Goal: Task Accomplishment & Management: Complete application form

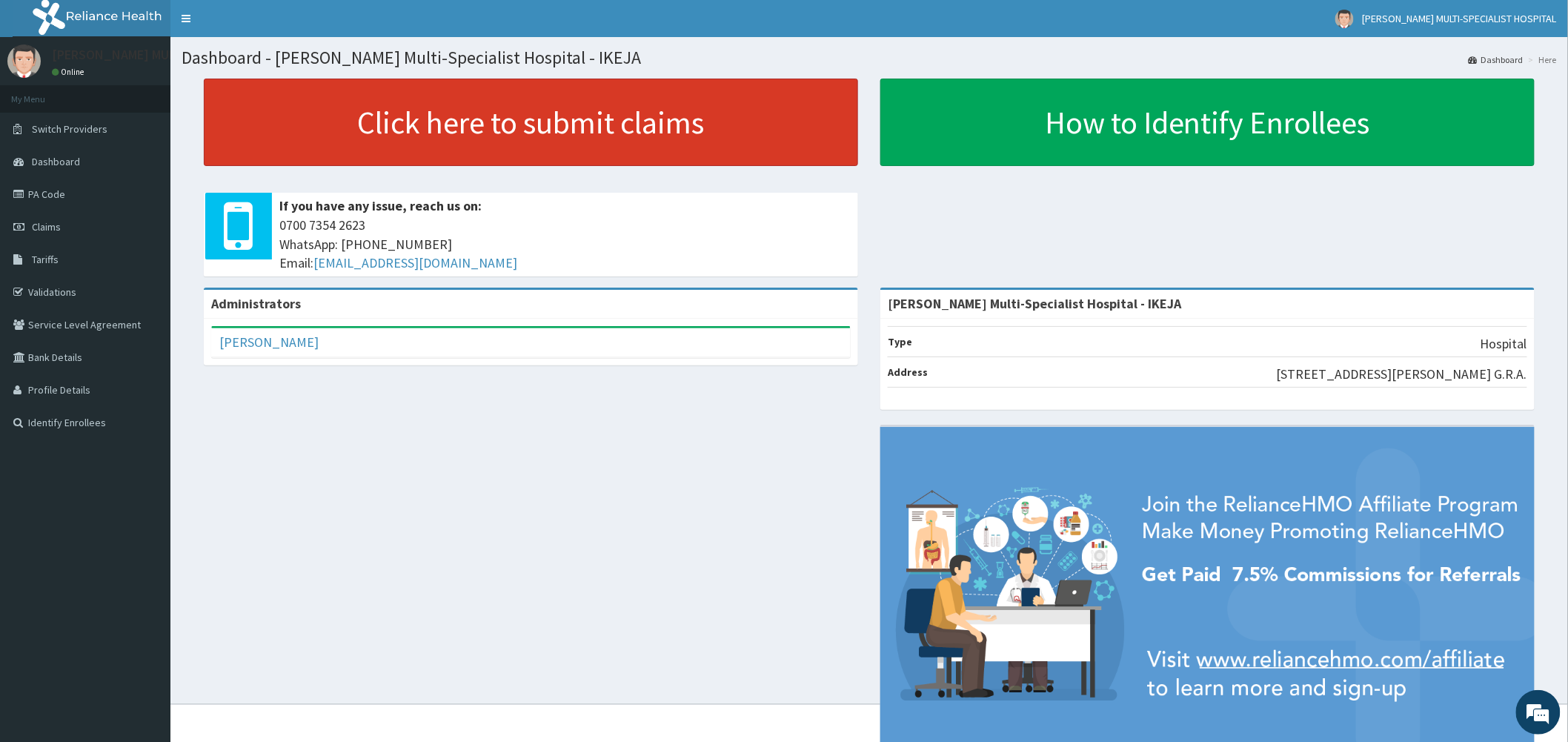
click at [397, 117] on link "Click here to submit claims" at bounding box center [531, 122] width 655 height 87
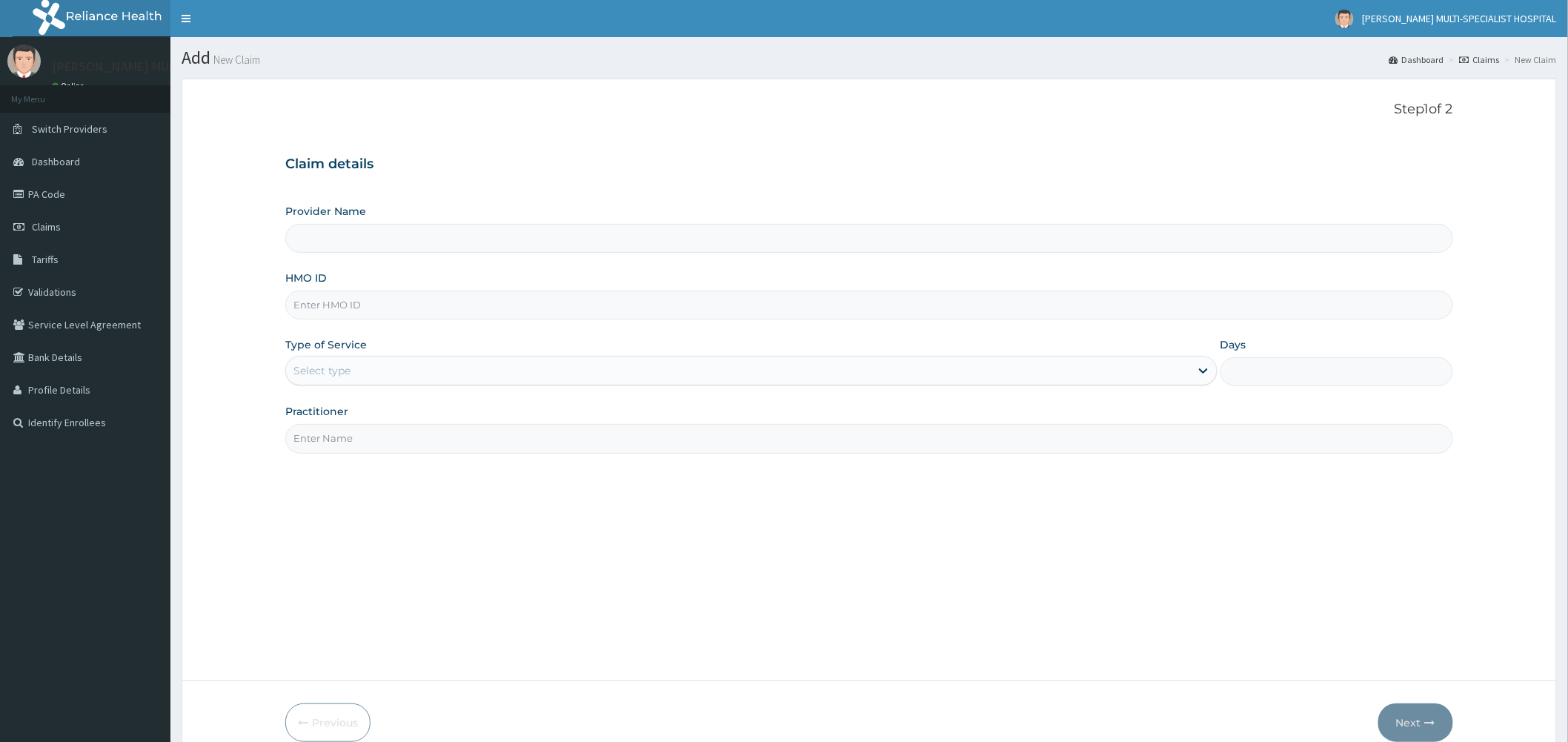
click at [426, 298] on input "HMO ID" at bounding box center [869, 305] width 1168 height 29
type input "Reddington Multi-Specialist Hospital - IKEJA"
click at [419, 295] on input "HMO ID" at bounding box center [869, 305] width 1168 height 29
click at [394, 367] on div "Select type" at bounding box center [738, 371] width 904 height 24
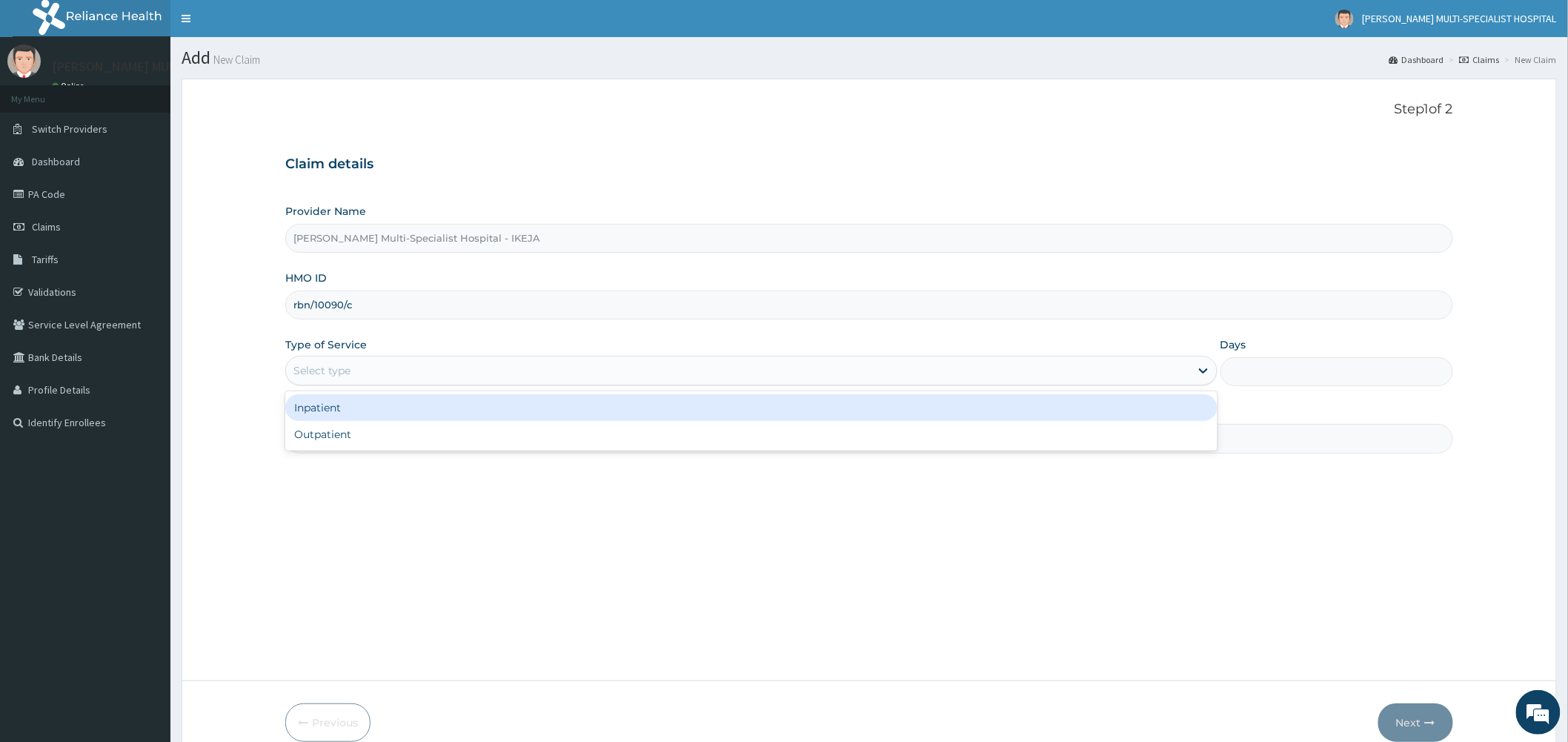
click at [311, 305] on input "rbn/10090/c" at bounding box center [869, 305] width 1168 height 29
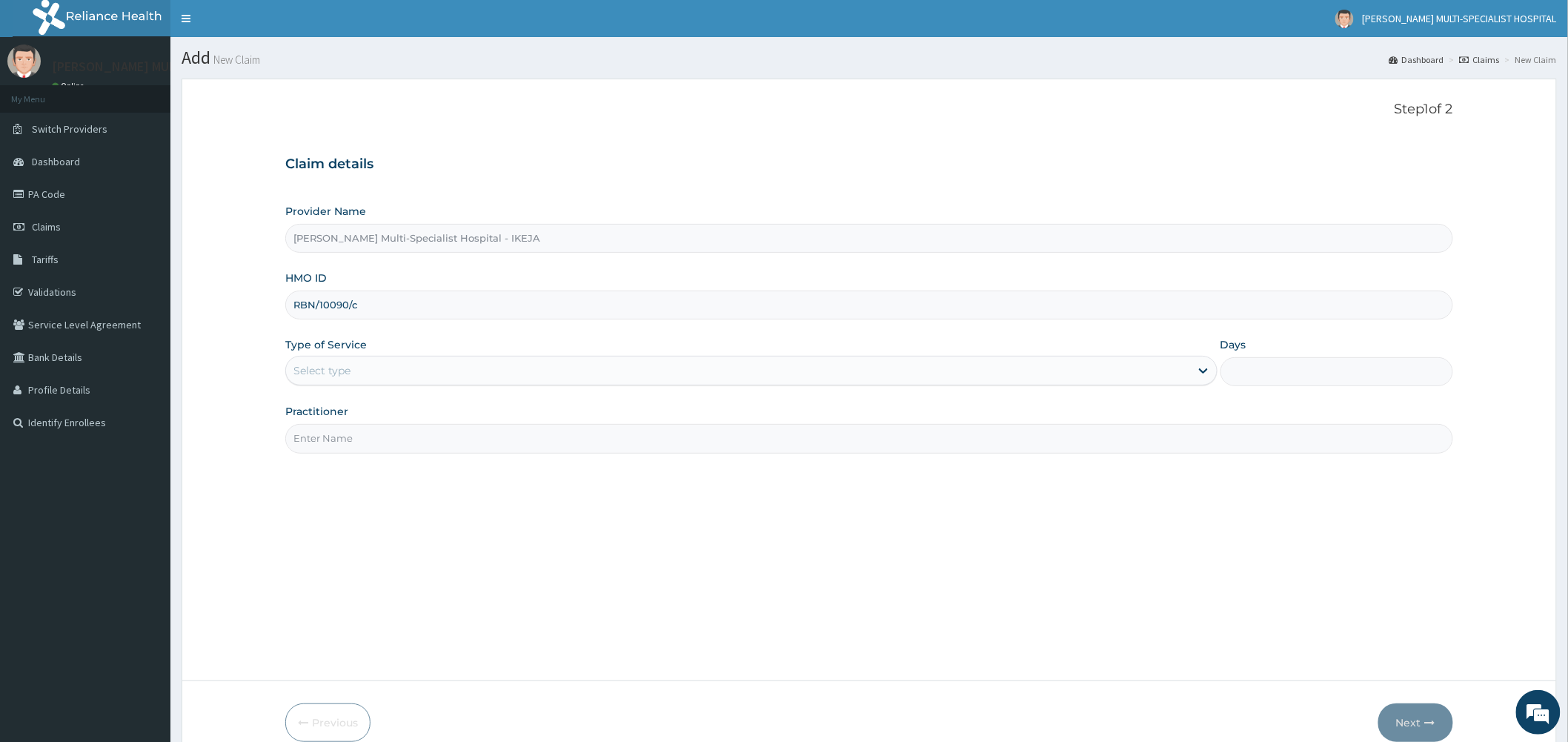
type input "RBN/10090/c"
click at [348, 376] on div "Select type" at bounding box center [322, 371] width 57 height 15
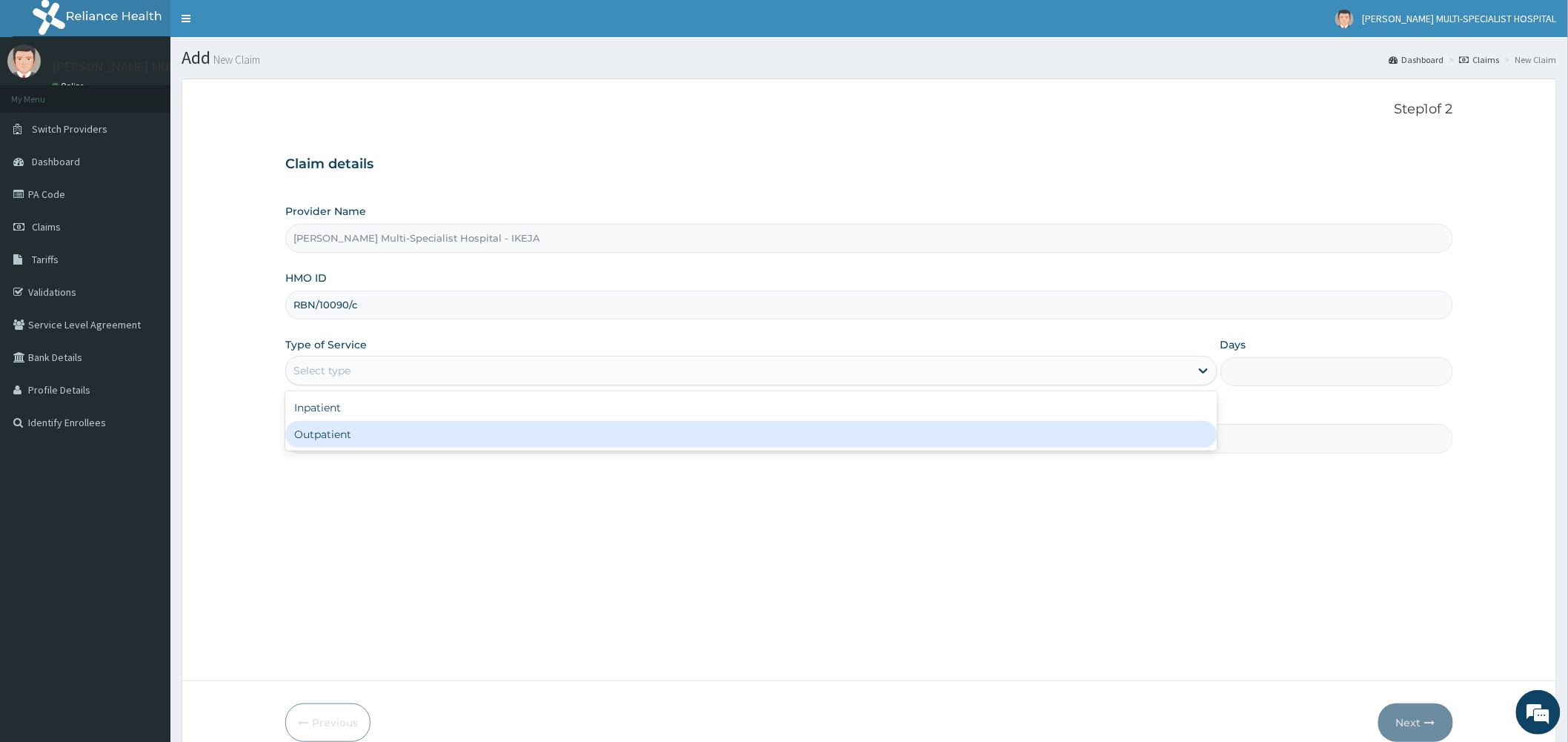
click at [394, 442] on div "Outpatient" at bounding box center [751, 434] width 933 height 27
type input "1"
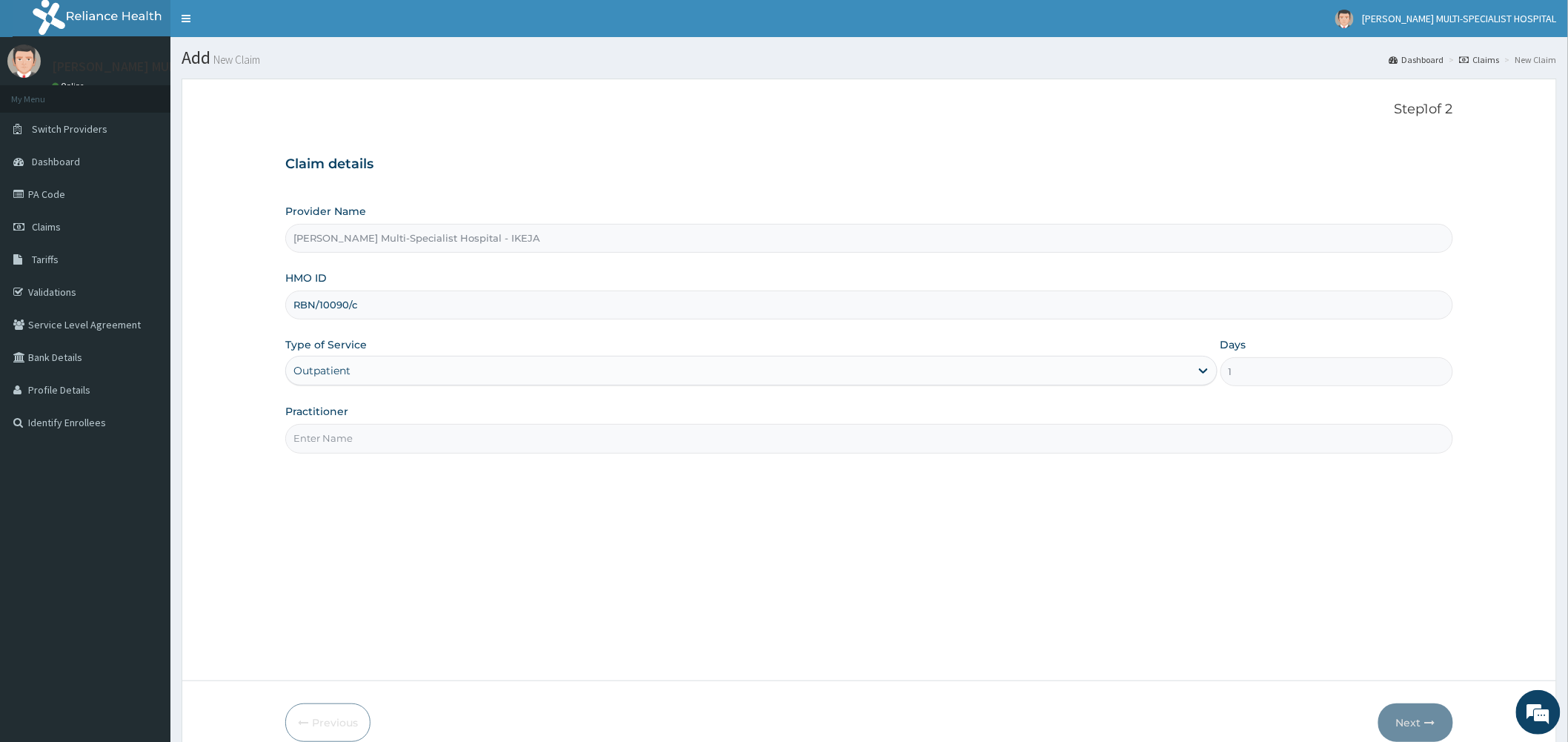
click at [388, 426] on input "Practitioner" at bounding box center [869, 438] width 1168 height 29
type input "DR [PERSON_NAME]"
click at [1402, 716] on button "Next" at bounding box center [1416, 723] width 75 height 39
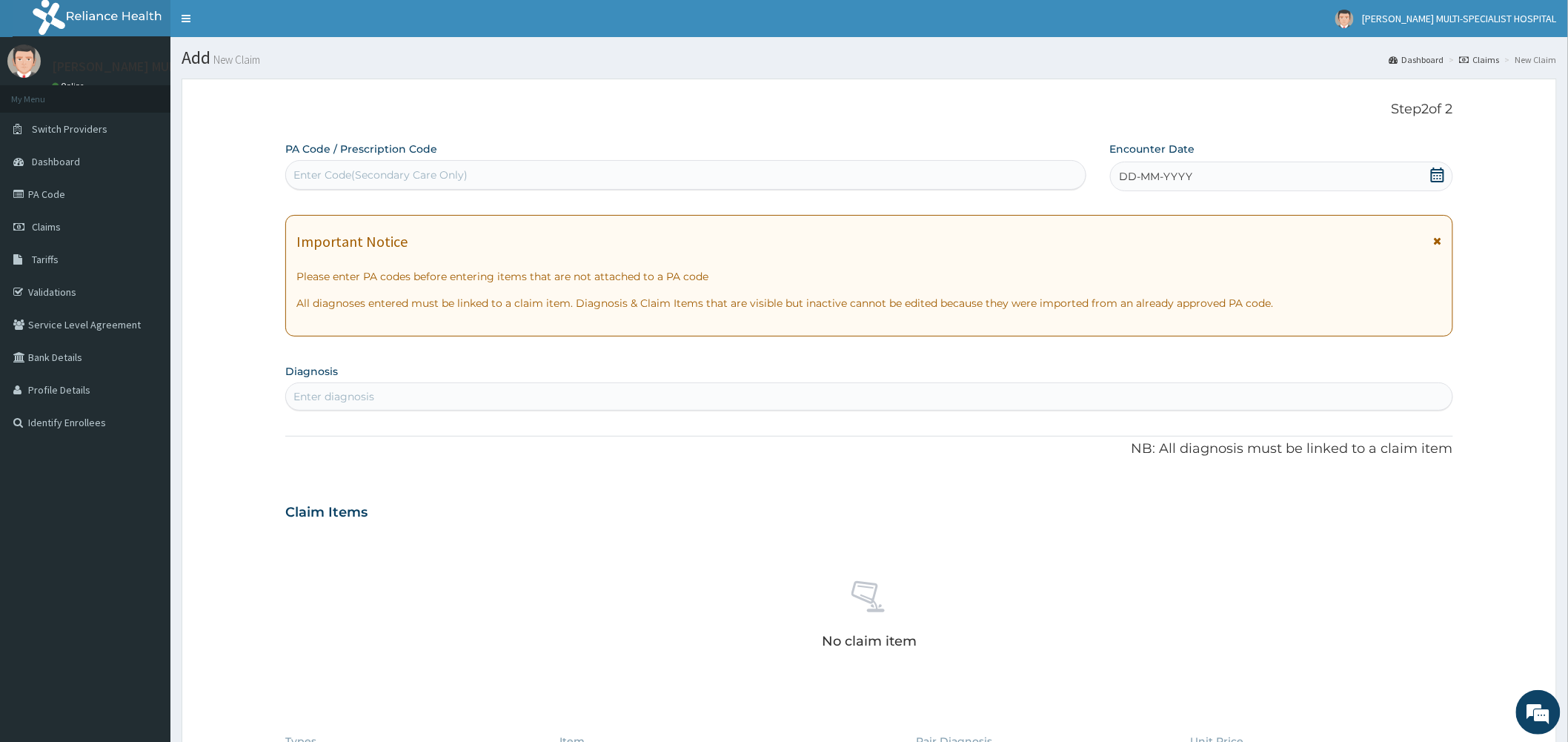
click at [604, 175] on div "Enter Code(Secondary Care Only)" at bounding box center [686, 175] width 800 height 24
type input "PA/94DCE4"
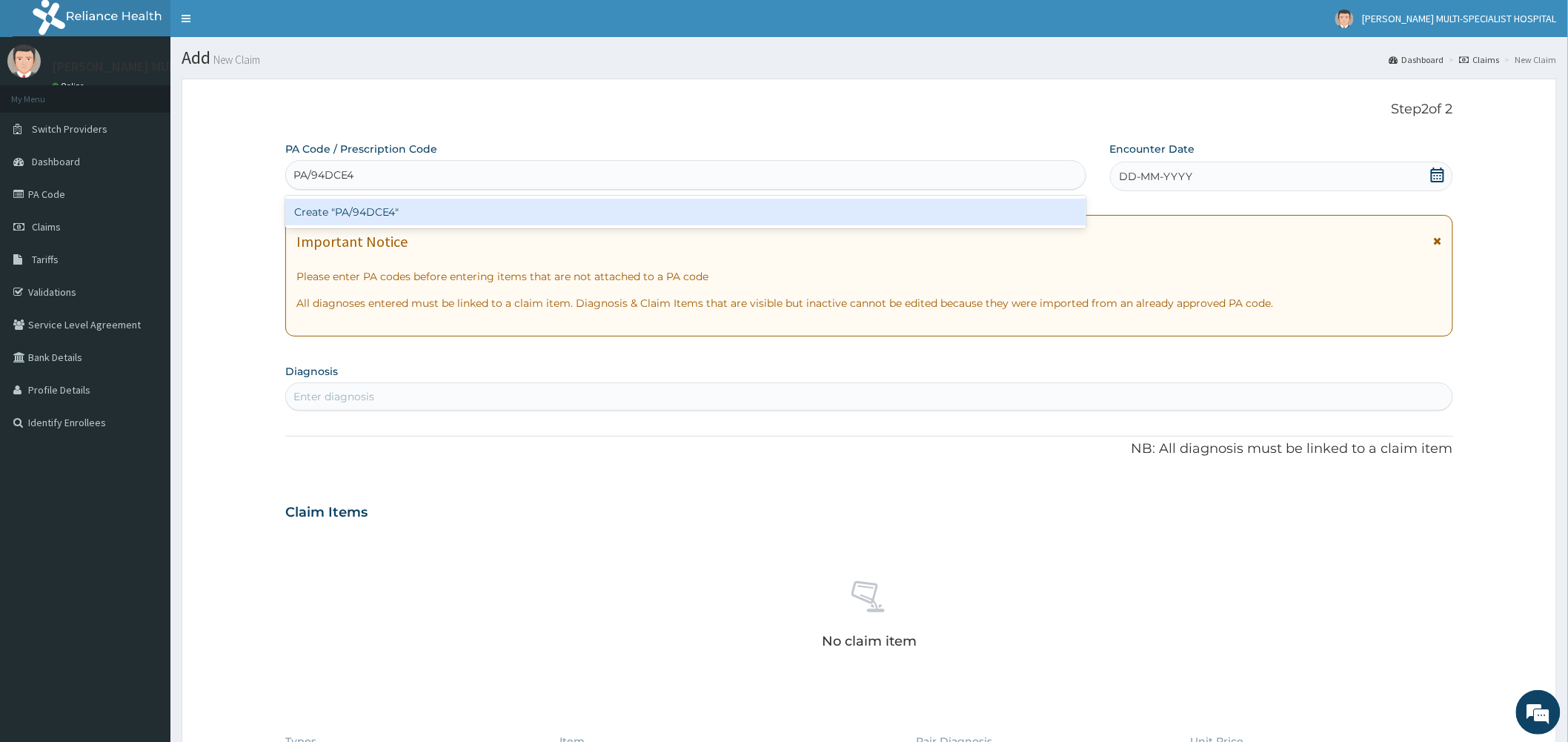
click at [536, 216] on div "Create "PA/94DCE4"" at bounding box center [686, 212] width 801 height 27
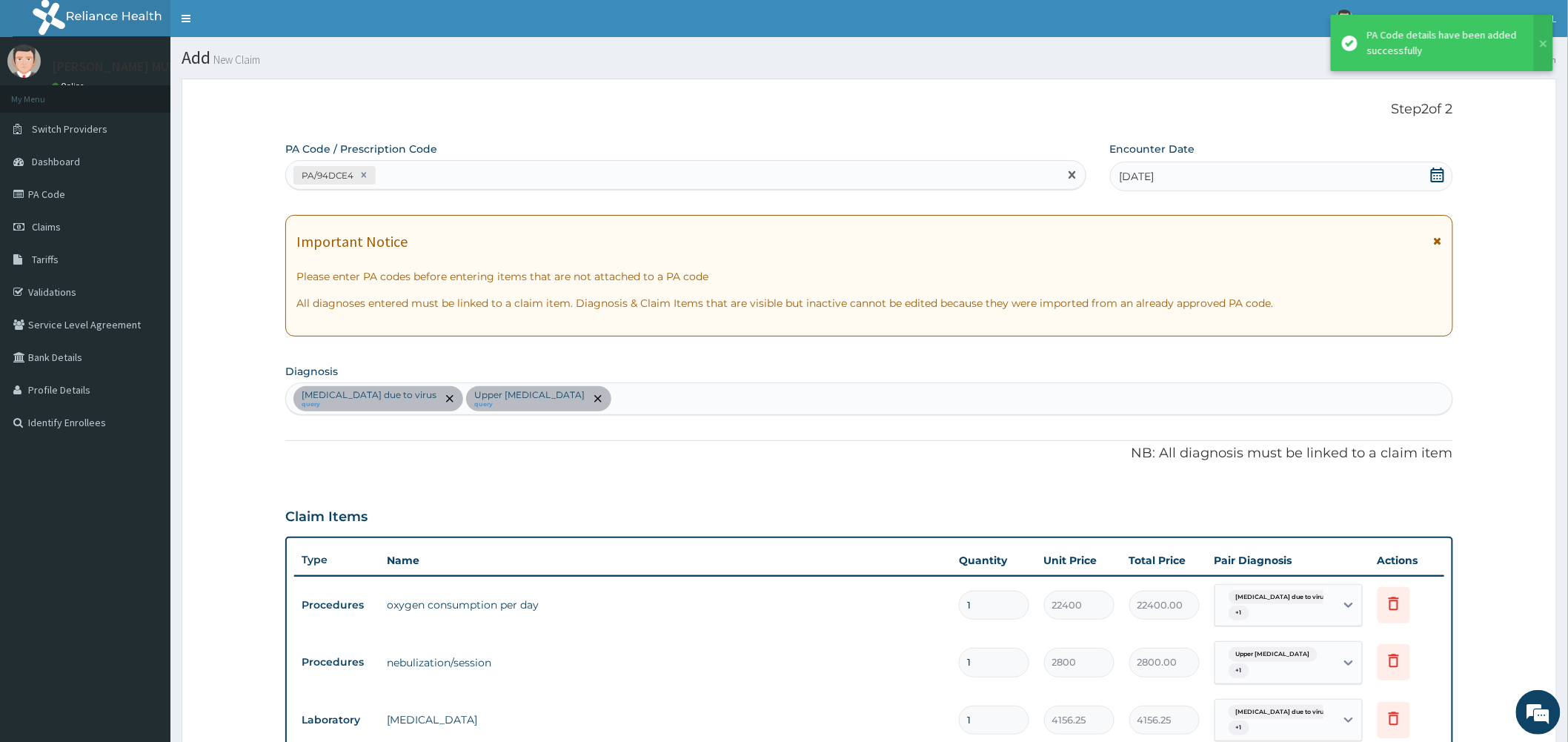
click at [399, 169] on div "PA/94DCE4" at bounding box center [672, 175] width 773 height 25
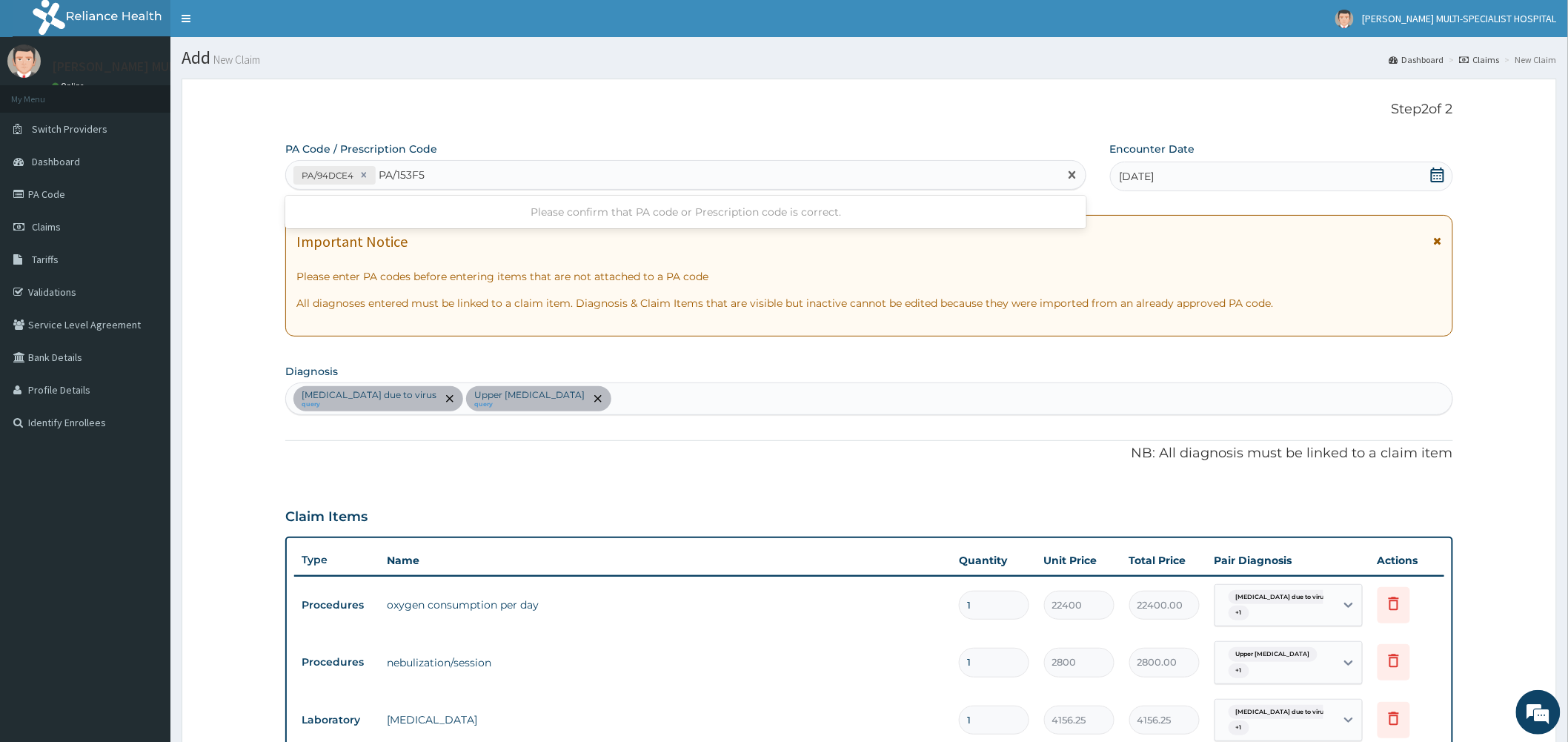
type input "PA/153F57"
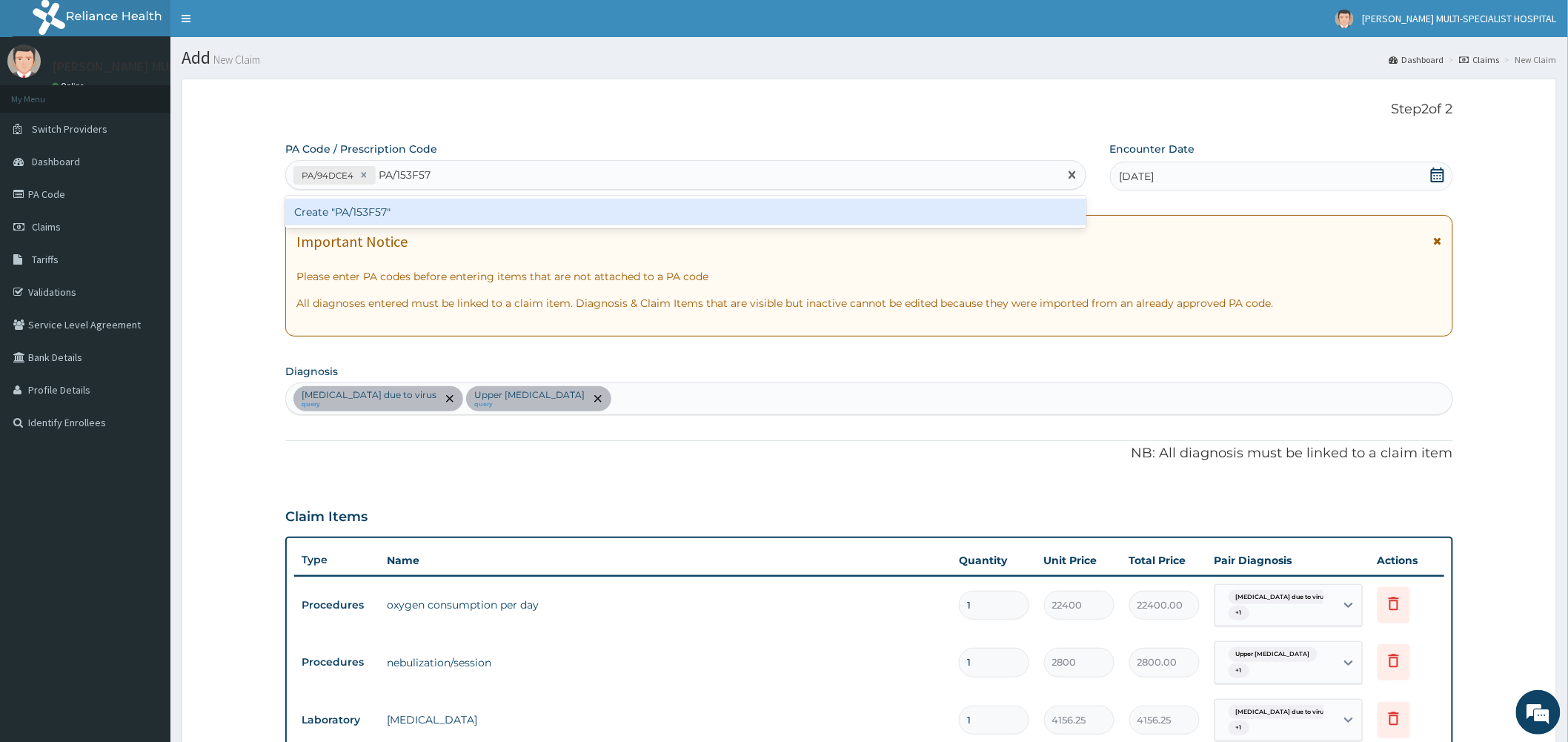
click at [447, 219] on div "Create "PA/153F57"" at bounding box center [686, 212] width 801 height 27
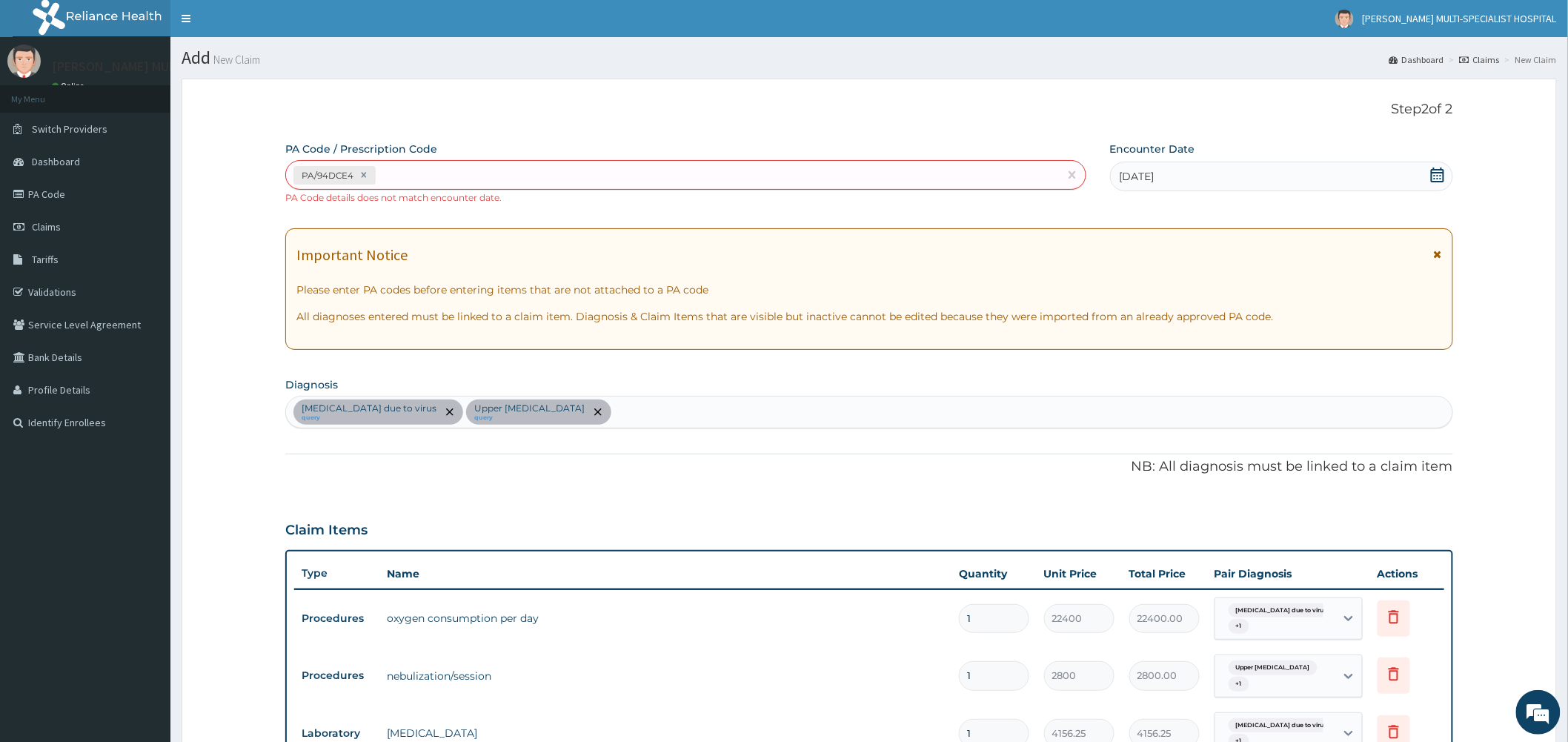
scroll to position [5, 0]
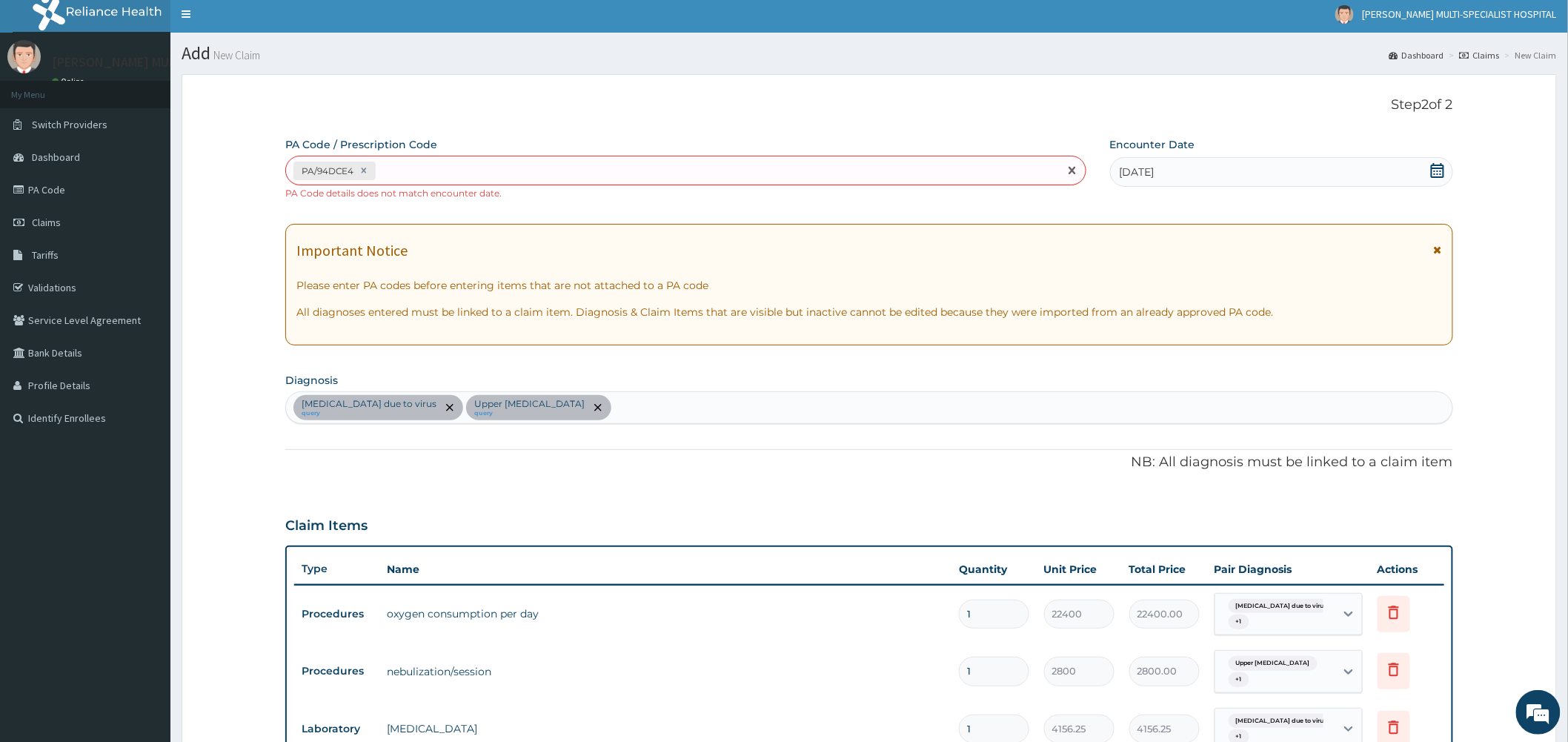
click at [426, 172] on div "PA/94DCE4" at bounding box center [672, 171] width 773 height 25
type input "P"
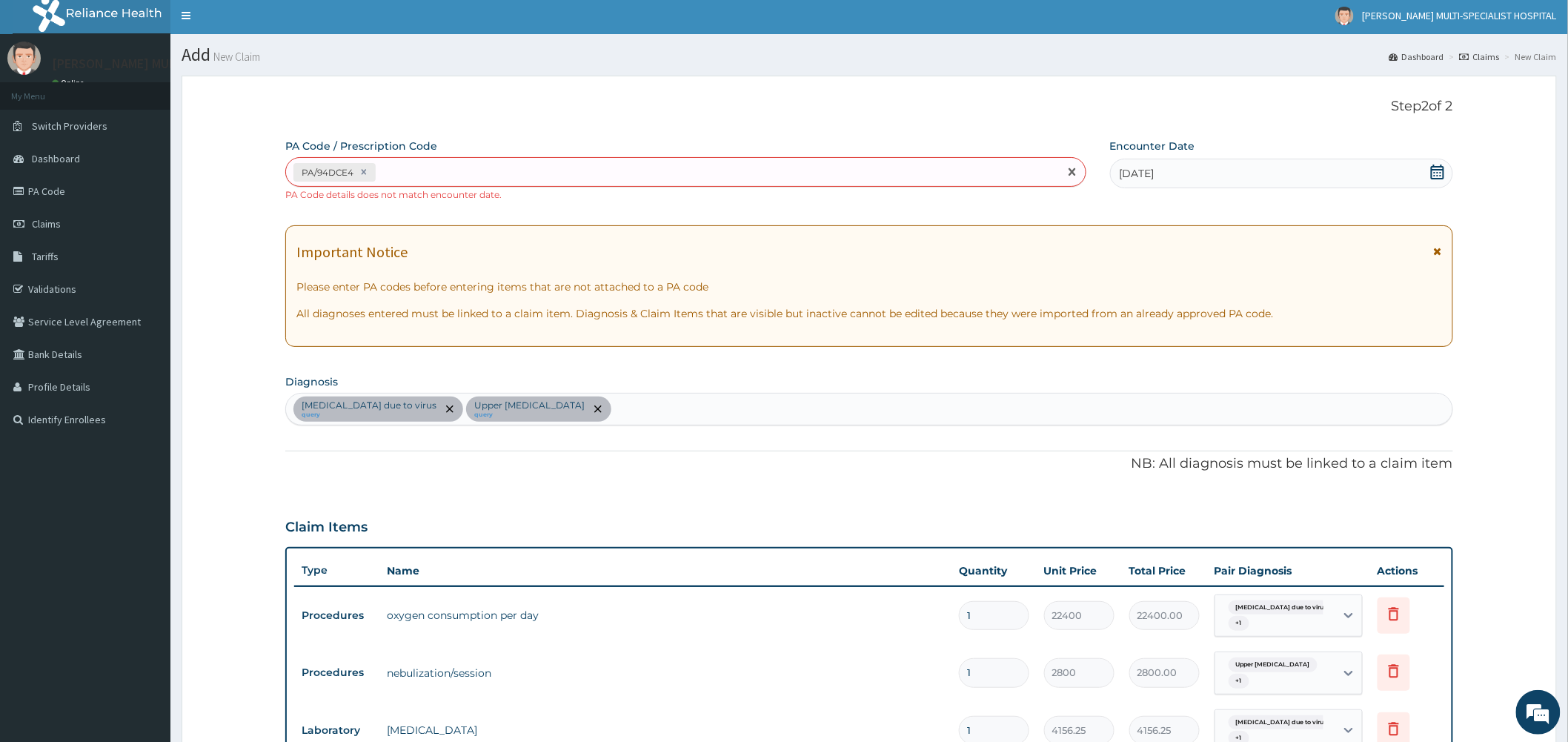
scroll to position [0, 0]
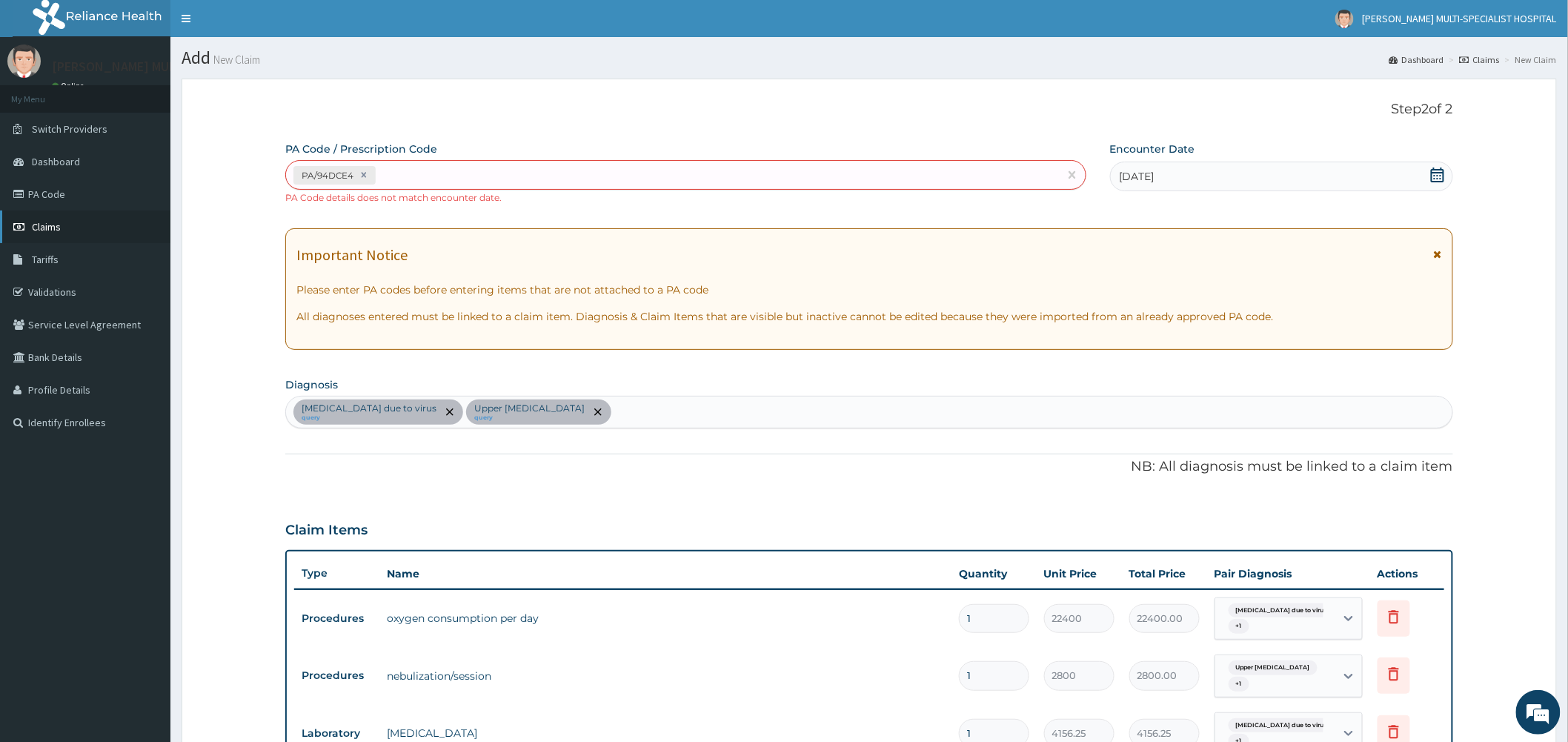
click at [69, 227] on link "Claims" at bounding box center [85, 227] width 171 height 33
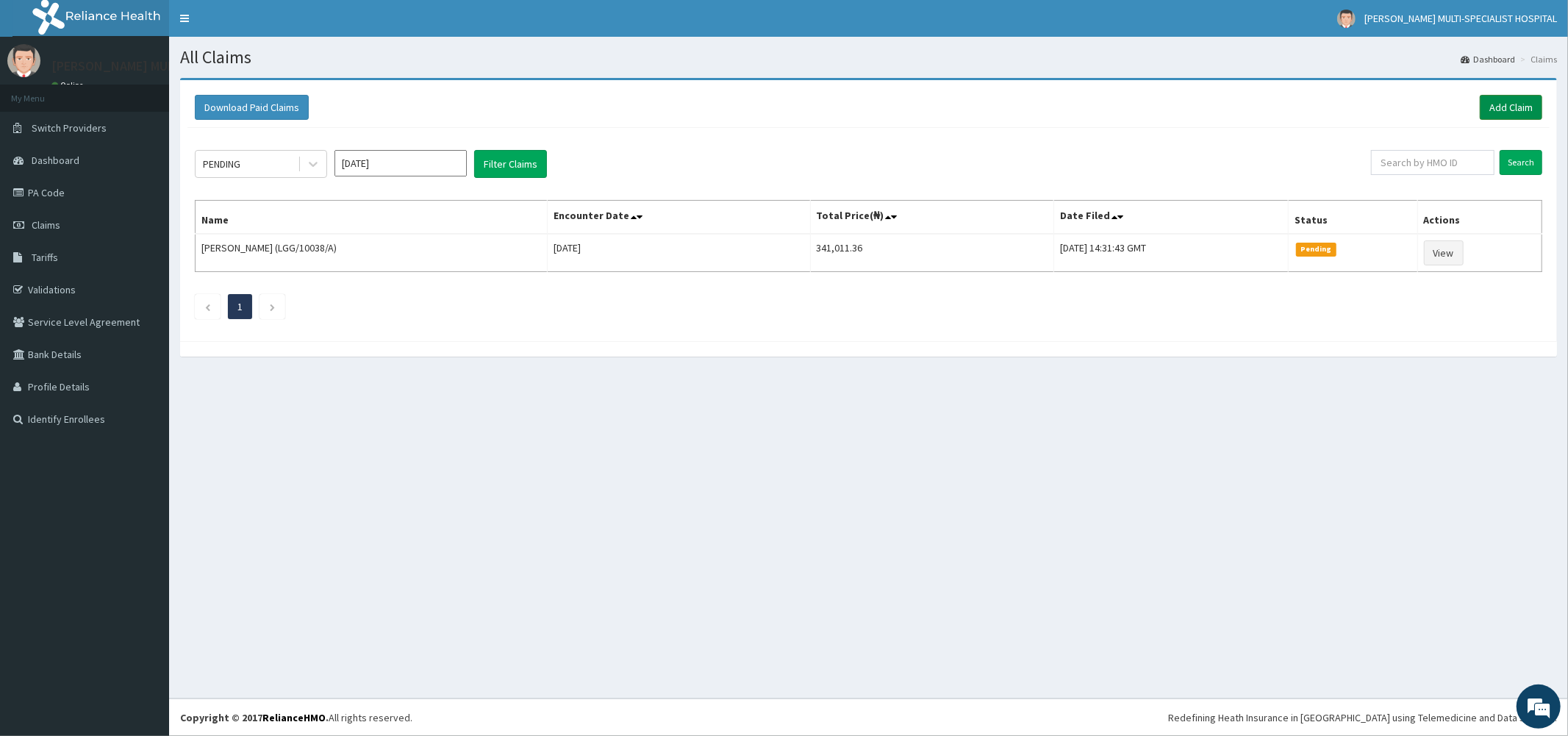
click at [1500, 103] on link "Add Claim" at bounding box center [1511, 106] width 63 height 25
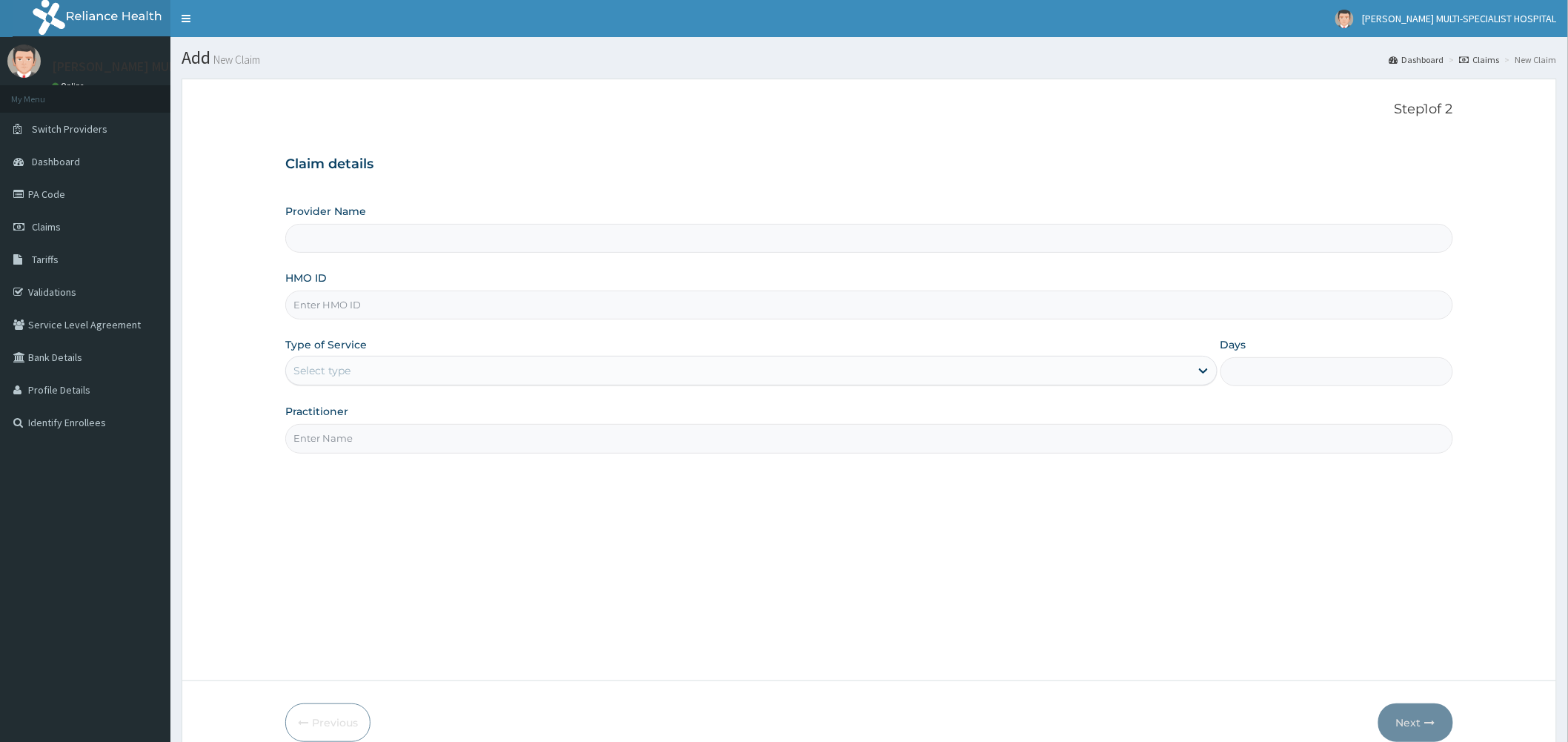
click at [391, 310] on input "HMO ID" at bounding box center [869, 305] width 1168 height 29
type input "[PERSON_NAME] Multi-Specialist Hospital - IKEJA"
type input "RBN/10090/C"
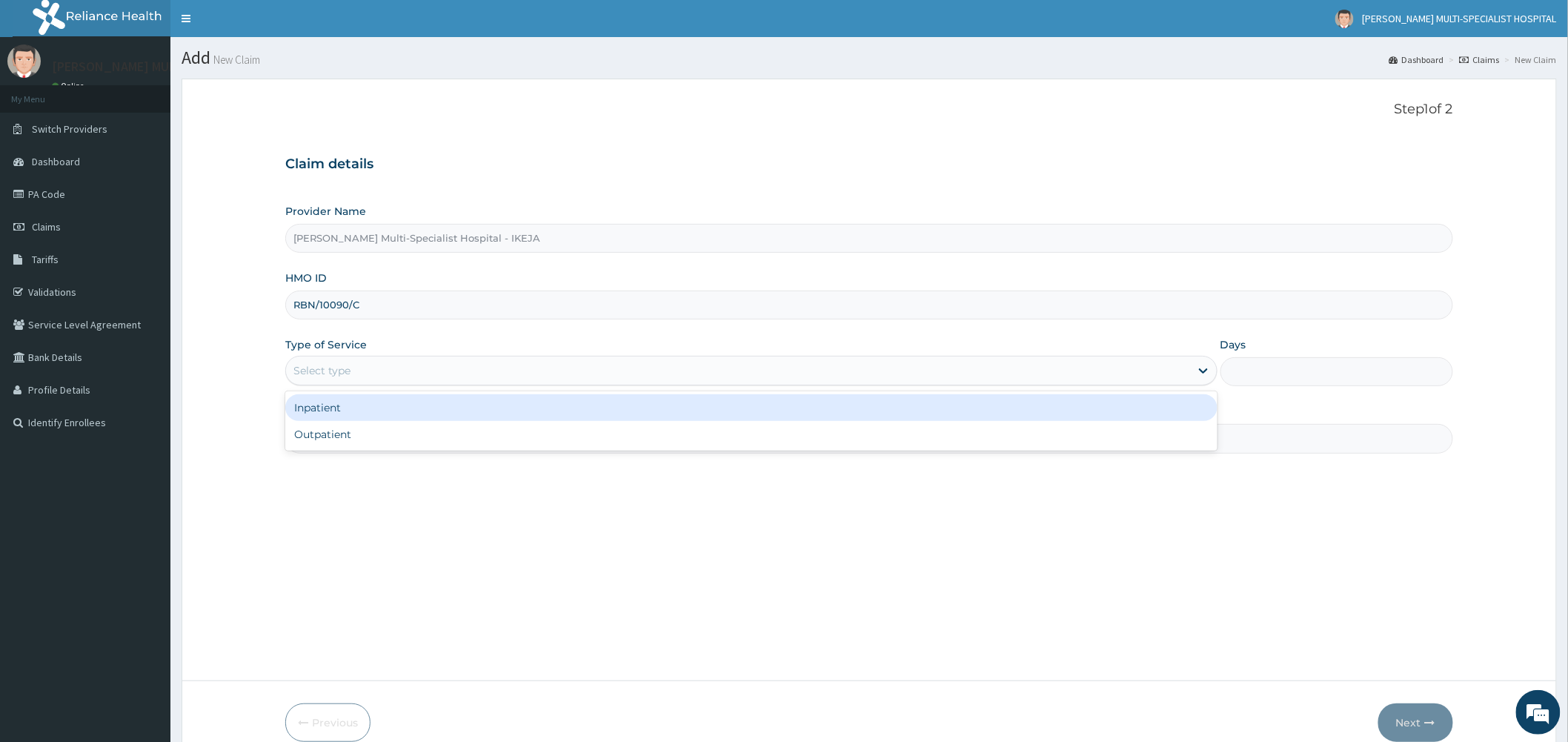
click at [421, 377] on div "Select type" at bounding box center [738, 371] width 904 height 24
click at [346, 412] on div "Inpatient" at bounding box center [751, 407] width 933 height 27
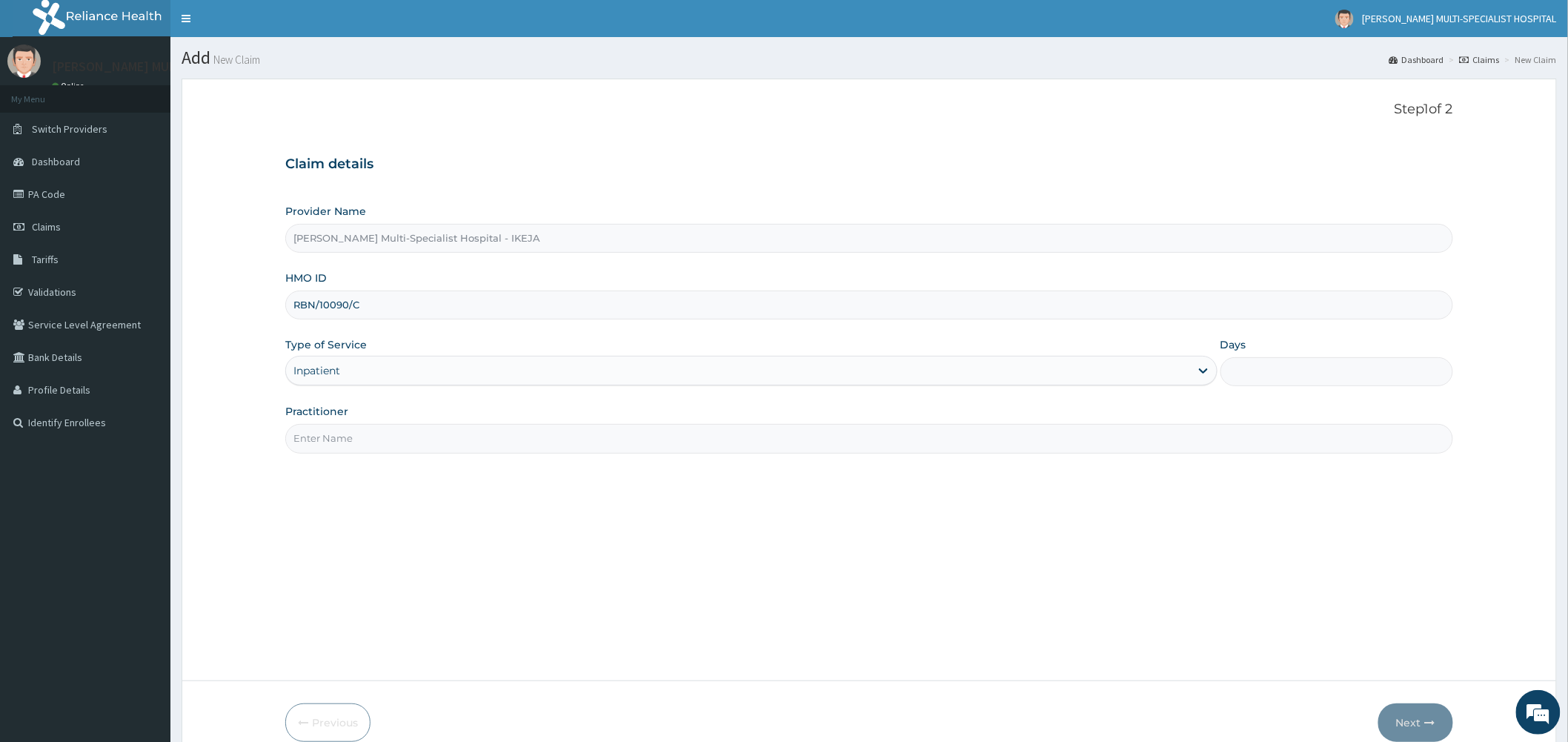
click at [367, 442] on input "Practitioner" at bounding box center [869, 438] width 1168 height 29
type input "DR MERCY"
click at [1309, 373] on input "Days" at bounding box center [1337, 372] width 233 height 29
type input "4"
click at [1418, 714] on button "Next" at bounding box center [1416, 723] width 75 height 39
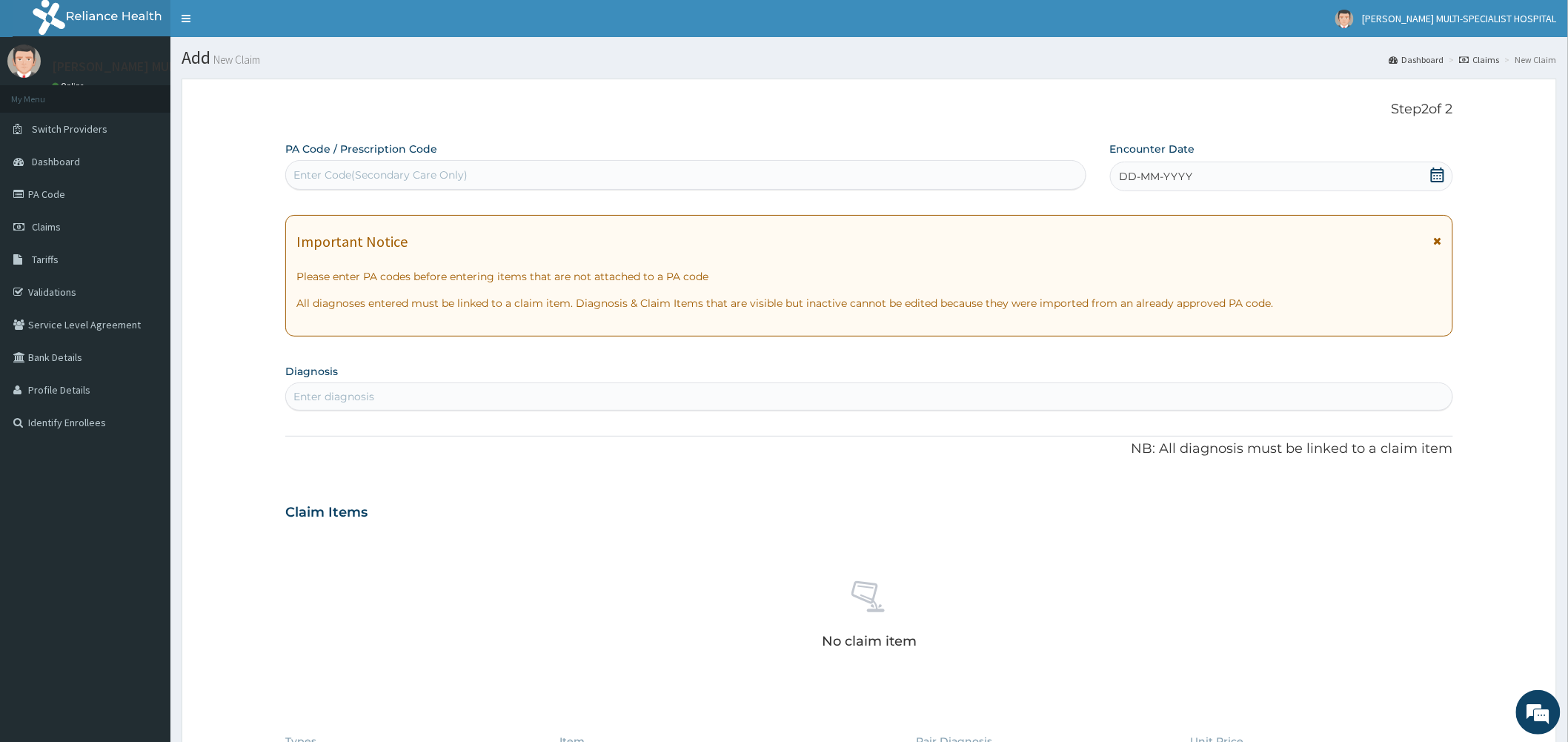
click at [502, 169] on div "Enter Code(Secondary Care Only)" at bounding box center [686, 175] width 800 height 24
type input "PA/94DCE4"
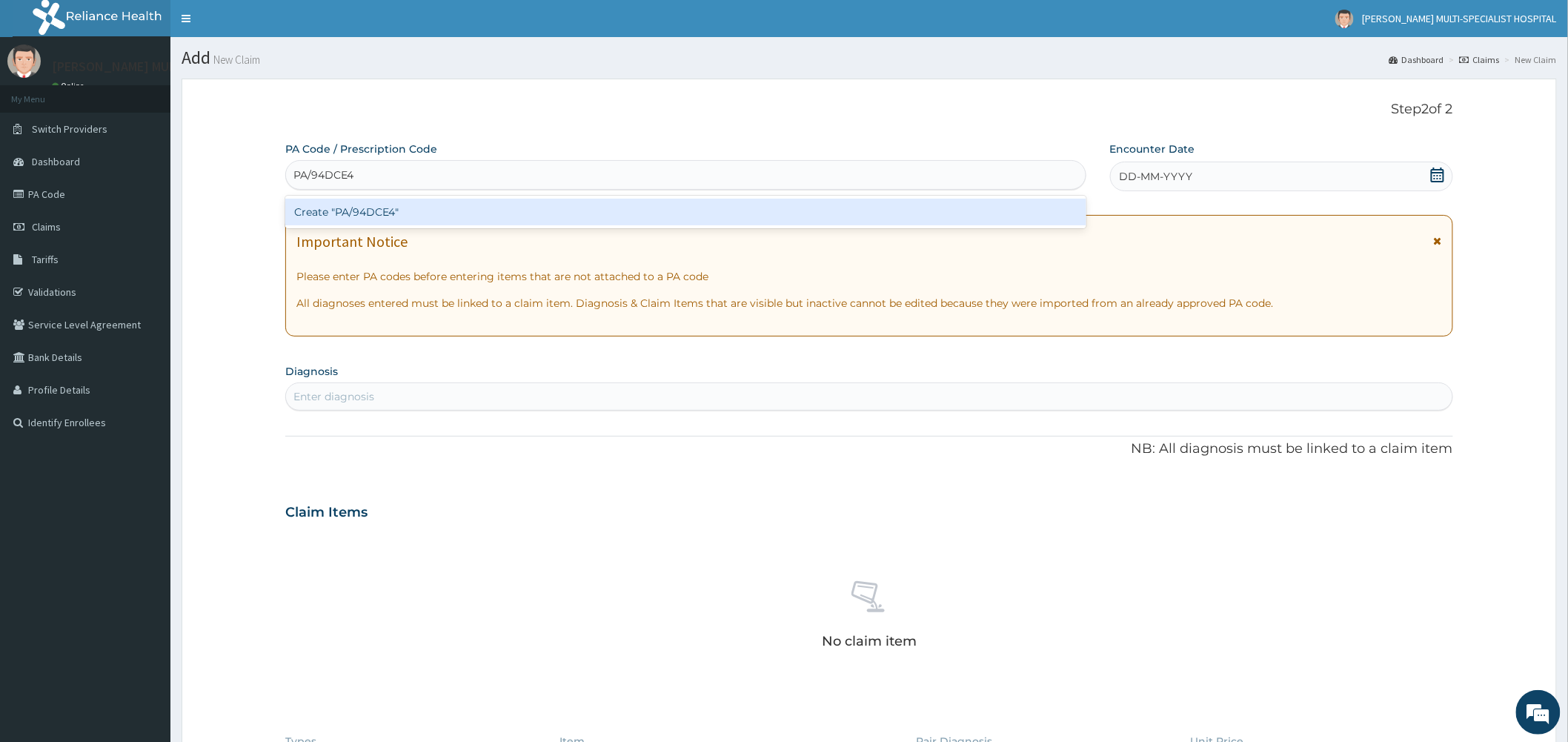
click at [504, 216] on div "Create "PA/94DCE4"" at bounding box center [686, 212] width 801 height 27
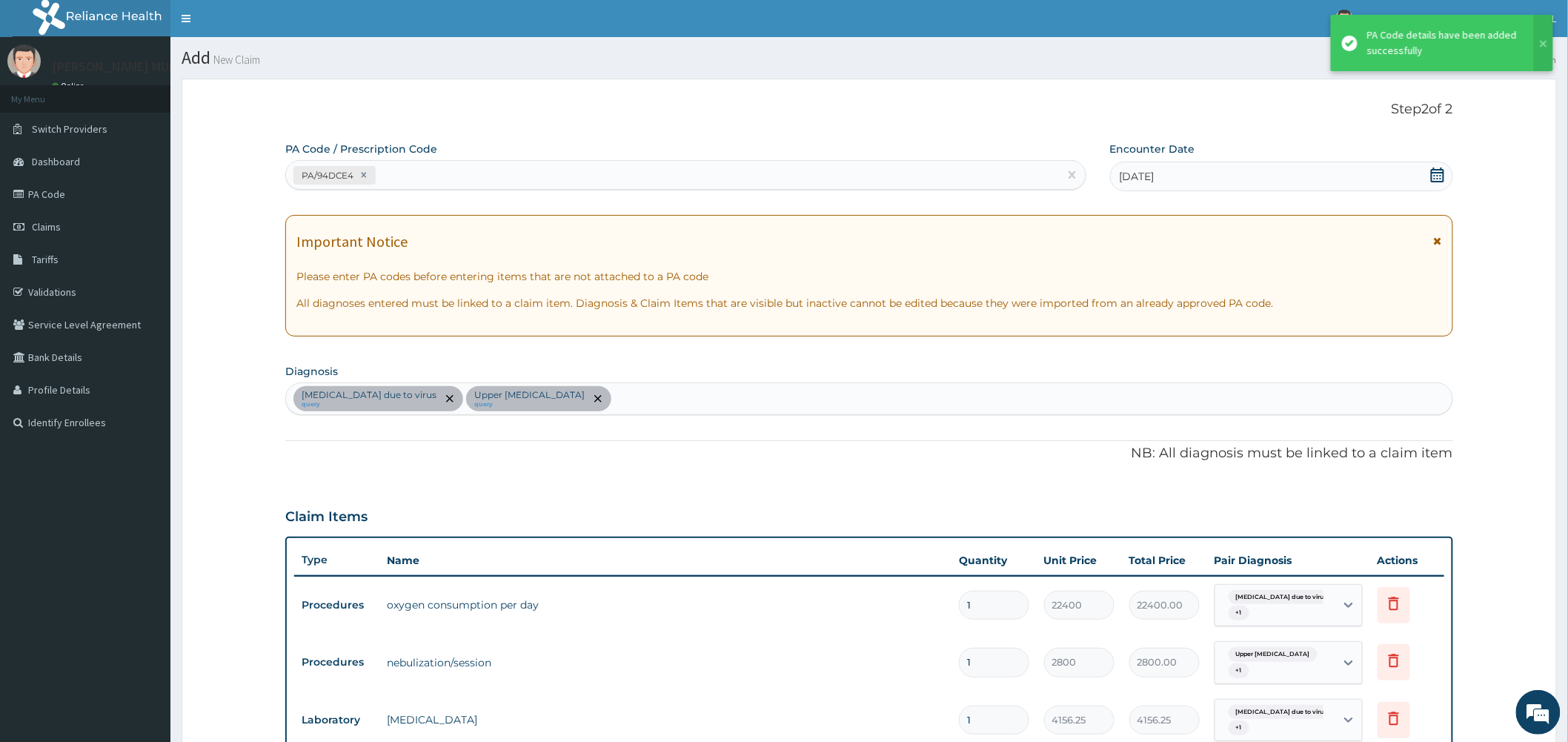
drag, startPoint x: 1428, startPoint y: 39, endPoint x: 1367, endPoint y: 82, distance: 74.6
click at [1421, 48] on div "PA Code details have been added successfully" at bounding box center [1443, 43] width 152 height 31
click at [927, 448] on p "NB: All diagnosis must be linked to a claim item" at bounding box center [869, 453] width 1168 height 19
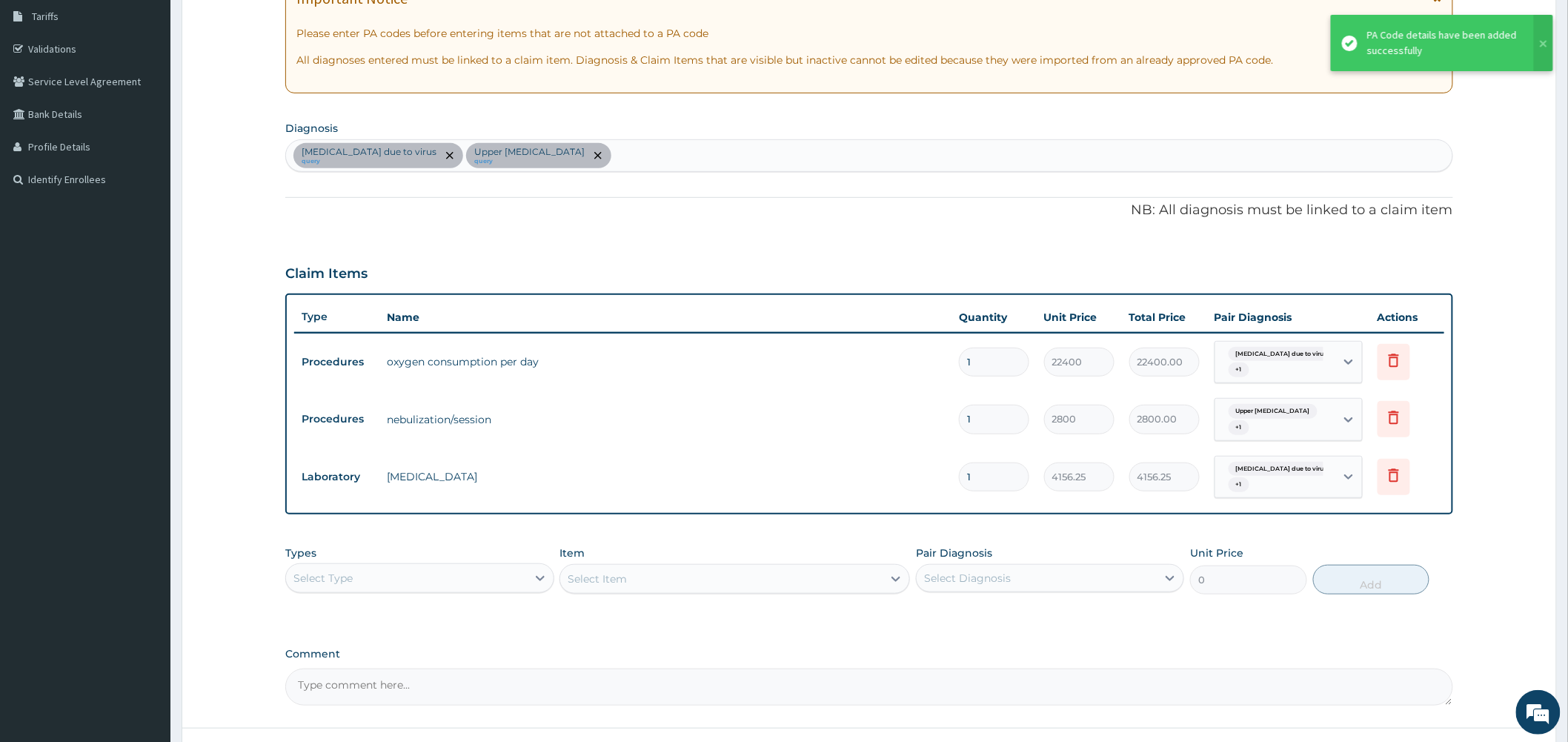
scroll to position [247, 0]
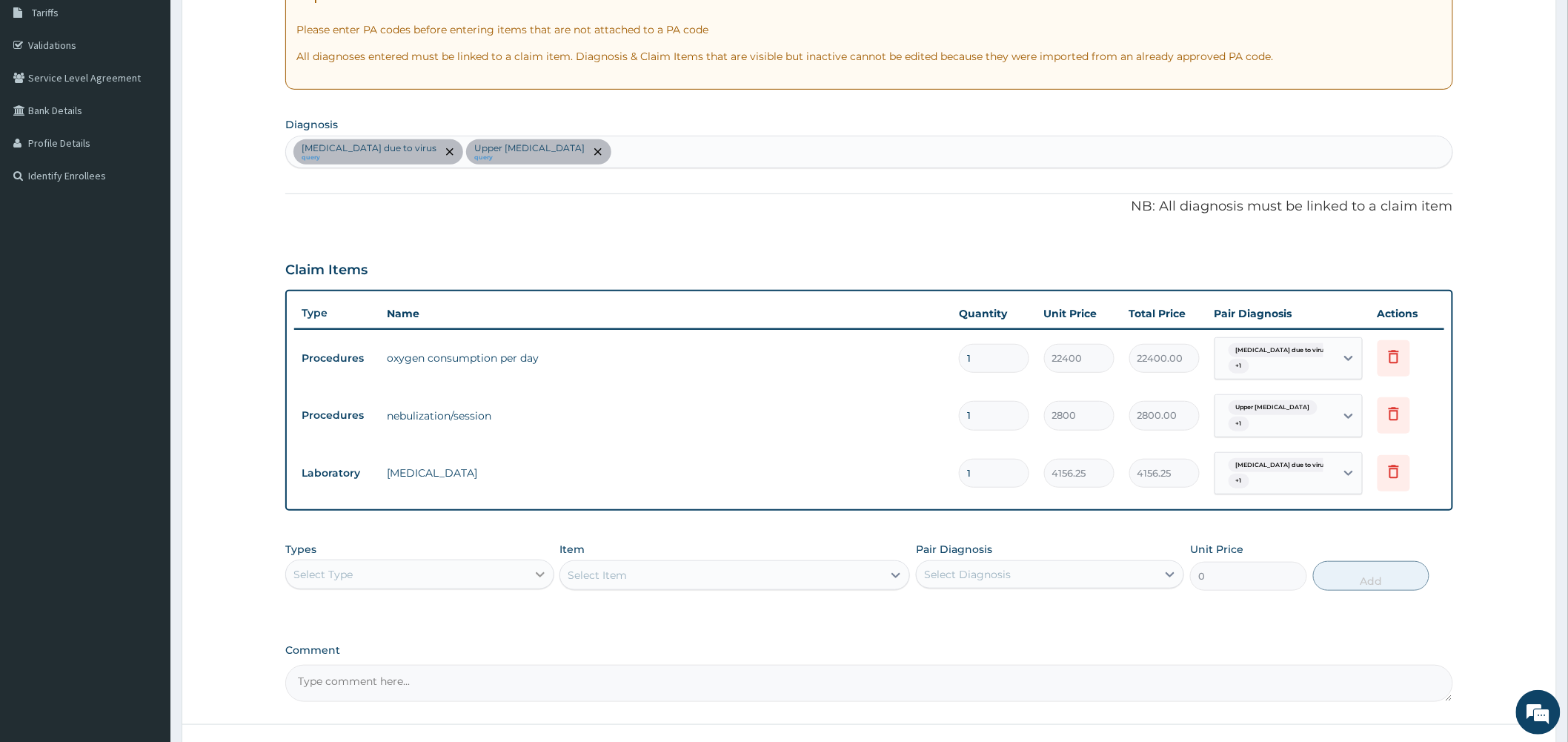
click at [542, 570] on icon at bounding box center [540, 574] width 15 height 15
click at [359, 661] on div "Procedures" at bounding box center [419, 664] width 269 height 27
click at [504, 650] on label "Comment" at bounding box center [869, 650] width 1168 height 13
click at [504, 665] on textarea "Comment" at bounding box center [869, 683] width 1168 height 37
click at [892, 574] on icon at bounding box center [896, 575] width 15 height 15
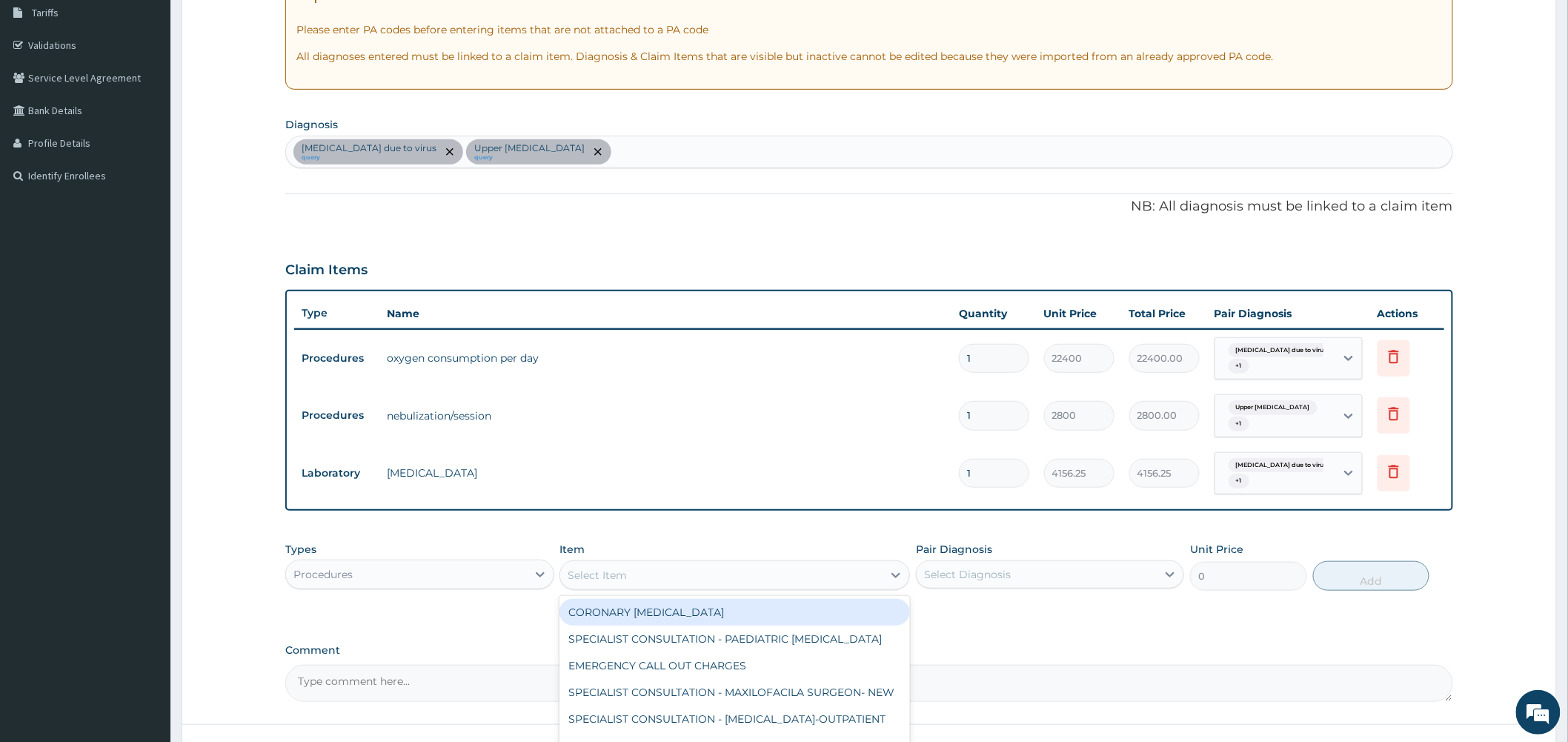
click at [693, 567] on div "Select Item" at bounding box center [722, 575] width 323 height 24
type input "PR"
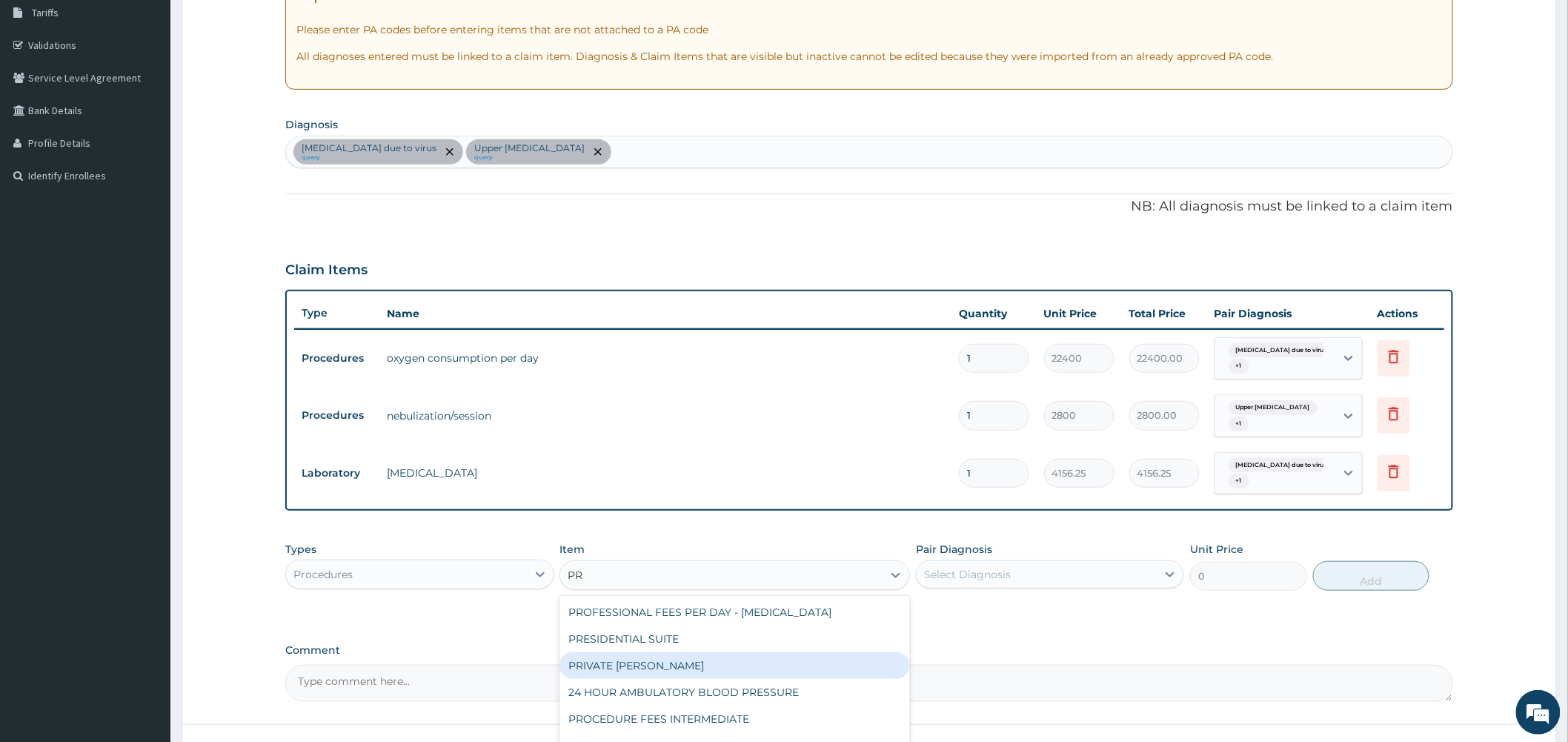
drag, startPoint x: 683, startPoint y: 669, endPoint x: 724, endPoint y: 667, distance: 41.0
click at [706, 669] on div "PRIVATE WARD" at bounding box center [734, 665] width 350 height 27
type input "45454.54545454545"
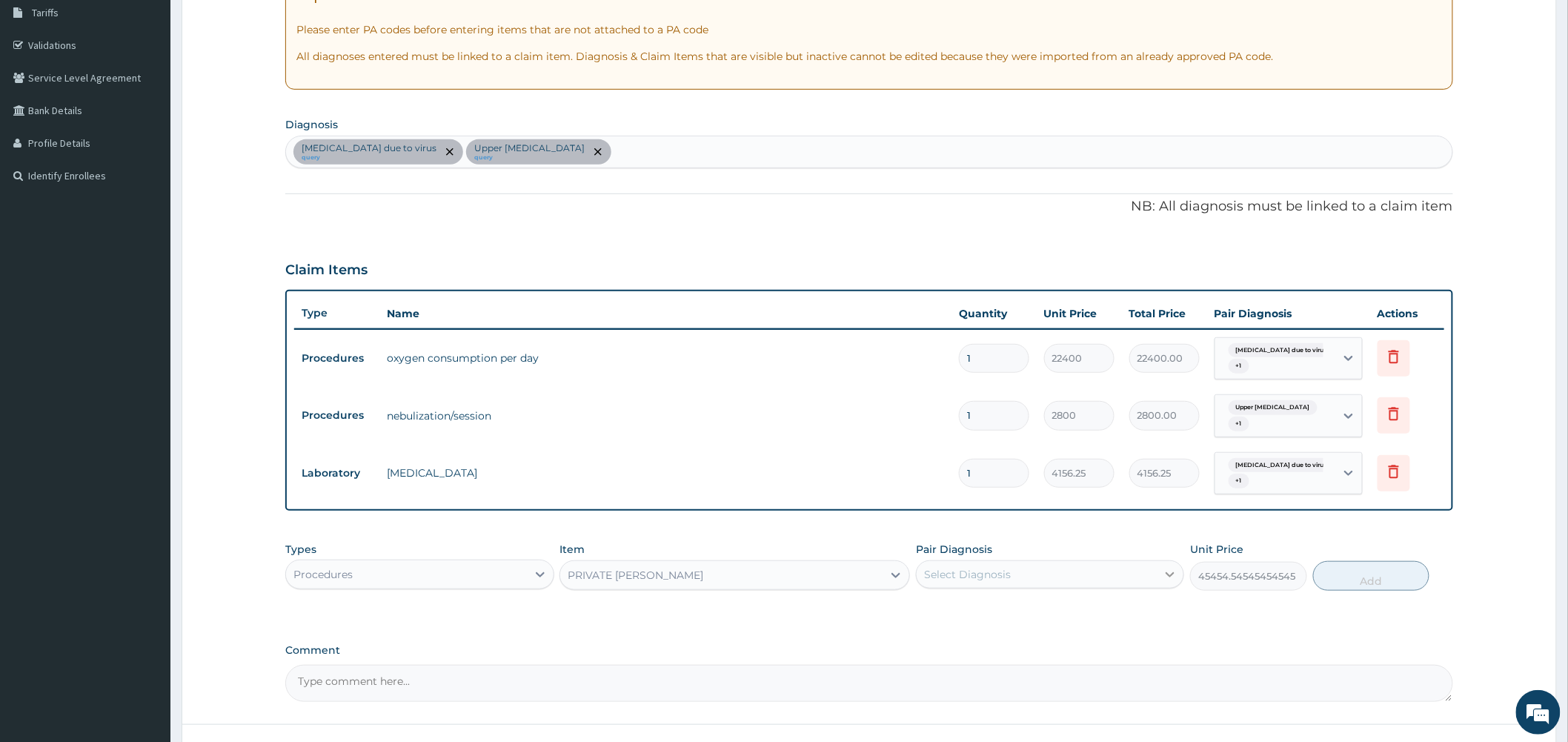
click at [1167, 573] on icon at bounding box center [1171, 575] width 9 height 6
click at [1064, 604] on label "Bronchopneumonia due to virus" at bounding box center [1020, 611] width 158 height 15
checkbox input "true"
click at [1377, 574] on button "Add" at bounding box center [1372, 576] width 117 height 29
type input "0"
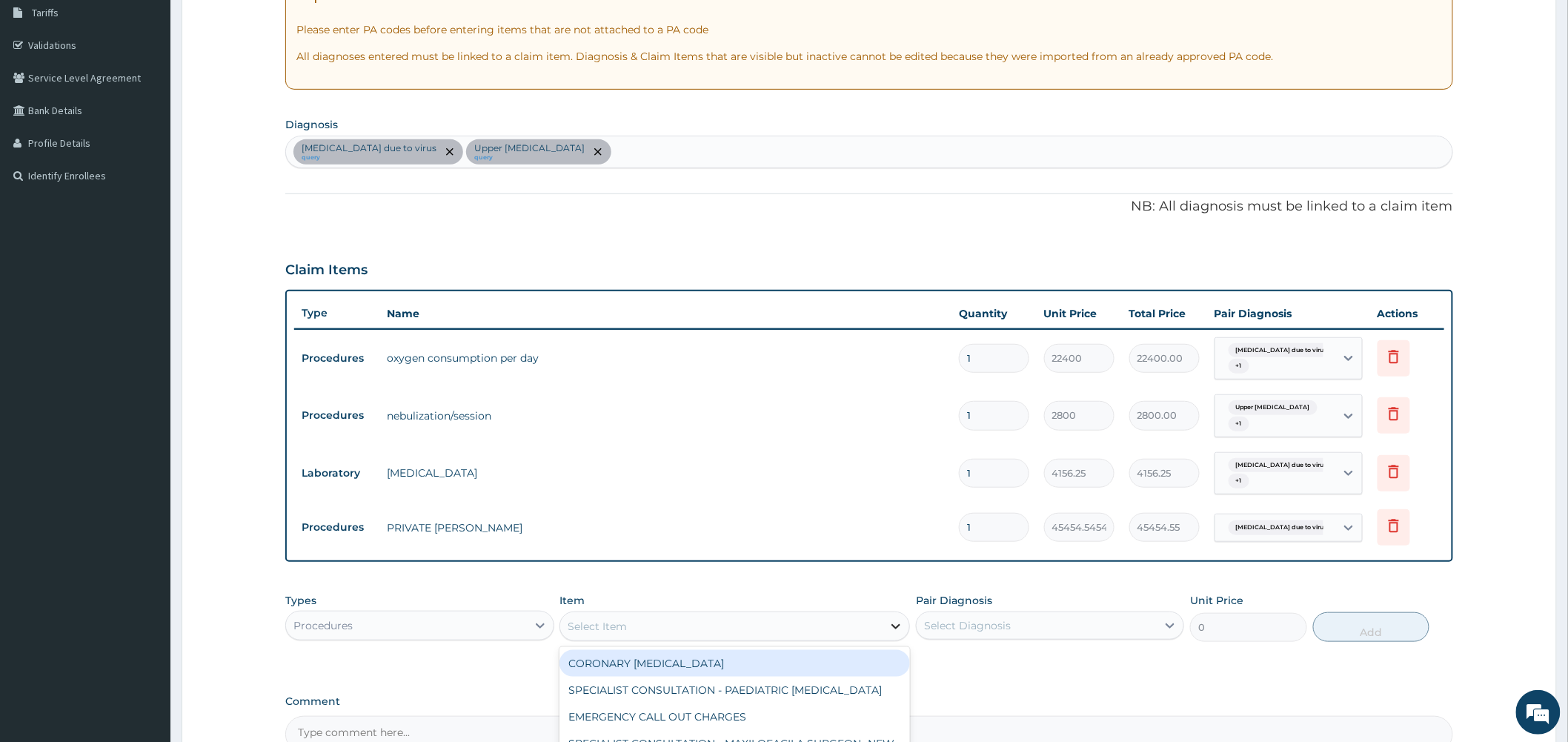
click at [895, 620] on icon at bounding box center [896, 626] width 15 height 15
type input "PR"
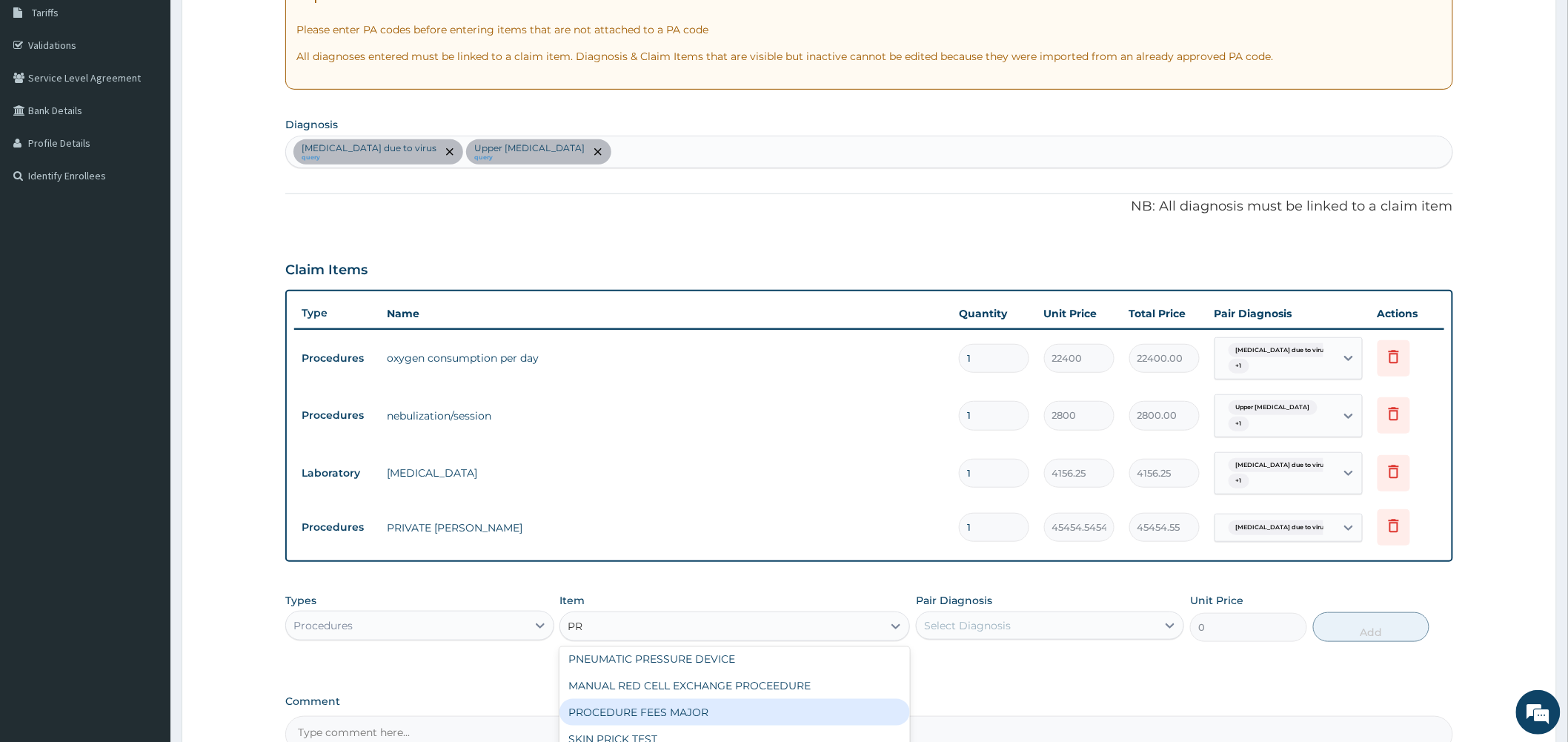
scroll to position [183, 0]
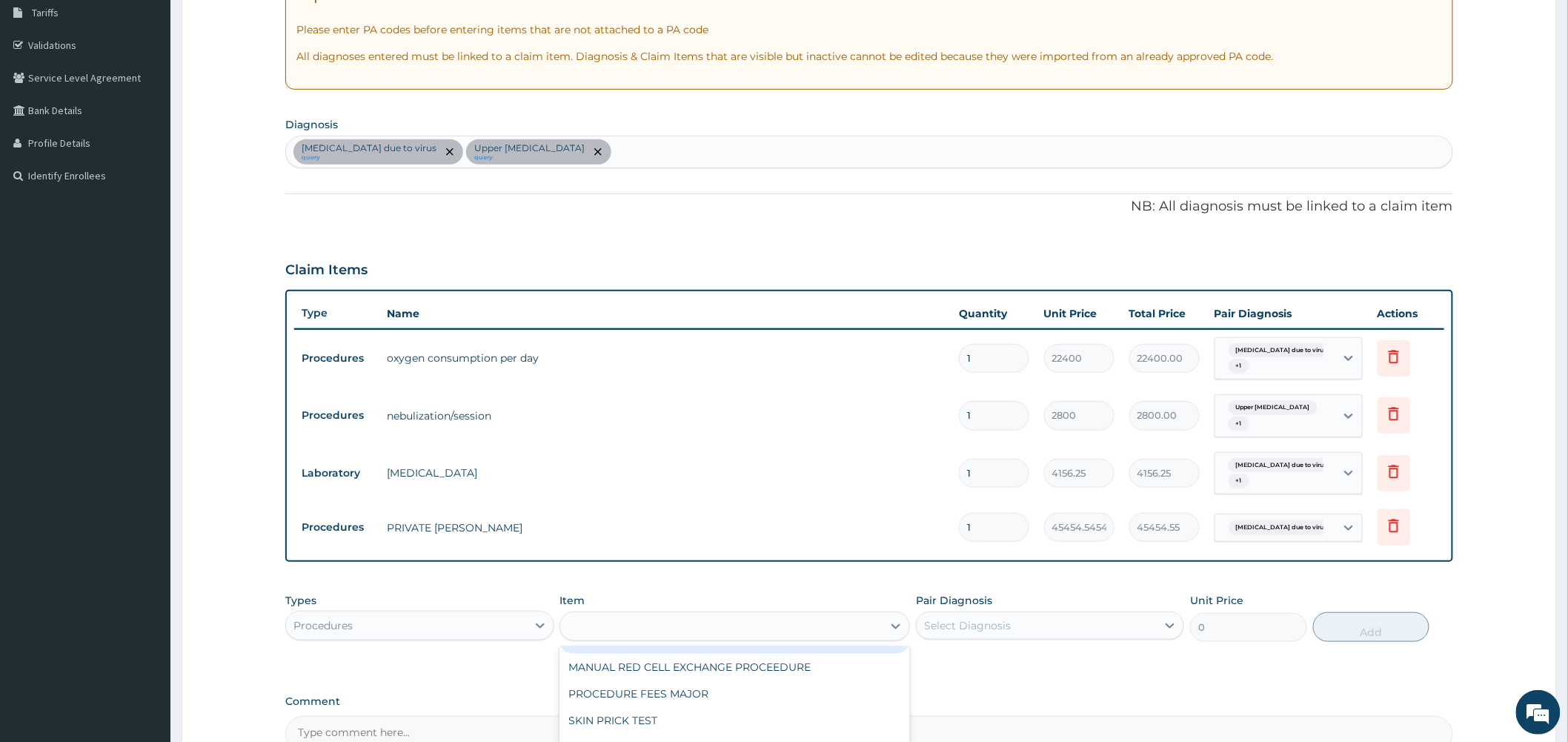
click at [603, 623] on div "PR" at bounding box center [722, 626] width 323 height 24
type input "P"
type input "PROFES"
click at [762, 686] on div "PROFESSIONAL FEES PER DAY" at bounding box center [734, 690] width 350 height 27
type input "18500"
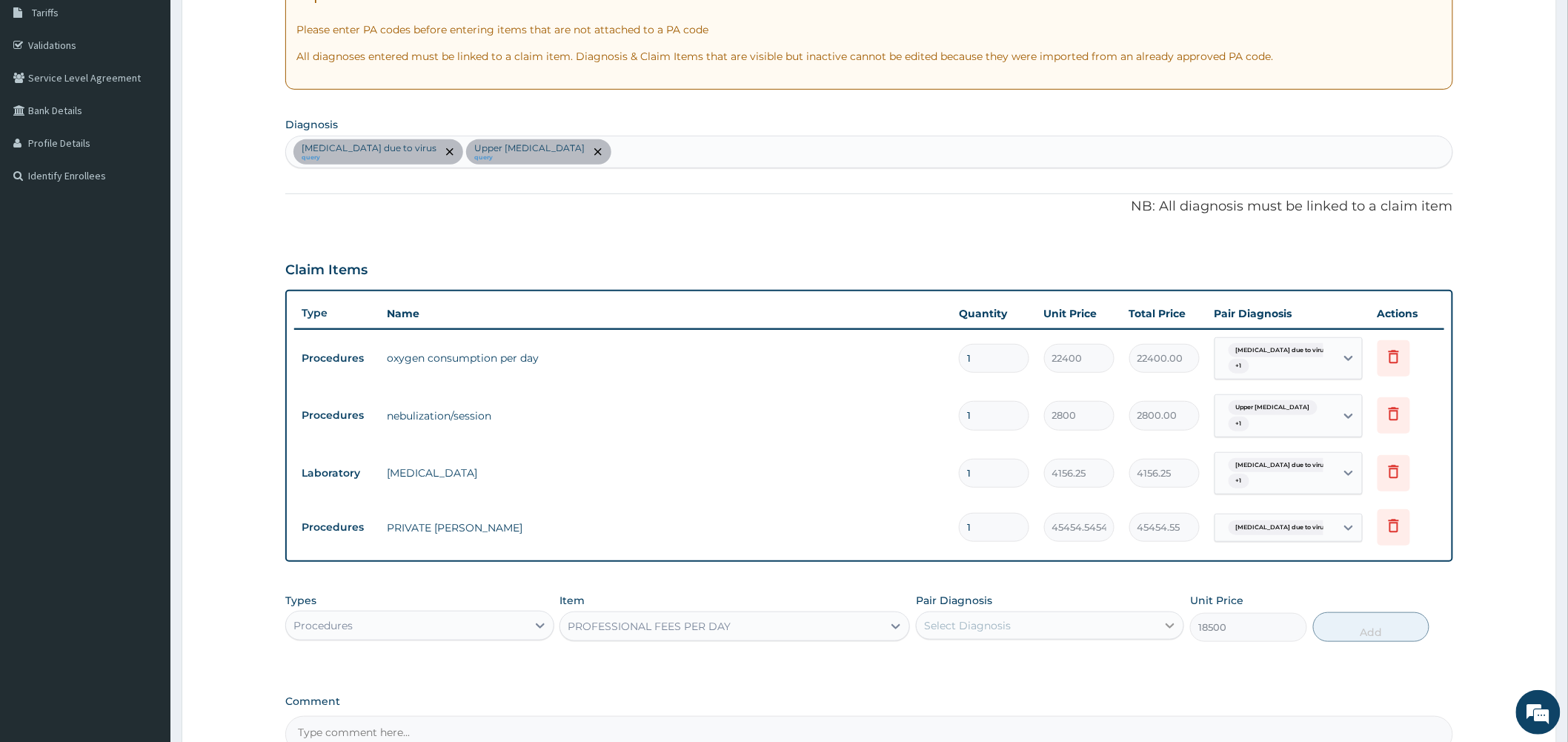
click at [1172, 620] on icon at bounding box center [1170, 626] width 15 height 15
click at [1079, 662] on label "Bronchopneumonia due to virus" at bounding box center [1020, 662] width 158 height 15
checkbox input "true"
click at [1362, 624] on button "Add" at bounding box center [1372, 627] width 117 height 29
type input "0"
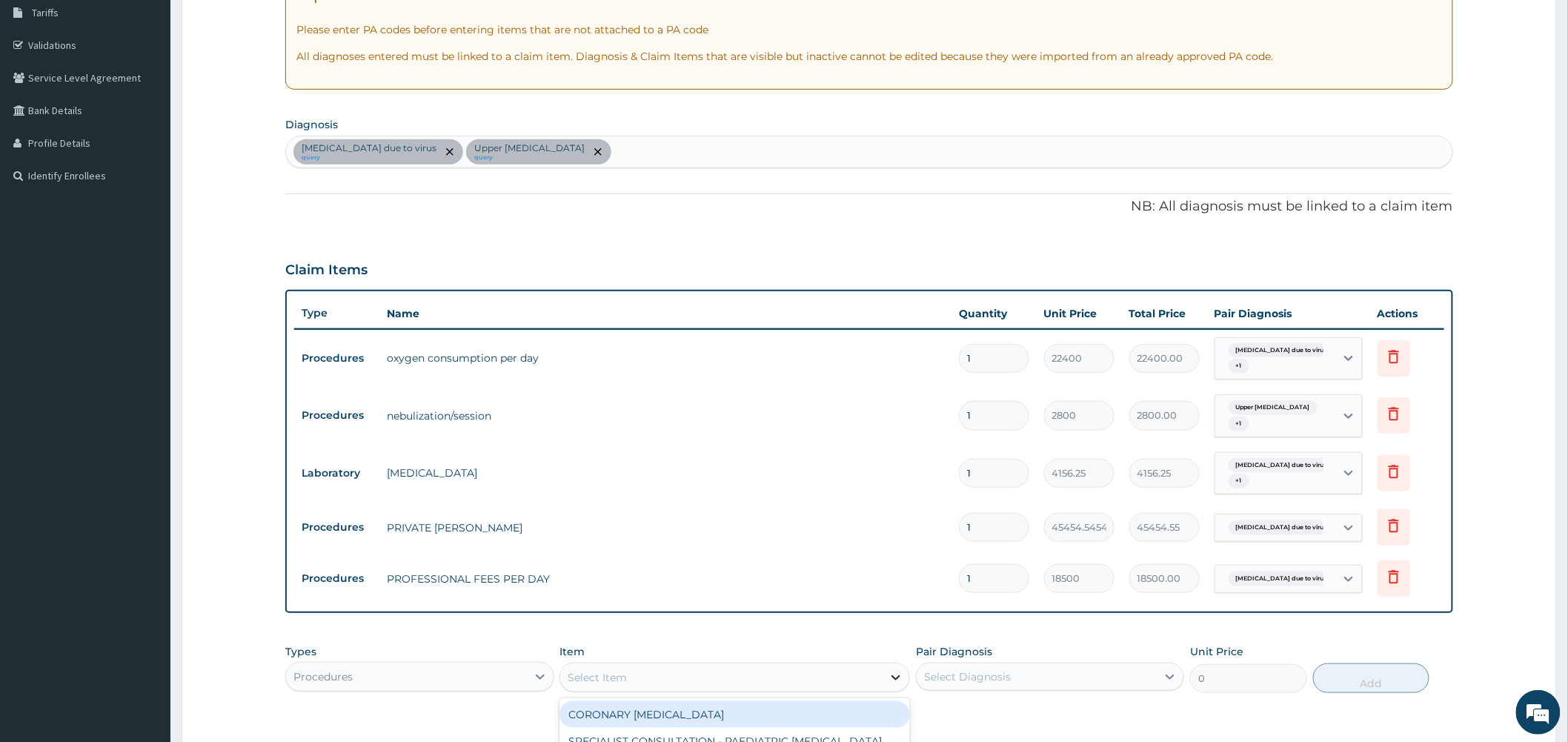
click at [894, 674] on icon at bounding box center [896, 678] width 15 height 15
type input "NURS"
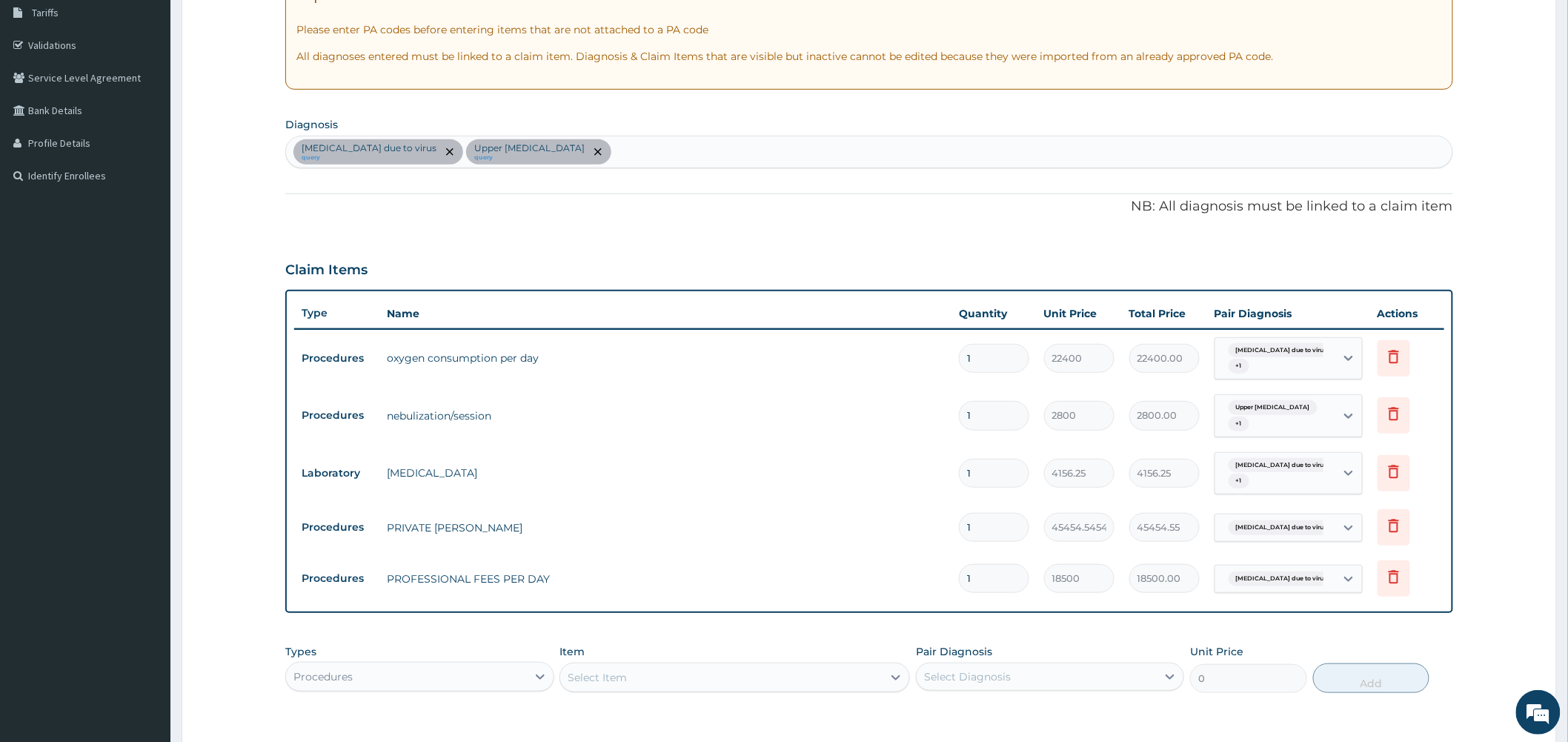
drag, startPoint x: 940, startPoint y: 716, endPoint x: 736, endPoint y: 692, distance: 205.4
click at [937, 715] on div "Types Procedures Item Select Item Pair Diagnosis Select Diagnosis Unit Price 0 …" at bounding box center [869, 680] width 1168 height 86
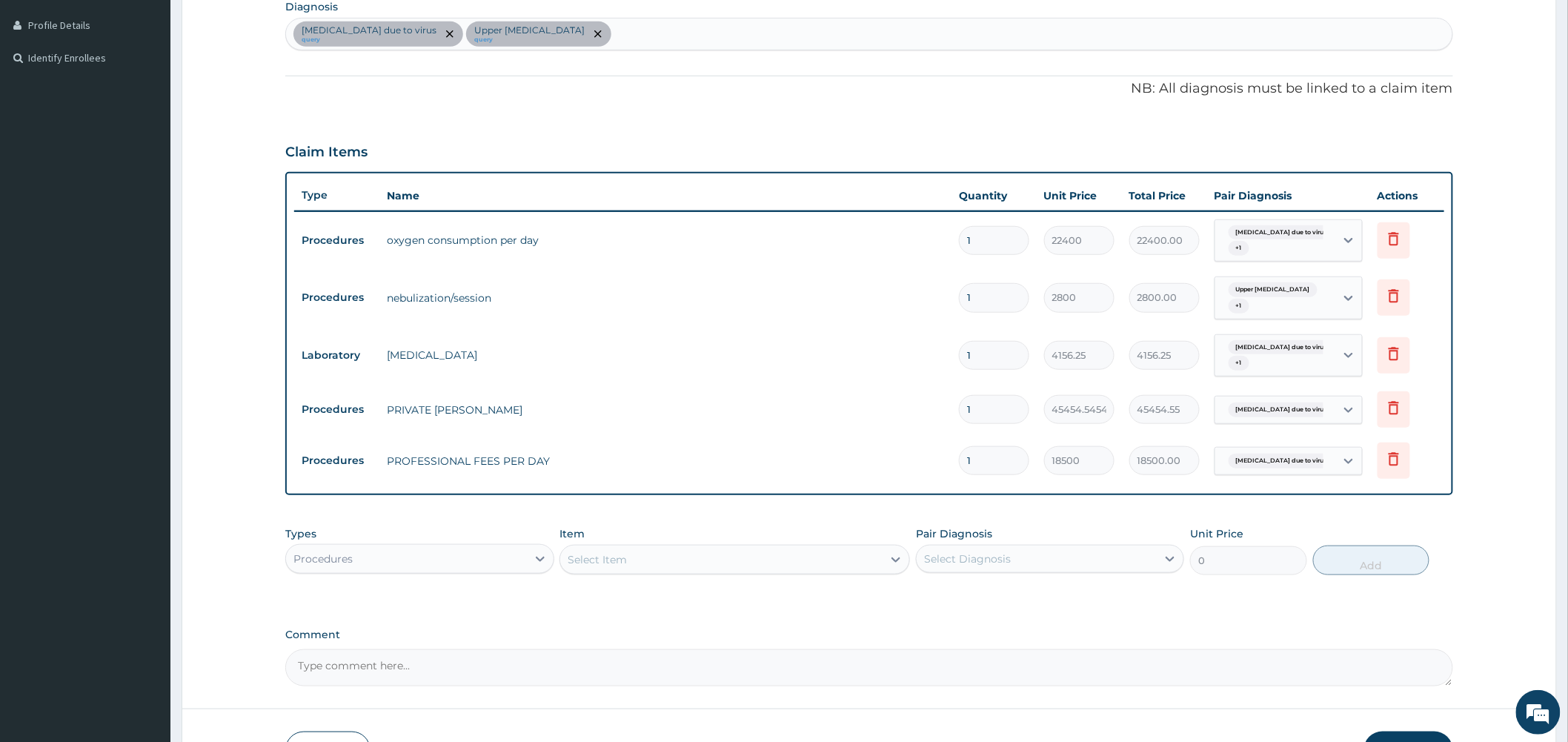
scroll to position [412, 0]
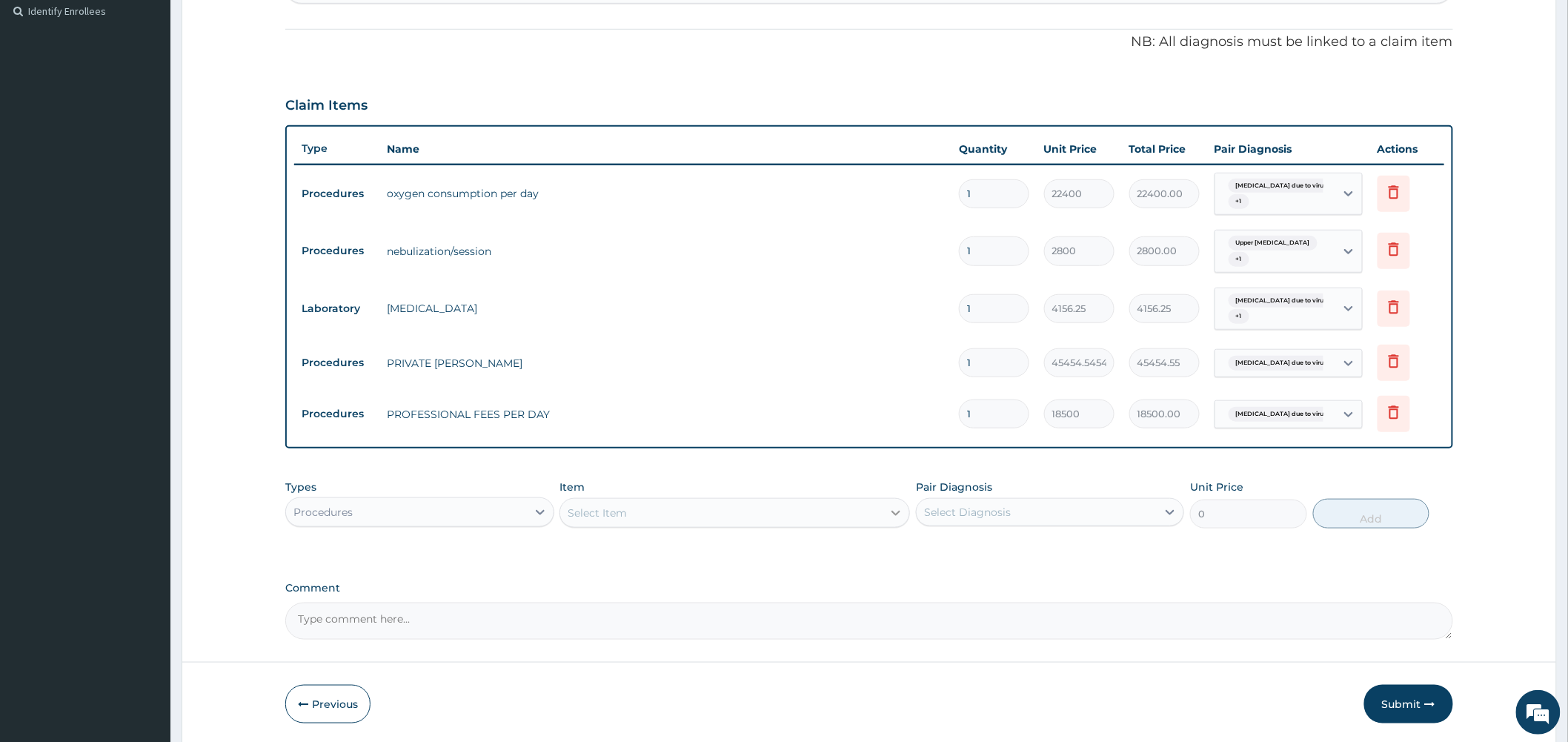
click at [891, 513] on icon at bounding box center [896, 513] width 15 height 15
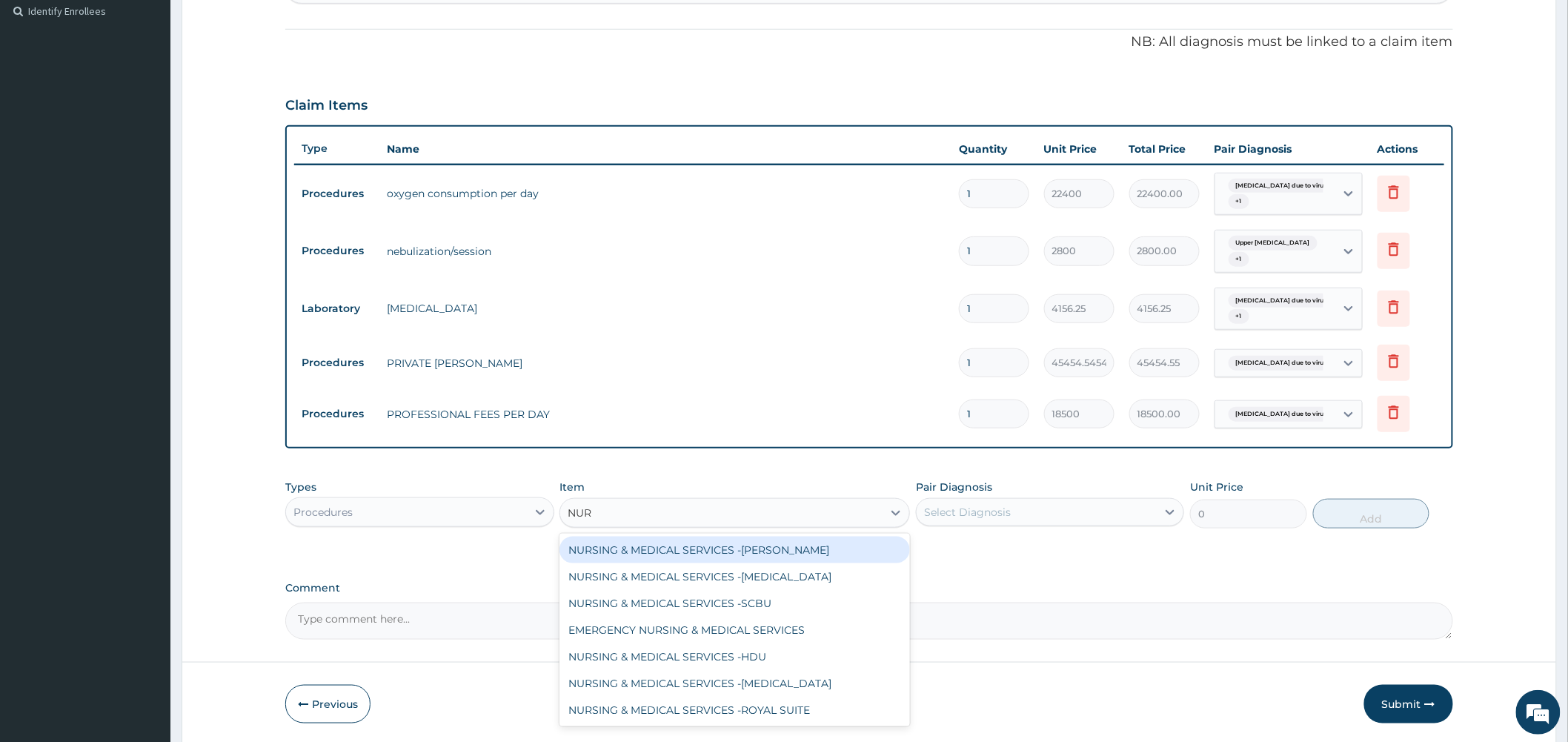
type input "NURS"
click at [737, 557] on div "NURSING & MEDICAL SERVICES -WARD" at bounding box center [734, 549] width 350 height 27
type input "18181.81818181818"
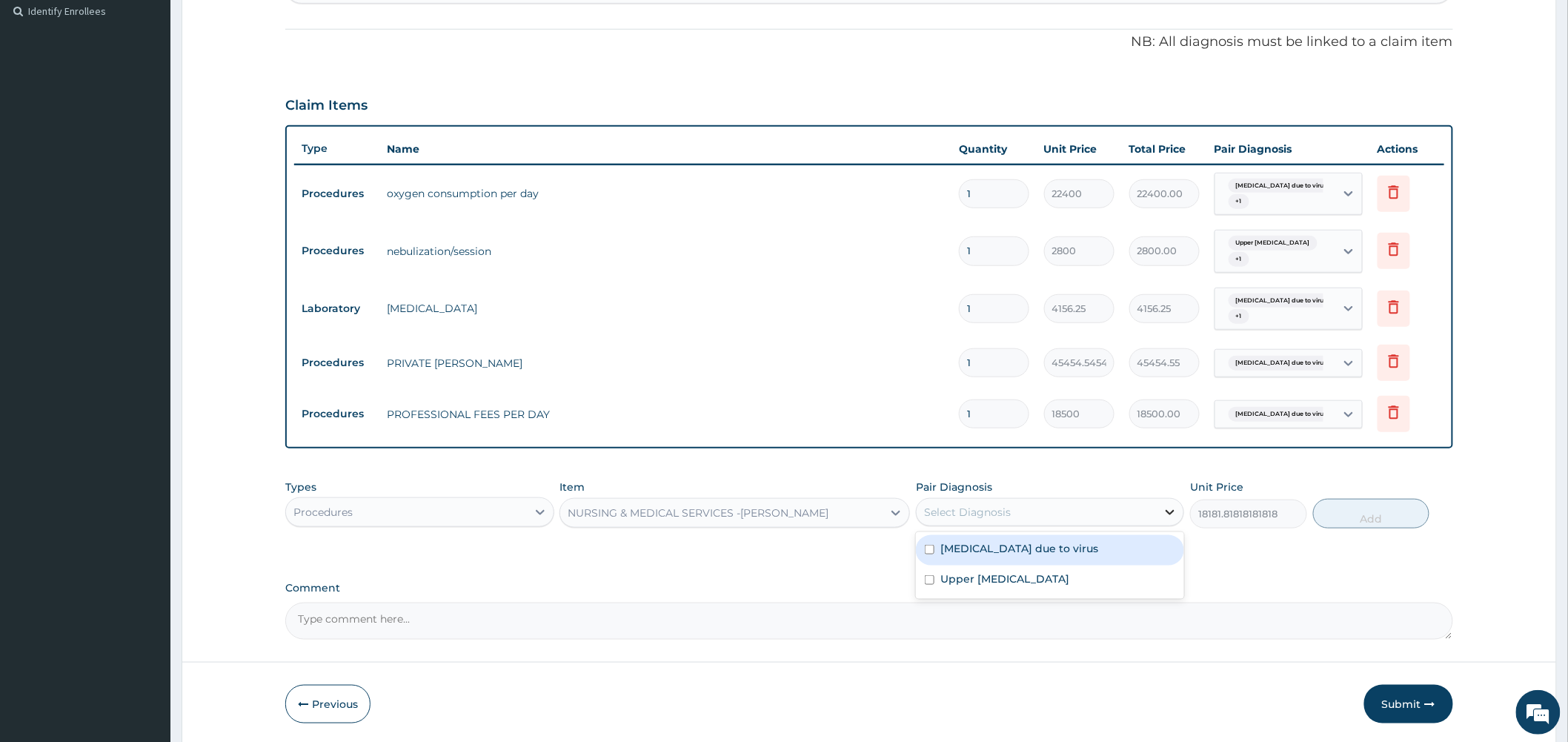
click at [1169, 509] on icon at bounding box center [1170, 512] width 15 height 15
drag, startPoint x: 1012, startPoint y: 550, endPoint x: 1248, endPoint y: 531, distance: 236.8
click at [1041, 550] on label "Bronchopneumonia due to virus" at bounding box center [1020, 548] width 158 height 15
checkbox input "true"
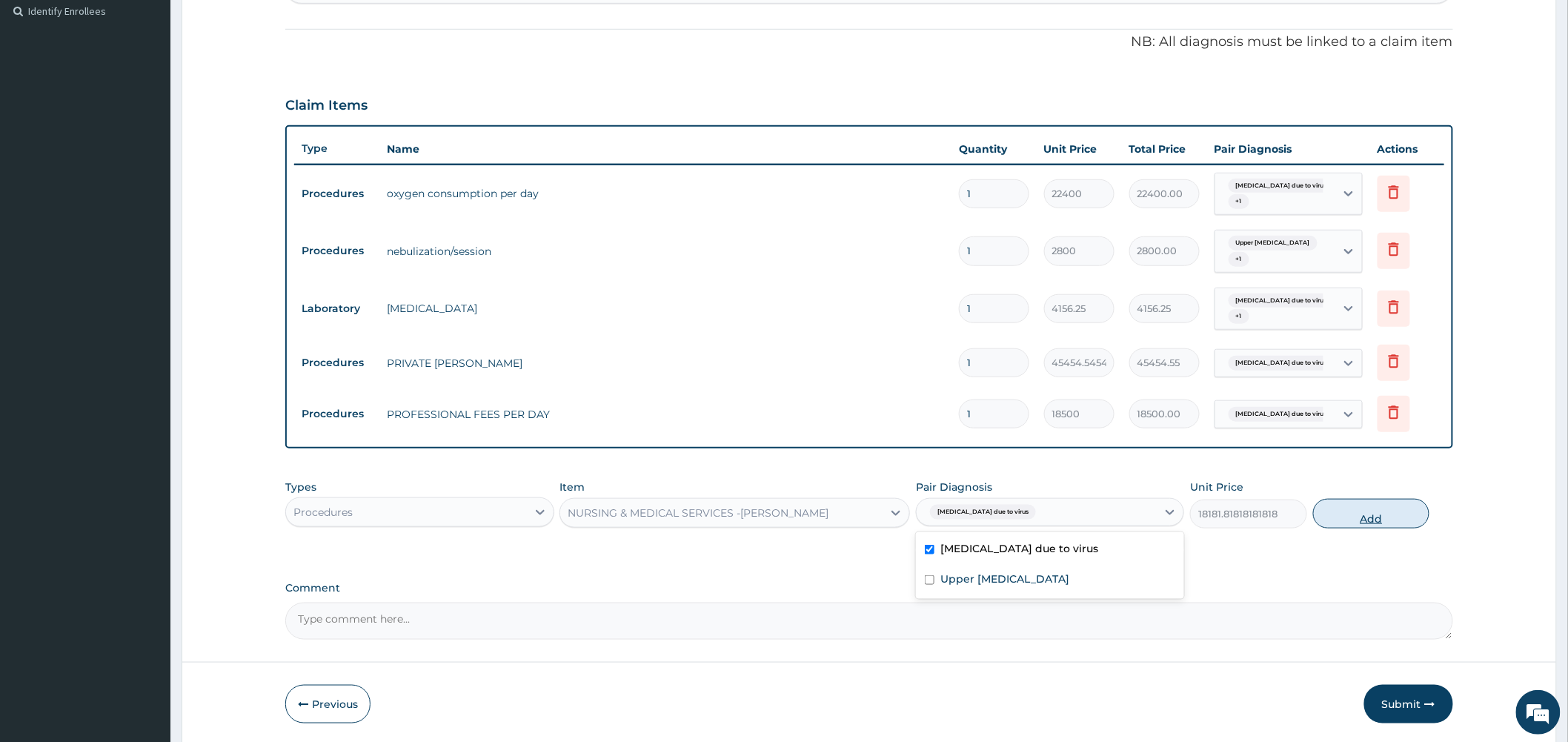
click at [1347, 514] on button "Add" at bounding box center [1372, 514] width 117 height 29
type input "0"
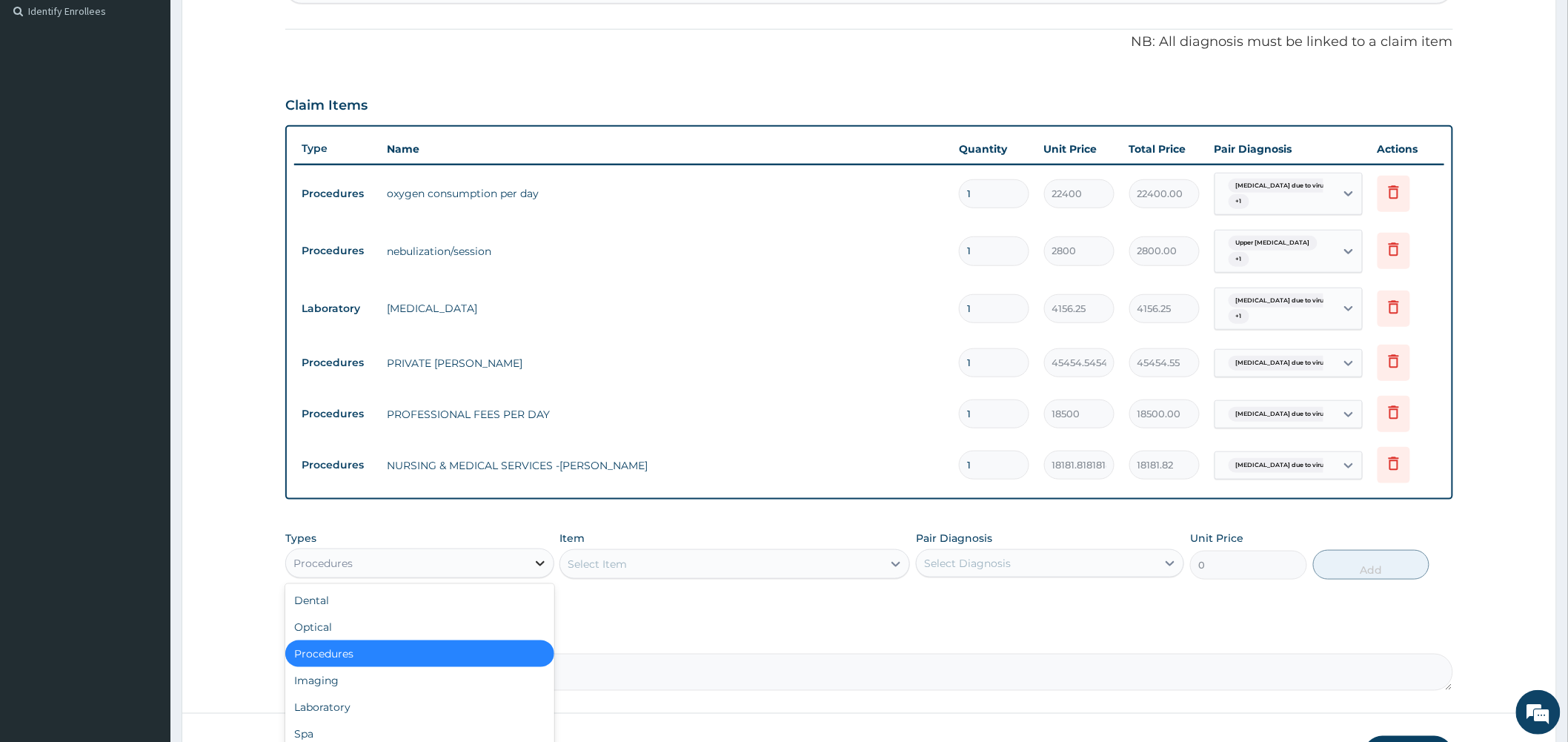
click at [539, 563] on icon at bounding box center [540, 564] width 9 height 6
drag, startPoint x: 346, startPoint y: 706, endPoint x: 353, endPoint y: 692, distance: 15.7
click at [346, 705] on div "Laboratory" at bounding box center [419, 706] width 269 height 27
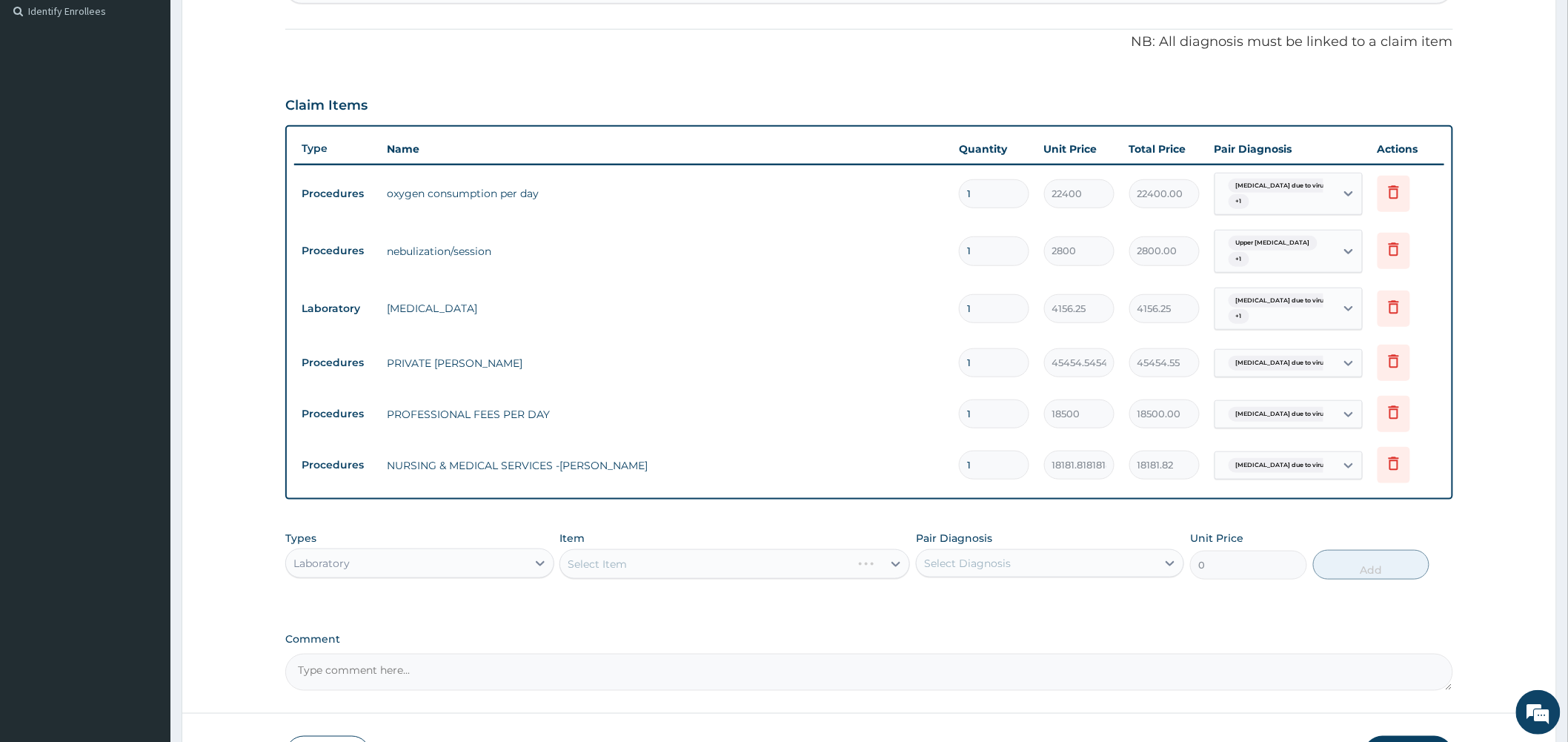
click at [897, 568] on div "Select Item" at bounding box center [734, 564] width 350 height 29
click at [894, 564] on div "Select Item" at bounding box center [734, 564] width 350 height 29
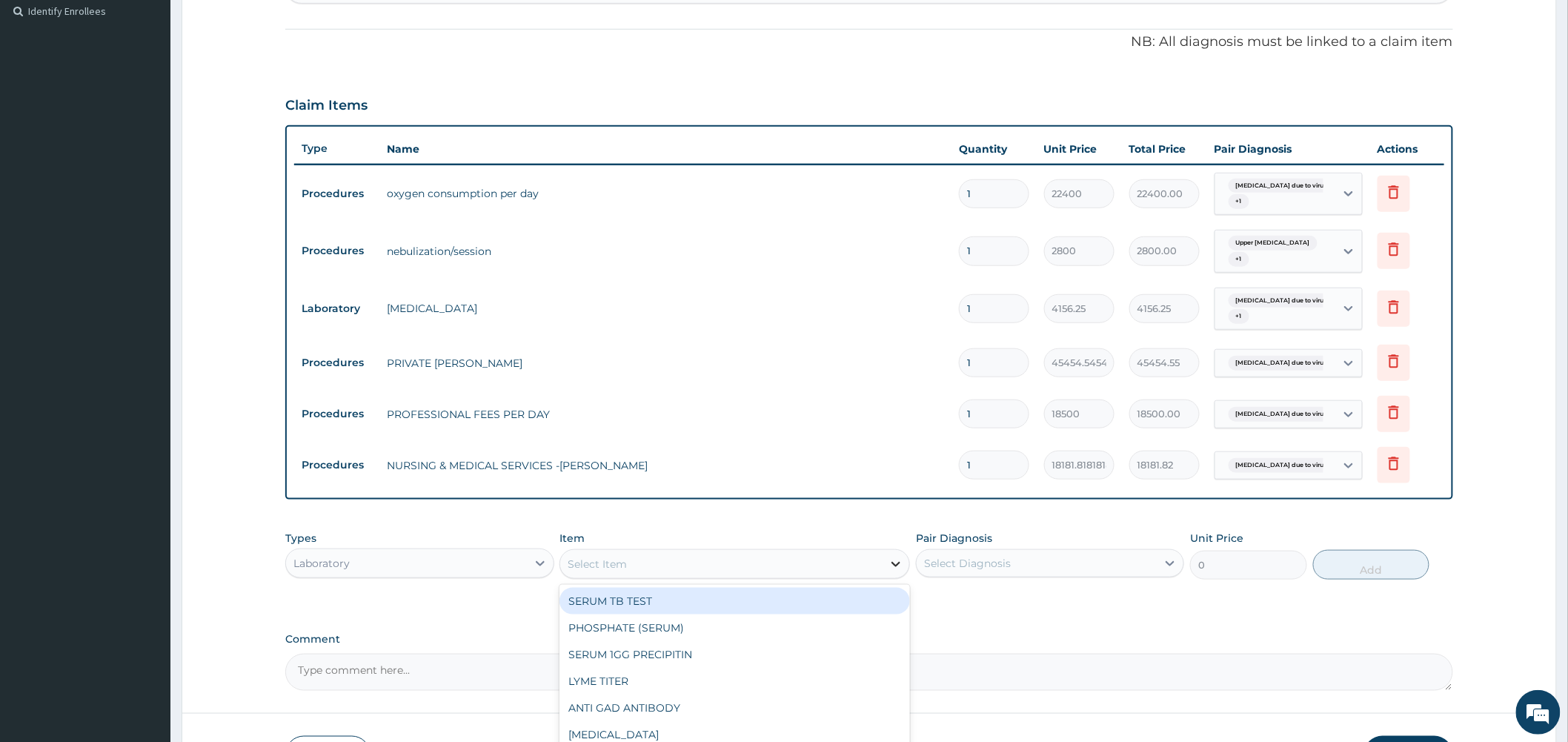
click at [894, 567] on icon at bounding box center [896, 564] width 15 height 15
type input "URINA"
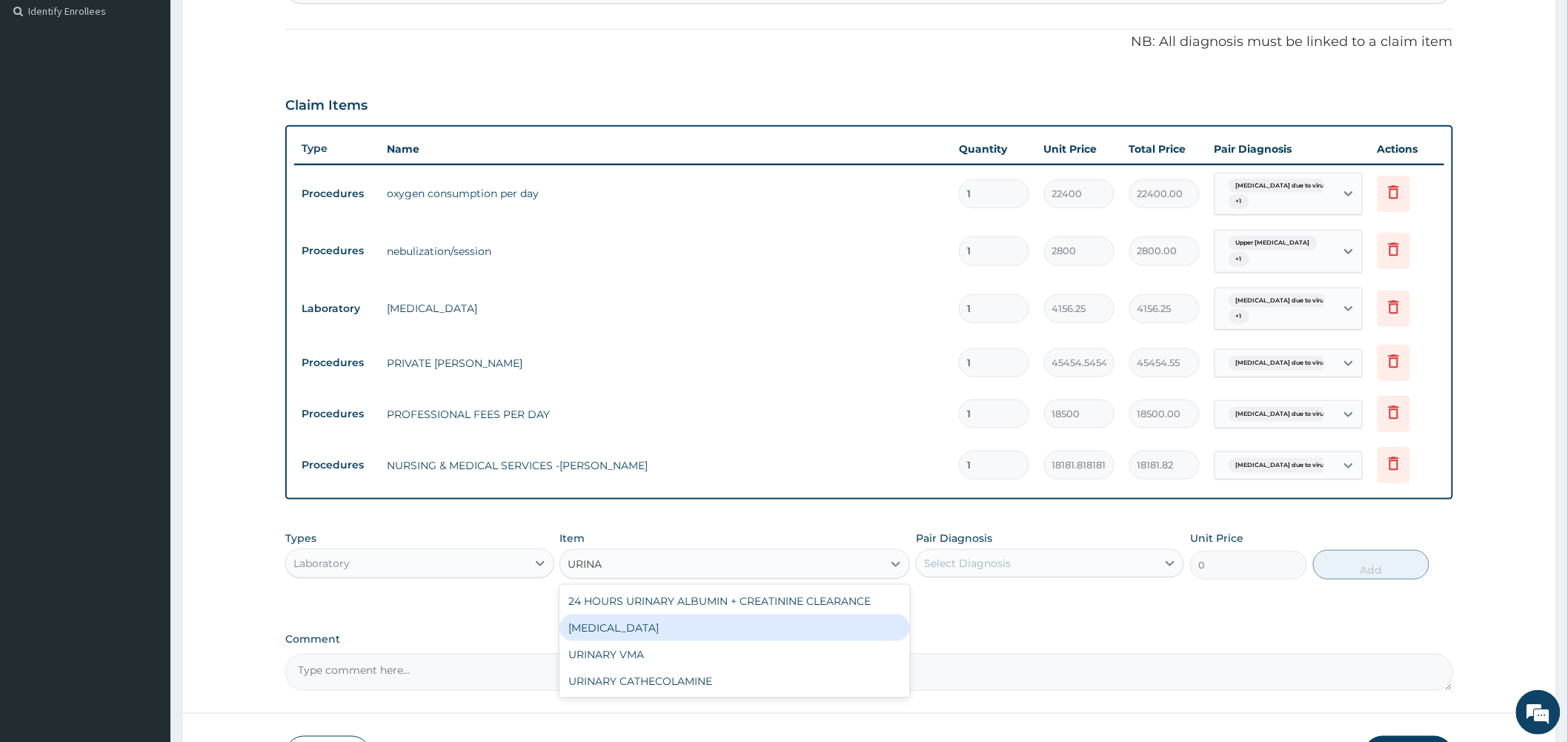
click at [721, 628] on div "URINALYSIS" at bounding box center [734, 627] width 350 height 27
type input "4375"
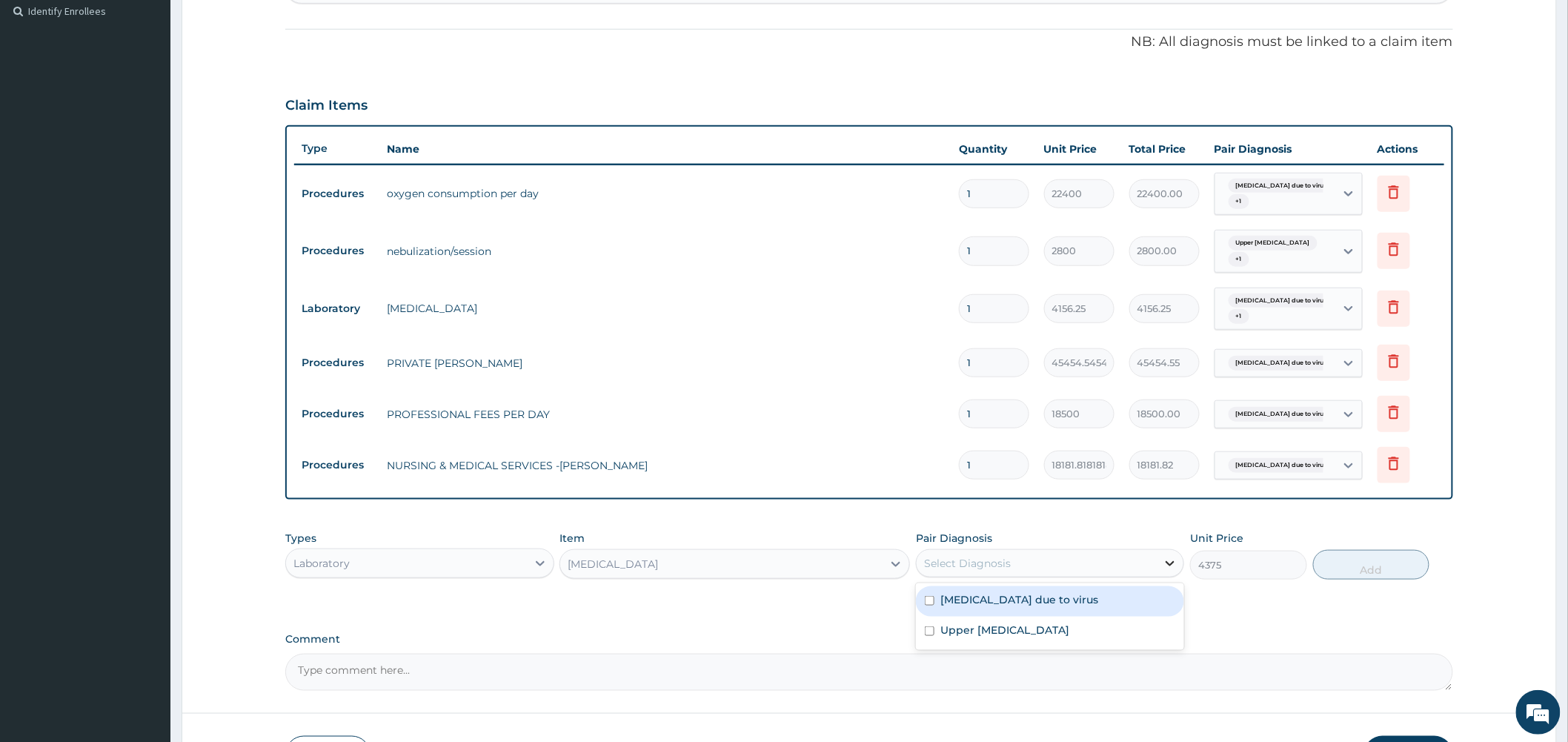
click at [1161, 564] on div at bounding box center [1170, 563] width 27 height 27
click at [1076, 596] on label "Bronchopneumonia due to virus" at bounding box center [1020, 600] width 158 height 15
checkbox input "true"
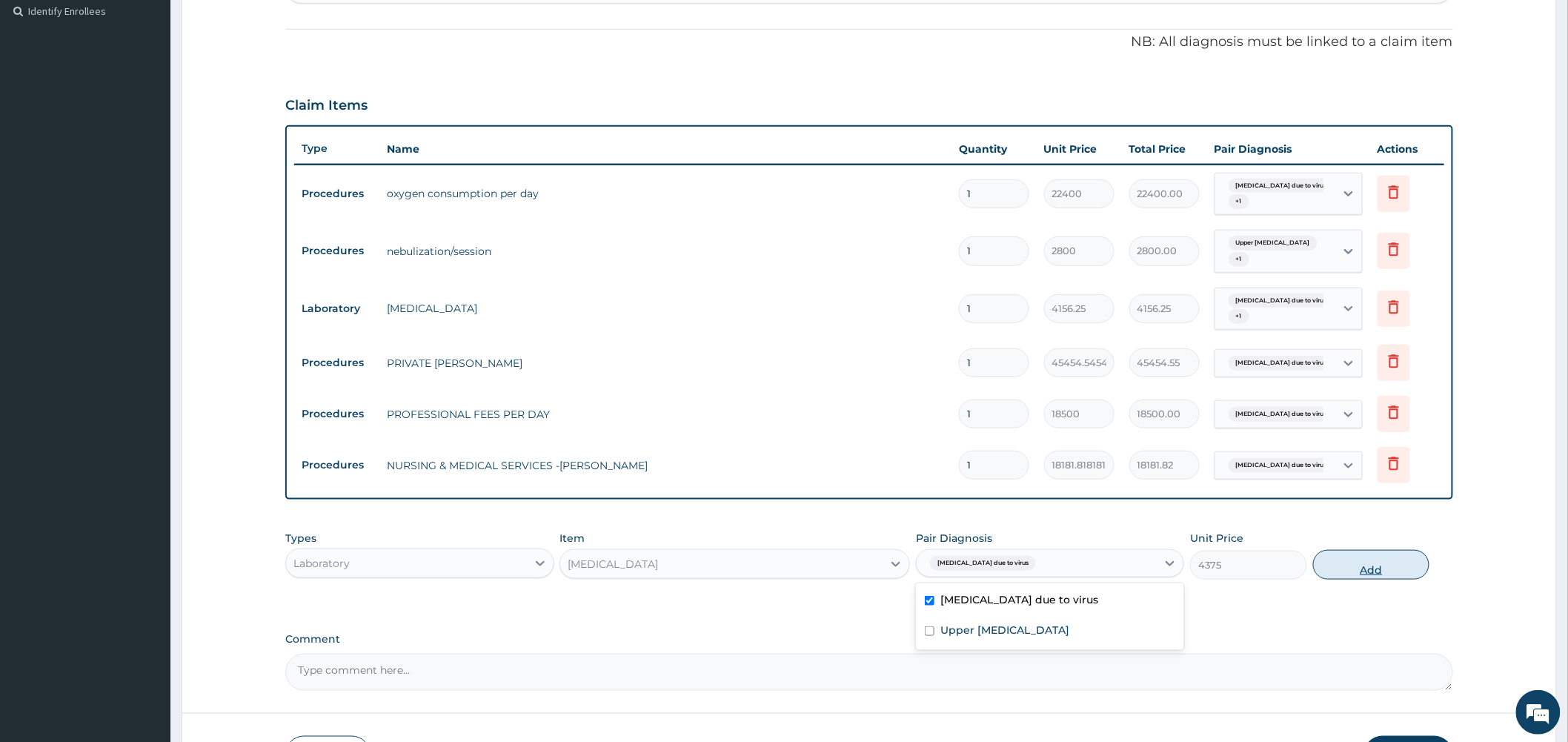
click at [1388, 566] on button "Add" at bounding box center [1372, 565] width 117 height 29
type input "0"
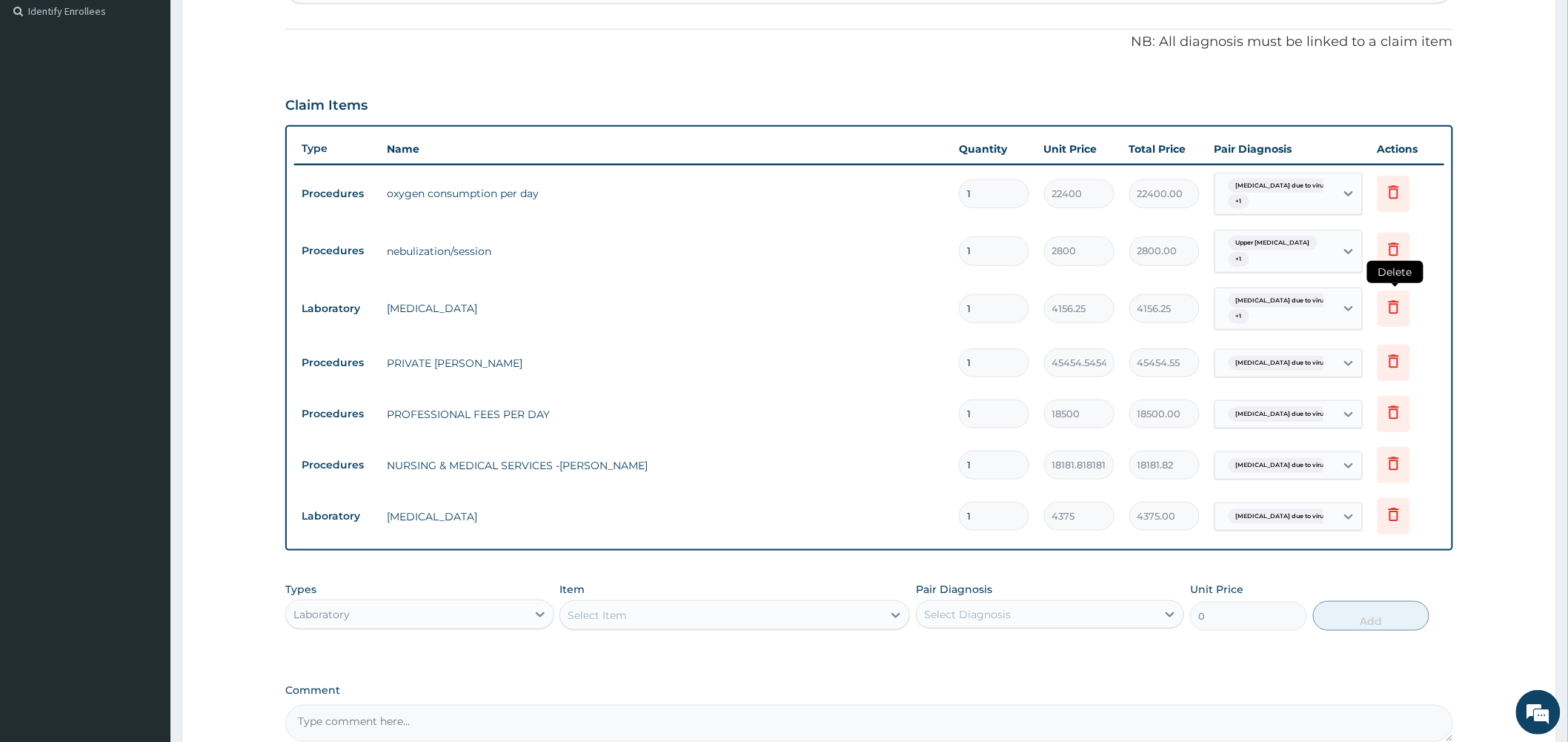
click at [1397, 313] on icon at bounding box center [1393, 306] width 17 height 17
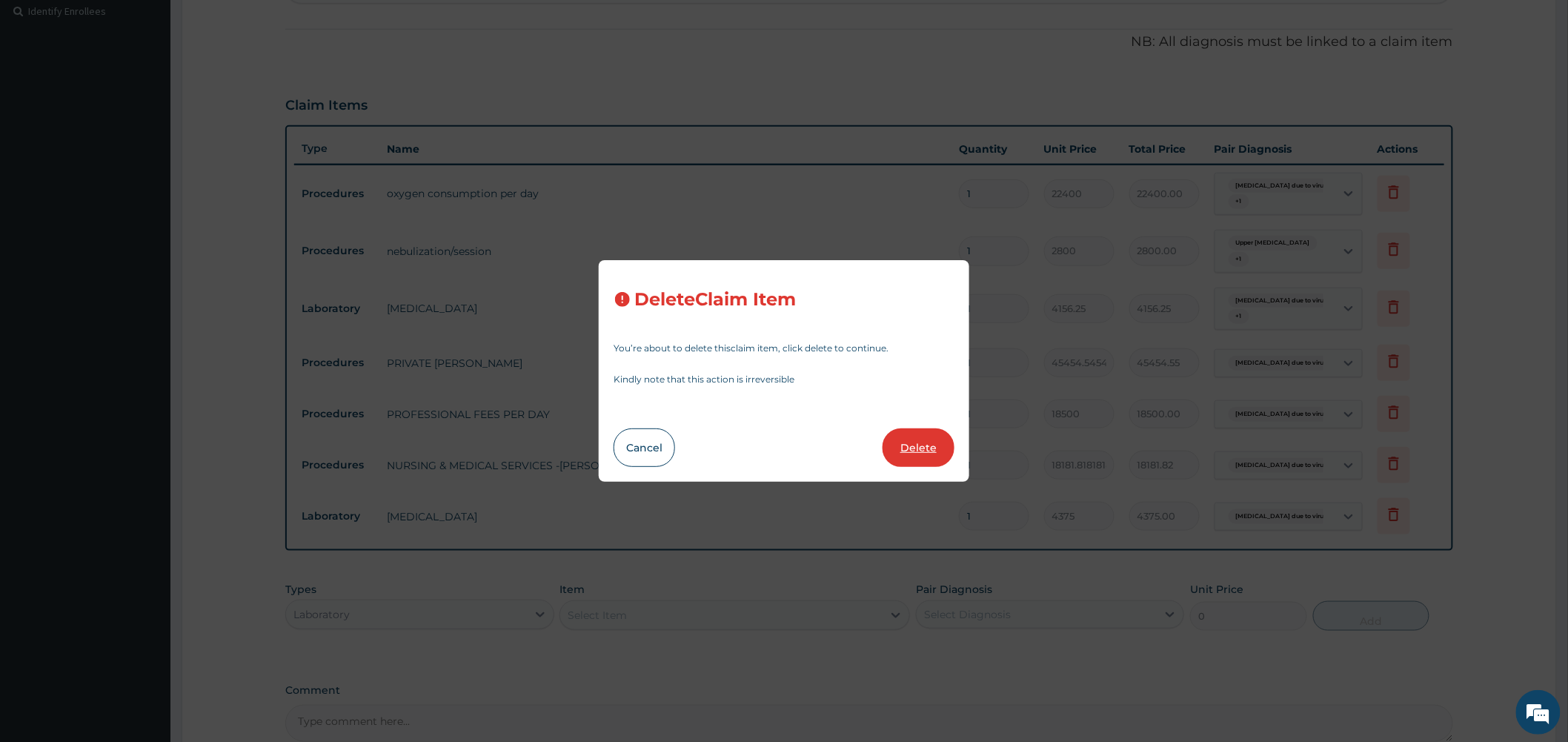
click at [895, 446] on button "Delete" at bounding box center [919, 448] width 72 height 39
type input "45454.54545454545"
type input "45454.55"
type input "18500"
type input "18500.00"
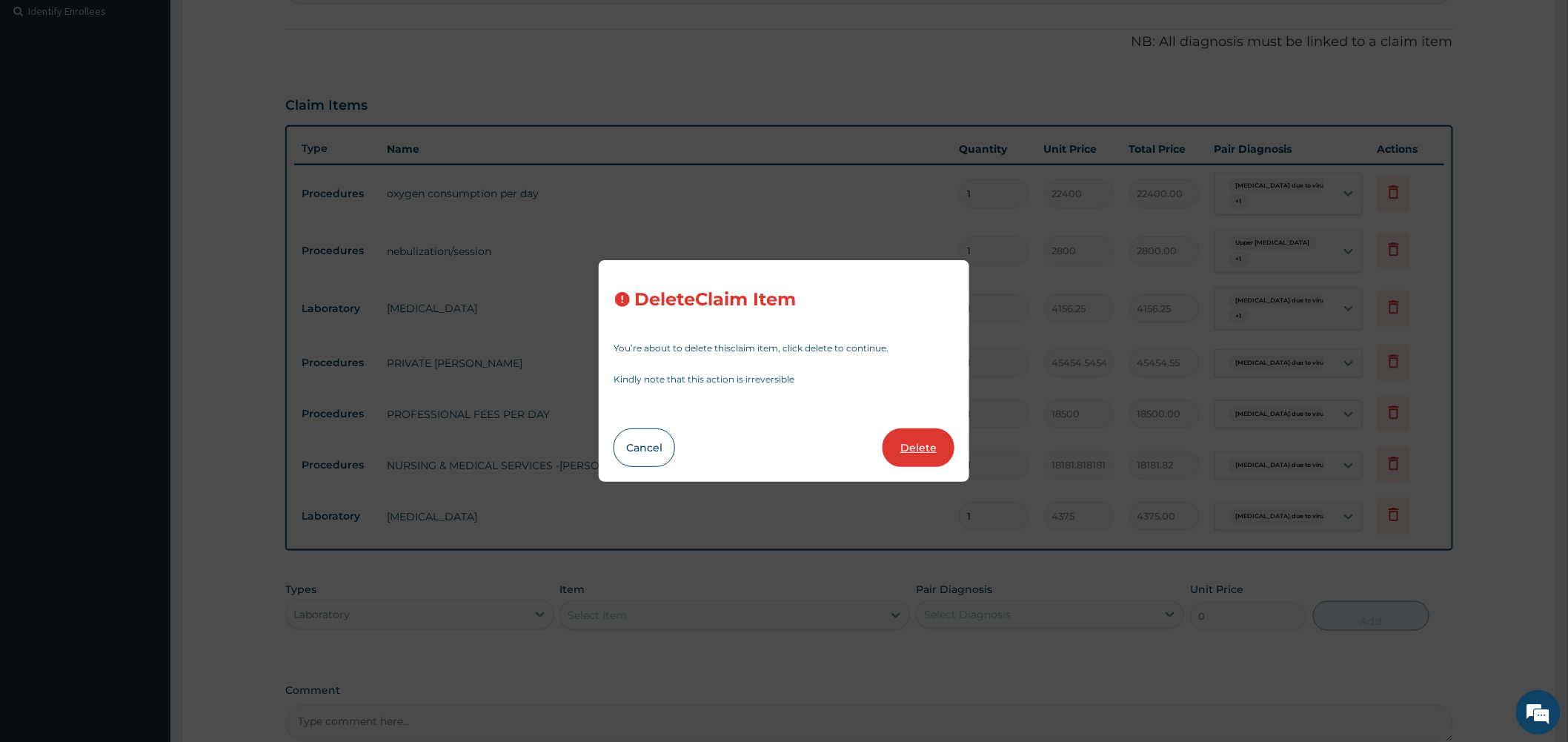
type input "18181.81818181818"
type input "18181.82"
type input "4375"
type input "4375.00"
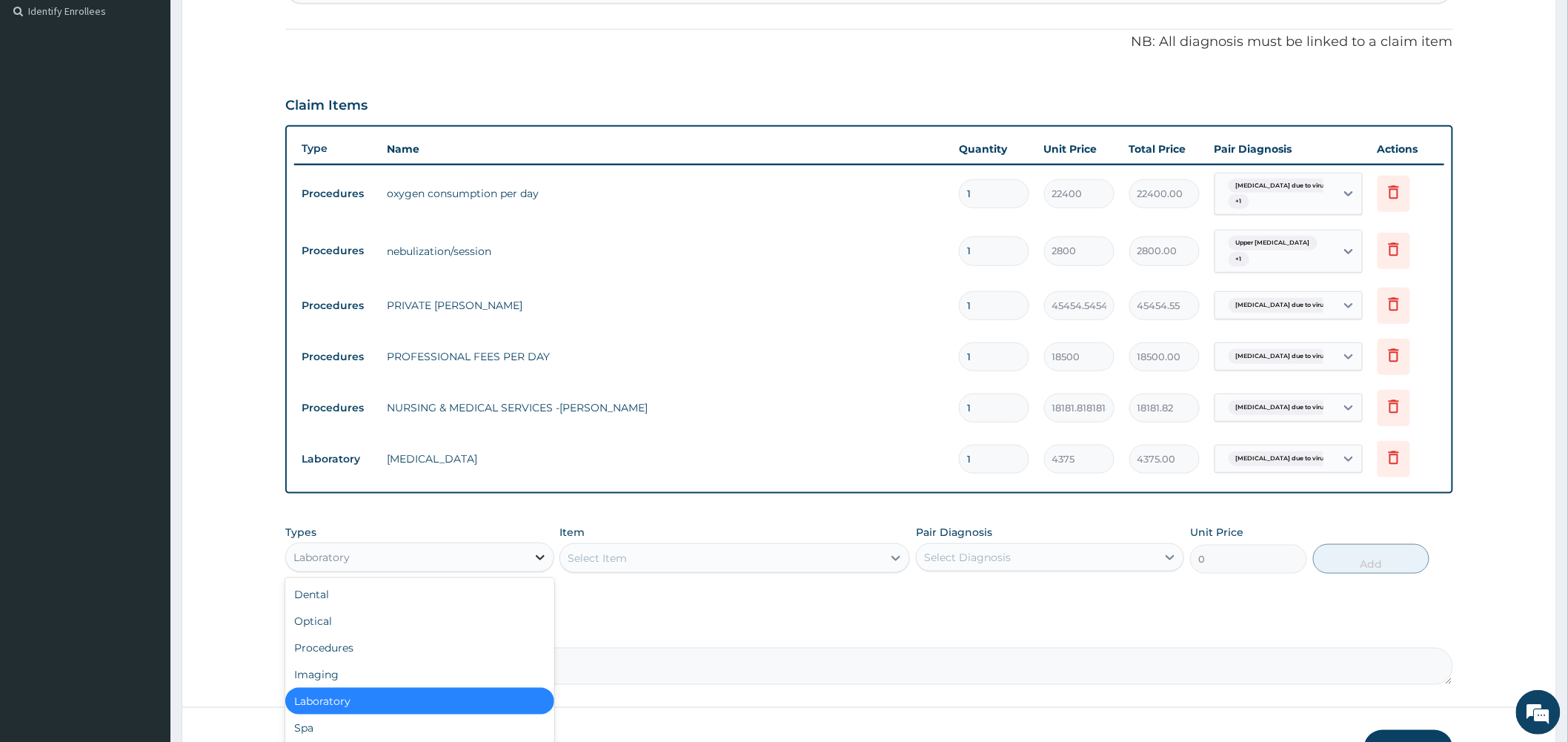
click at [539, 557] on icon at bounding box center [540, 558] width 15 height 15
click at [368, 647] on div "Procedures" at bounding box center [419, 648] width 269 height 27
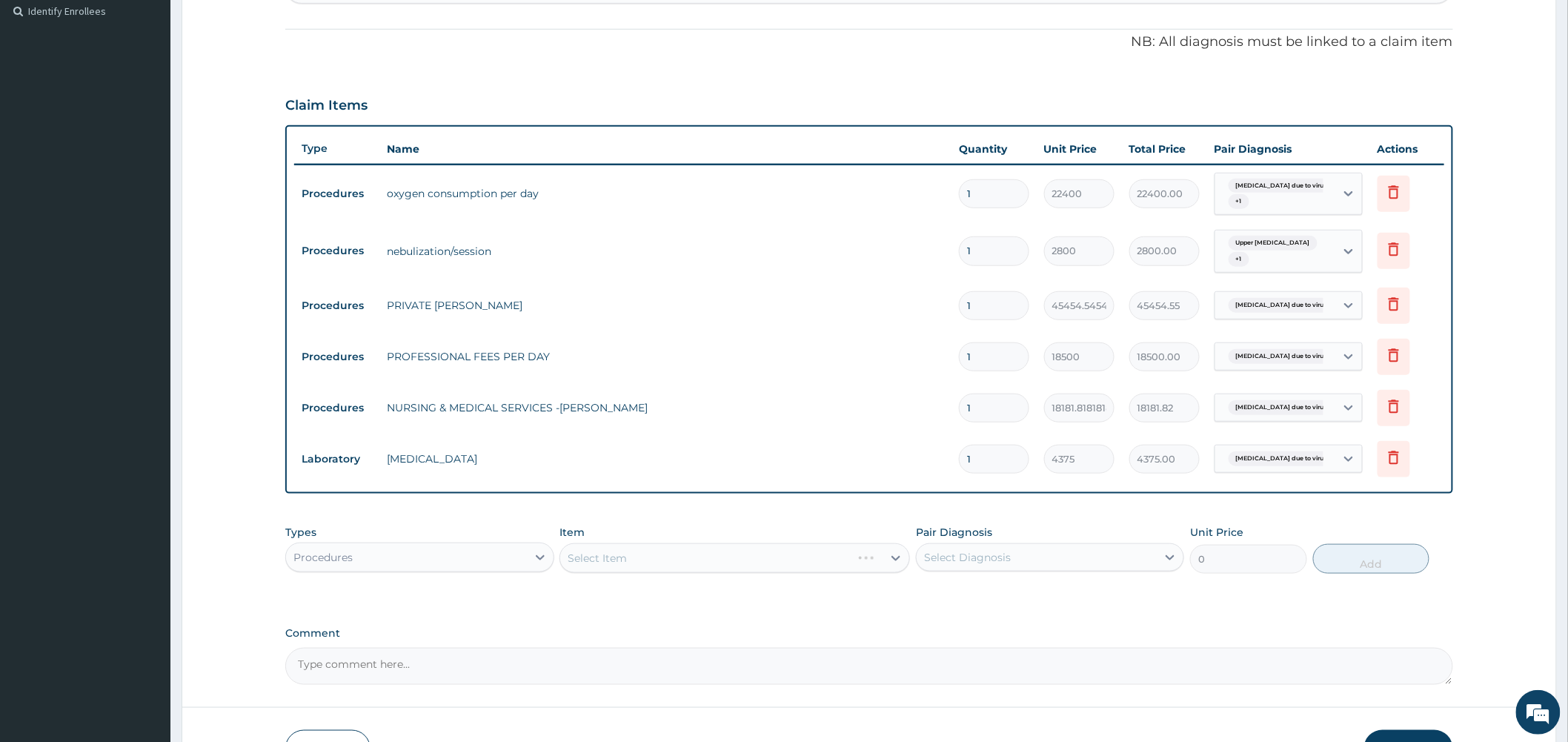
click at [893, 559] on div "Select Item" at bounding box center [734, 558] width 350 height 29
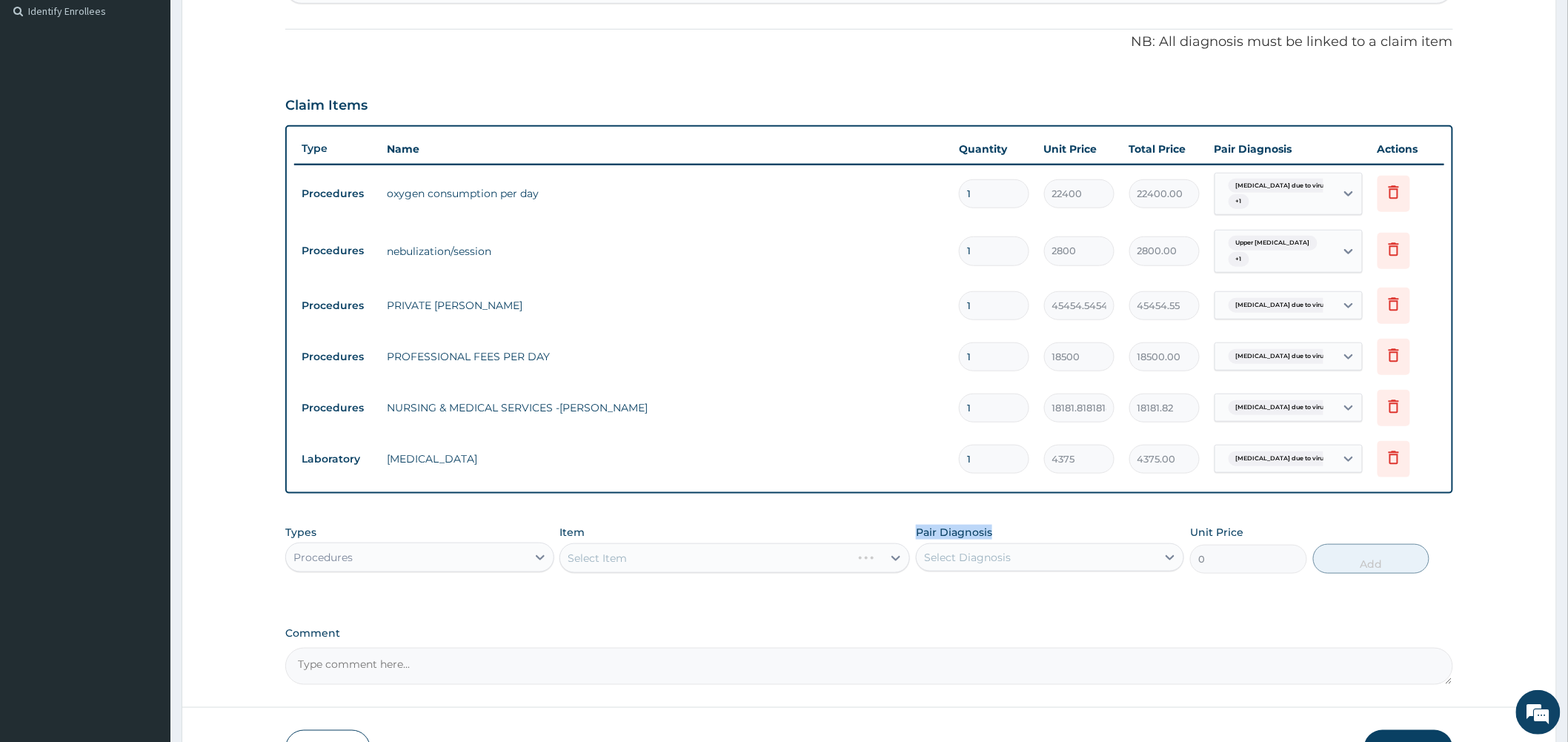
click at [893, 559] on div "Select Item" at bounding box center [734, 558] width 350 height 29
click at [892, 559] on div "Select Item" at bounding box center [734, 558] width 350 height 29
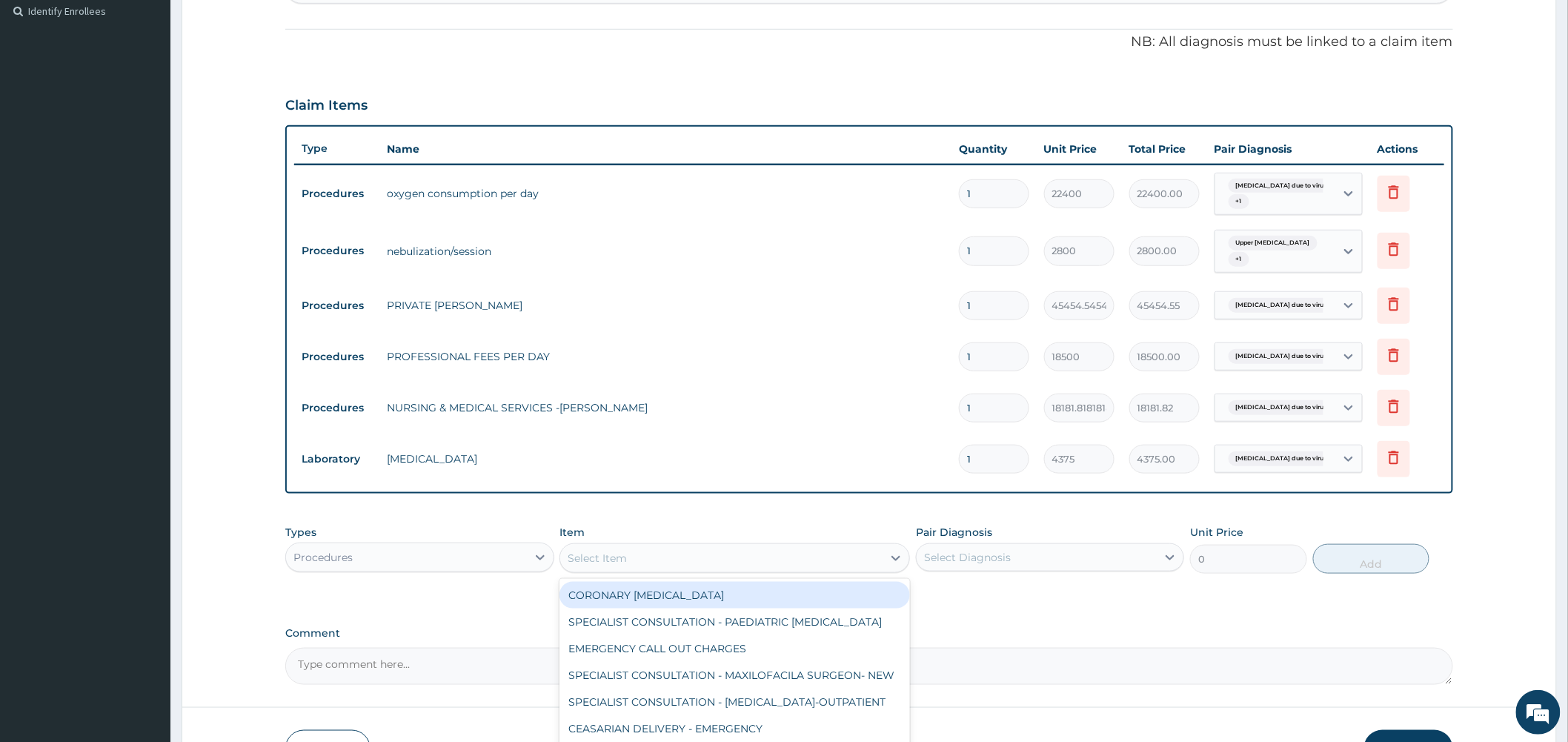
click at [892, 559] on icon at bounding box center [896, 558] width 15 height 15
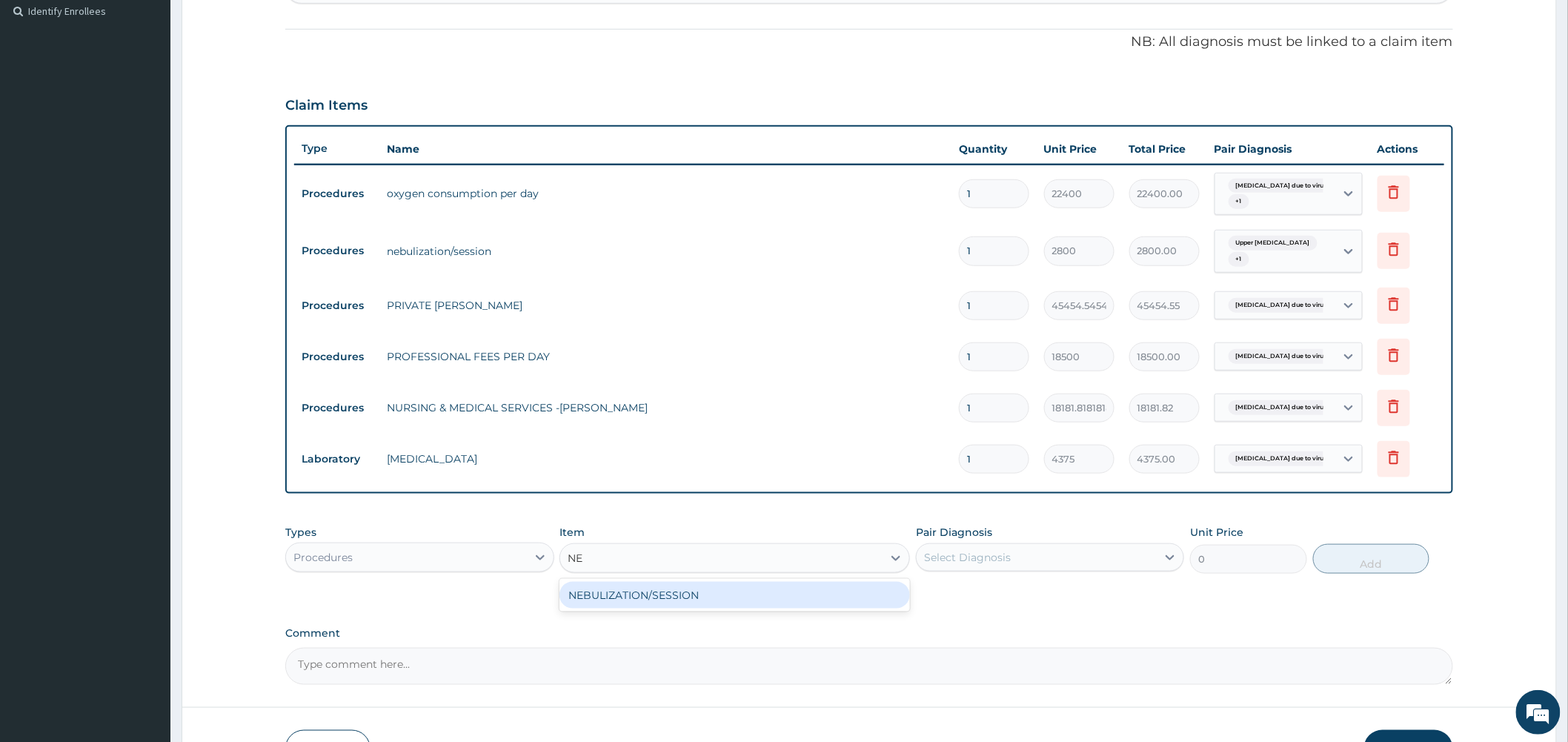
type input "NEB"
click at [839, 599] on div "NEBULIZATION/SESSION" at bounding box center [734, 594] width 350 height 27
type input "15000"
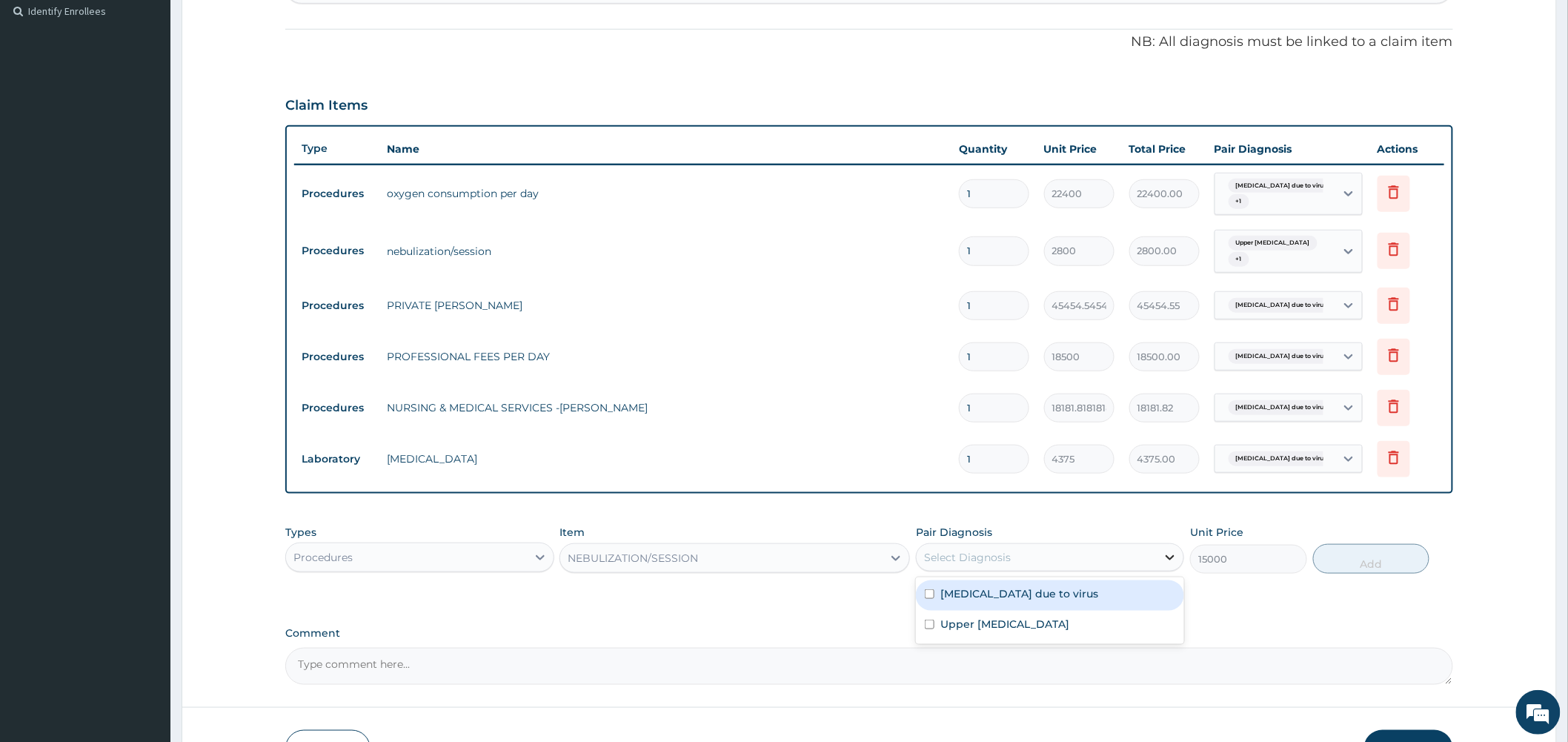
click at [1165, 556] on icon at bounding box center [1170, 558] width 15 height 15
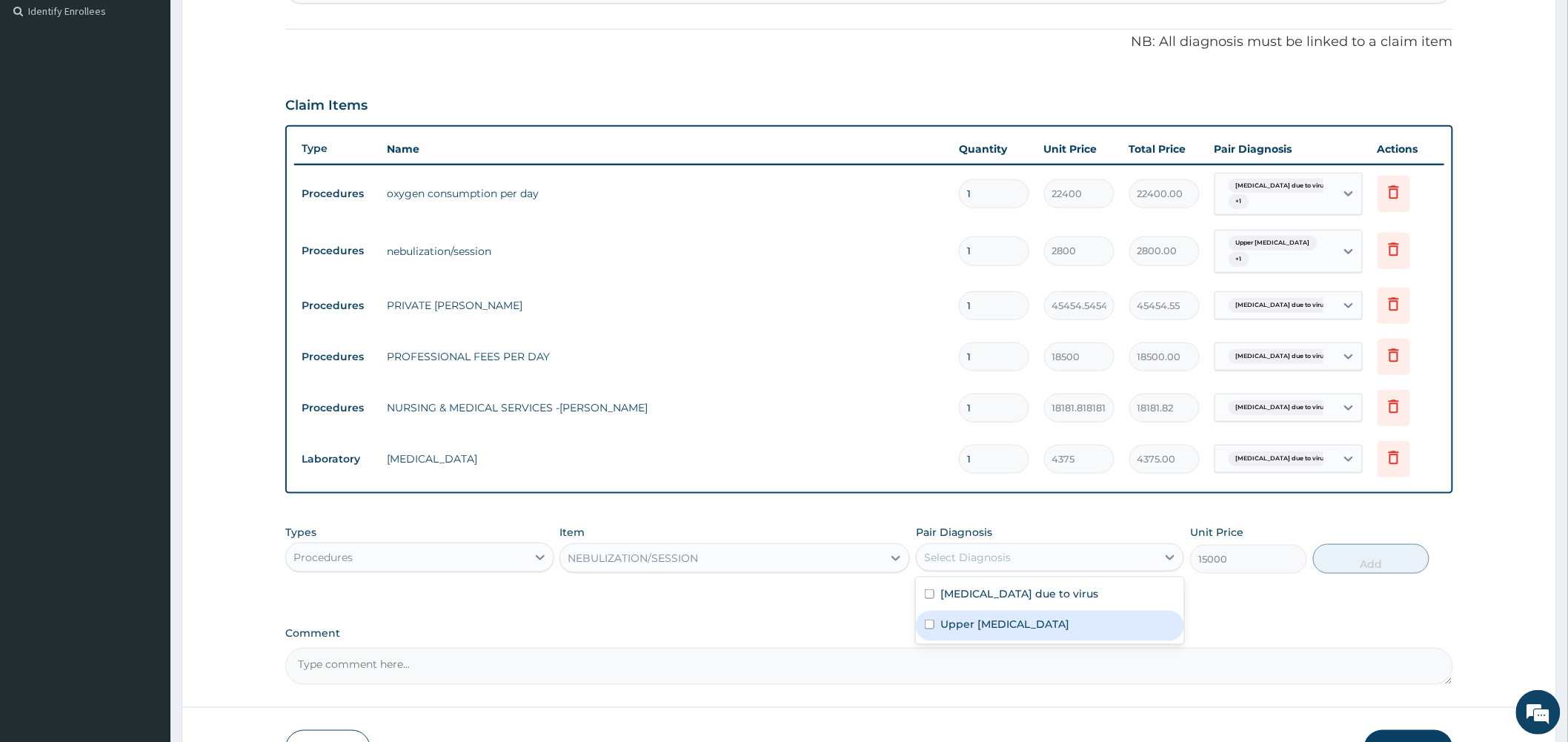
drag, startPoint x: 1021, startPoint y: 624, endPoint x: 1260, endPoint y: 595, distance: 240.8
click at [1021, 624] on label "Upper urinary tract infection" at bounding box center [1005, 624] width 129 height 15
checkbox input "true"
click at [1393, 566] on button "Add" at bounding box center [1372, 559] width 117 height 29
type input "0"
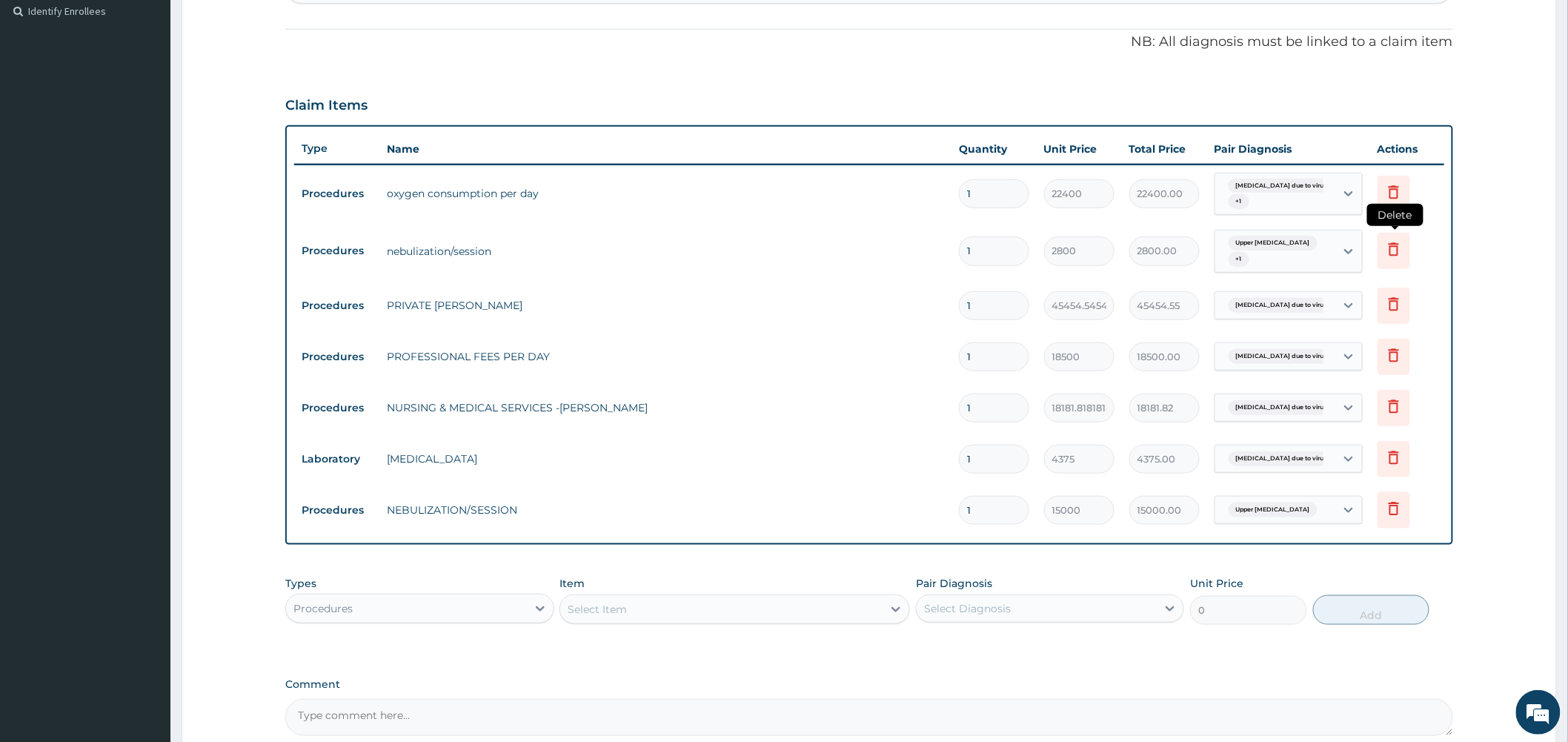
click at [1391, 245] on icon at bounding box center [1393, 249] width 10 height 14
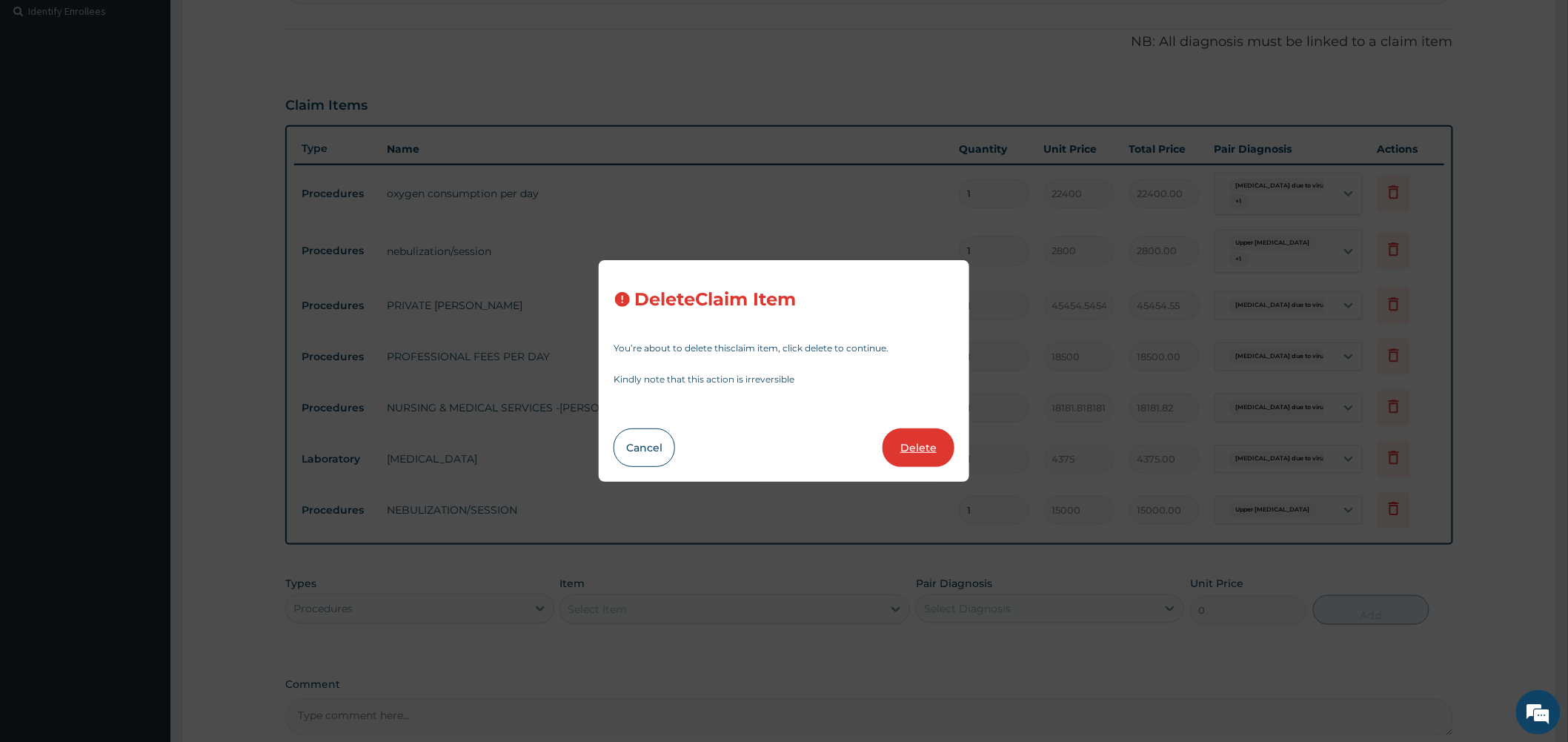
click at [914, 449] on button "Delete" at bounding box center [919, 448] width 72 height 39
type input "45454.54545454545"
type input "45454.55"
type input "18500"
type input "18500.00"
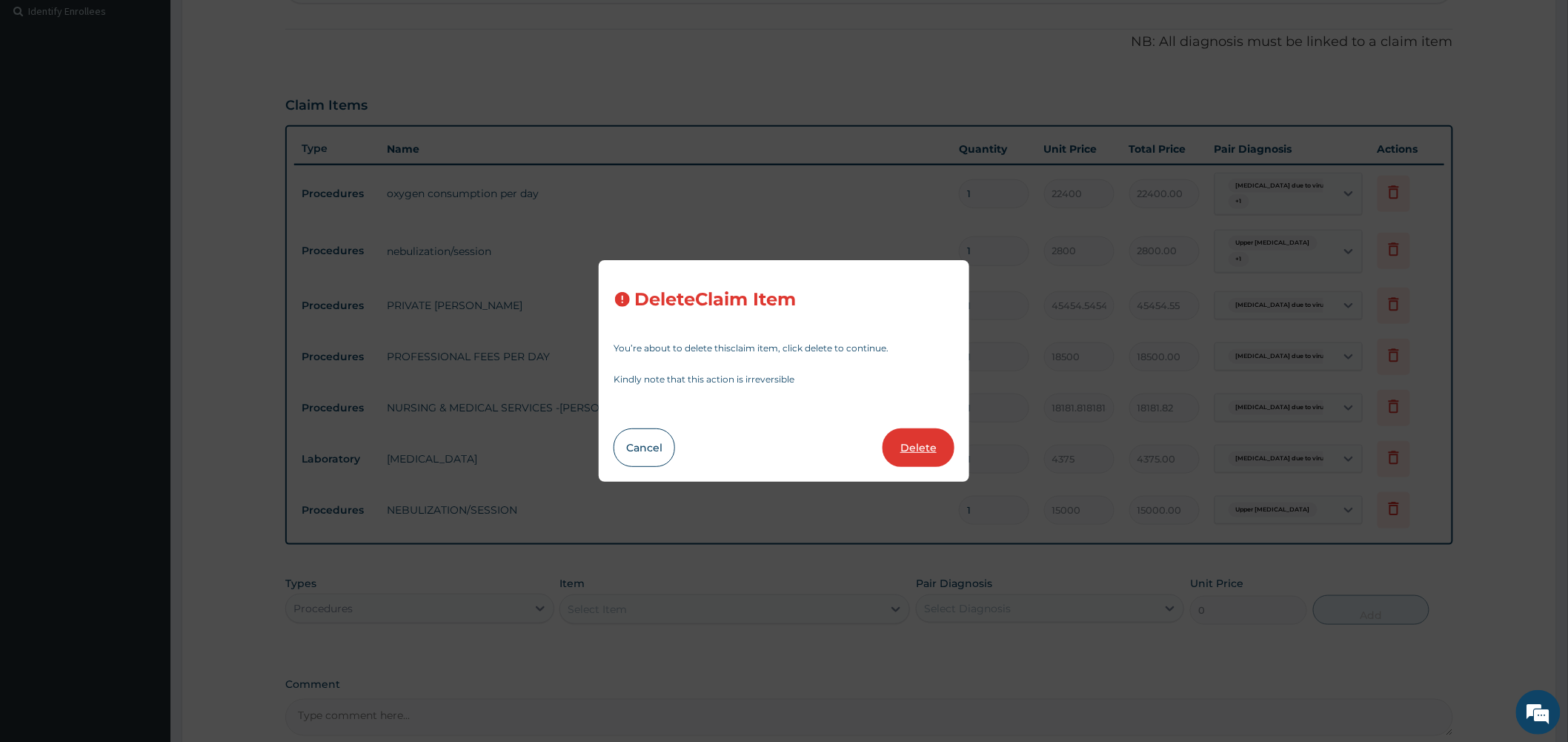
type input "18181.81818181818"
type input "18181.82"
type input "4375"
type input "4375.00"
type input "15000"
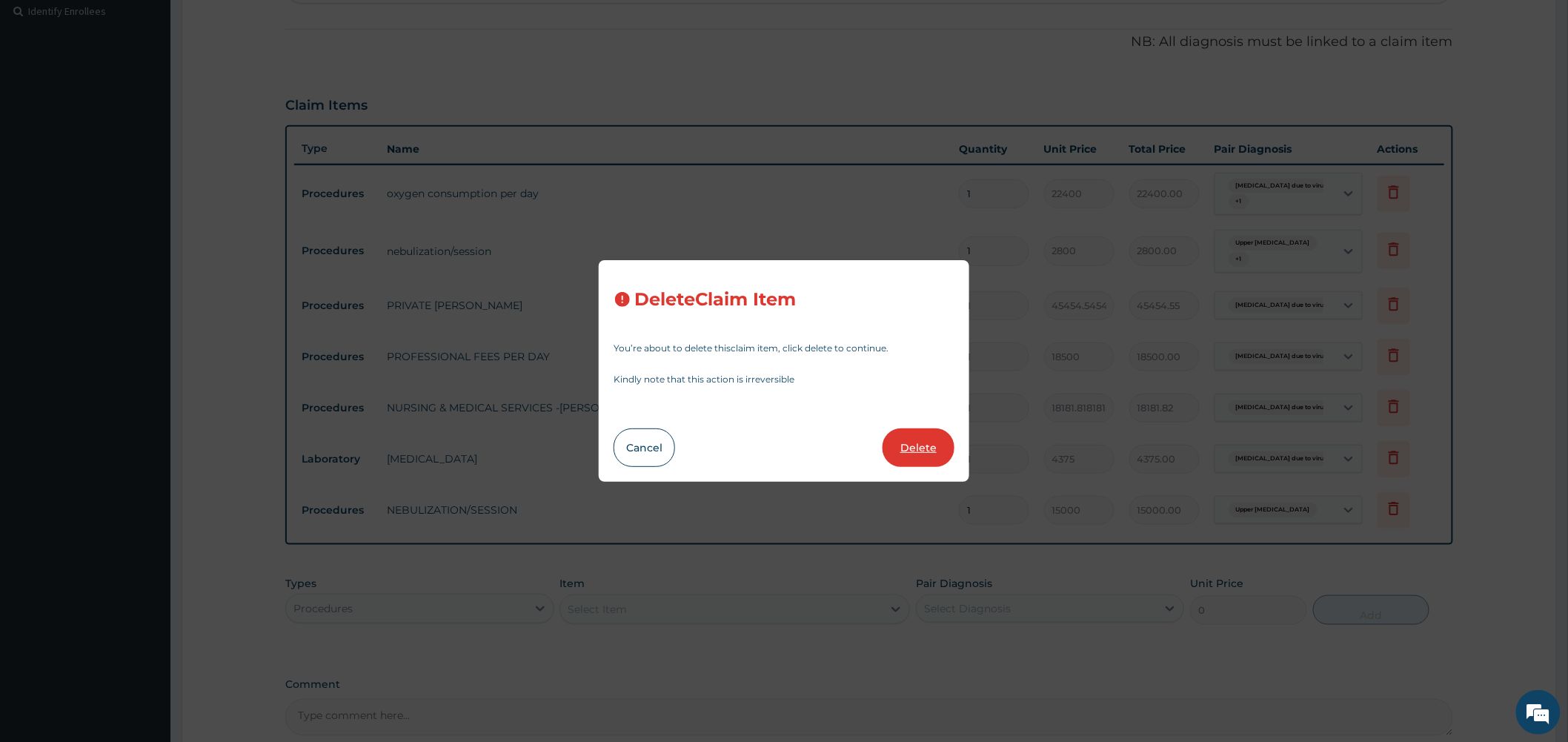
type input "15000.00"
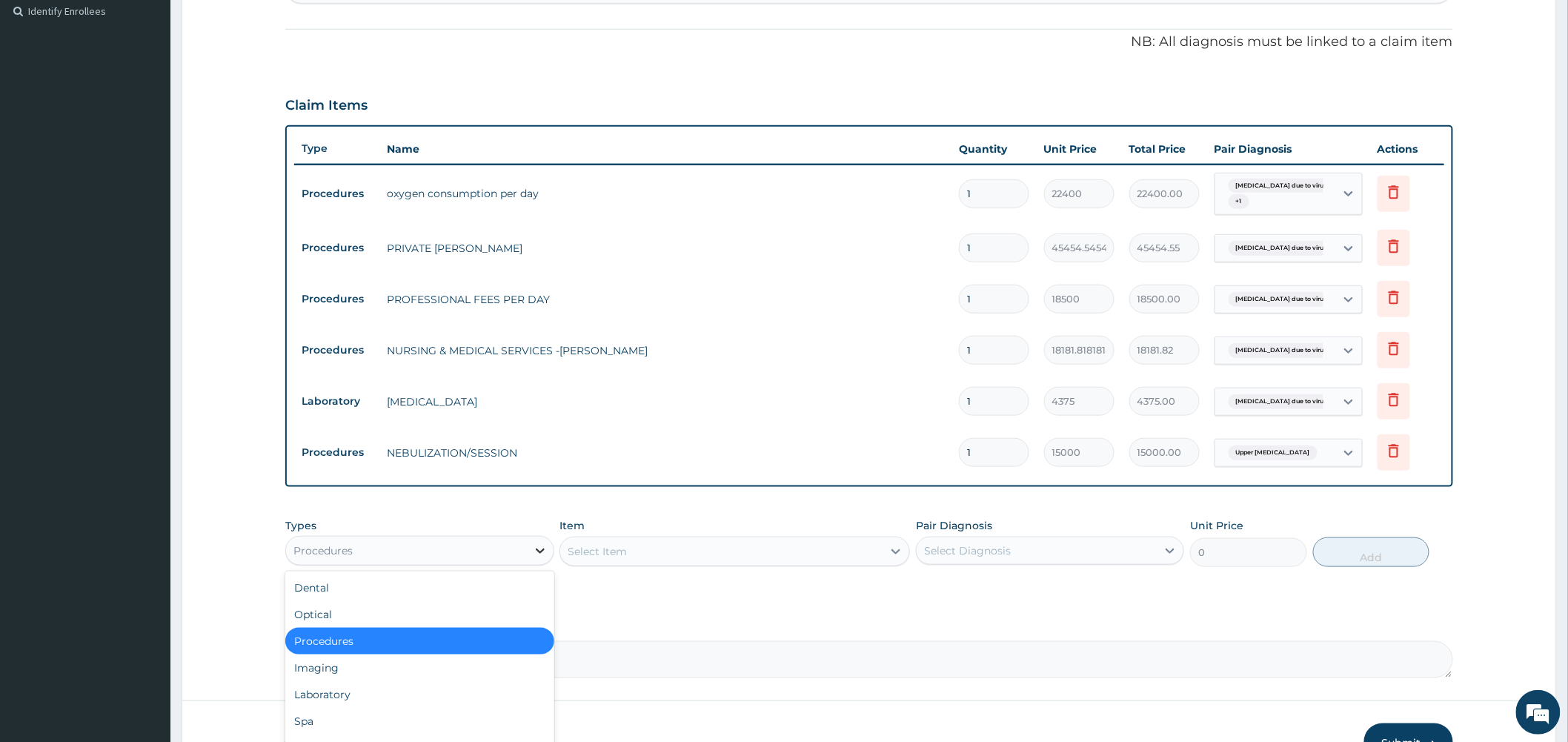
click at [539, 549] on icon at bounding box center [540, 550] width 15 height 15
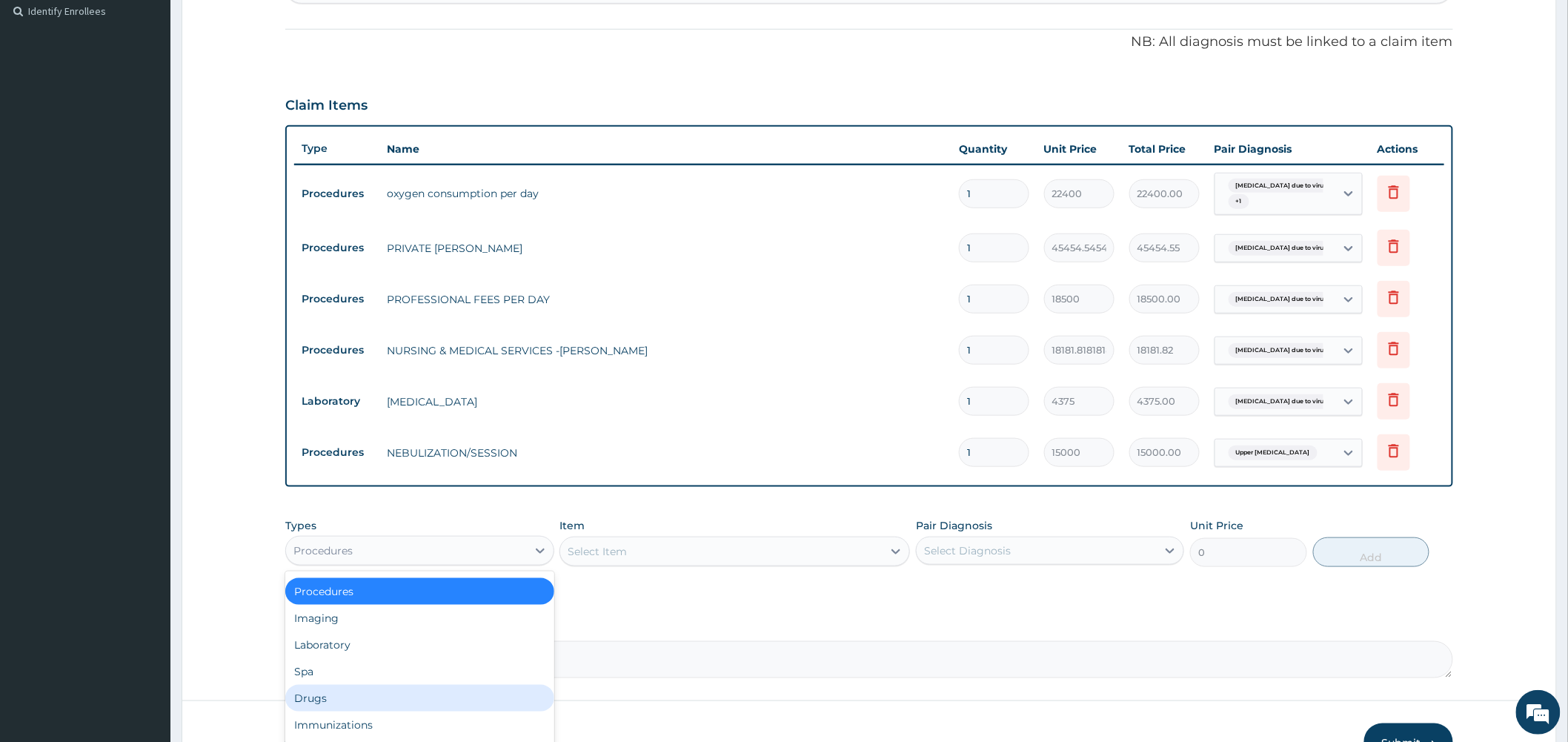
click at [349, 693] on div "Drugs" at bounding box center [419, 698] width 269 height 27
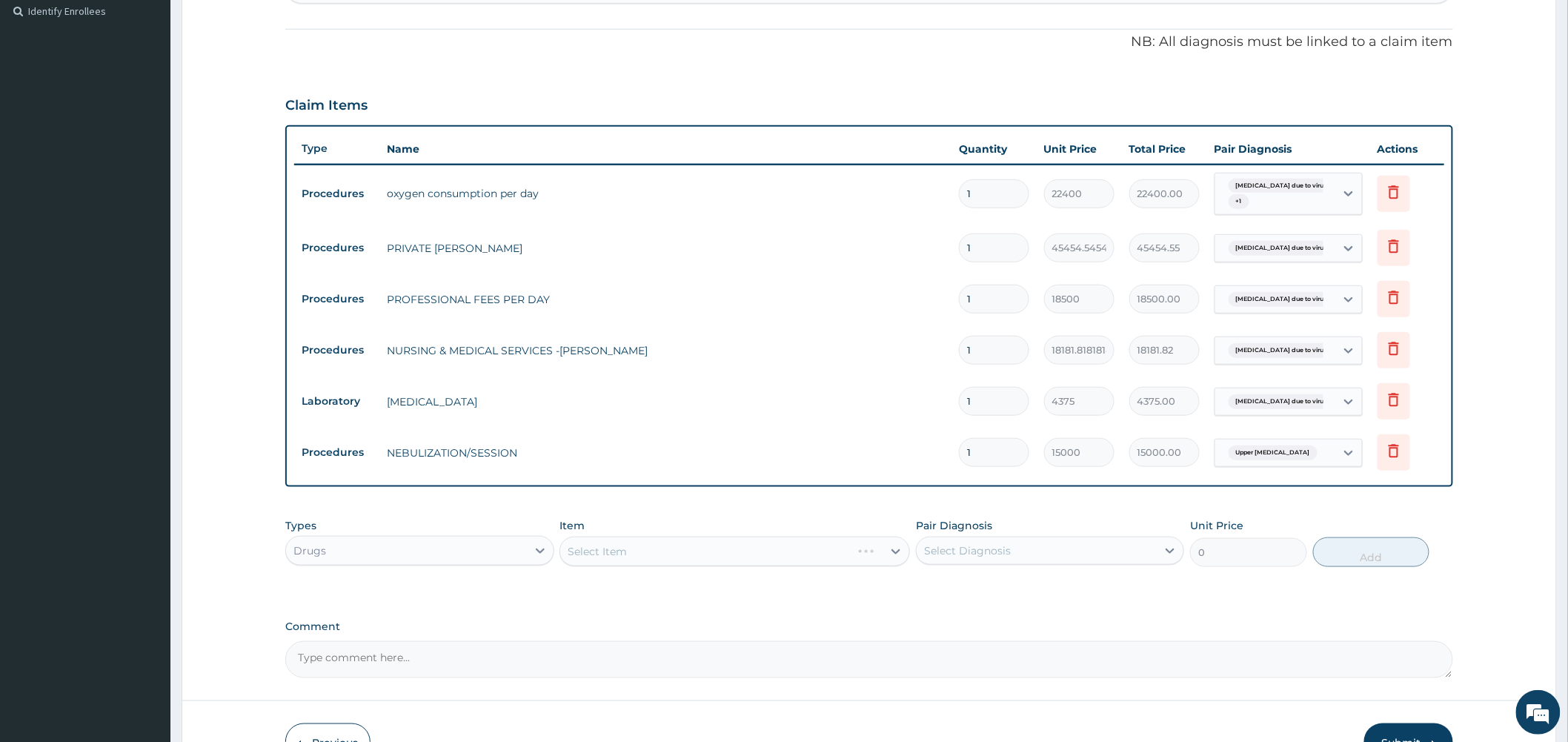
click at [892, 551] on div "Select Item" at bounding box center [734, 551] width 350 height 29
click at [899, 552] on div "Select Item" at bounding box center [734, 551] width 350 height 29
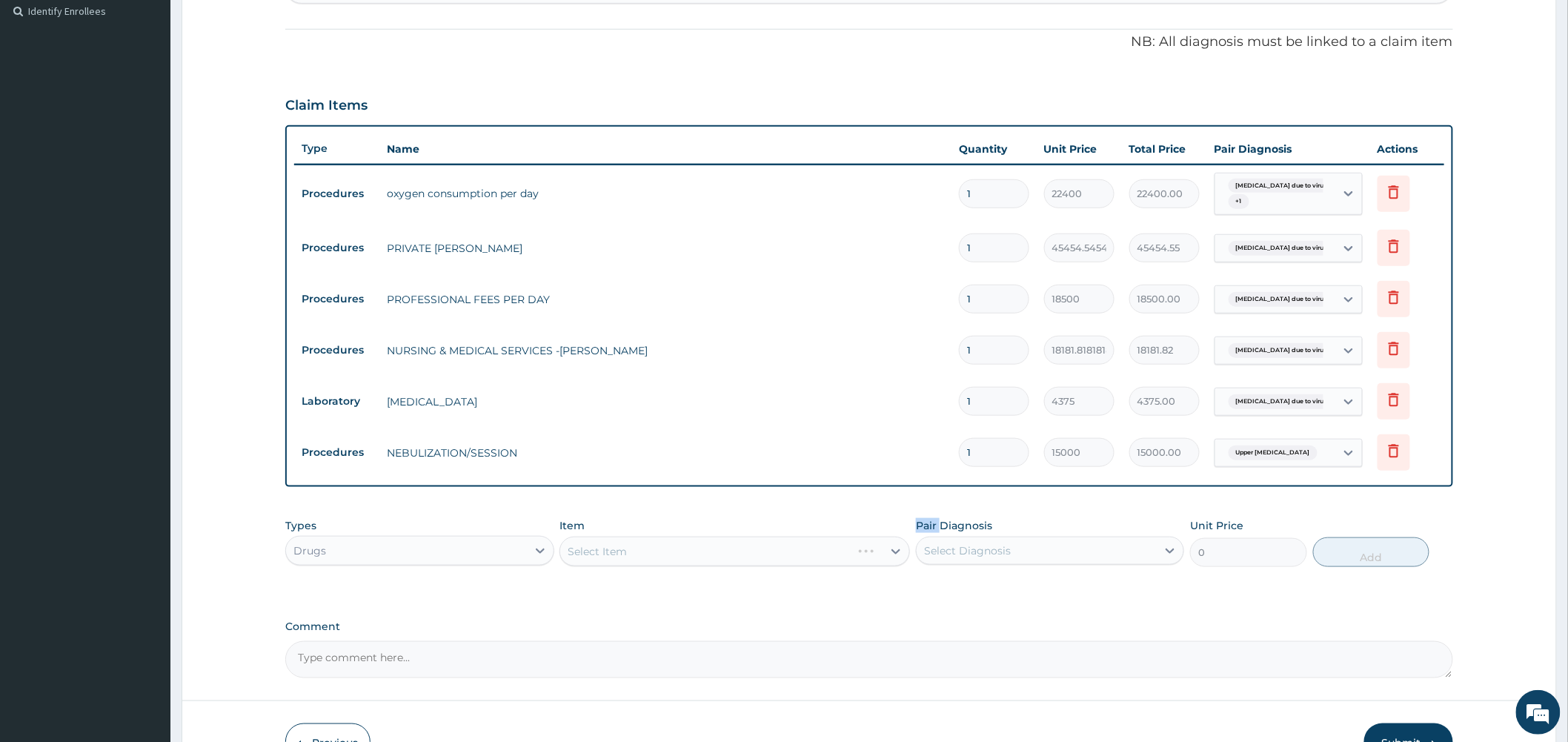
click at [899, 552] on div "Select Item" at bounding box center [734, 551] width 350 height 29
click at [898, 552] on div "Select Item" at bounding box center [734, 551] width 350 height 29
click at [897, 552] on div "Select Item" at bounding box center [734, 551] width 350 height 29
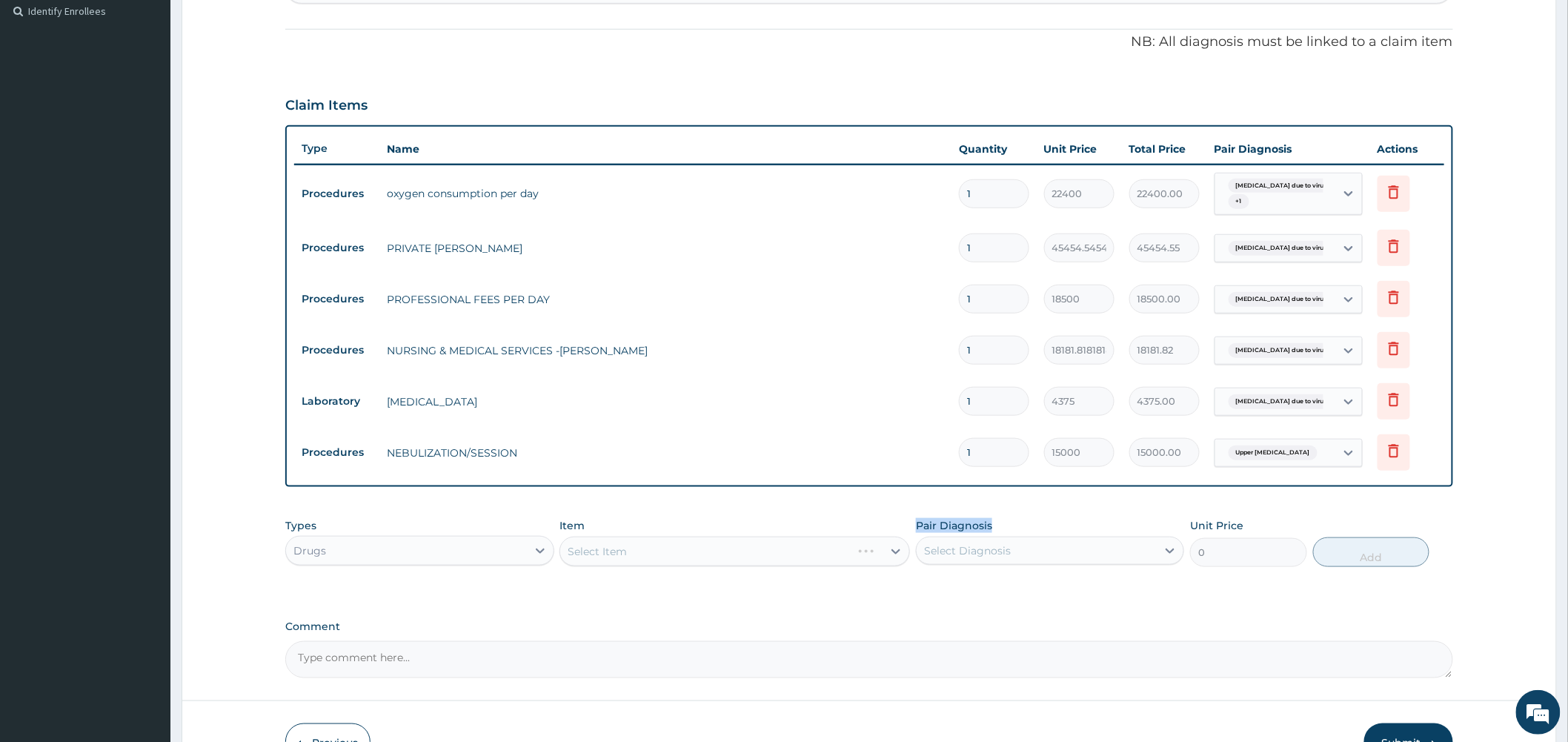
click at [897, 552] on div "Select Item" at bounding box center [734, 551] width 350 height 29
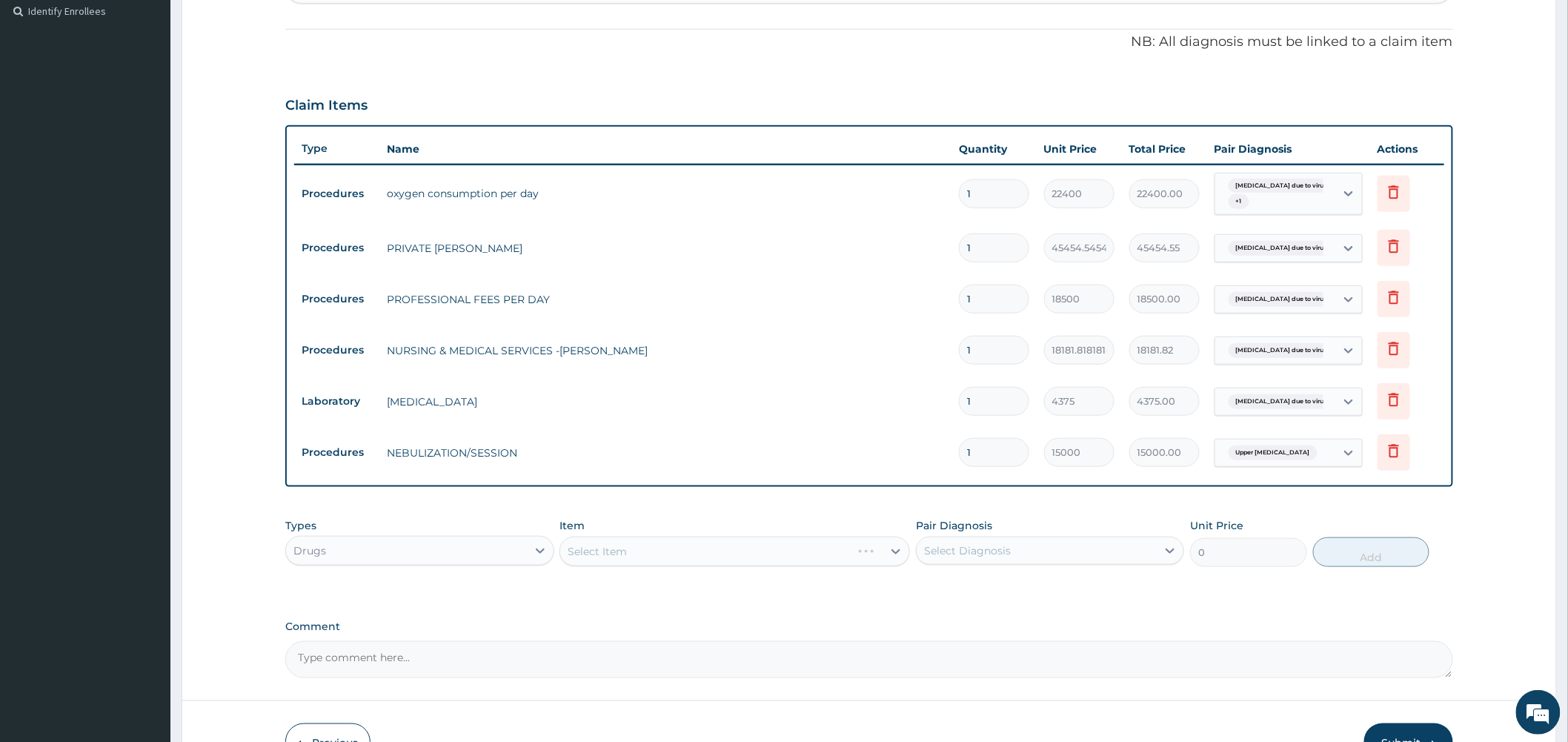
click at [895, 552] on div "Select Item" at bounding box center [734, 551] width 350 height 29
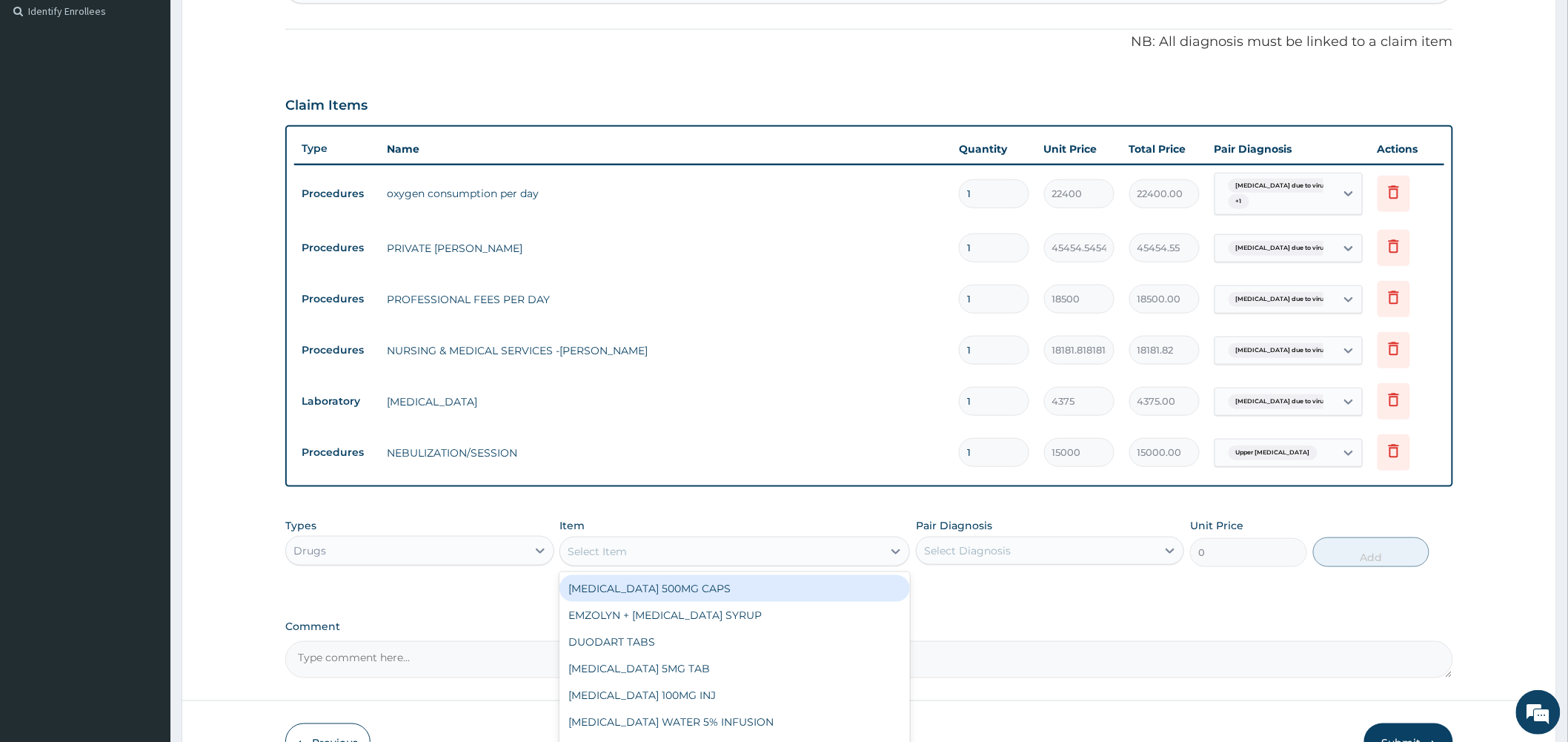
click at [895, 552] on icon at bounding box center [896, 552] width 9 height 6
type input "SALBUTA"
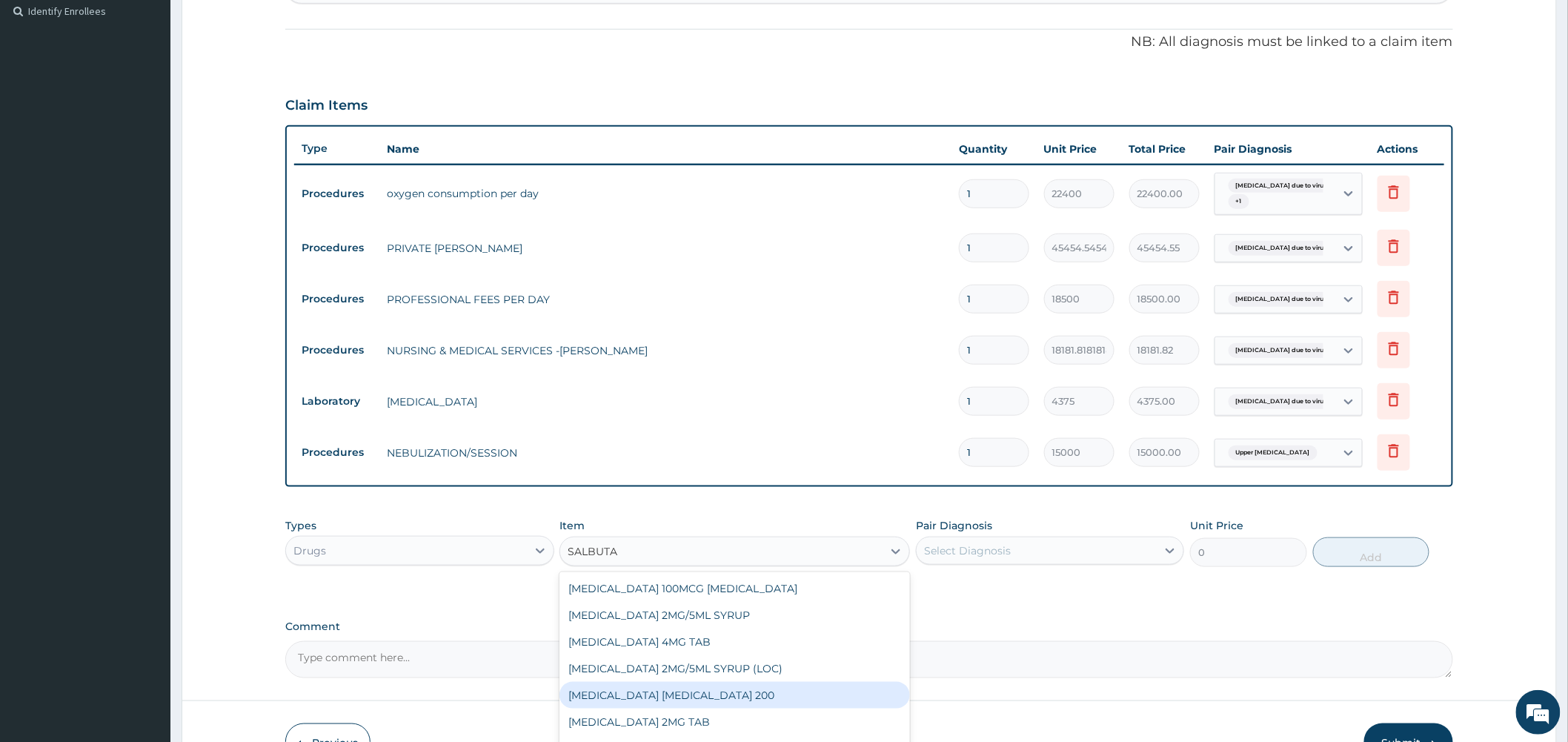
scroll to position [23, 0]
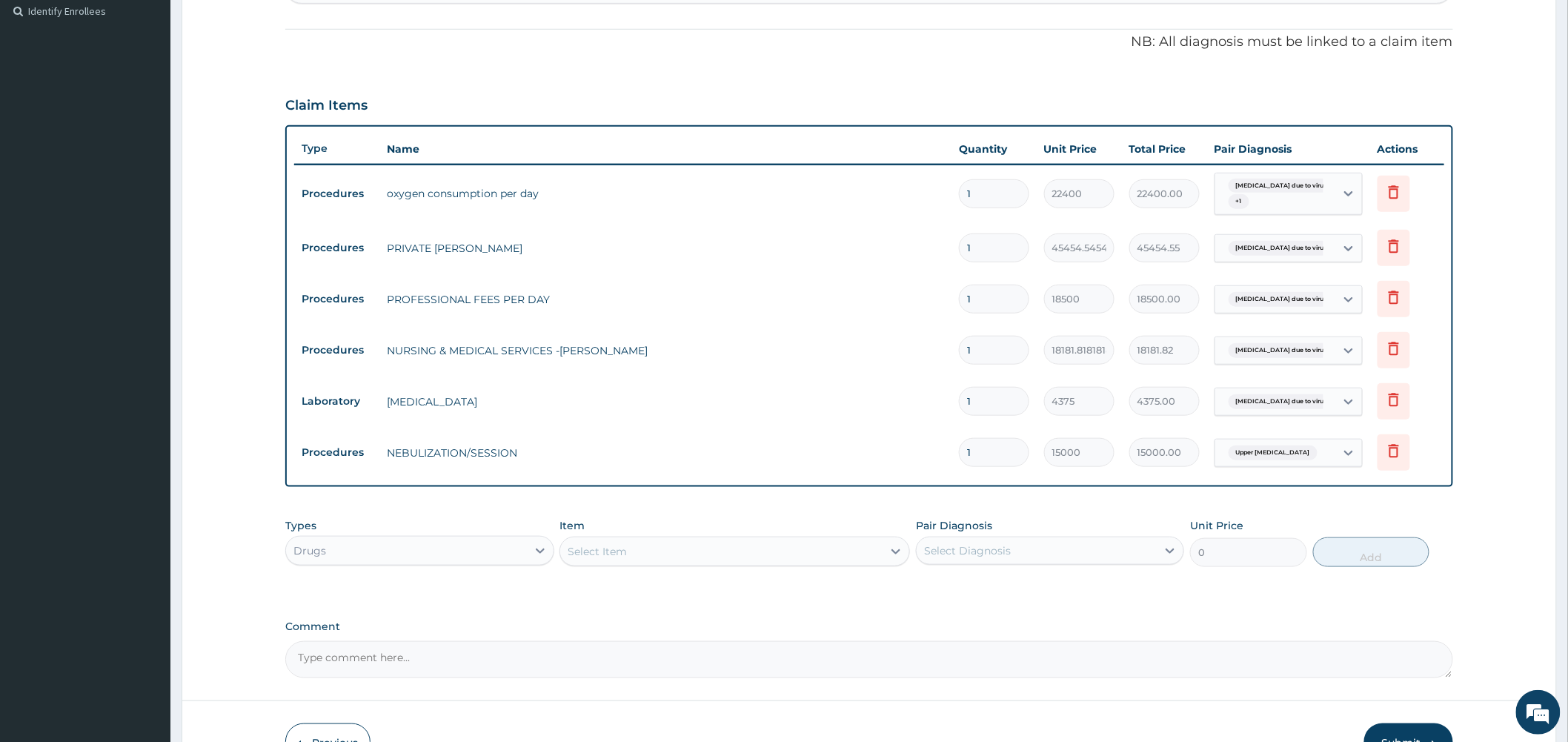
drag, startPoint x: 645, startPoint y: 552, endPoint x: 598, endPoint y: 546, distance: 47.4
click at [598, 546] on div "Select Item" at bounding box center [722, 551] width 323 height 24
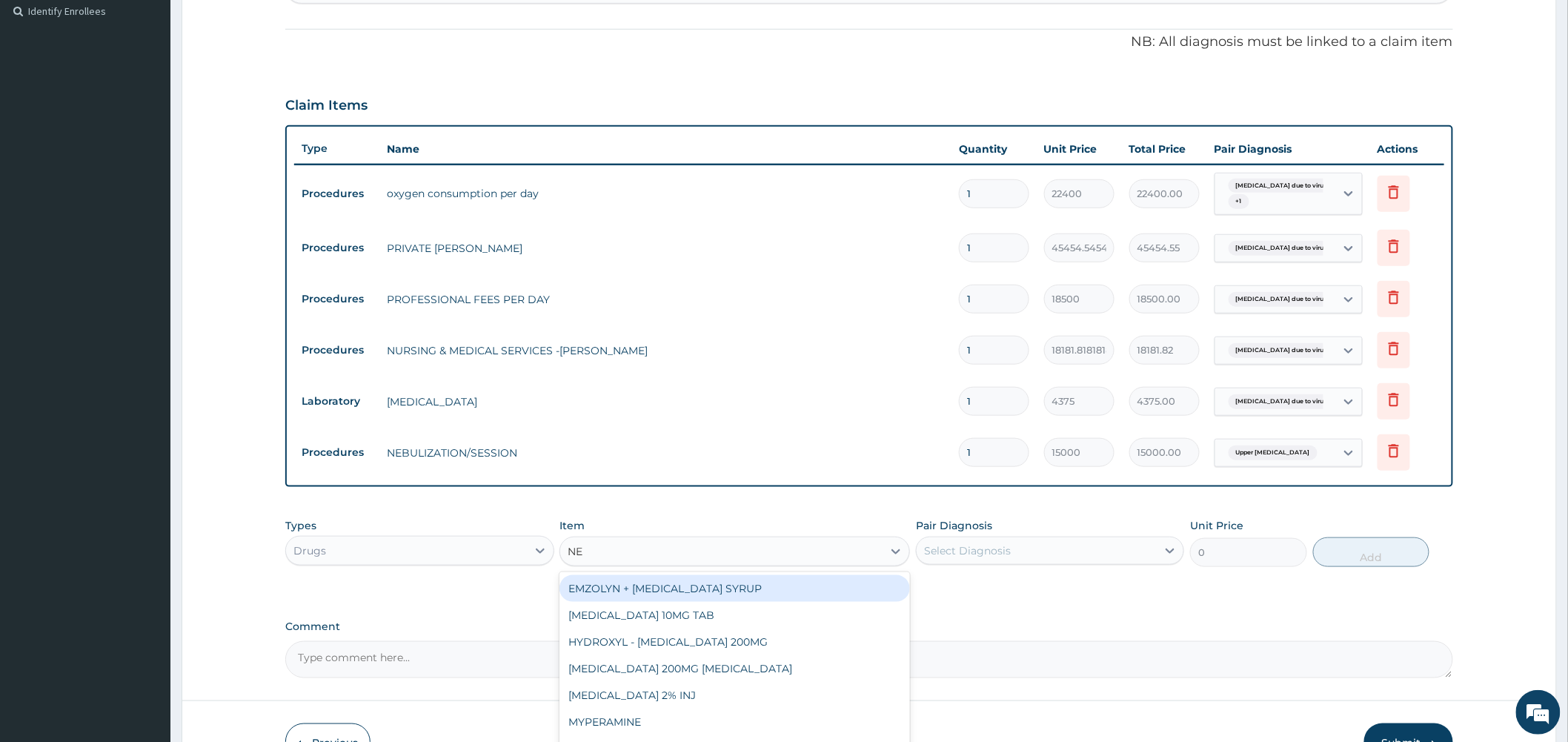
type input "NEB"
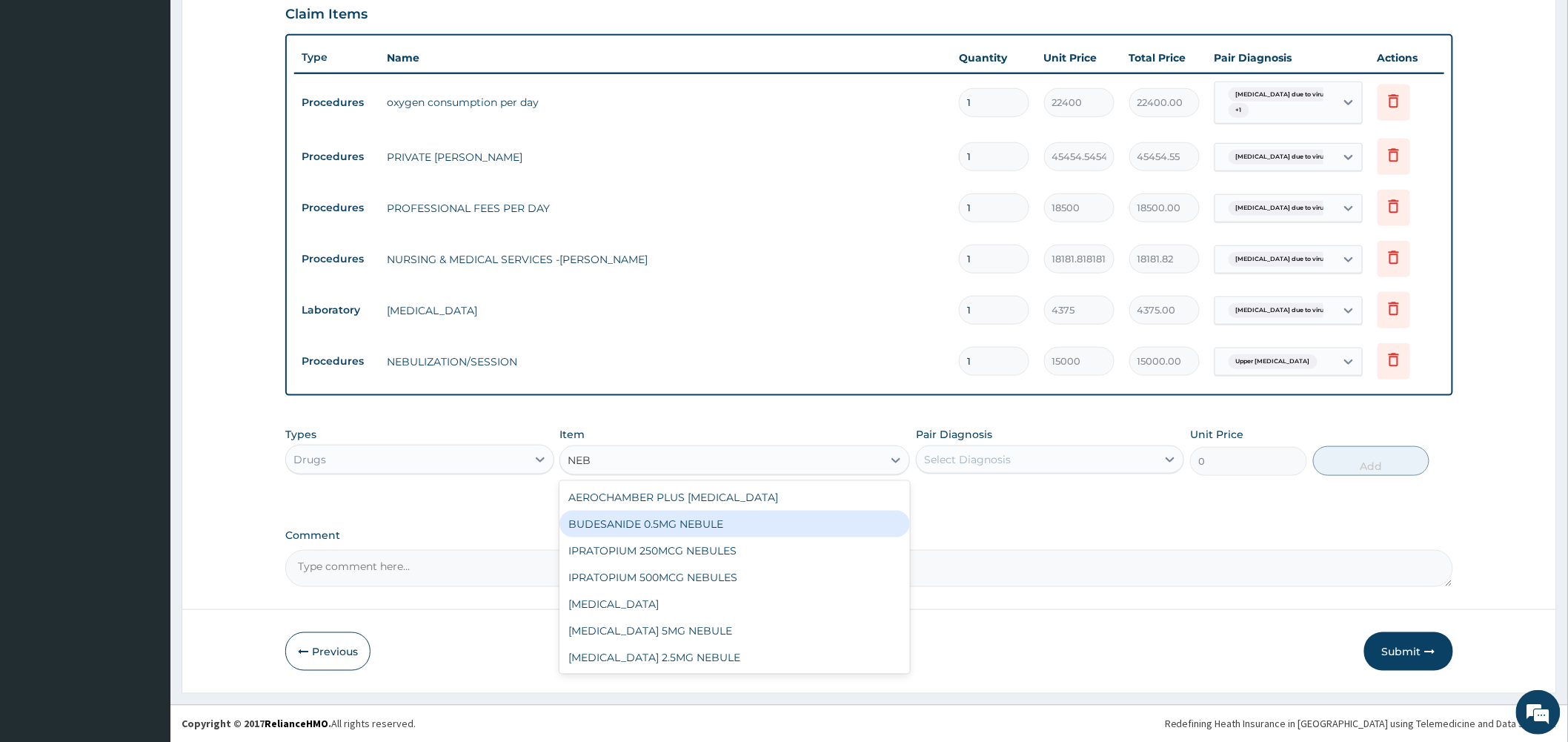
scroll to position [504, 0]
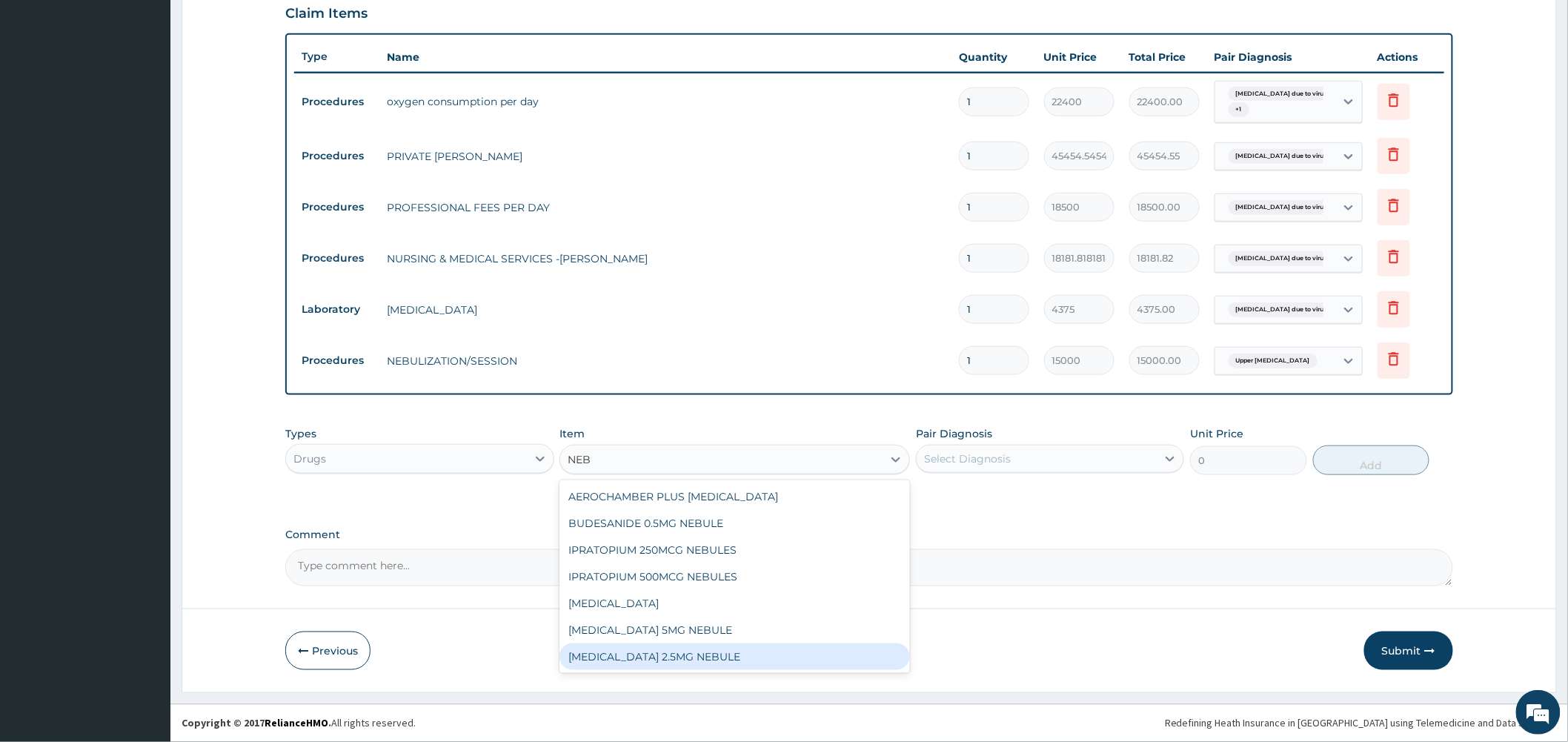
click at [626, 661] on div "SALBUTAMOL 2.5MG NEBULE" at bounding box center [734, 656] width 350 height 27
type input "600"
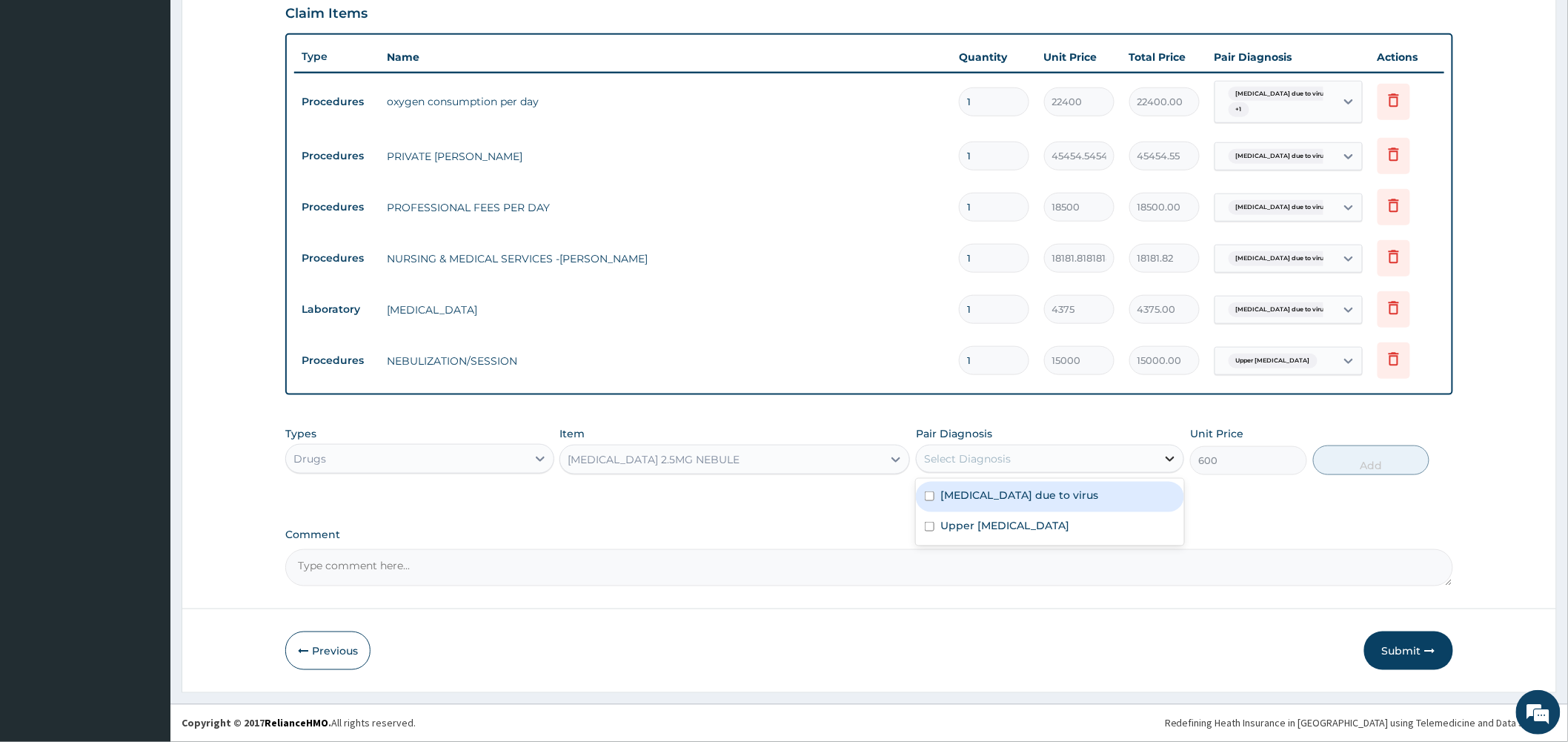
click at [1167, 462] on icon at bounding box center [1170, 459] width 15 height 15
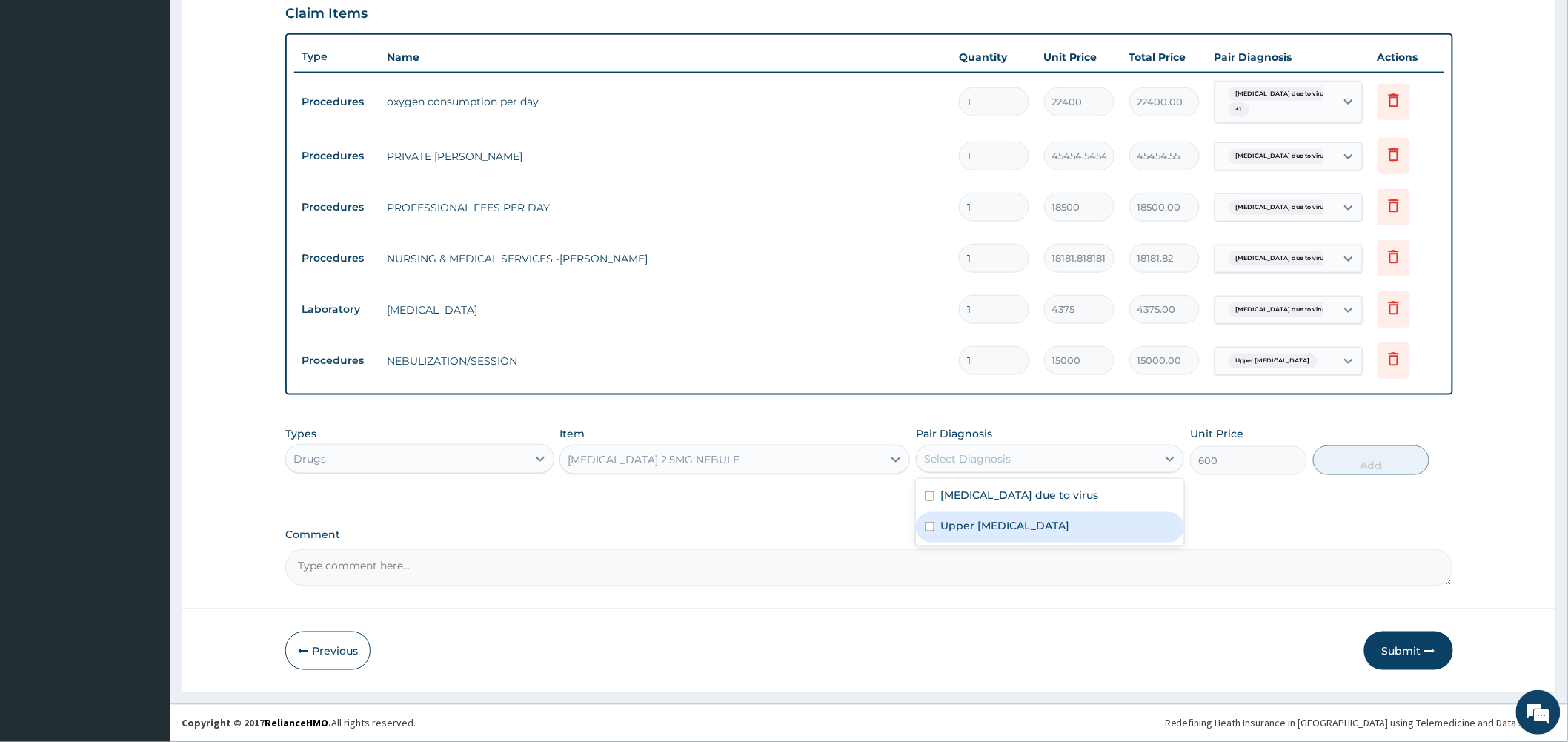
click at [1049, 519] on label "Upper urinary tract infection" at bounding box center [1005, 526] width 129 height 15
checkbox input "true"
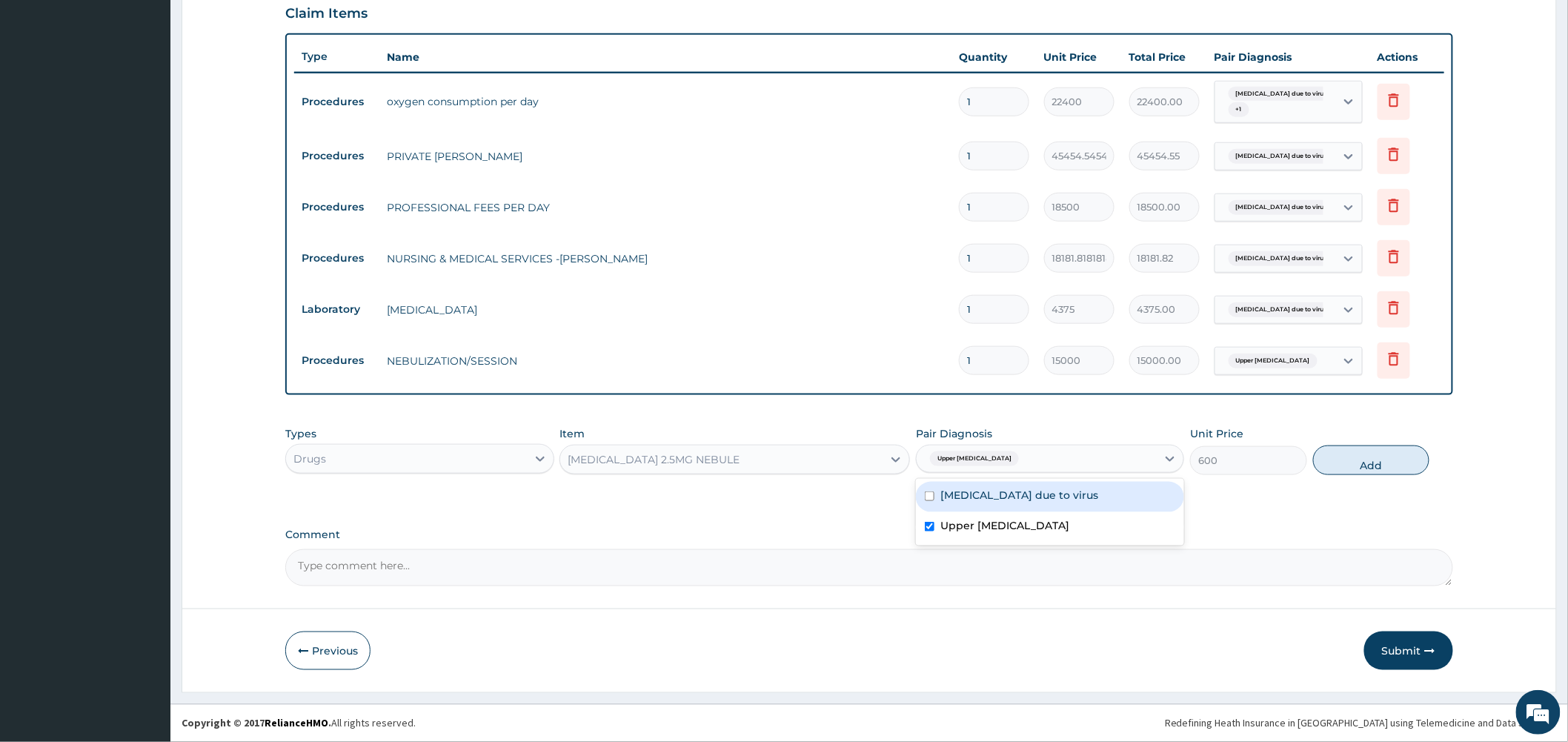
click at [1058, 493] on label "Bronchopneumonia due to virus" at bounding box center [1020, 495] width 158 height 15
checkbox input "true"
click at [1358, 460] on button "Add" at bounding box center [1372, 460] width 117 height 29
type input "0"
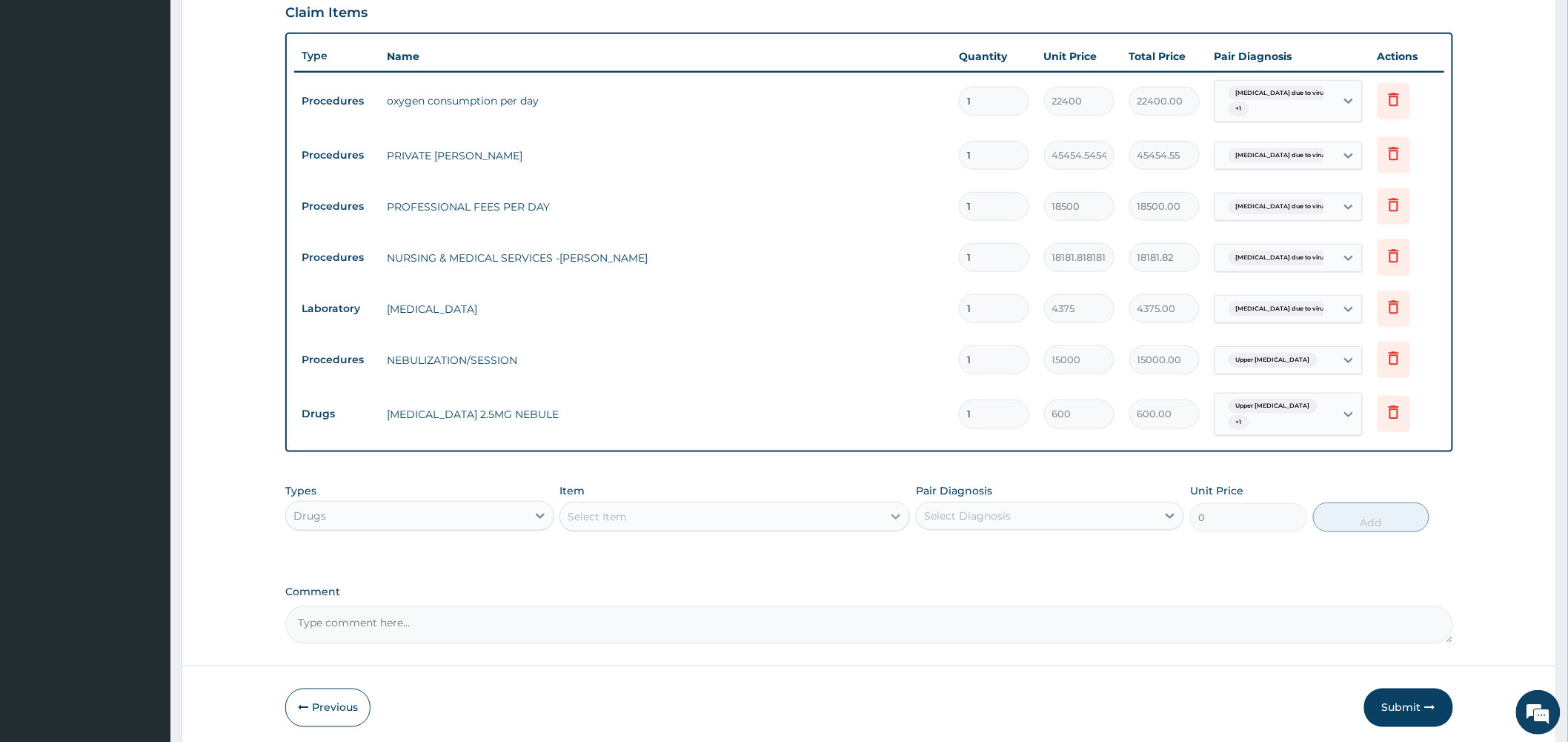
click at [898, 520] on icon at bounding box center [896, 516] width 15 height 15
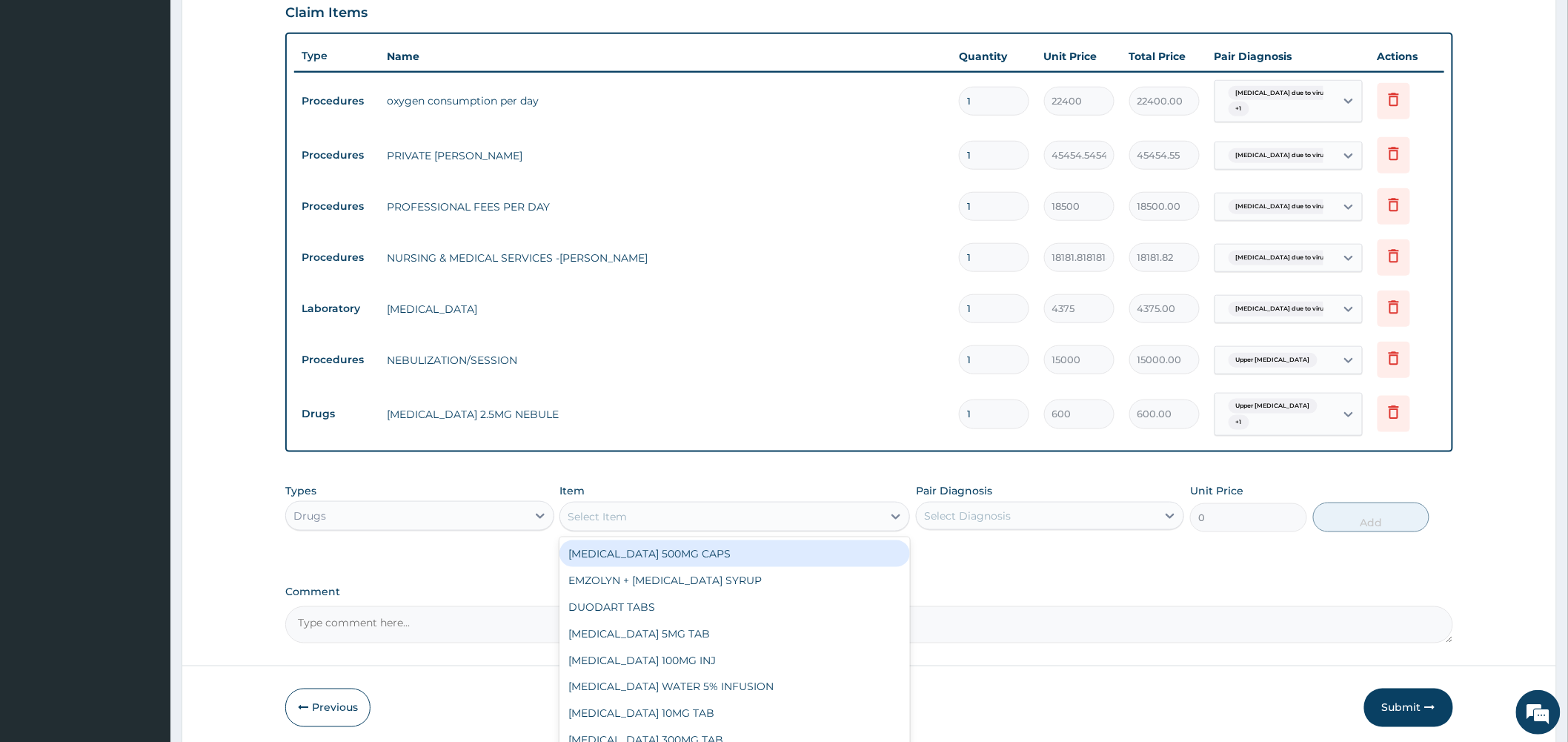
click at [771, 517] on div "Select Item" at bounding box center [722, 516] width 323 height 24
type input "CEF"
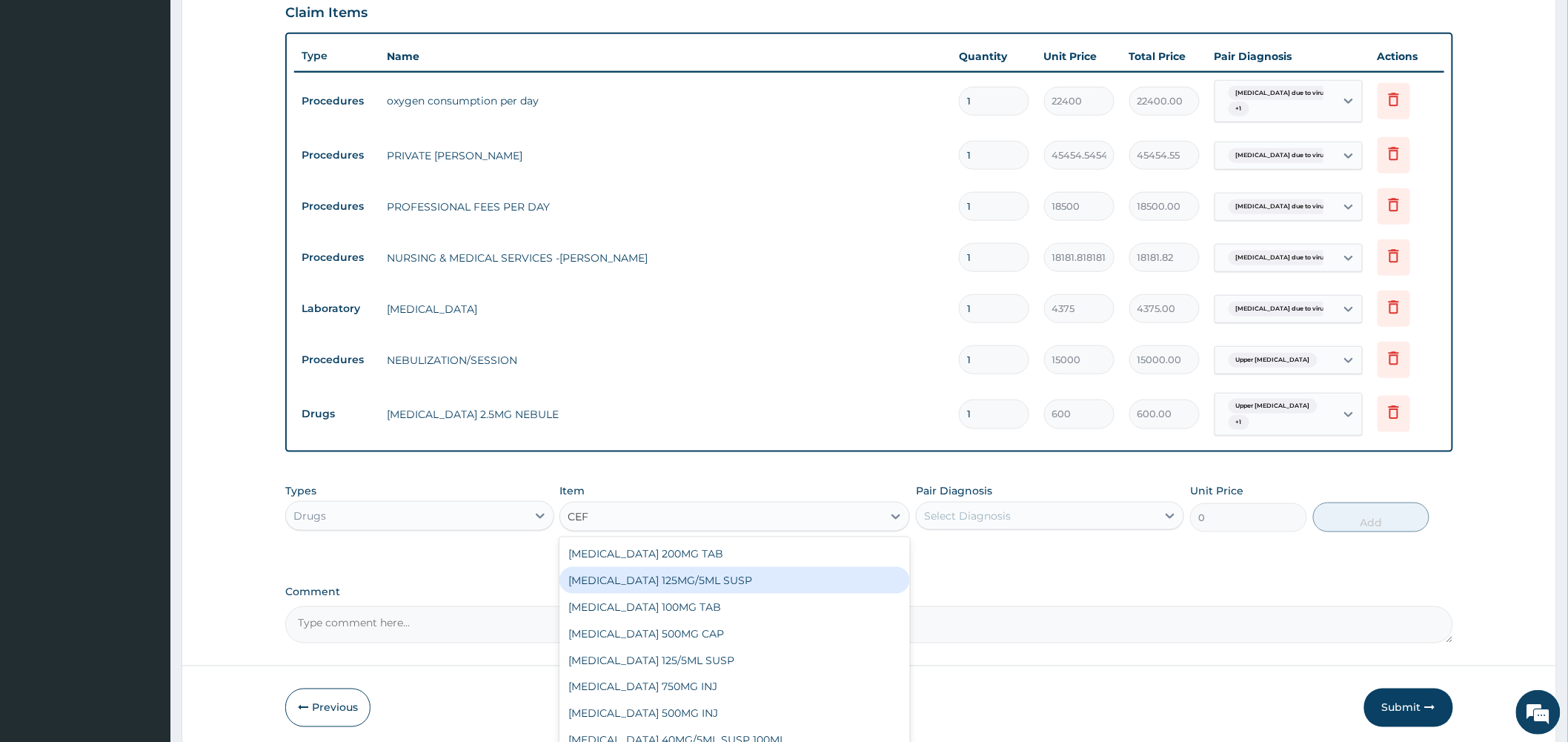
click at [761, 581] on div "CEFUROXIME 125MG/5ML SUSP" at bounding box center [734, 580] width 350 height 27
type input "5244"
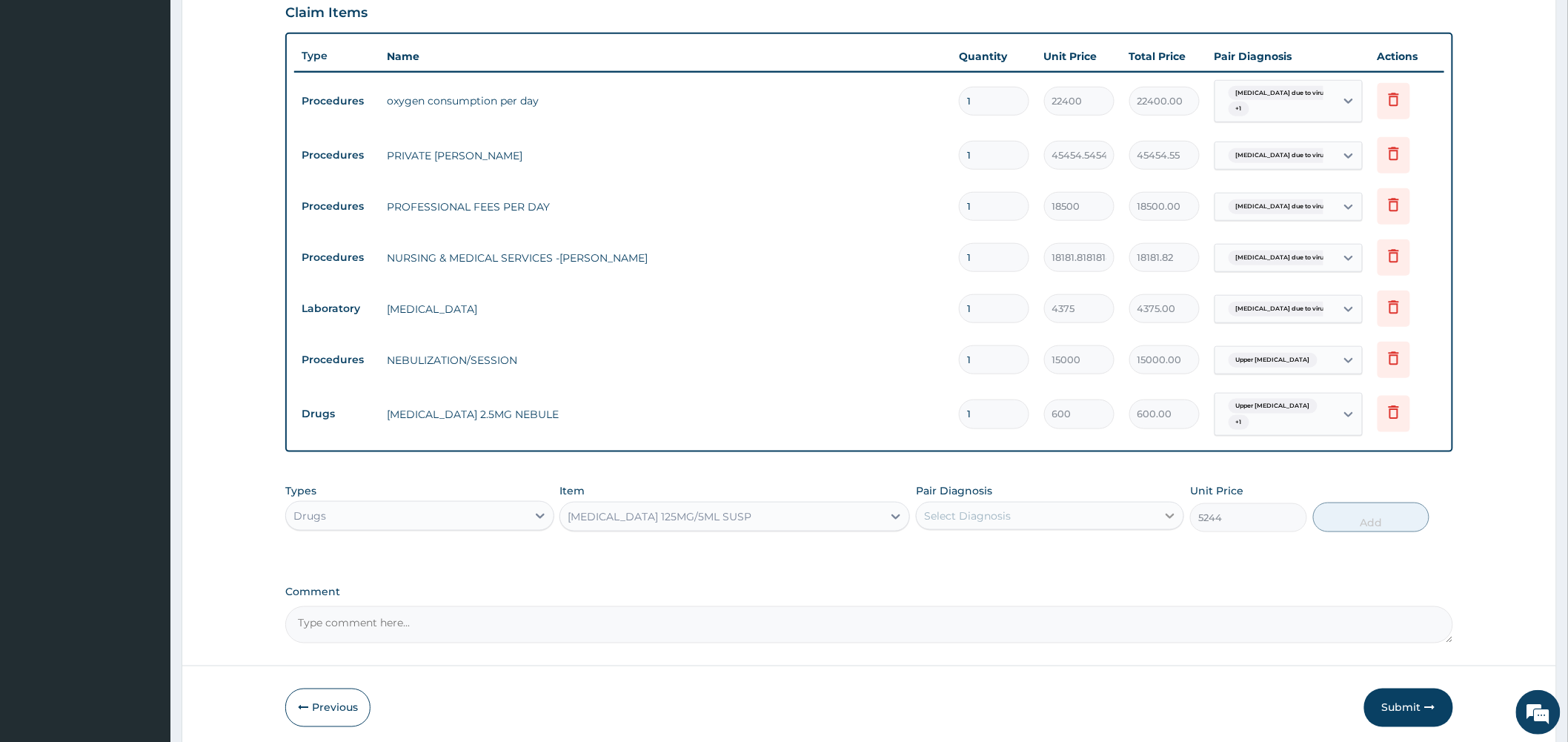
click at [1169, 520] on icon at bounding box center [1170, 515] width 15 height 15
click at [1091, 559] on label "Bronchopneumonia due to virus" at bounding box center [1020, 552] width 158 height 15
checkbox input "true"
click at [1381, 510] on button "Add" at bounding box center [1372, 517] width 117 height 29
type input "0"
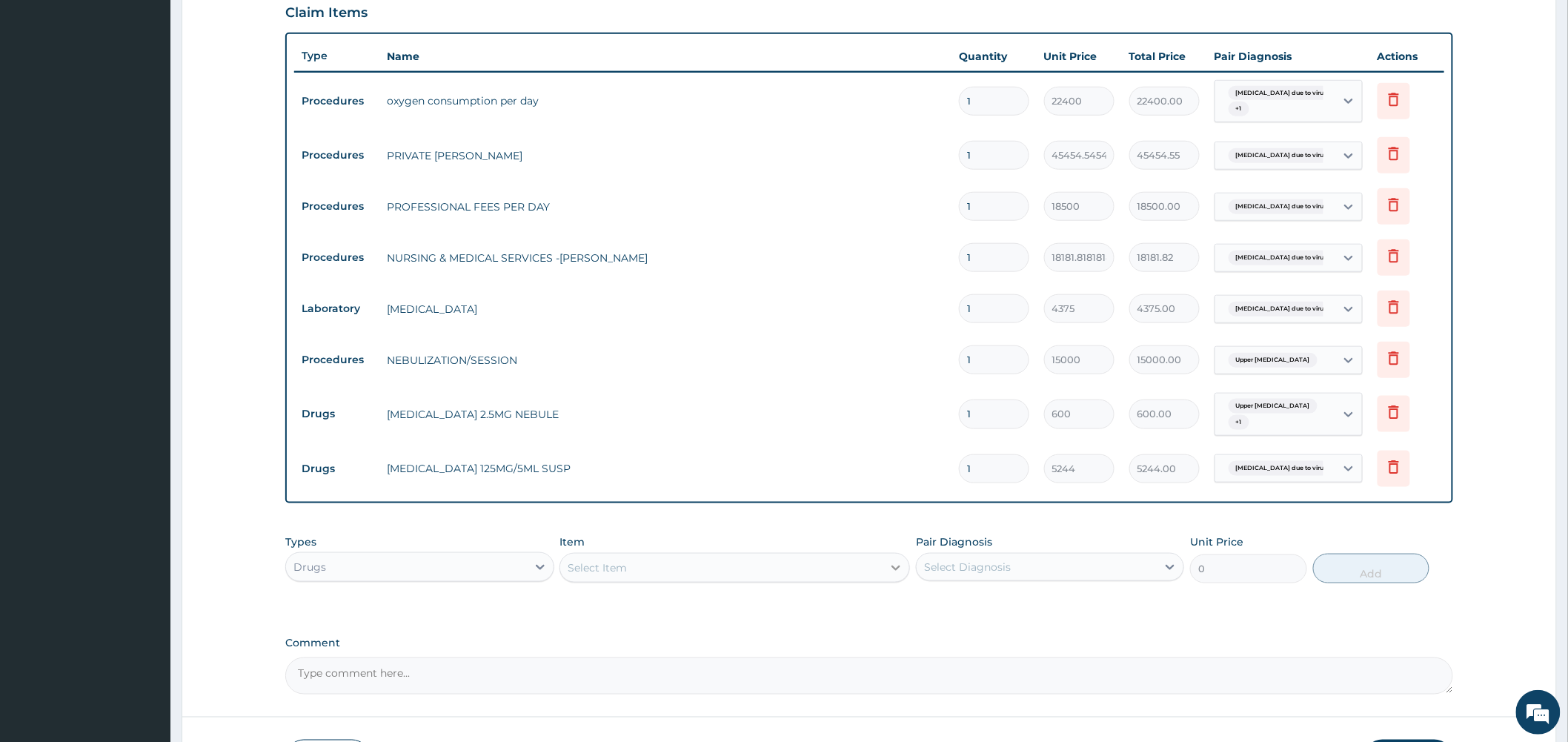
click at [894, 569] on icon at bounding box center [896, 569] width 9 height 6
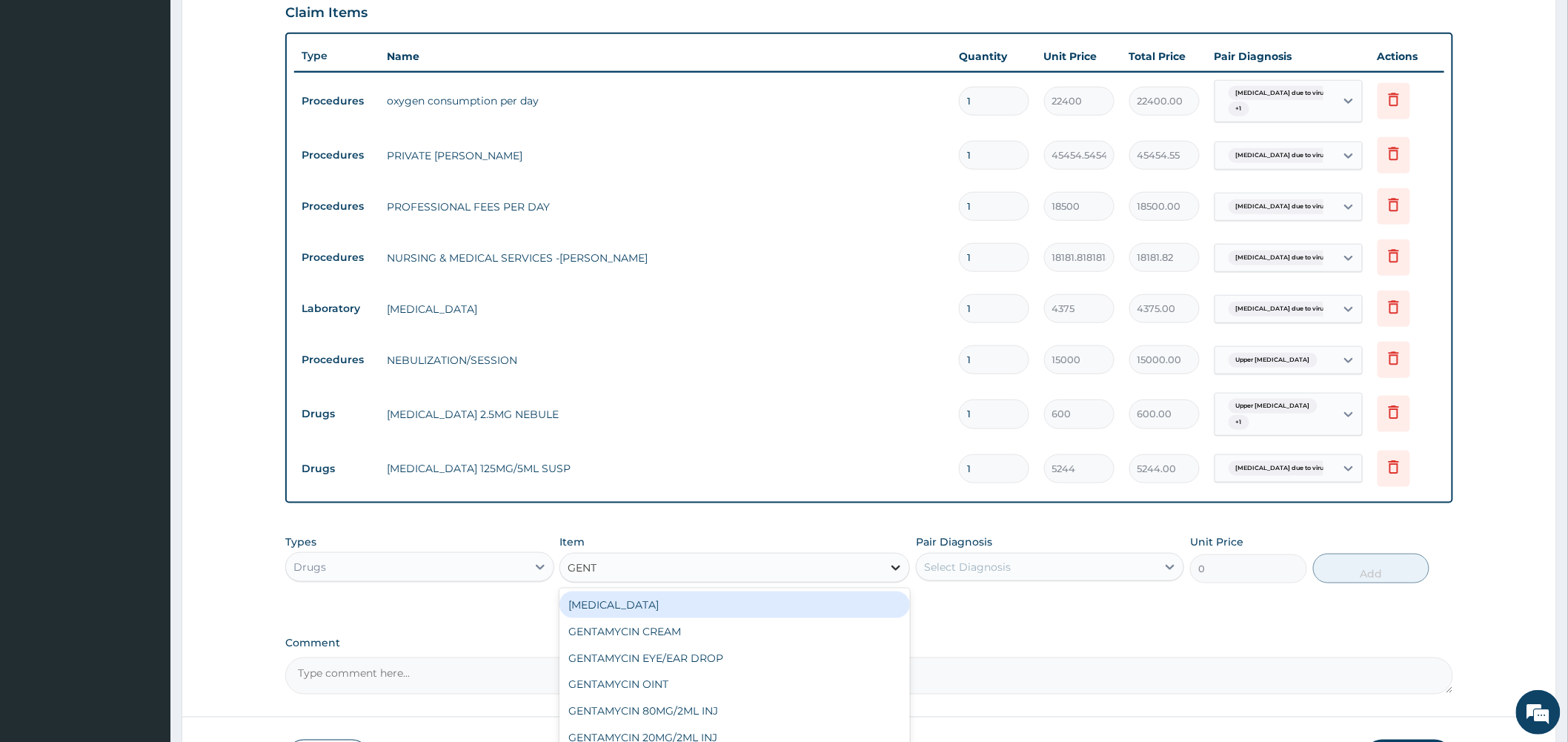
type input "GENTA"
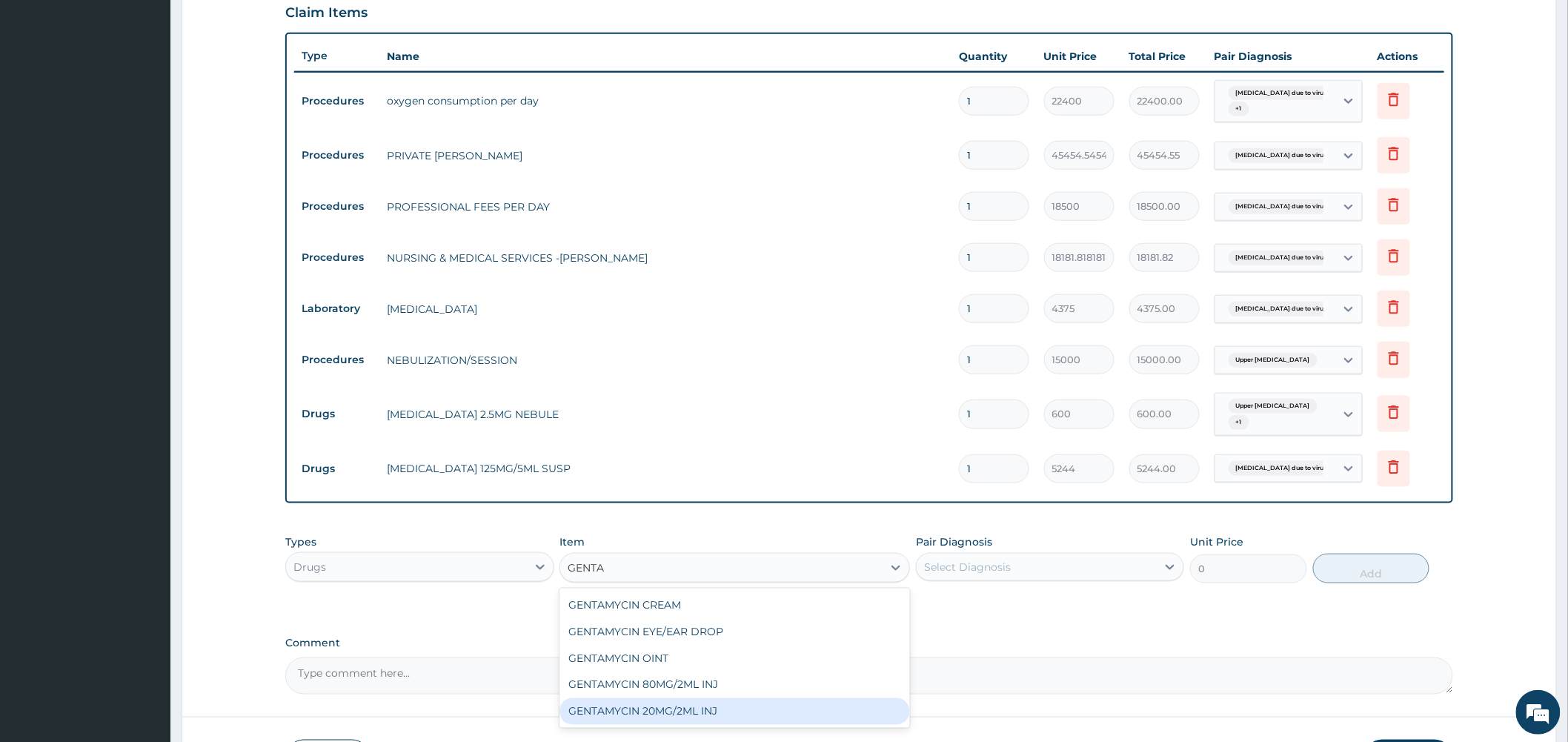
click at [693, 709] on div "GENTAMYCIN 20MG/2ML INJ" at bounding box center [734, 711] width 350 height 27
type input "130"
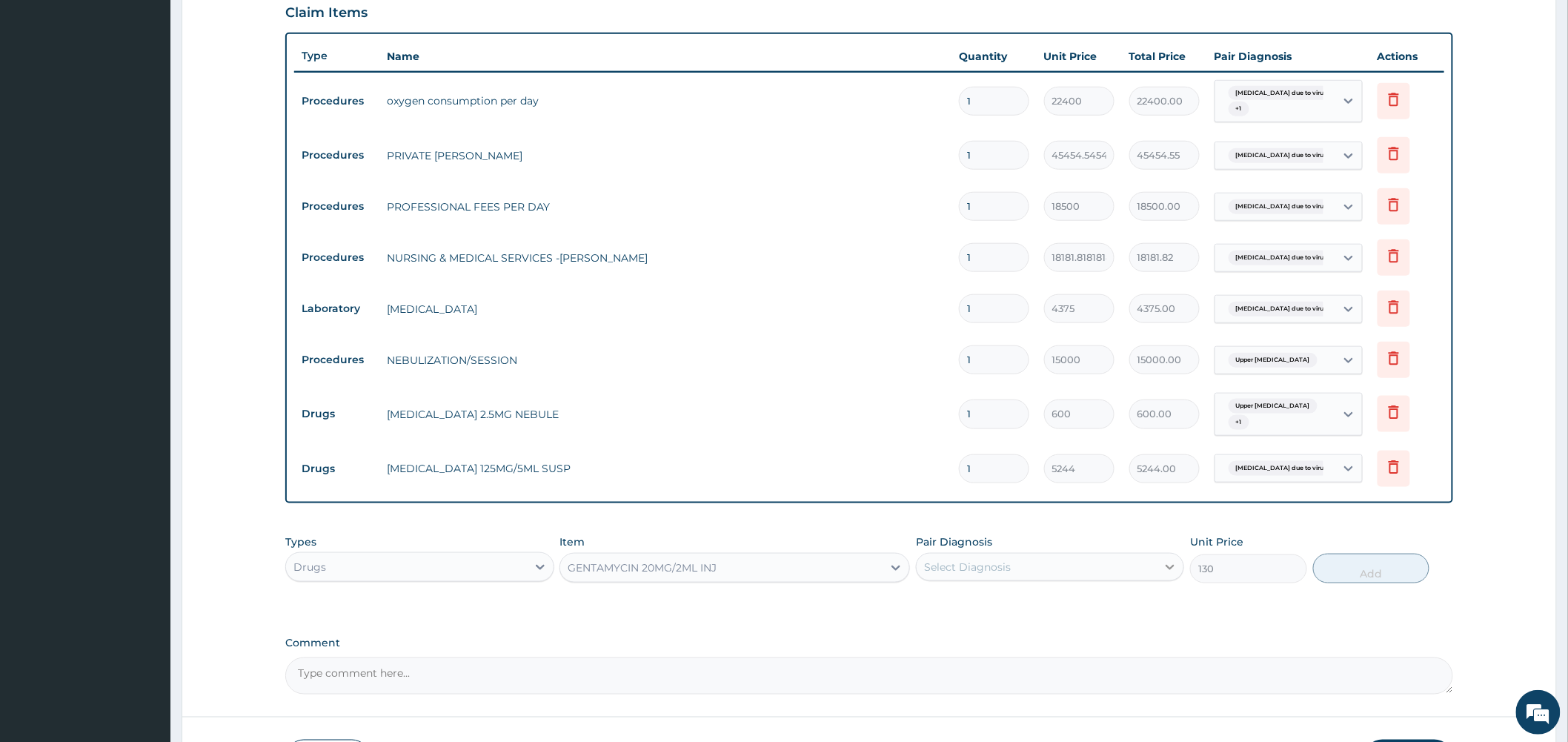
click at [1165, 569] on icon at bounding box center [1170, 567] width 15 height 15
click at [1050, 608] on label "Bronchopneumonia due to virus" at bounding box center [1020, 604] width 158 height 15
checkbox input "true"
click at [1342, 569] on button "Add" at bounding box center [1372, 569] width 117 height 29
type input "0"
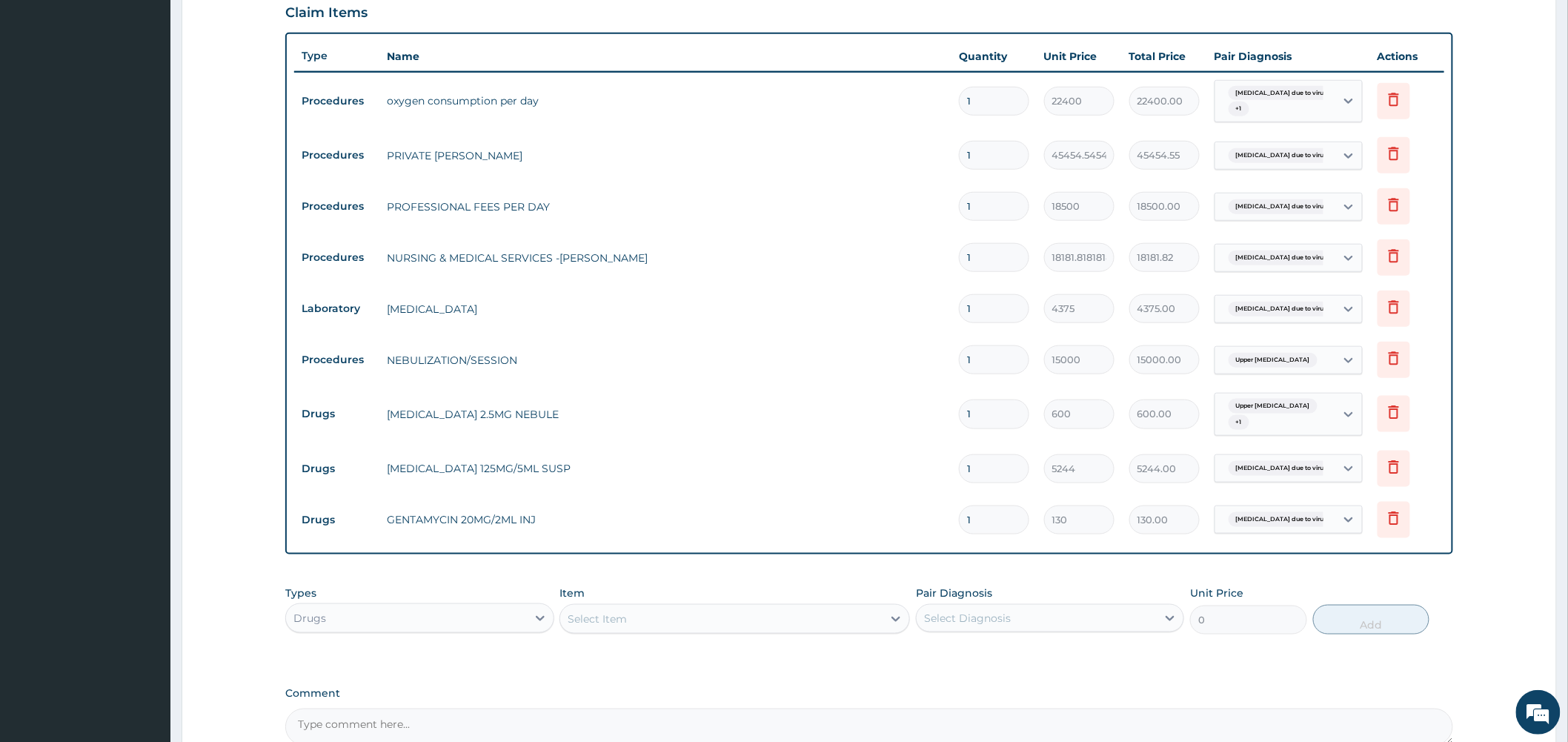
click at [823, 630] on div "Select Item" at bounding box center [722, 619] width 323 height 24
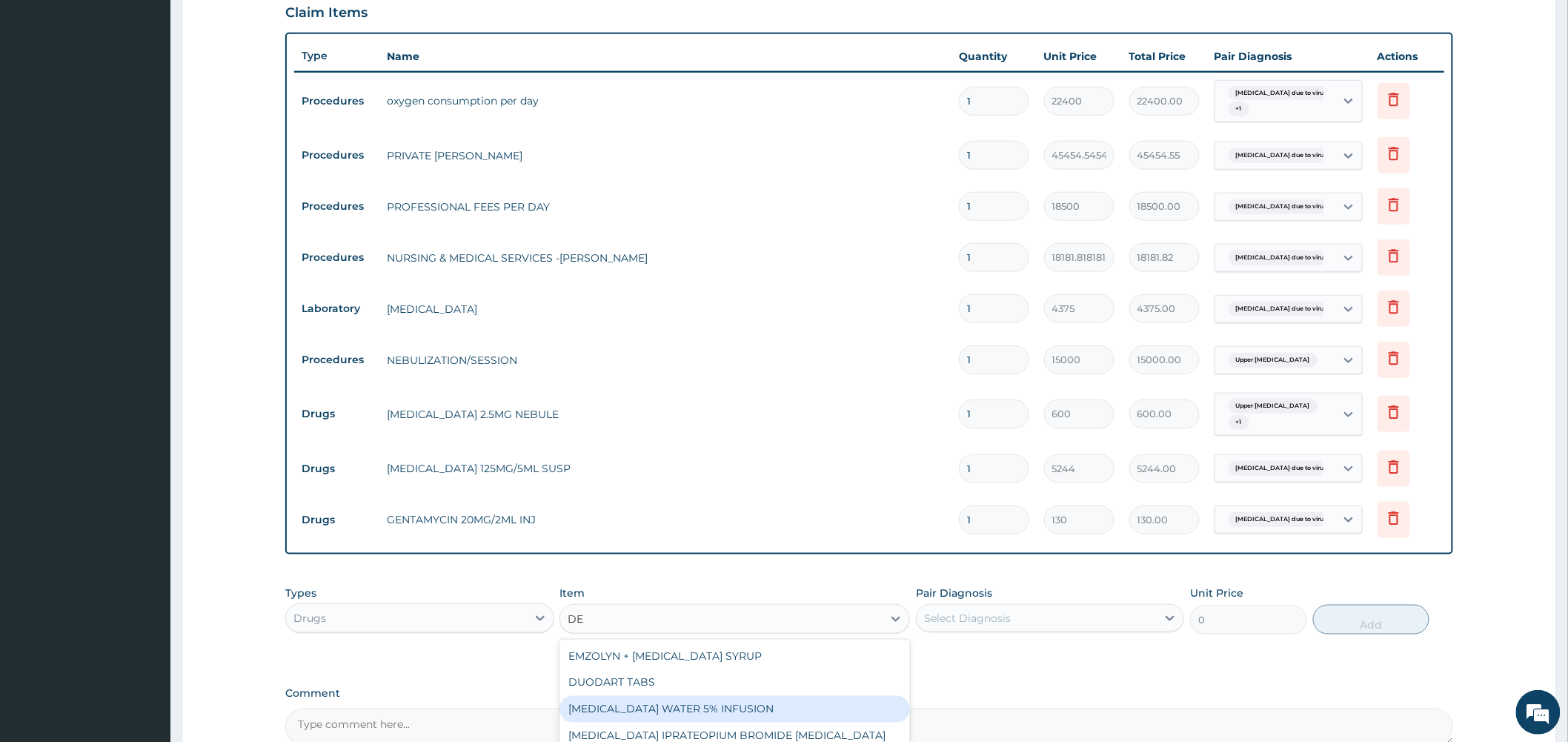
type input "D"
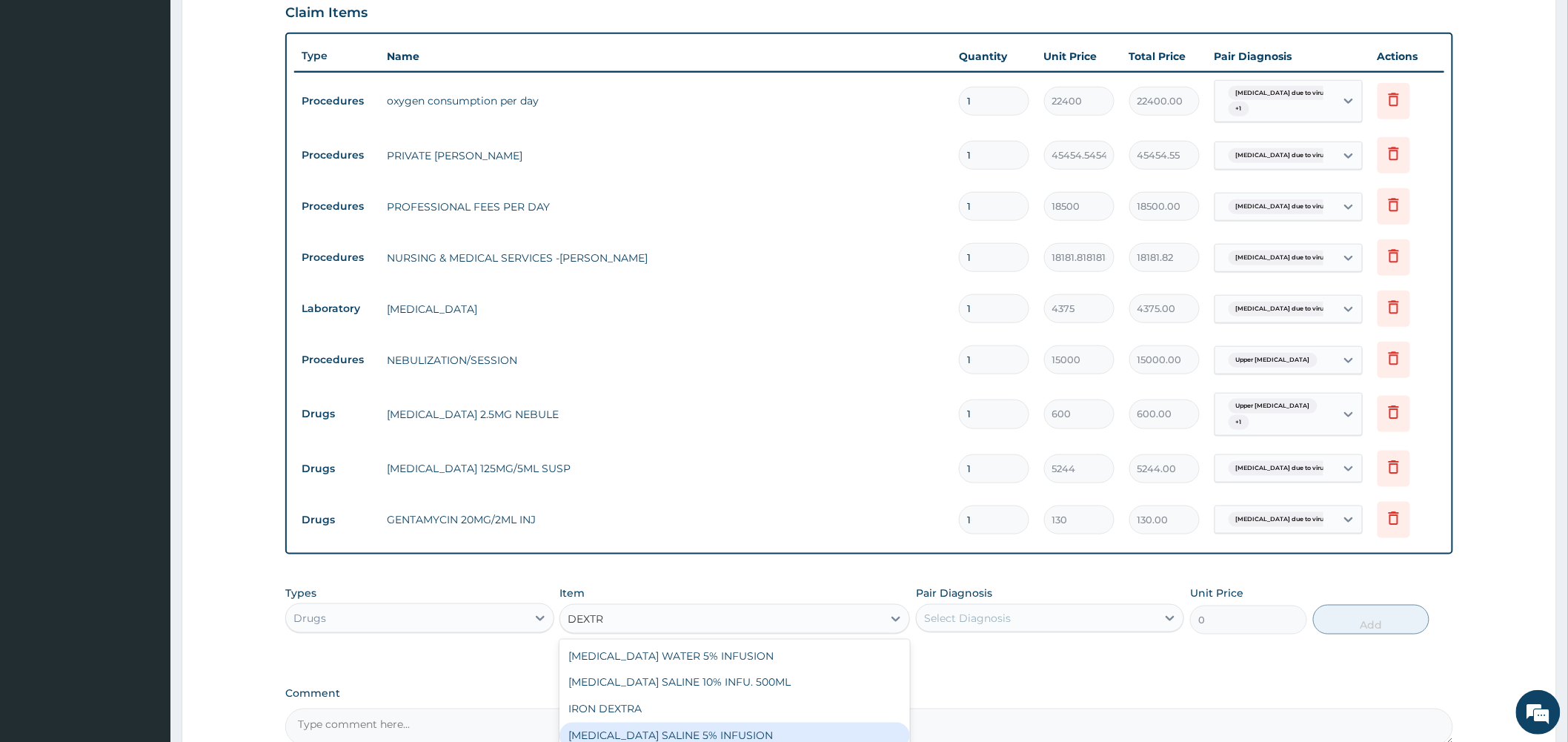
type input "DEXTR"
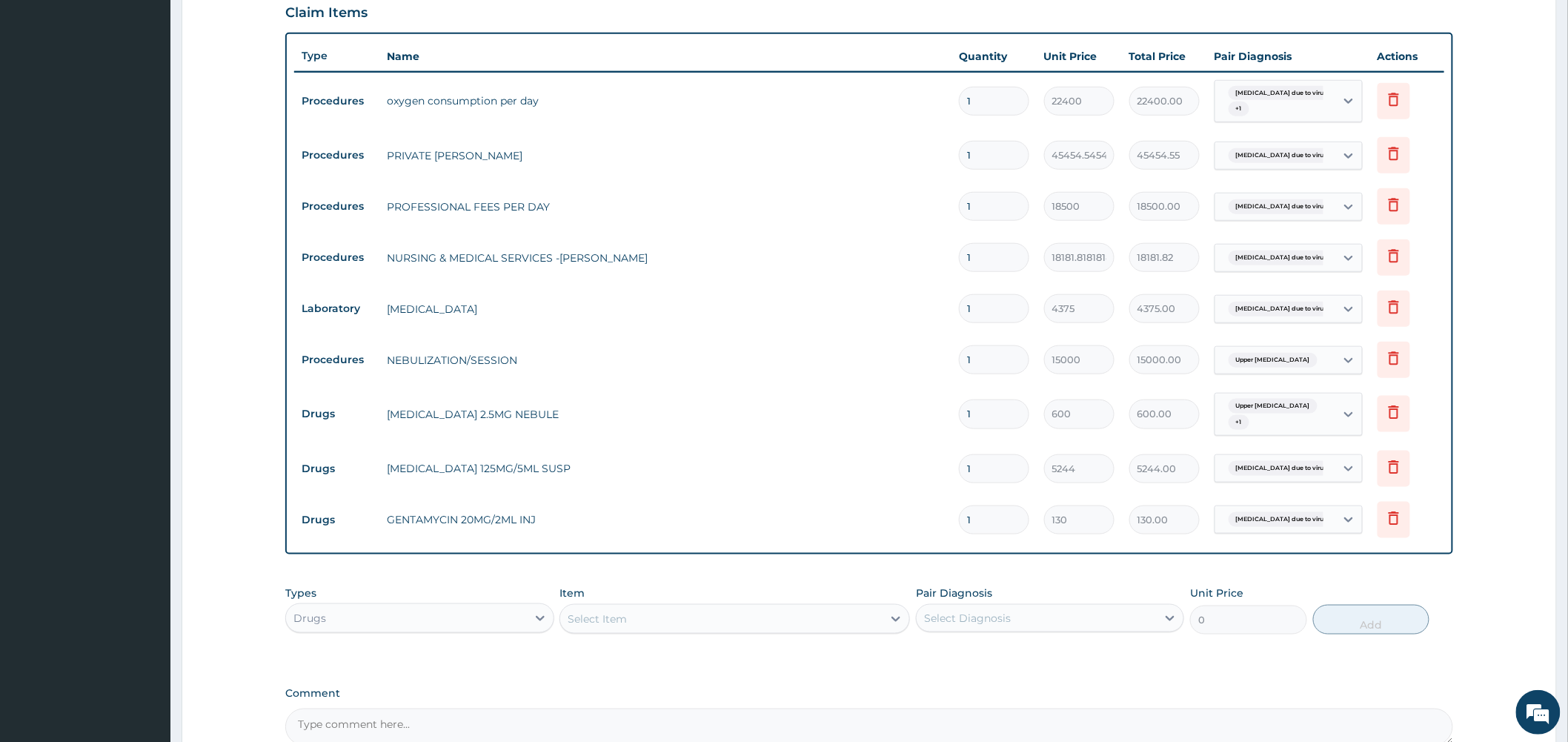
click at [951, 692] on label "Comment" at bounding box center [869, 694] width 1168 height 13
click at [951, 709] on textarea "Comment" at bounding box center [869, 727] width 1168 height 37
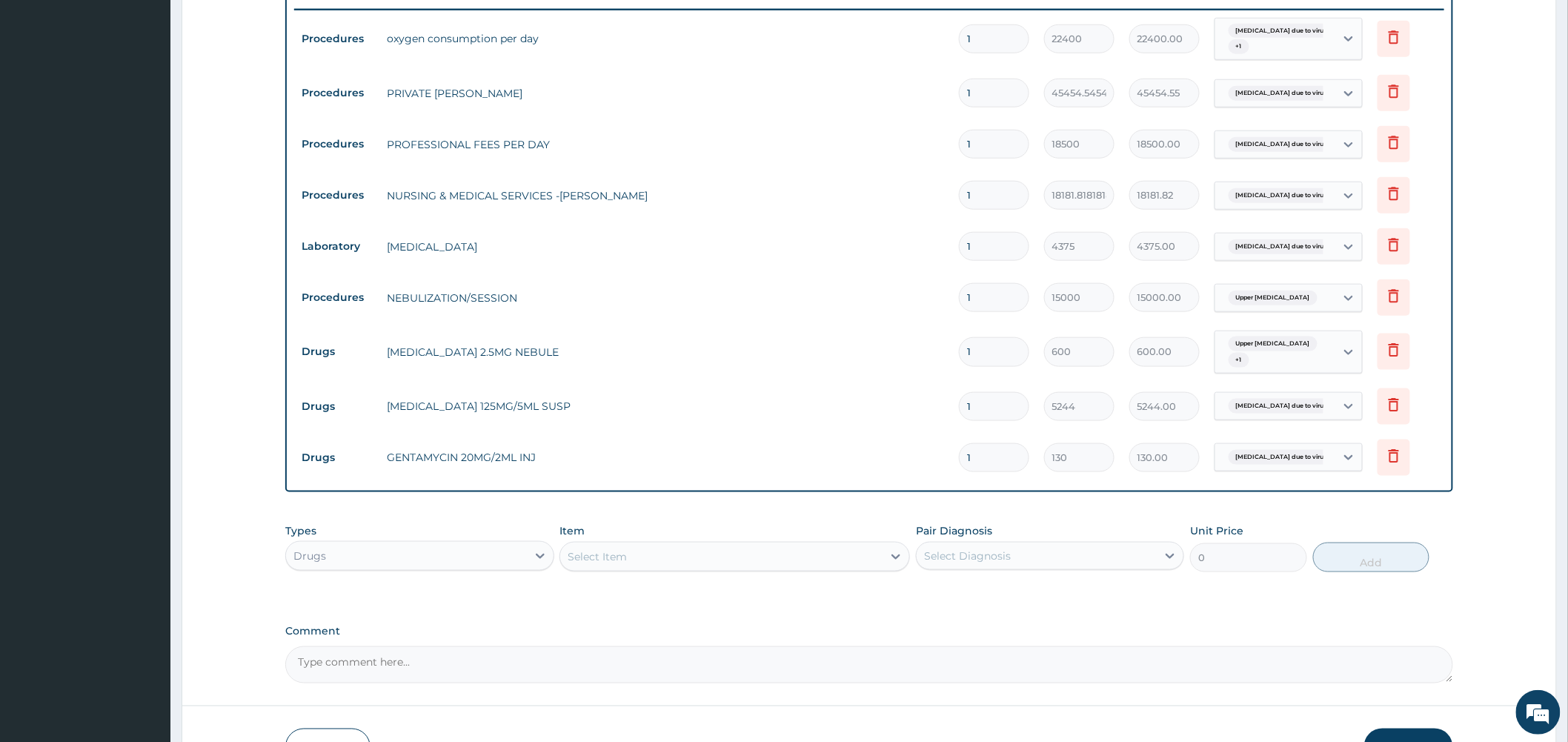
scroll to position [664, 0]
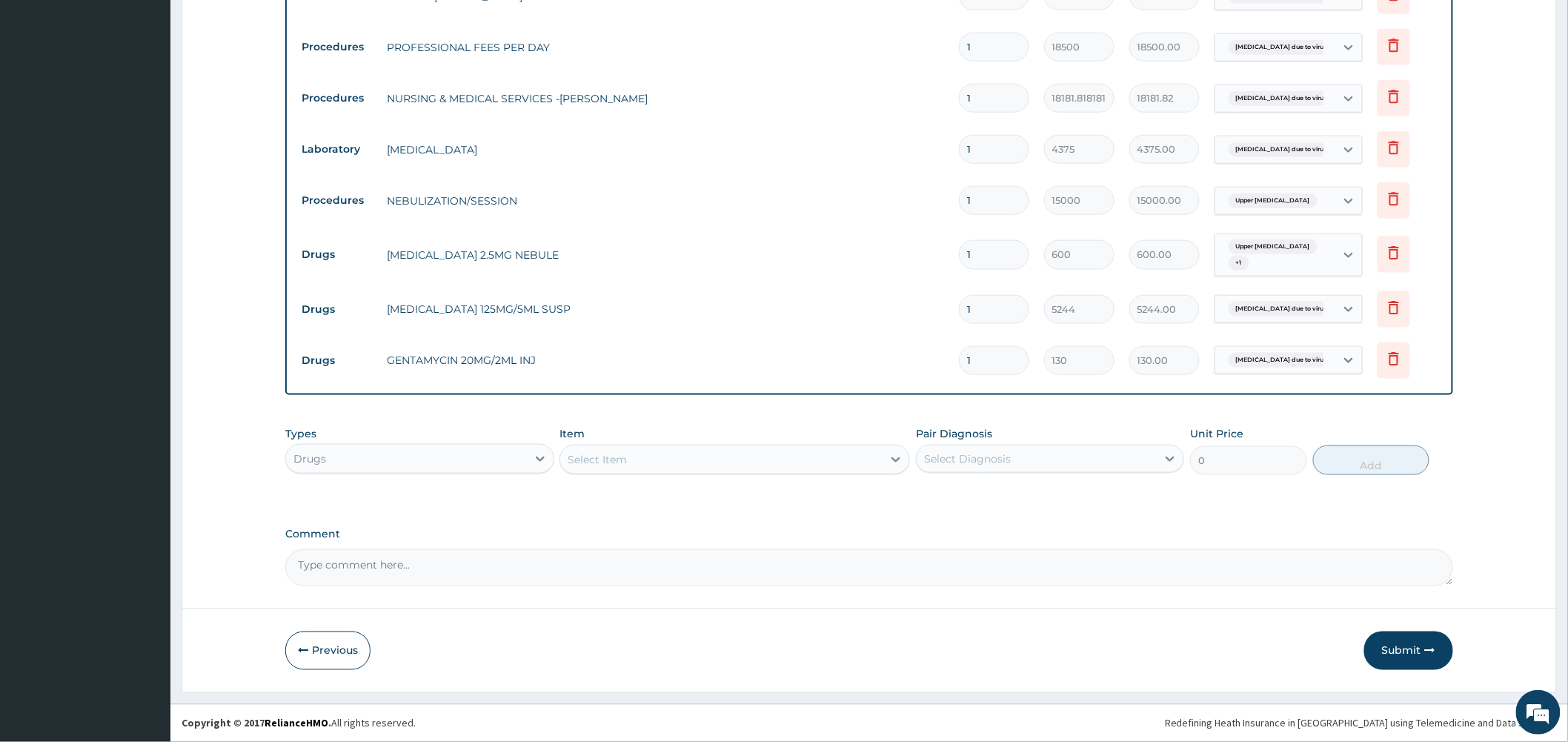
click at [756, 463] on div "Select Item" at bounding box center [722, 460] width 323 height 24
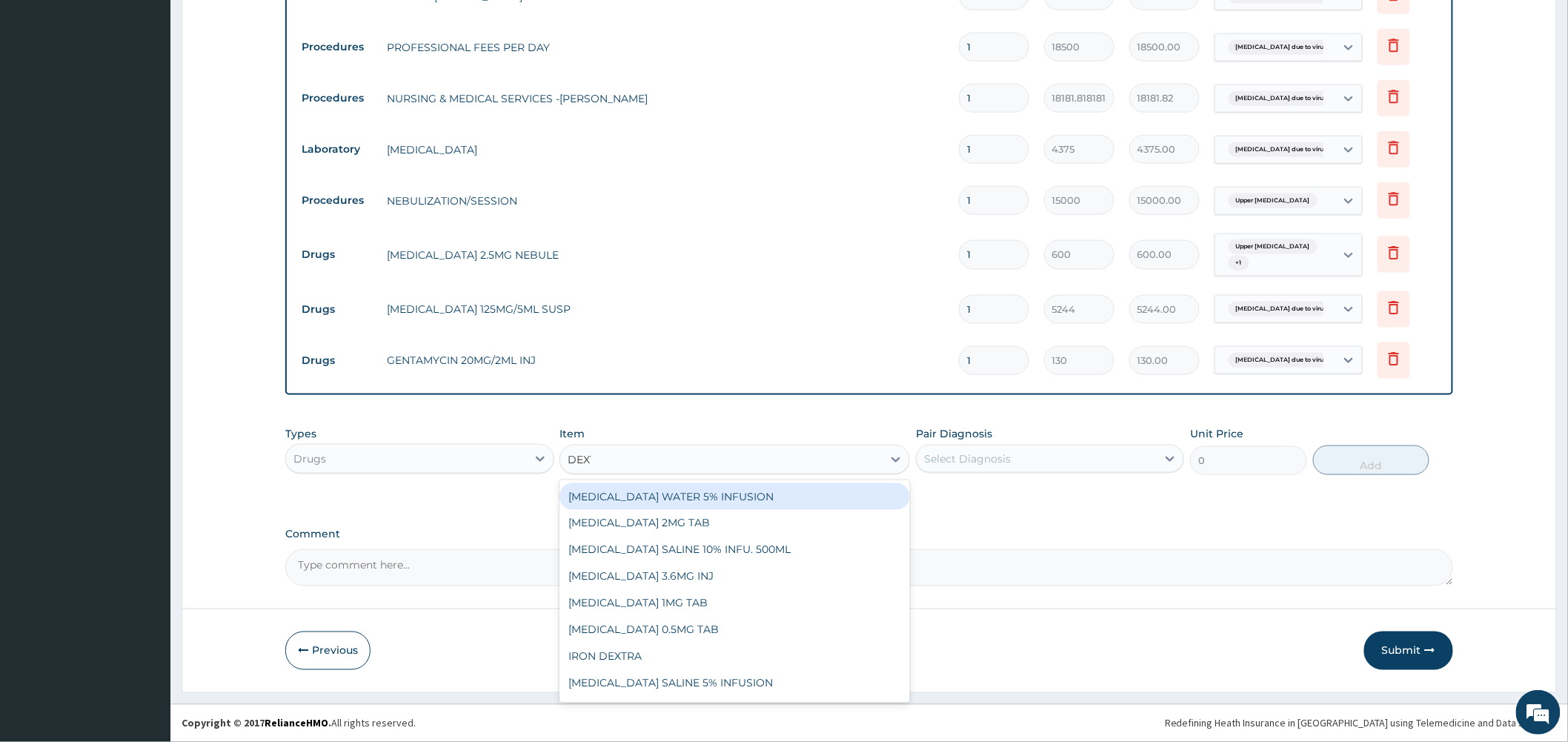
type input "DEXTR"
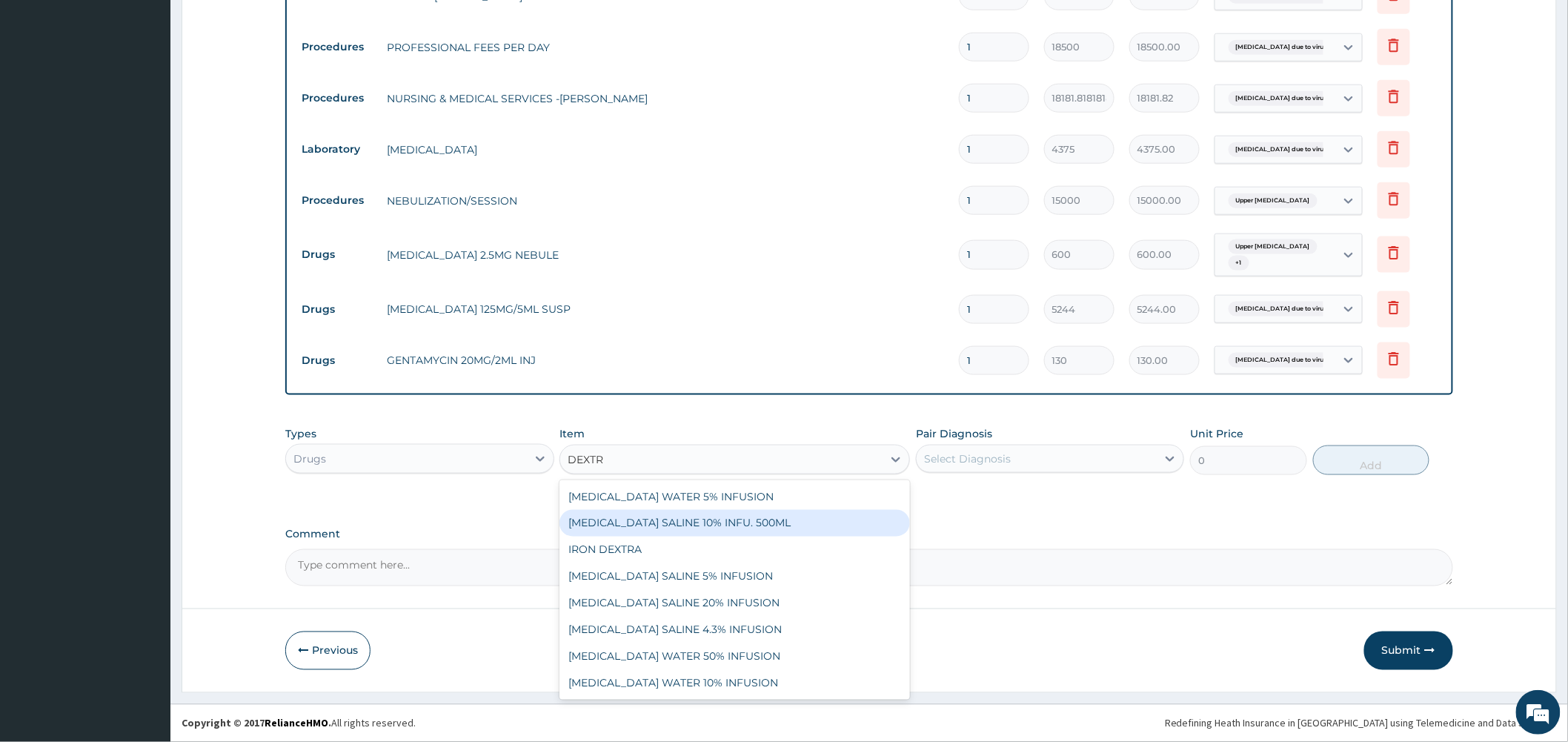
click at [743, 524] on div "DEXTROSE SALINE 10% INFU. 500ML" at bounding box center [734, 523] width 350 height 27
type input "5446"
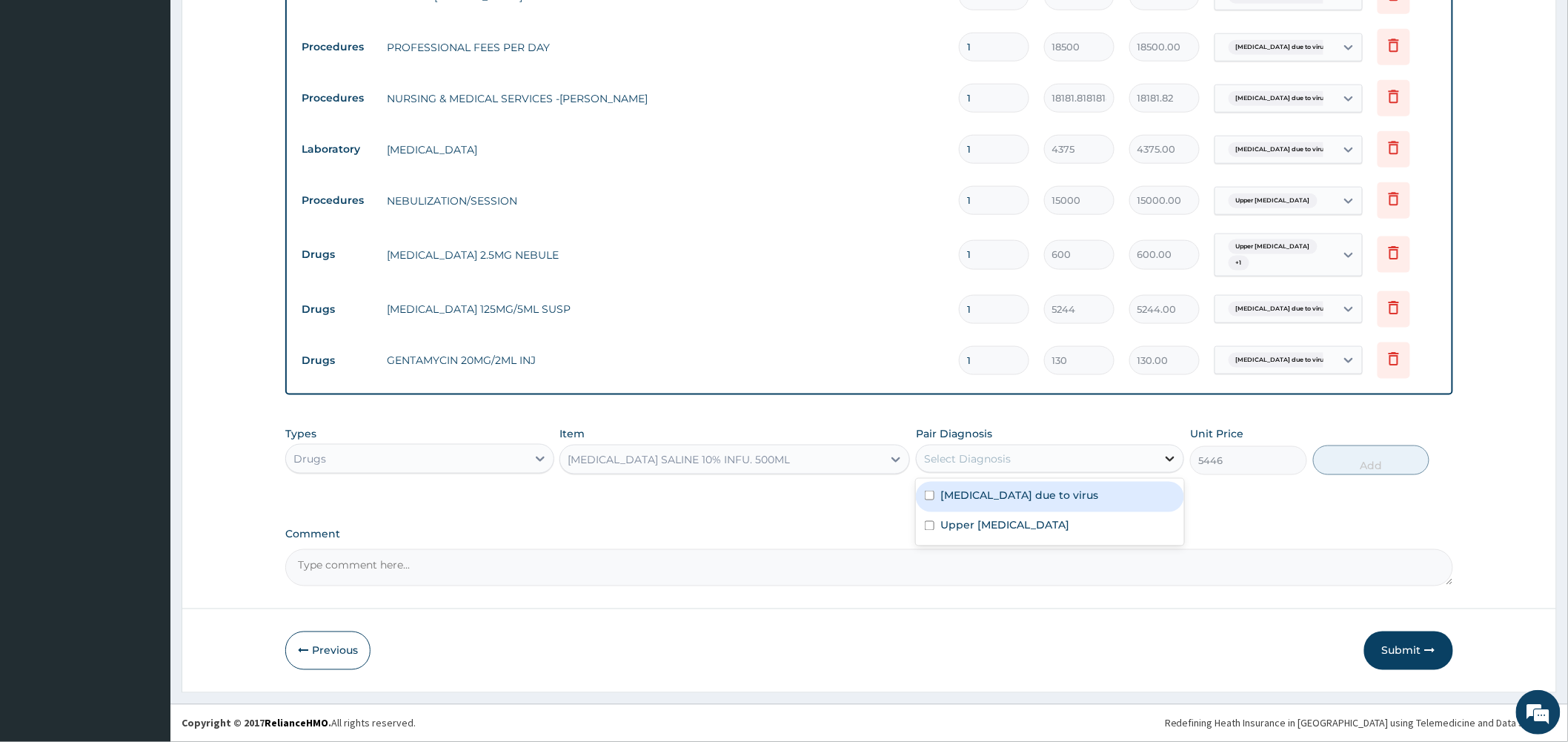
click at [1167, 456] on icon at bounding box center [1170, 459] width 15 height 15
drag, startPoint x: 1053, startPoint y: 500, endPoint x: 1280, endPoint y: 495, distance: 227.1
click at [1054, 500] on label "Bronchopneumonia due to virus" at bounding box center [1020, 495] width 158 height 15
checkbox input "true"
click at [1373, 455] on button "Add" at bounding box center [1372, 460] width 117 height 29
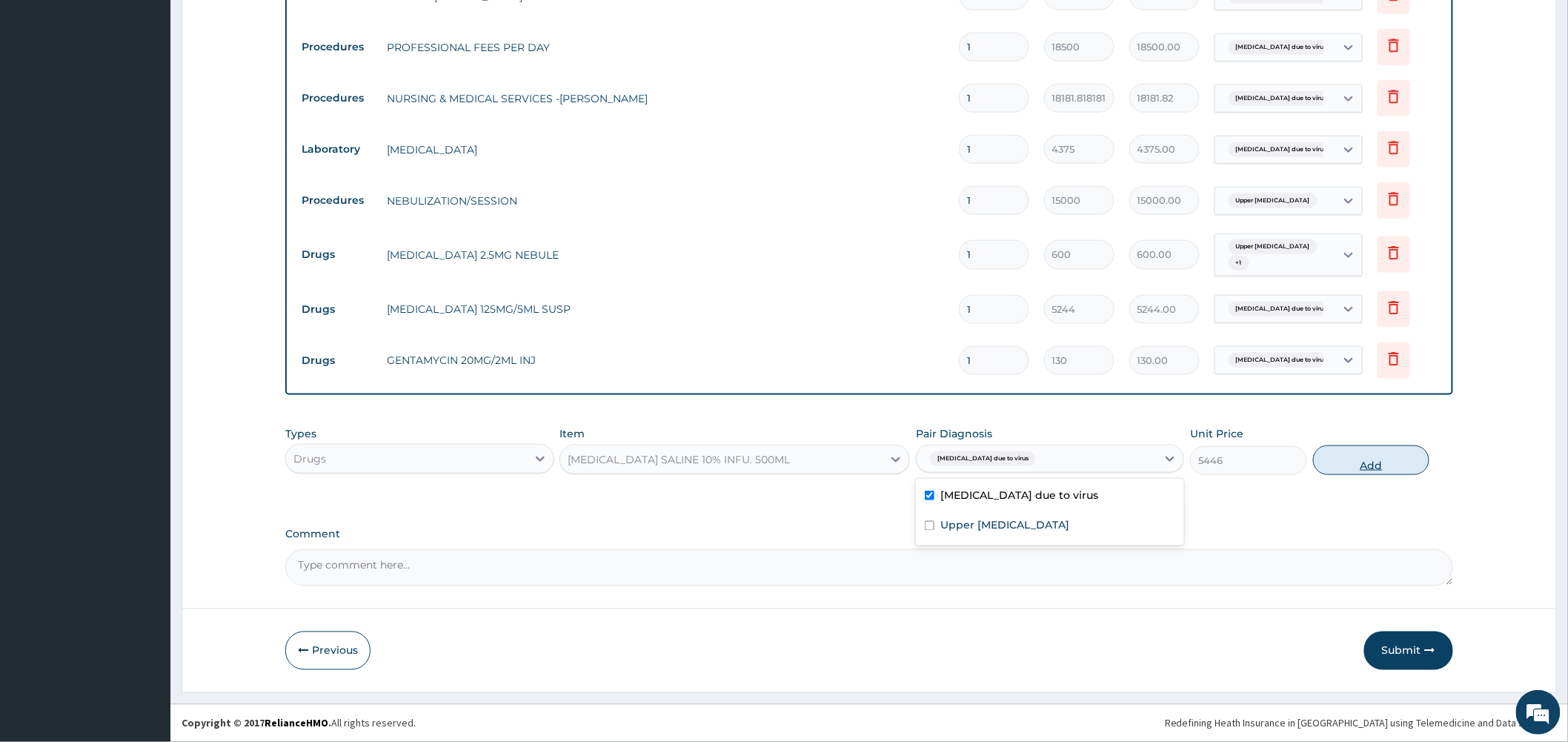
type input "0"
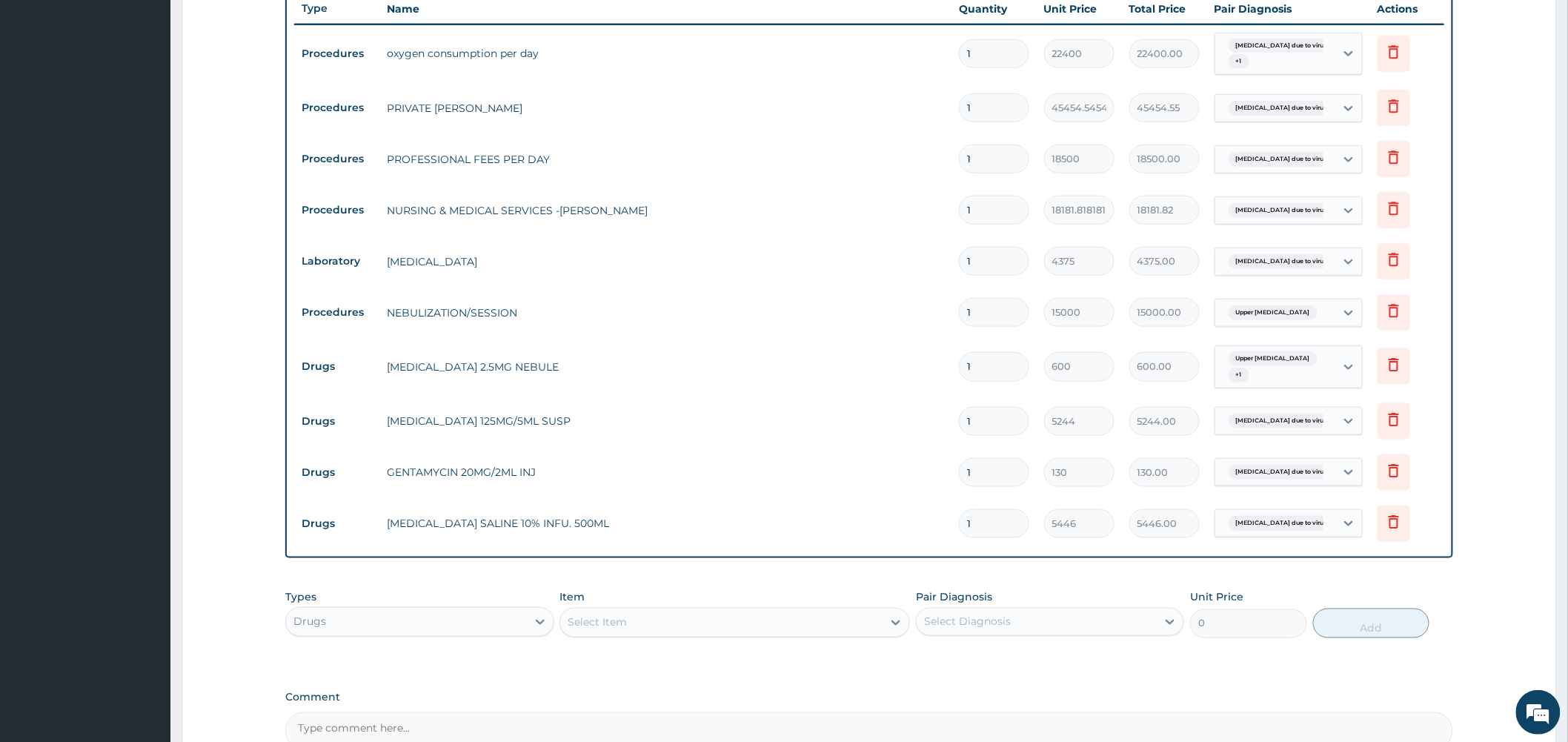
scroll to position [581, 0]
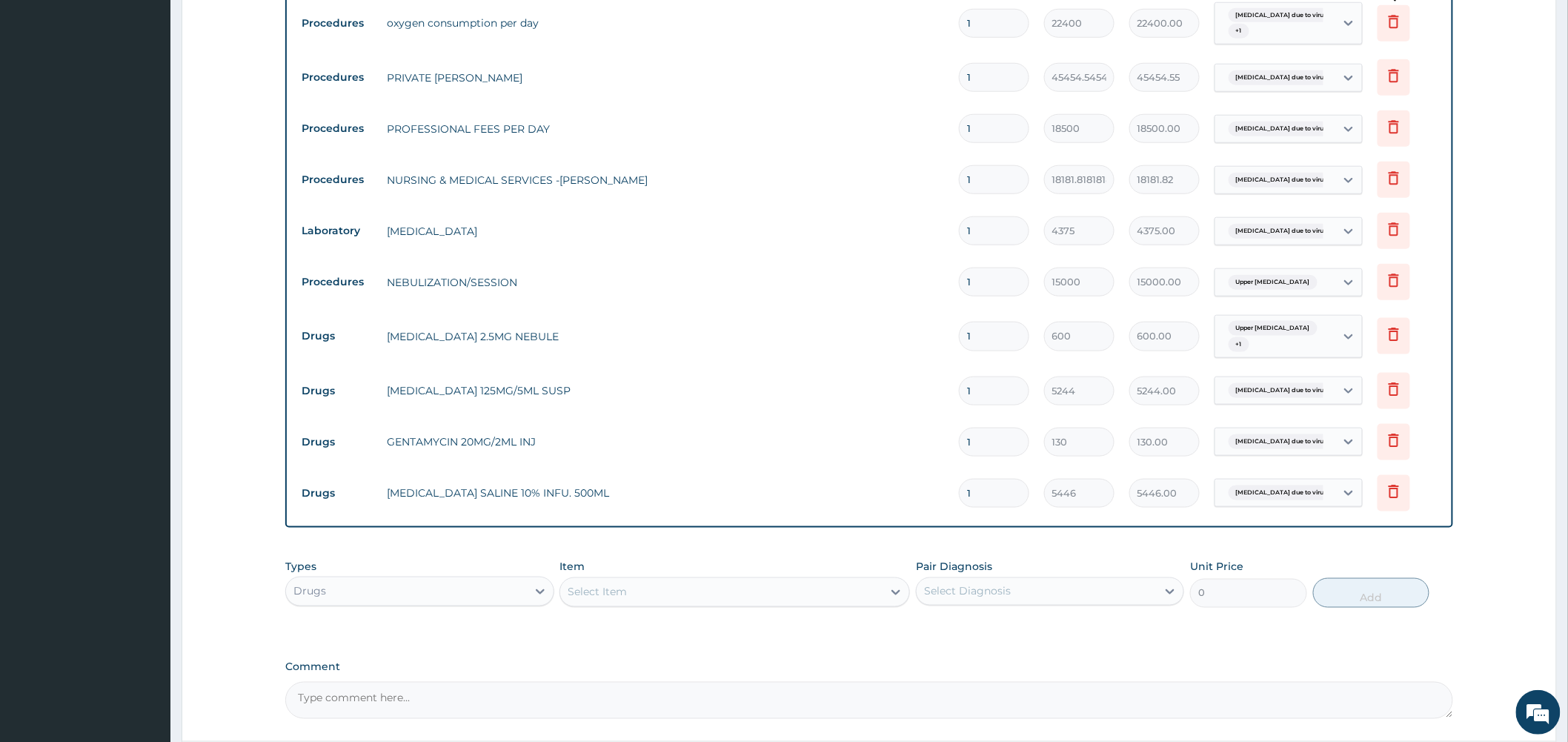
click at [1392, 17] on icon at bounding box center [1393, 21] width 17 height 17
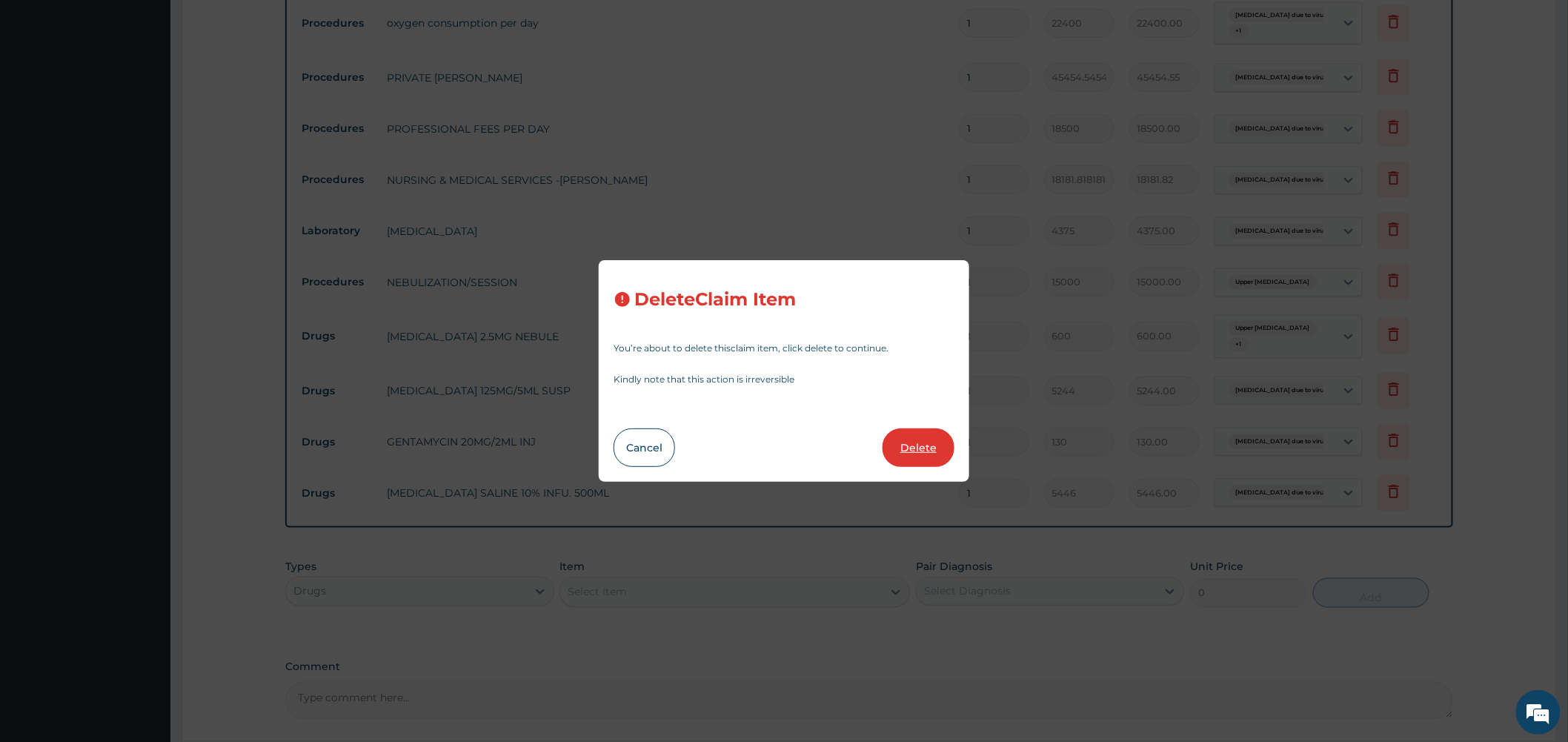
click at [927, 446] on button "Delete" at bounding box center [919, 448] width 72 height 39
type input "45454.54545454545"
type input "45454.55"
type input "18500"
type input "18500.00"
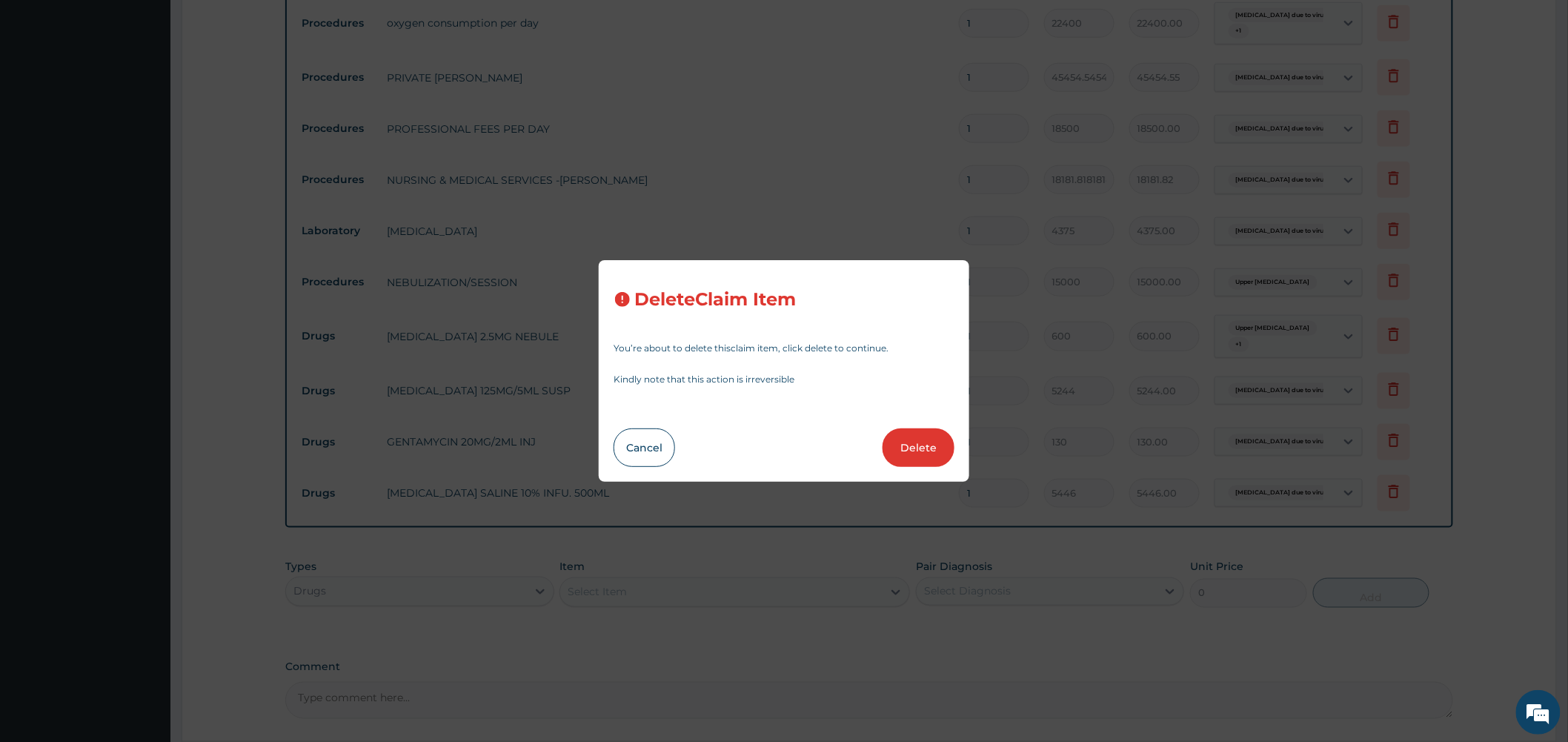
type input "18181.81818181818"
type input "18181.82"
type input "4375"
type input "4375.00"
type input "15000"
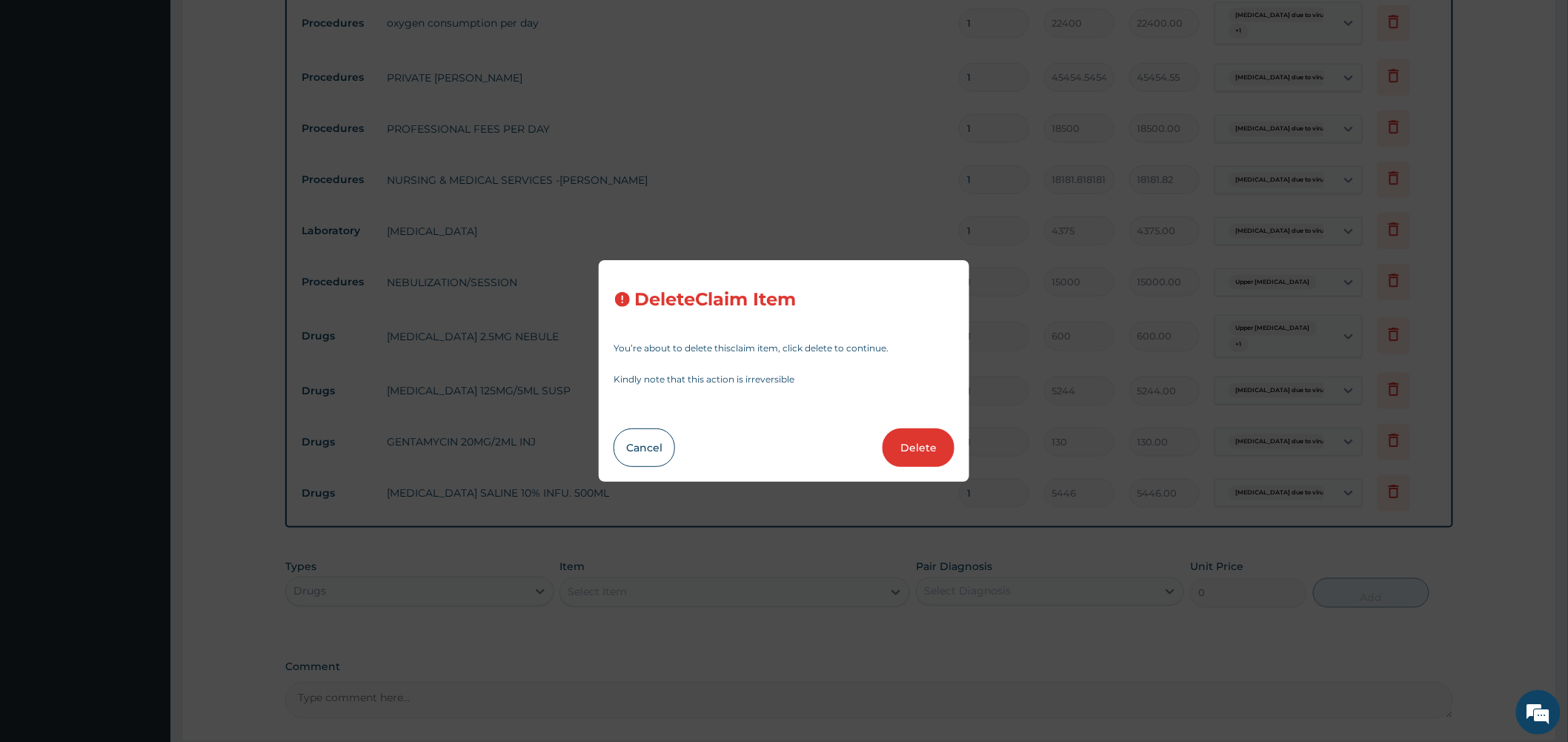
type input "15000.00"
type input "600"
type input "600.00"
type input "5244"
type input "5244.00"
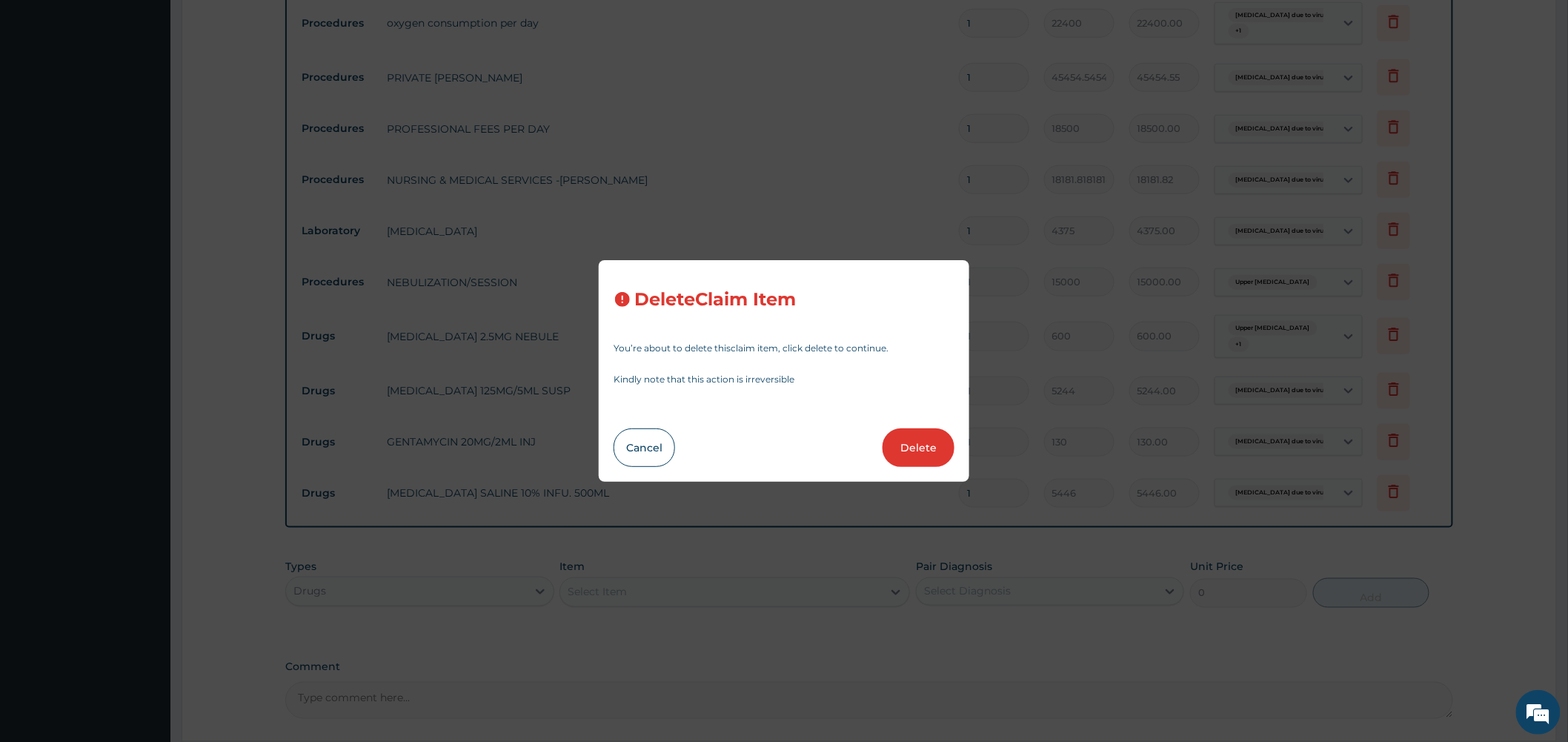
type input "130"
type input "130.00"
type input "5446"
type input "5446.00"
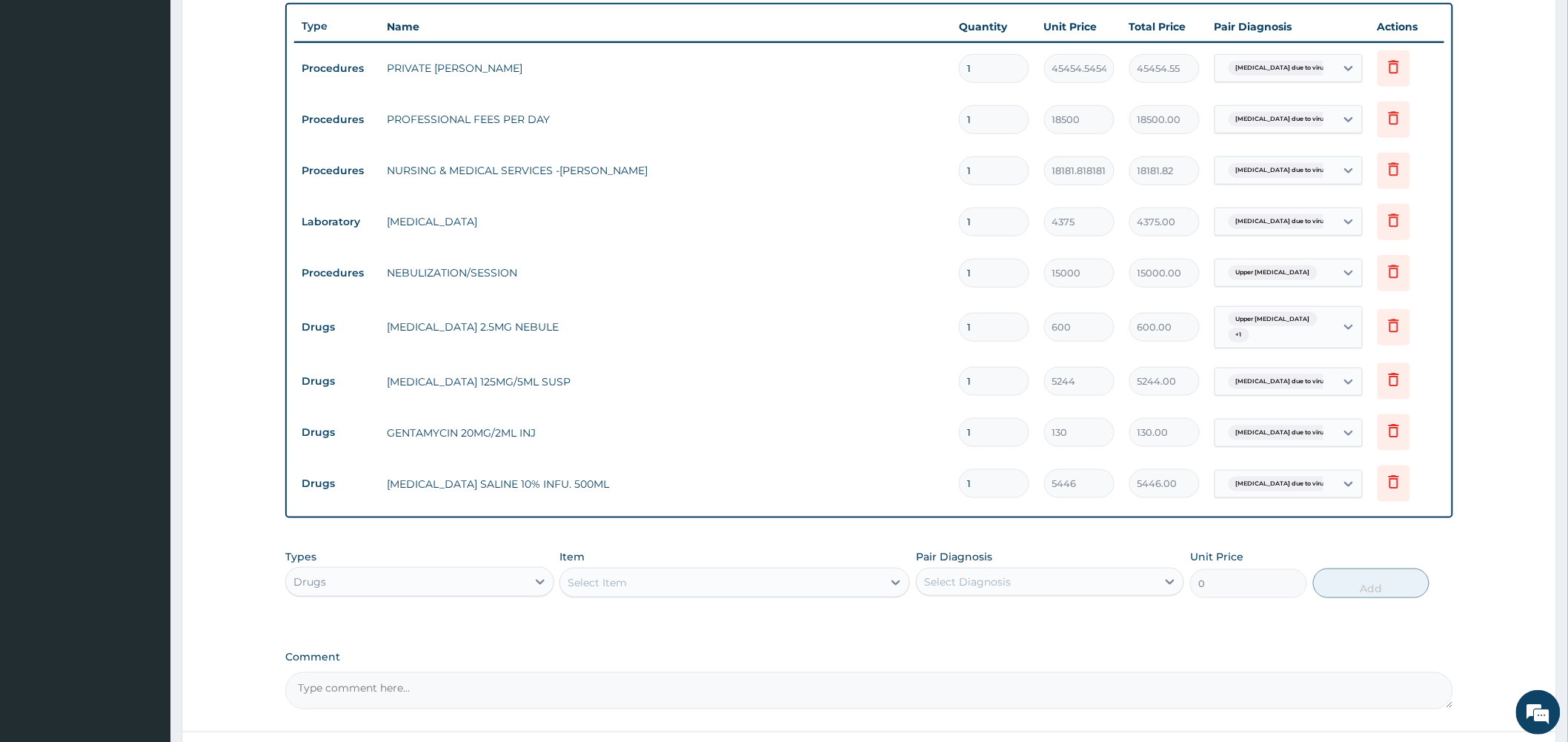
scroll to position [500, 0]
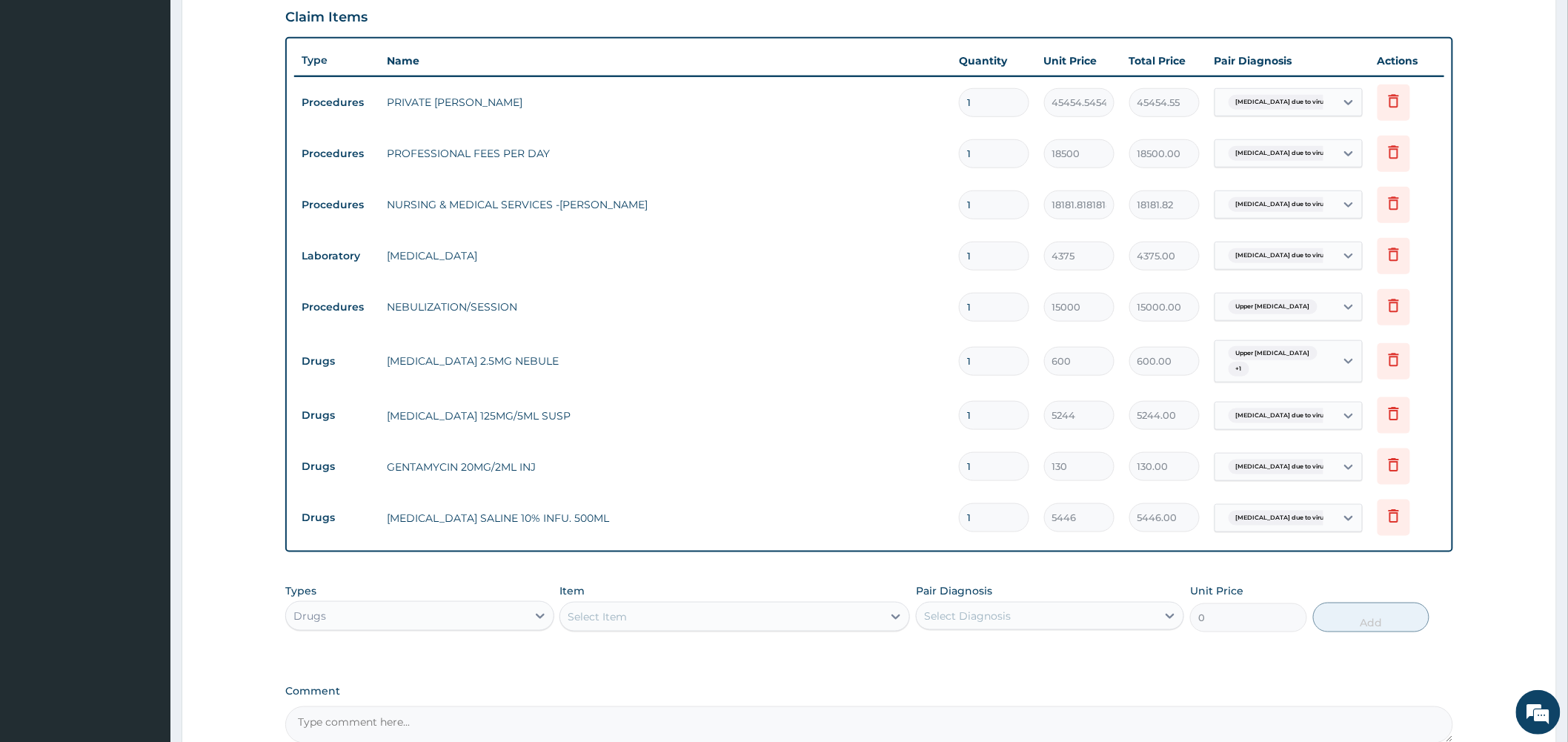
drag, startPoint x: 988, startPoint y: 101, endPoint x: 946, endPoint y: 89, distance: 43.7
click at [946, 89] on tr "Procedures PRIVATE WARD 1 45454.54545454545 45454.55 Bronchopneumonia due to vi…" at bounding box center [869, 103] width 1150 height 51
type input "2"
type input "90909.09"
type input "2"
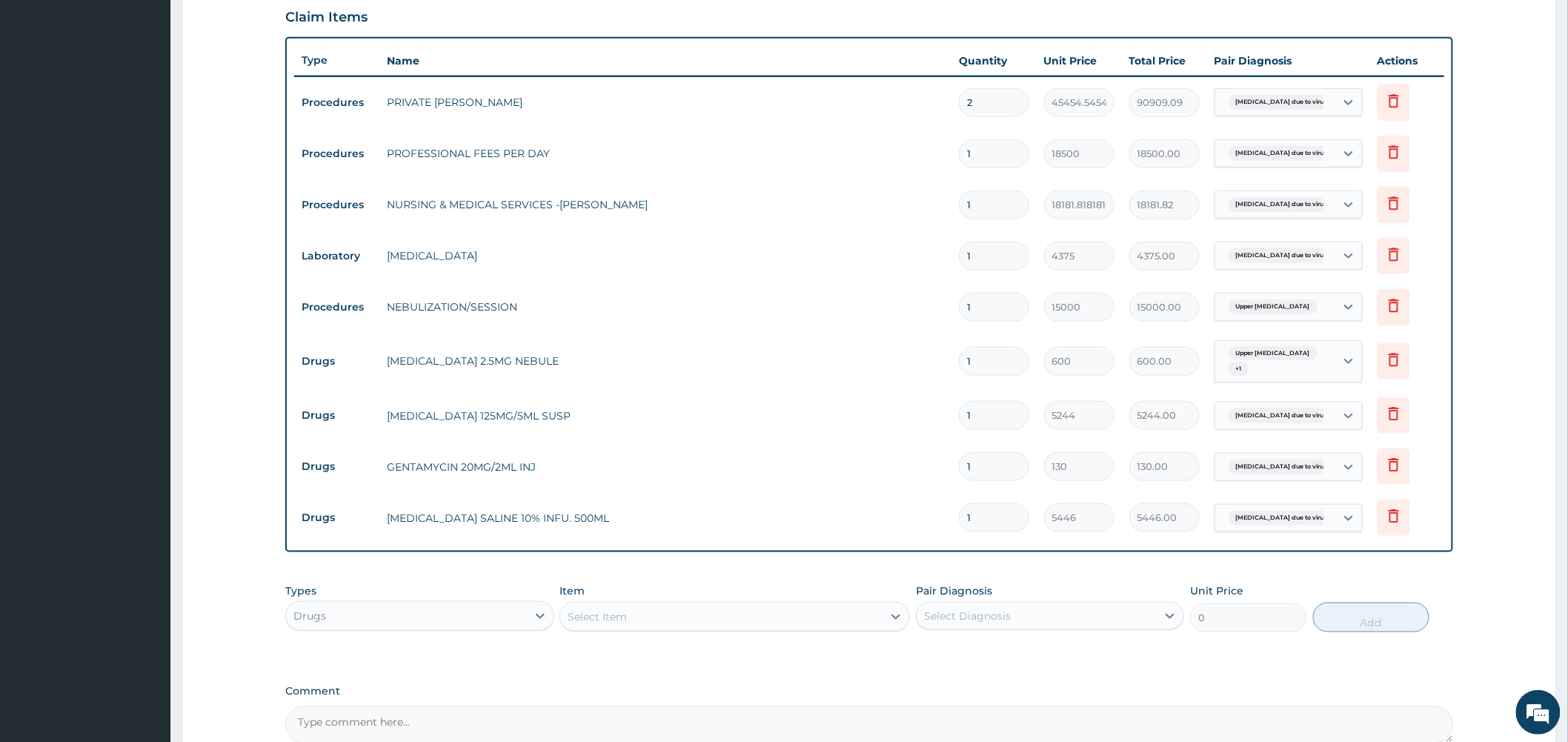
click at [922, 276] on tr "Laboratory URINALYSIS 1 4375 4375.00 Bronchopneumonia due to virus Delete" at bounding box center [869, 256] width 1150 height 51
drag, startPoint x: 998, startPoint y: 151, endPoint x: 935, endPoint y: 144, distance: 63.4
click at [935, 144] on tr "Procedures PROFESSIONAL FEES PER DAY 1 18500 18500.00 Bronchopneumonia due to v…" at bounding box center [869, 154] width 1150 height 51
type input "2"
type input "37000.00"
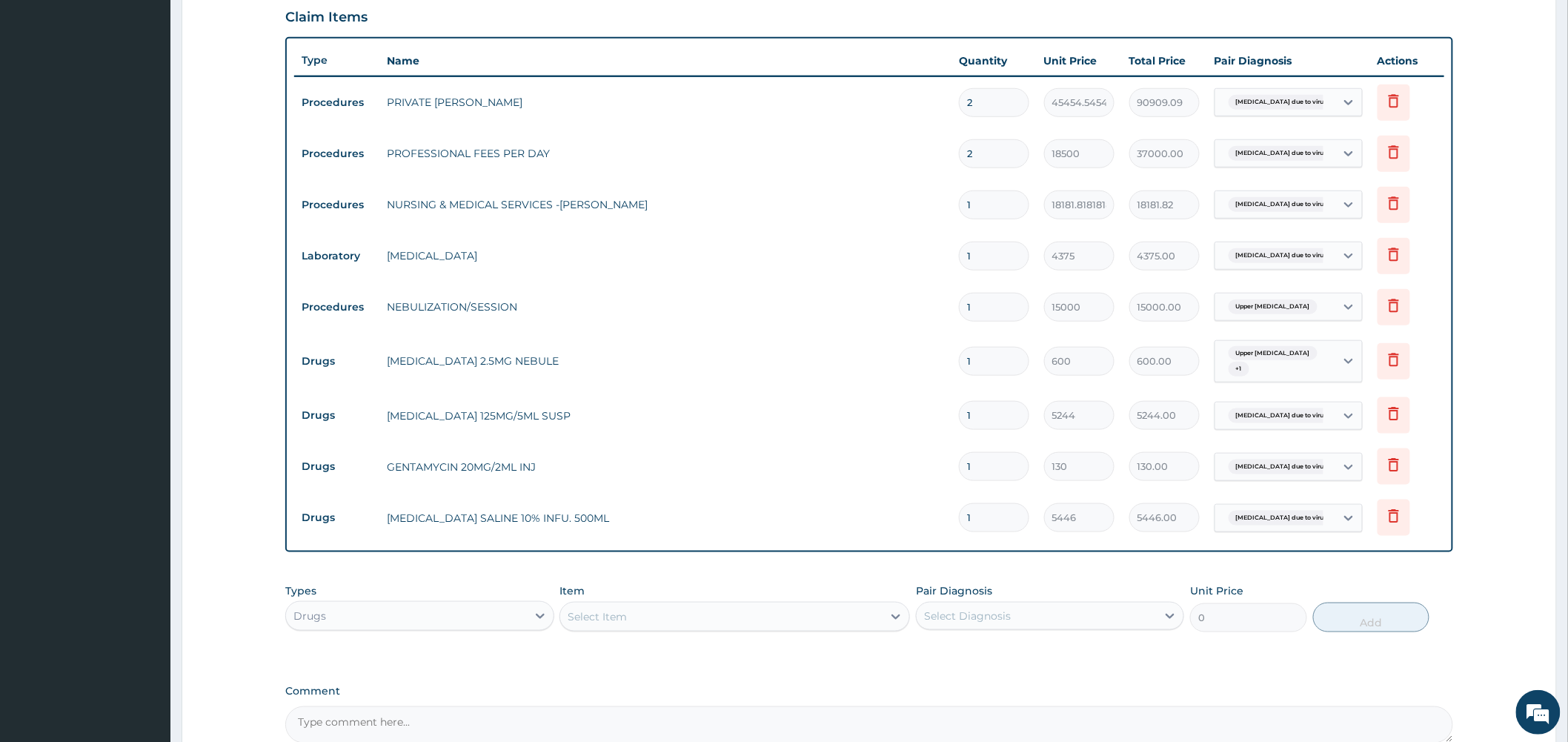
type input "2"
drag, startPoint x: 988, startPoint y: 203, endPoint x: 940, endPoint y: 195, distance: 48.7
click at [942, 196] on tr "Procedures NURSING & MEDICAL SERVICES -WARD 1 18181.81818181818 18181.82 Bronch…" at bounding box center [869, 205] width 1150 height 51
type input "2"
type input "36363.64"
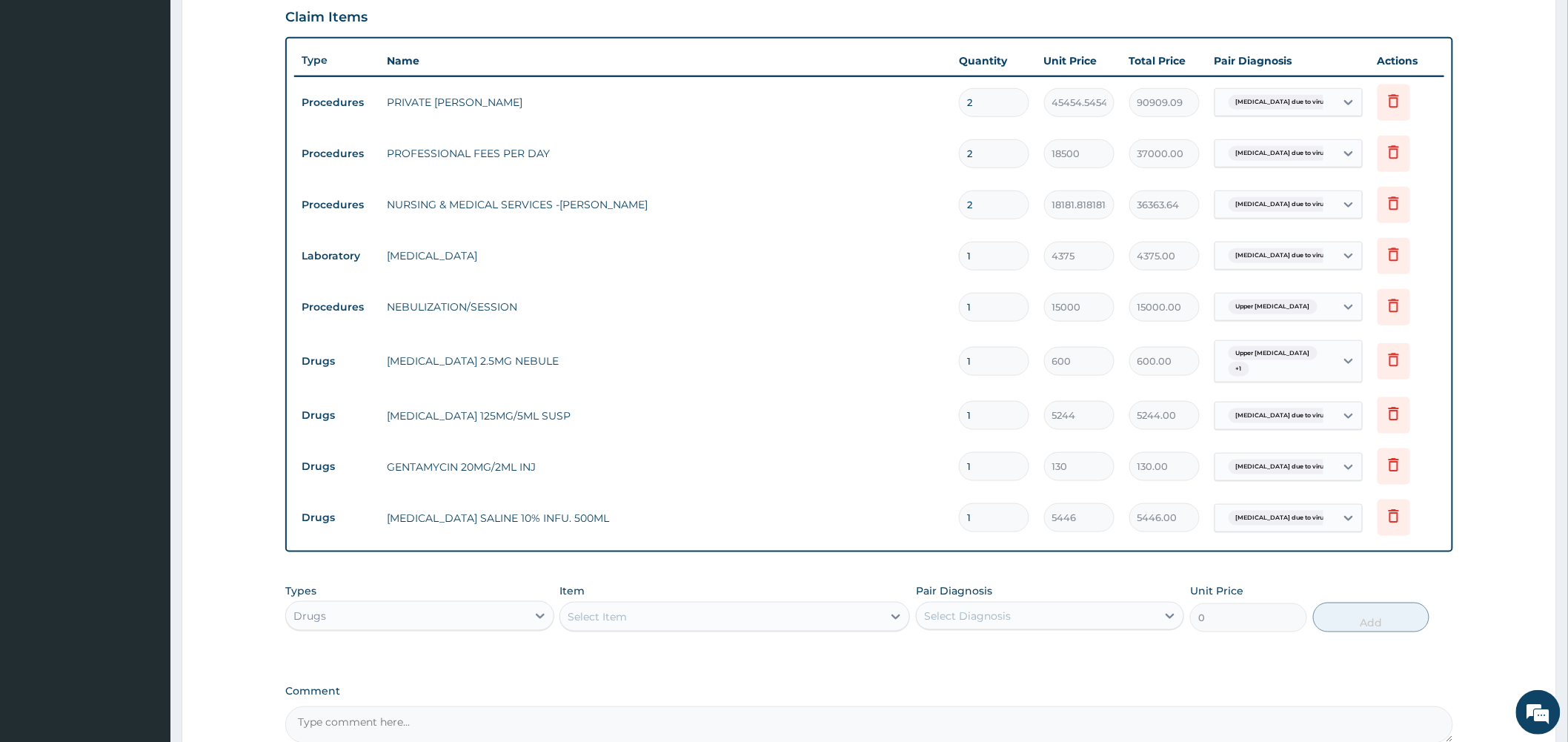
type input "2"
click at [940, 264] on td "URINALYSIS" at bounding box center [666, 256] width 572 height 29
click at [539, 616] on icon at bounding box center [540, 615] width 15 height 15
click at [378, 655] on div "Procedures" at bounding box center [419, 656] width 269 height 27
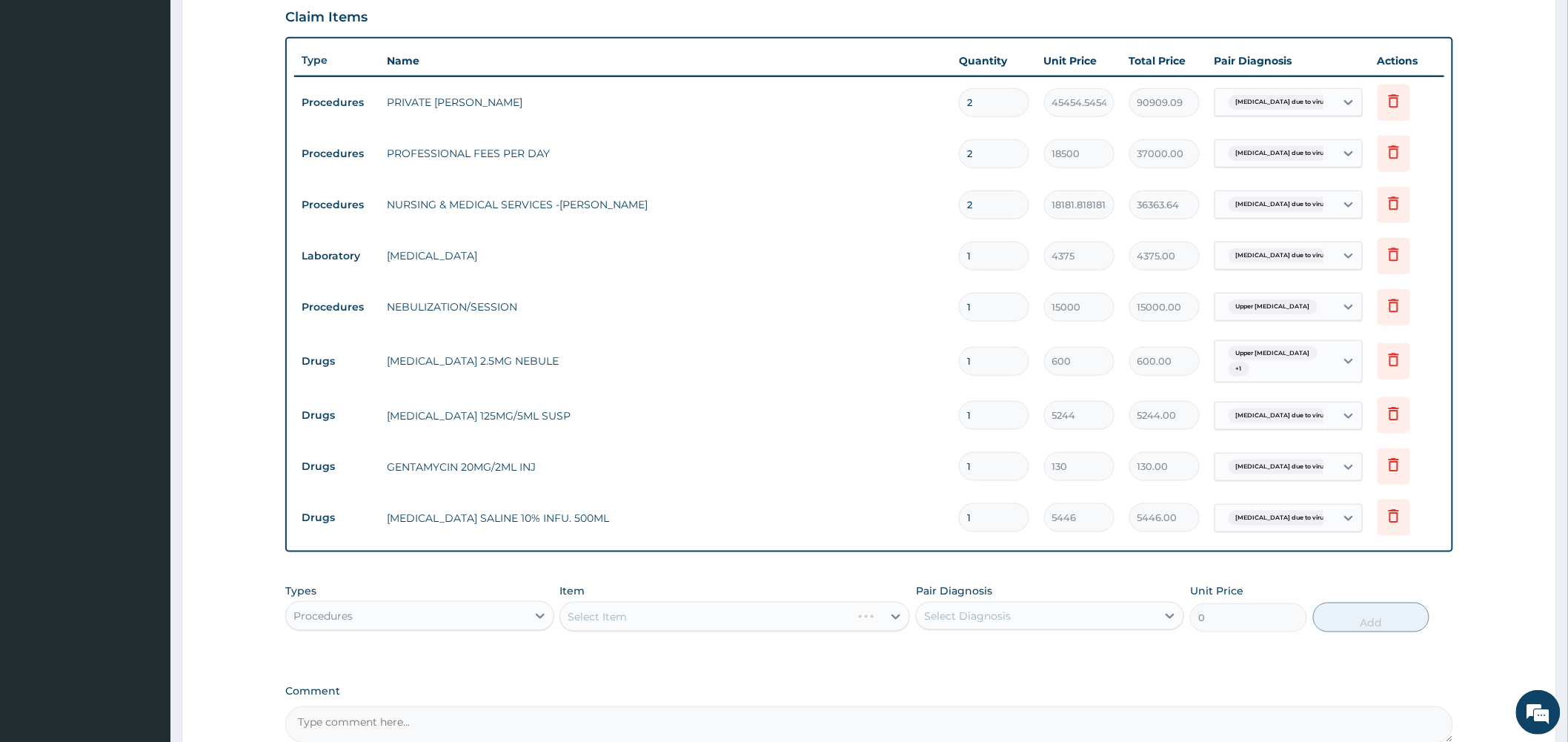
click at [894, 616] on div "Select Item" at bounding box center [734, 616] width 350 height 29
click at [892, 616] on div "Select Item" at bounding box center [734, 616] width 350 height 29
click at [897, 618] on div "Select Item" at bounding box center [734, 616] width 350 height 29
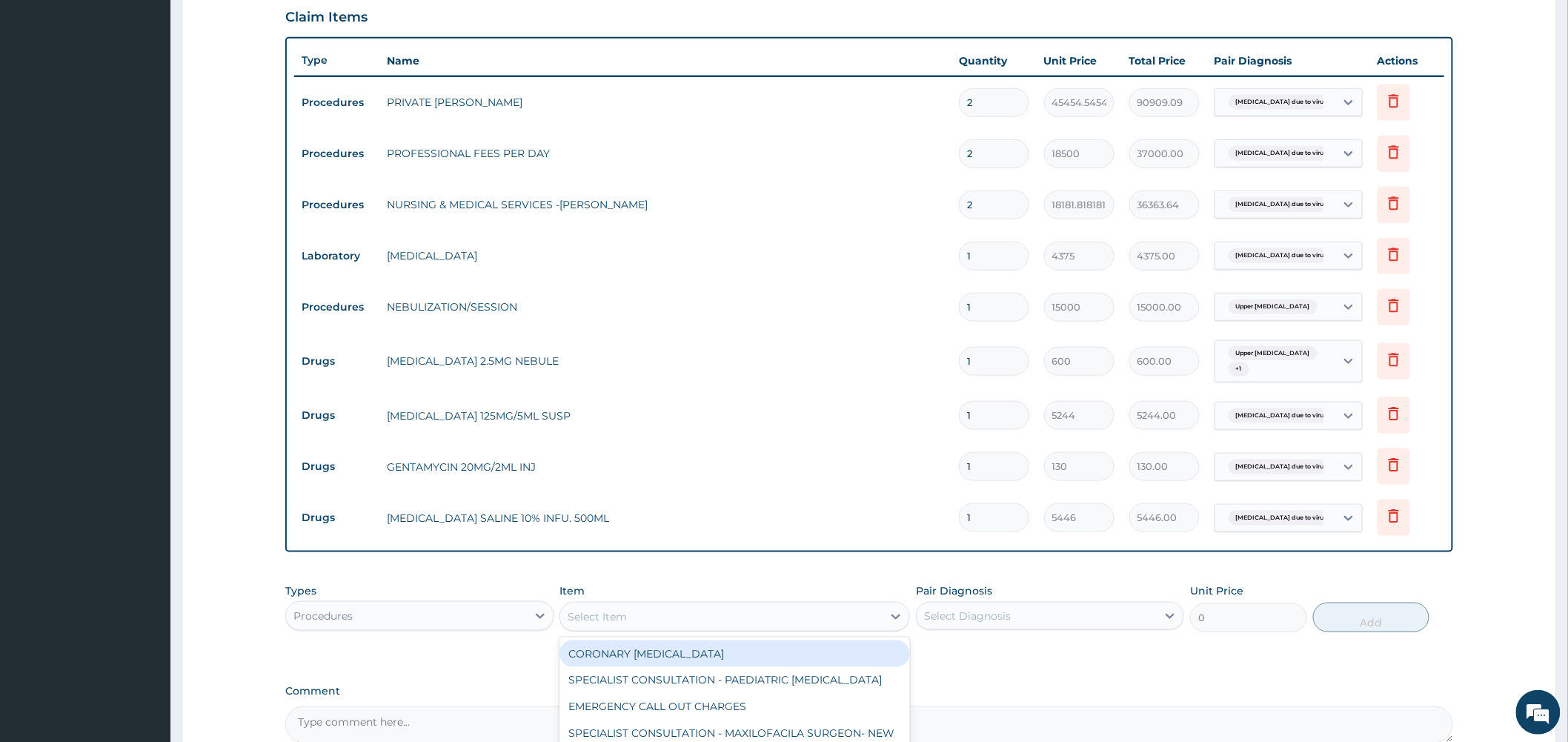
click at [895, 618] on icon at bounding box center [896, 616] width 15 height 15
type input "FEED"
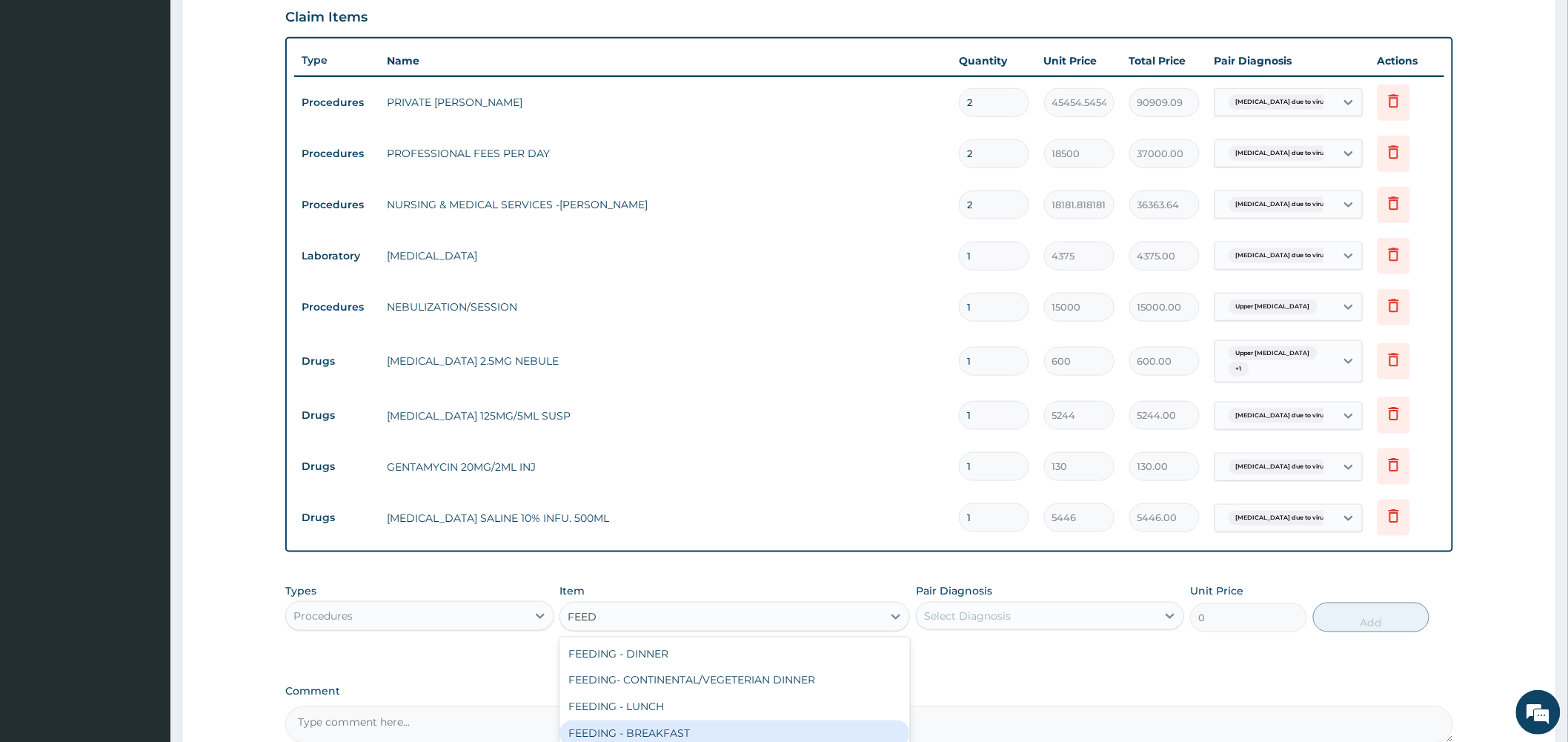
click at [716, 734] on div "FEEDING - BREAKFAST" at bounding box center [734, 734] width 350 height 27
type input "6000"
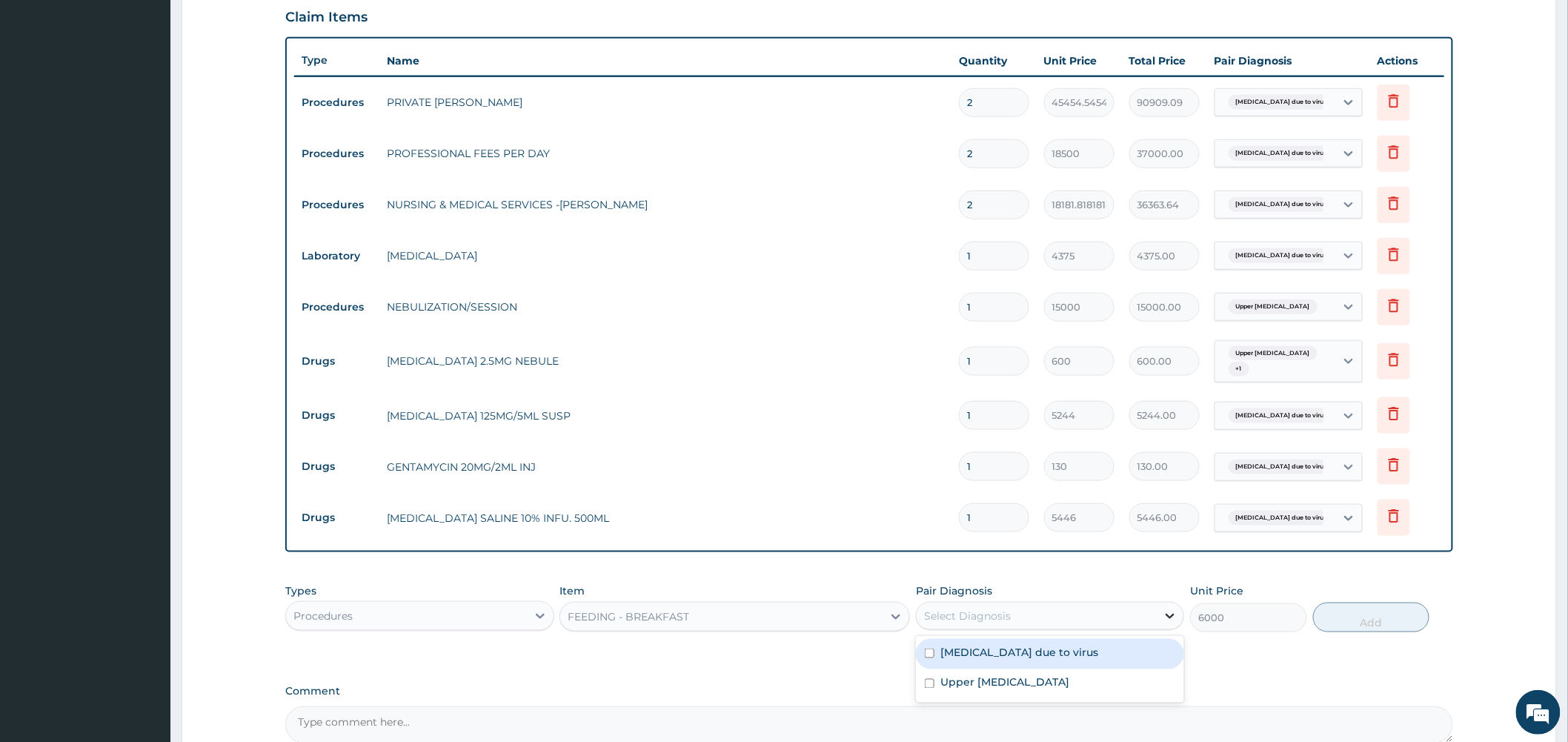
click at [1168, 620] on icon at bounding box center [1170, 615] width 15 height 15
click at [1053, 656] on label "Bronchopneumonia due to virus" at bounding box center [1020, 652] width 158 height 15
checkbox input "true"
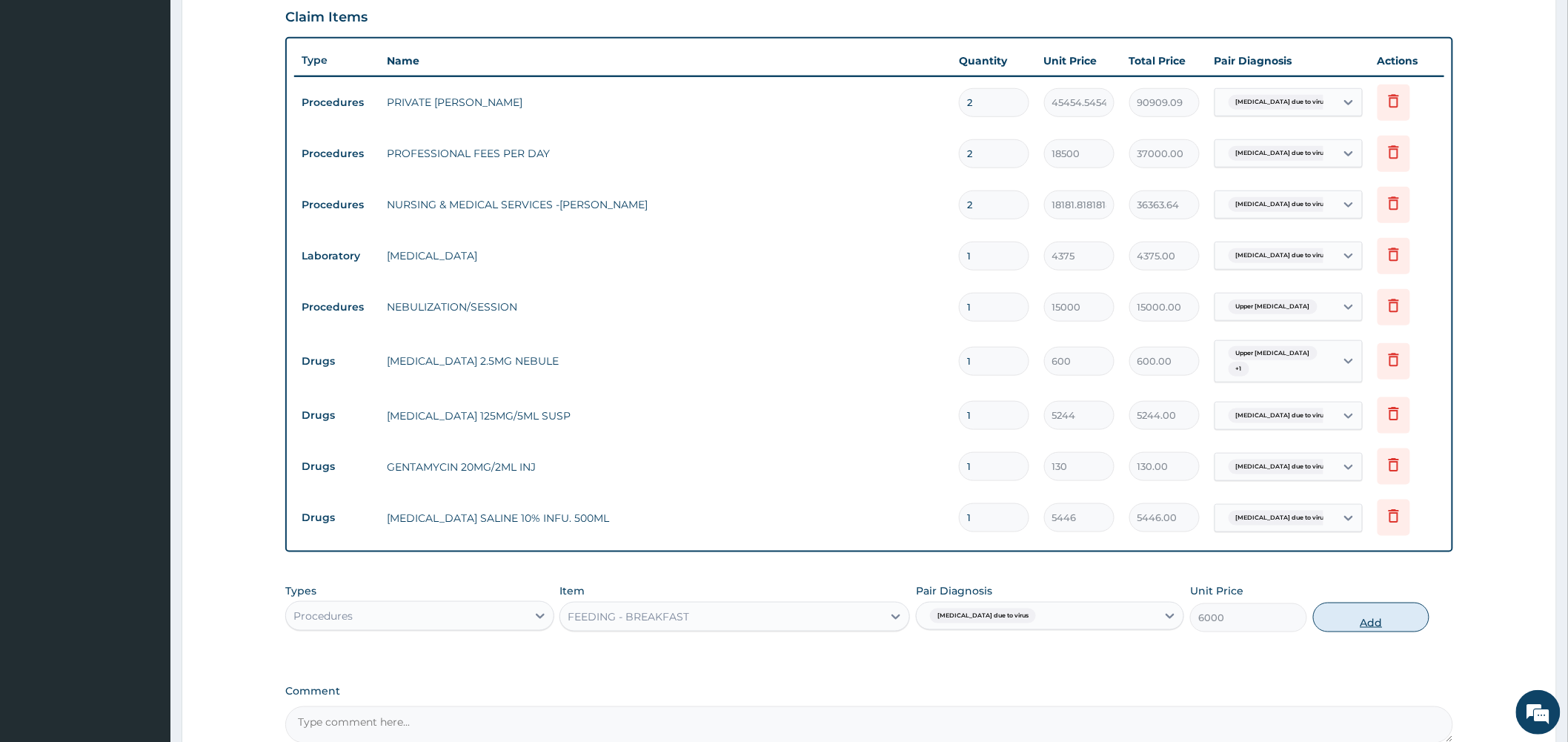
click at [1362, 614] on button "Add" at bounding box center [1372, 617] width 117 height 29
type input "0"
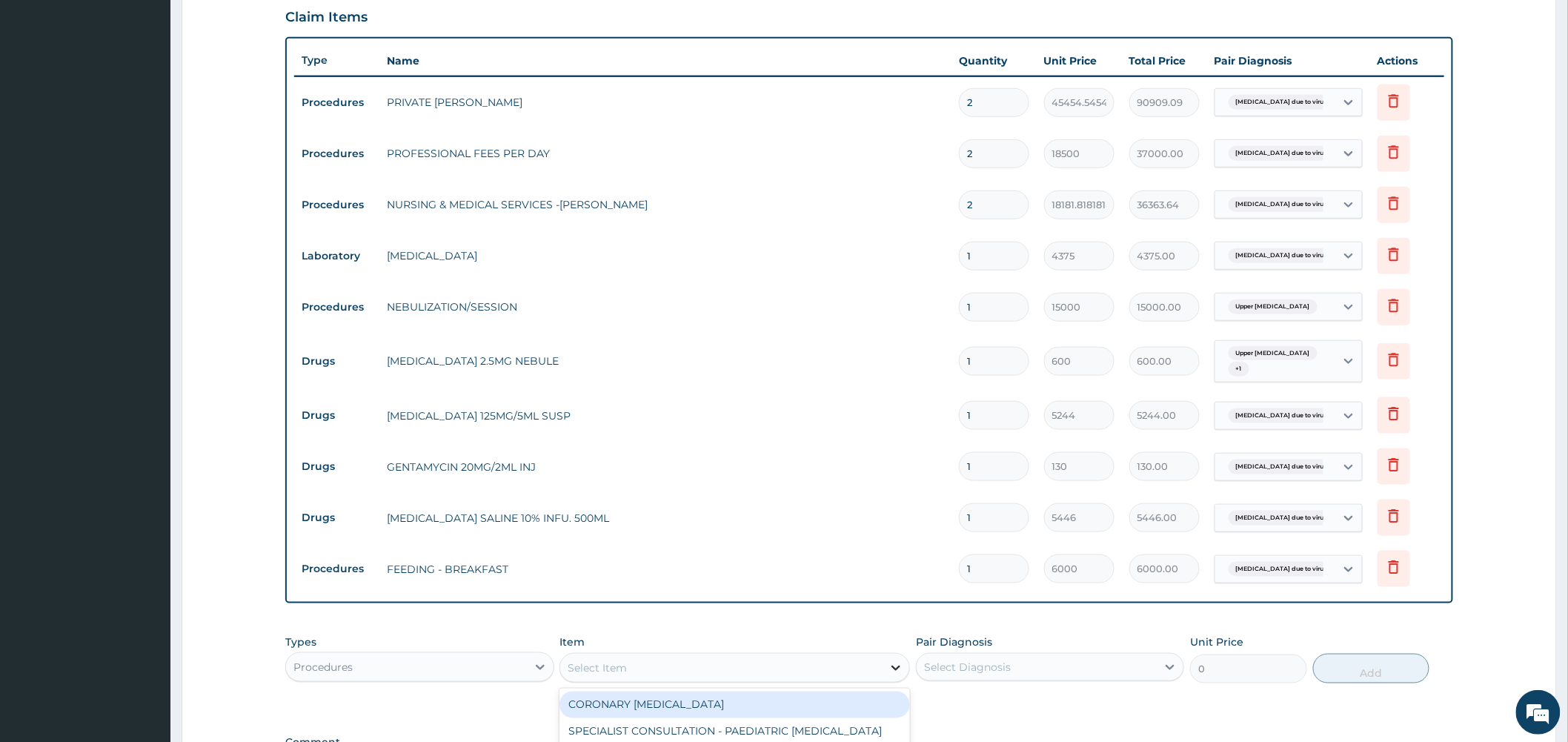
click at [892, 668] on icon at bounding box center [896, 669] width 9 height 6
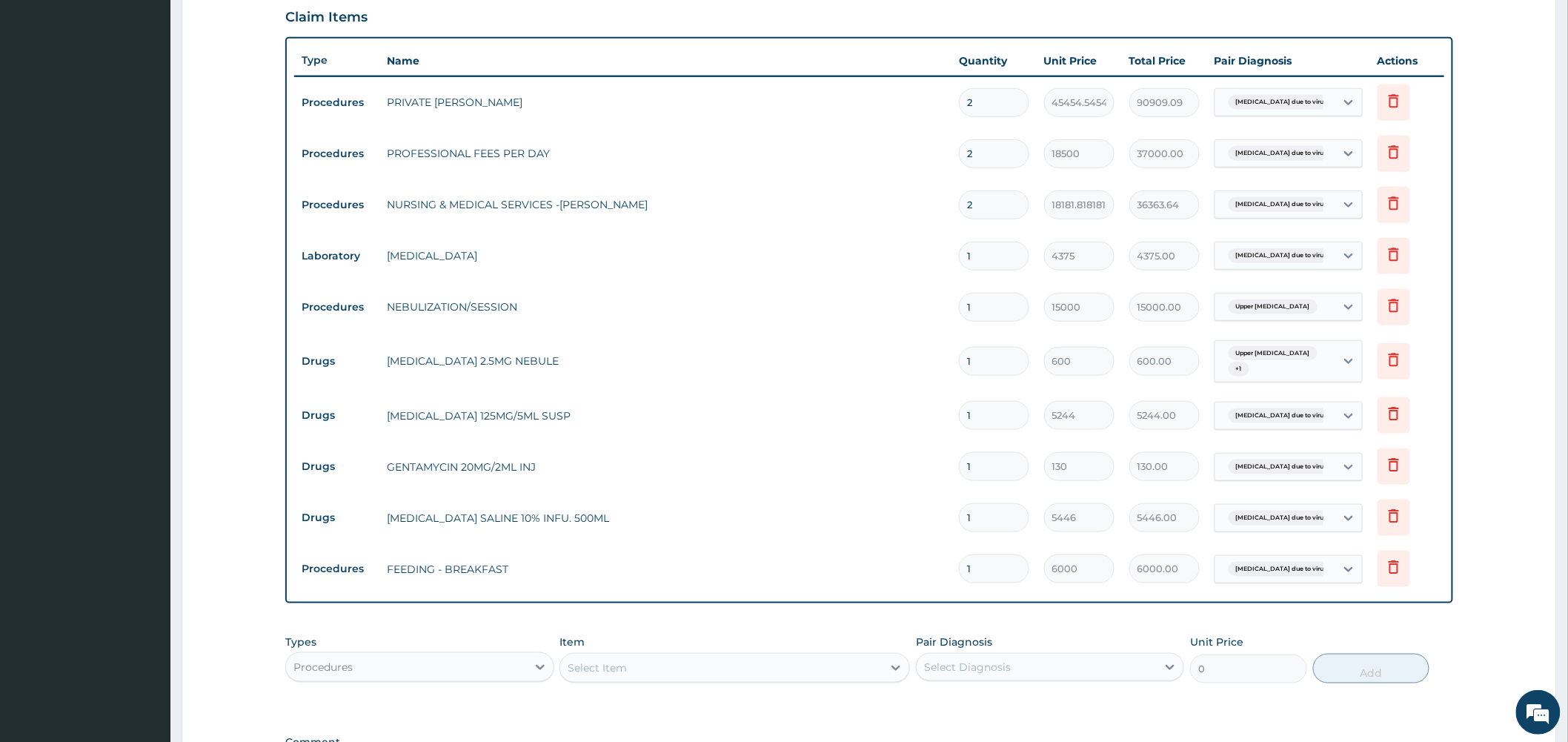
click at [728, 670] on div "Select Item" at bounding box center [722, 668] width 323 height 24
type input "FEEDING"
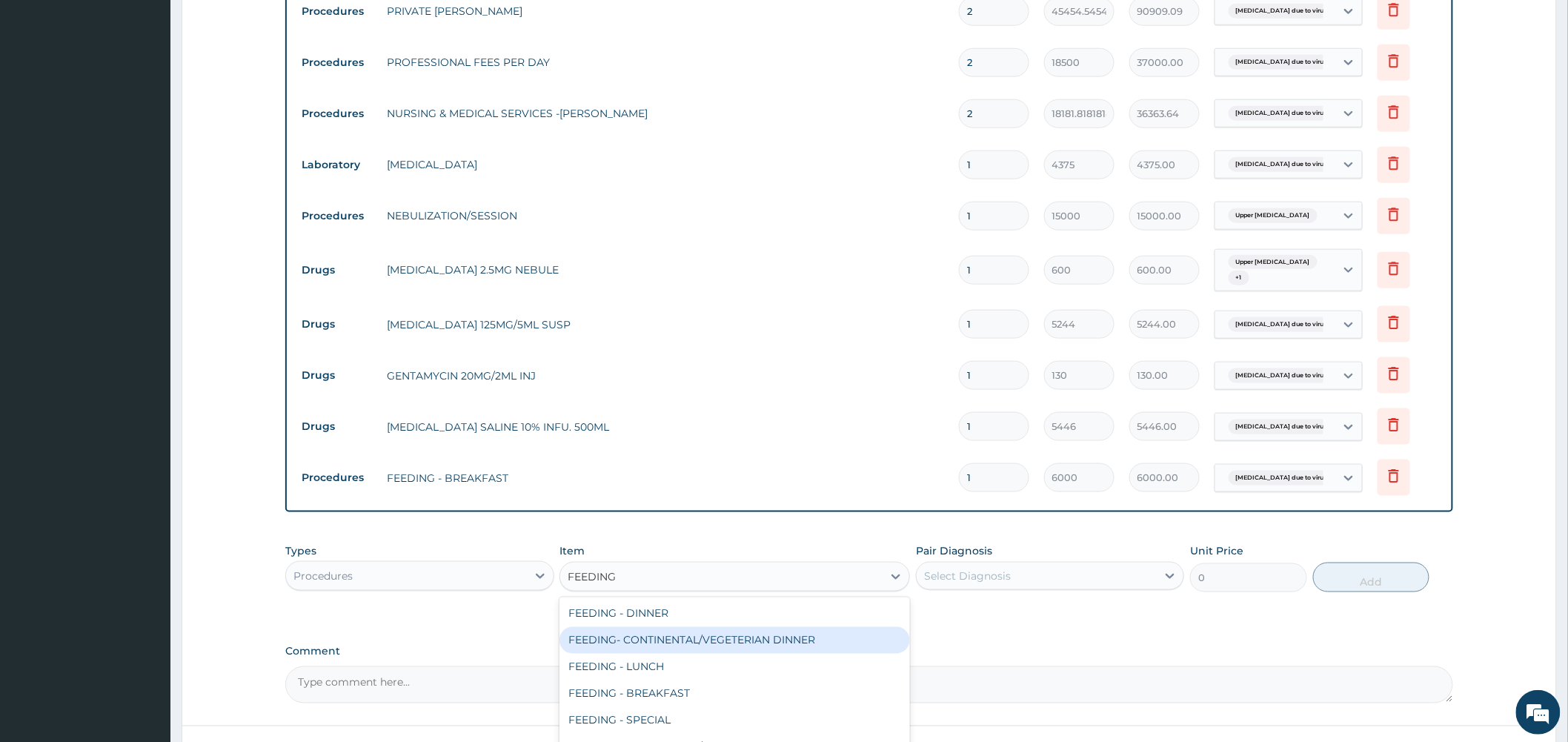
scroll to position [710, 0]
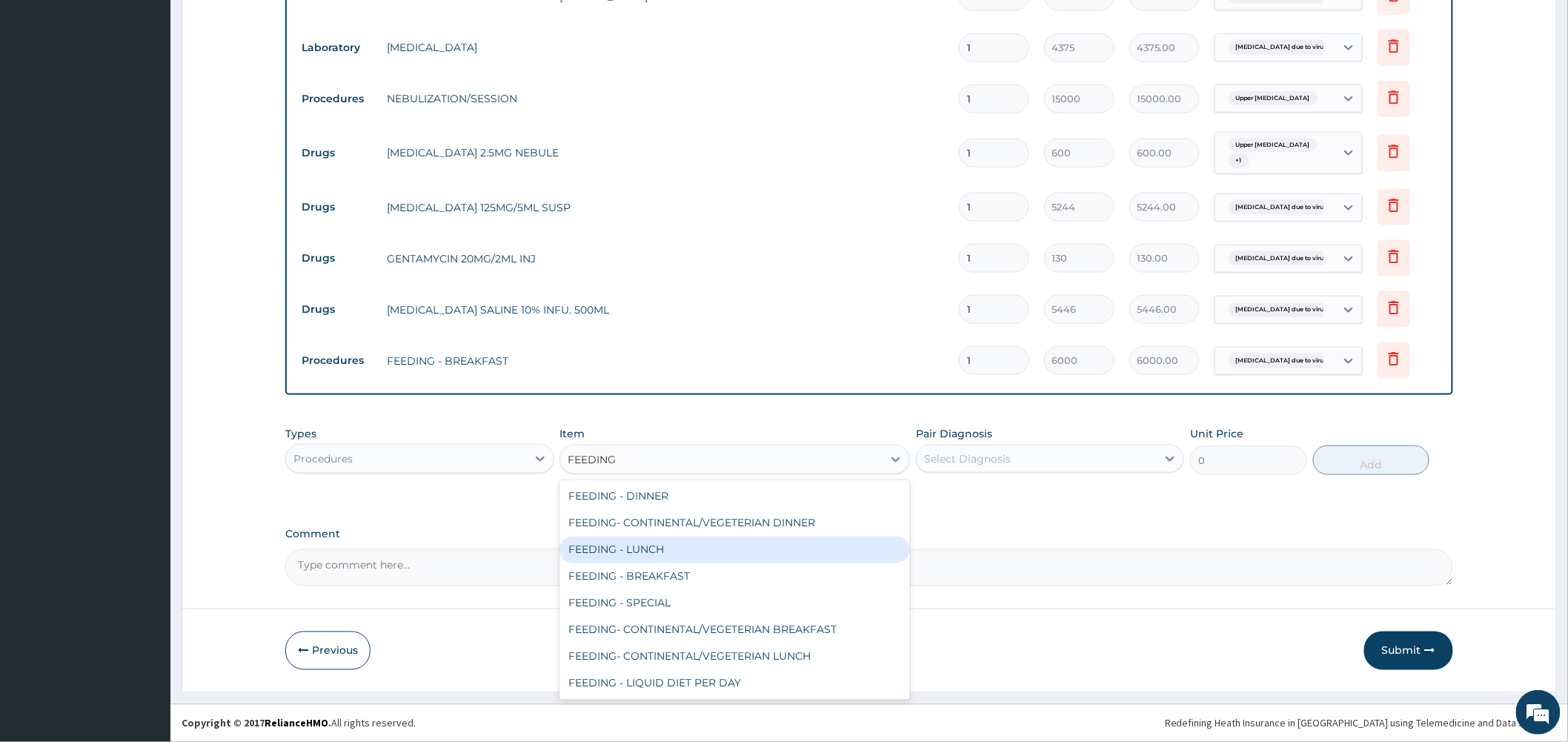
click at [670, 554] on div "FEEDING - LUNCH" at bounding box center [734, 549] width 350 height 27
type input "8000"
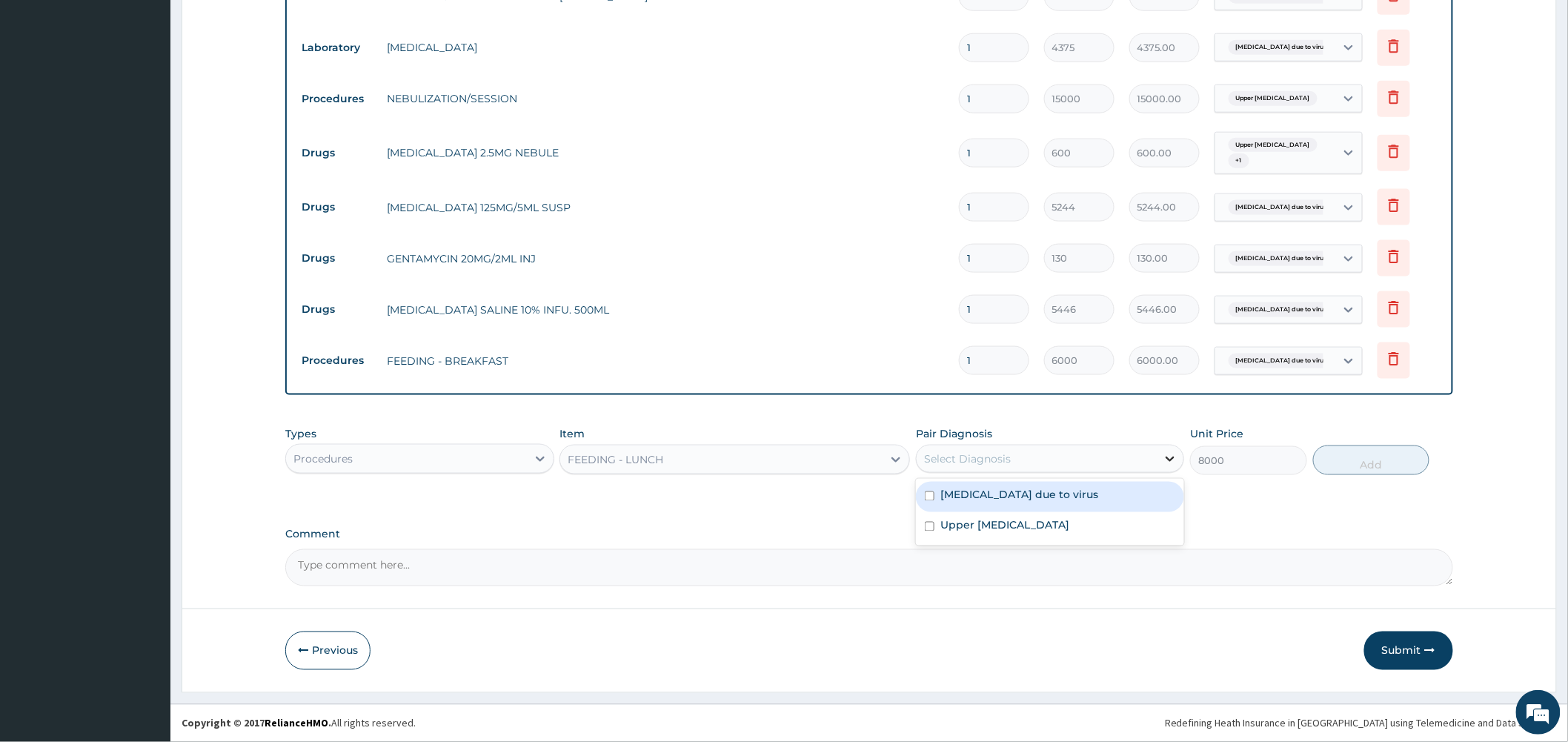
click at [1171, 458] on icon at bounding box center [1170, 459] width 15 height 15
drag, startPoint x: 1056, startPoint y: 498, endPoint x: 1245, endPoint y: 498, distance: 189.0
click at [1068, 498] on label "Bronchopneumonia due to virus" at bounding box center [1020, 495] width 158 height 15
checkbox input "true"
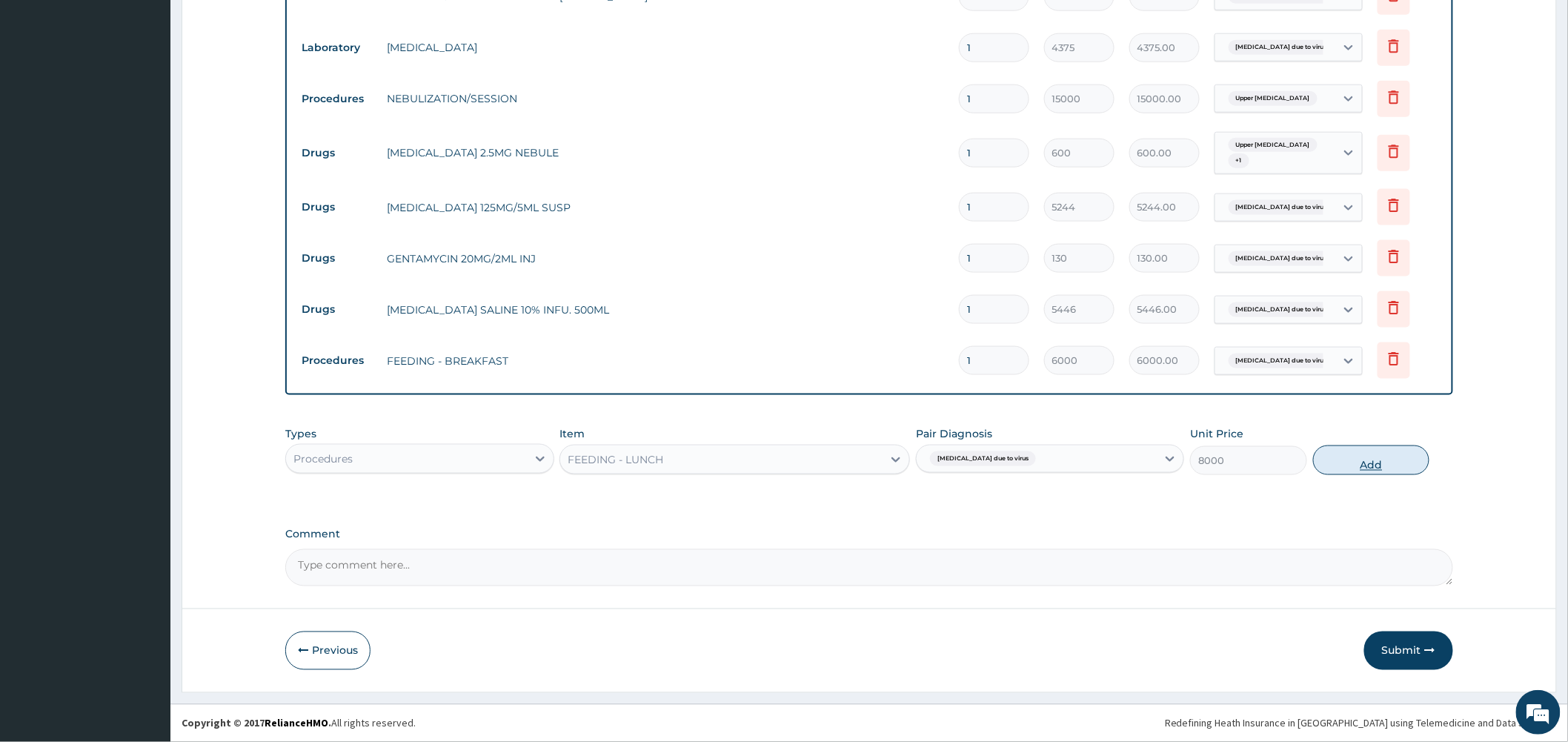
click at [1364, 461] on button "Add" at bounding box center [1372, 460] width 117 height 29
type input "0"
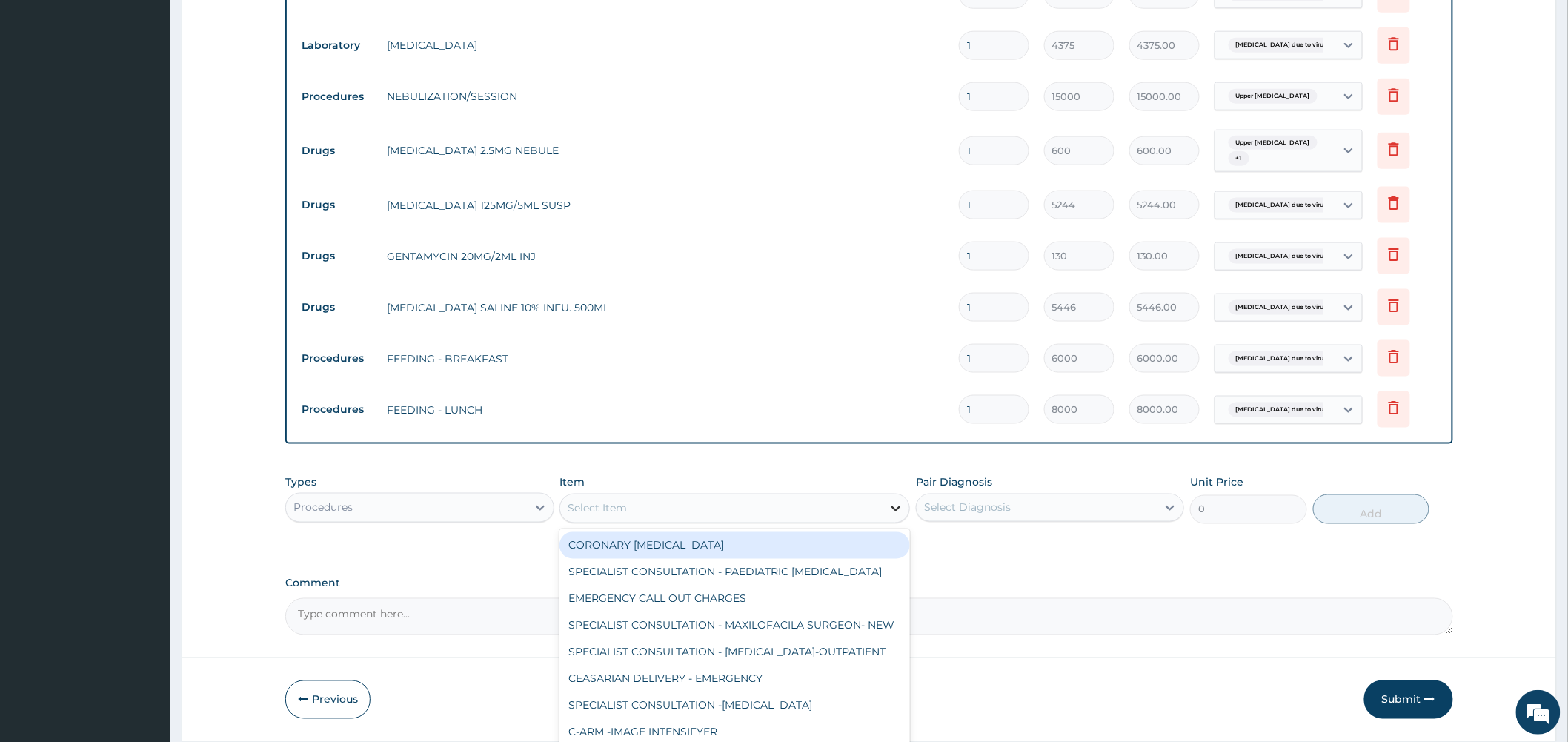
click at [892, 512] on icon at bounding box center [896, 508] width 15 height 15
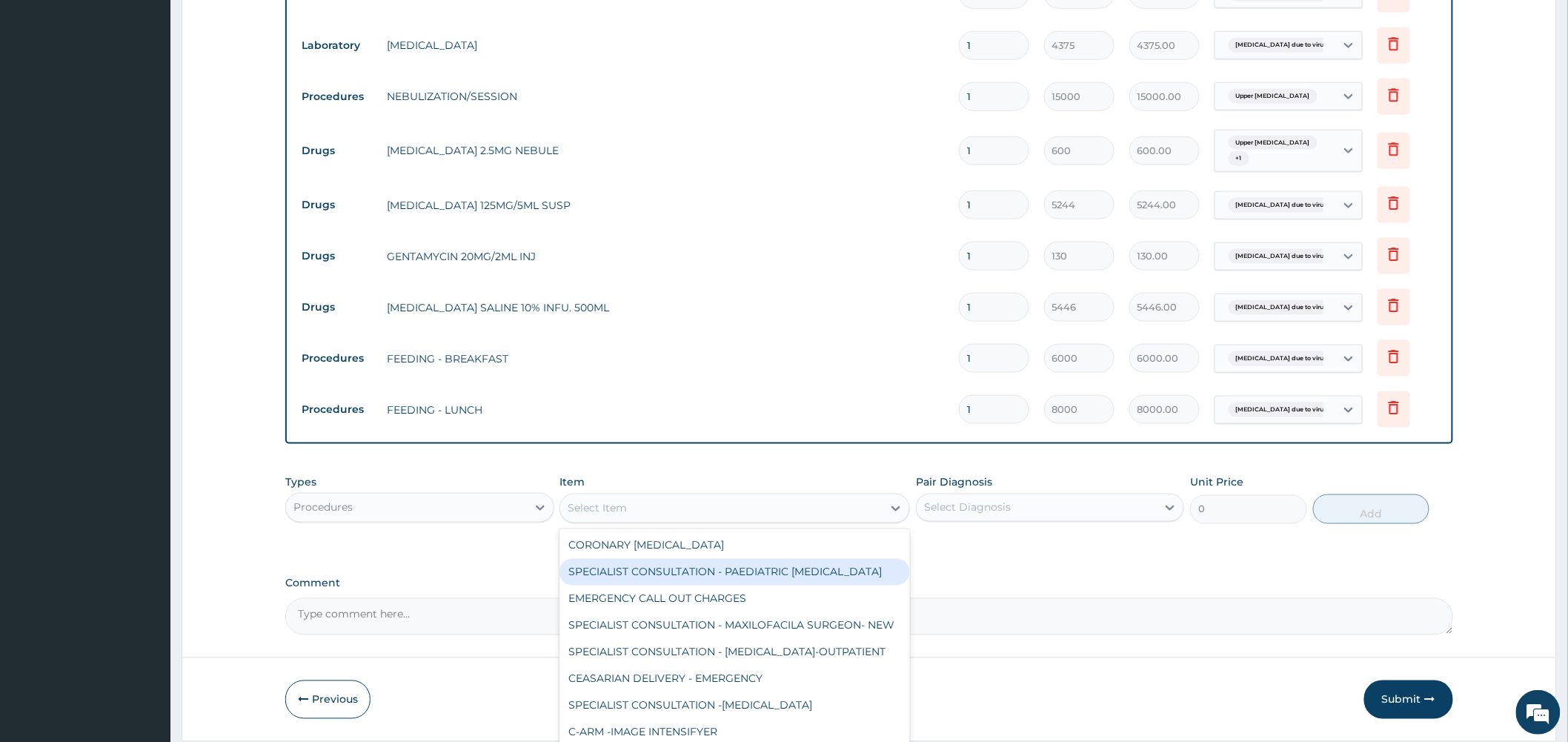
scroll to position [247, 0]
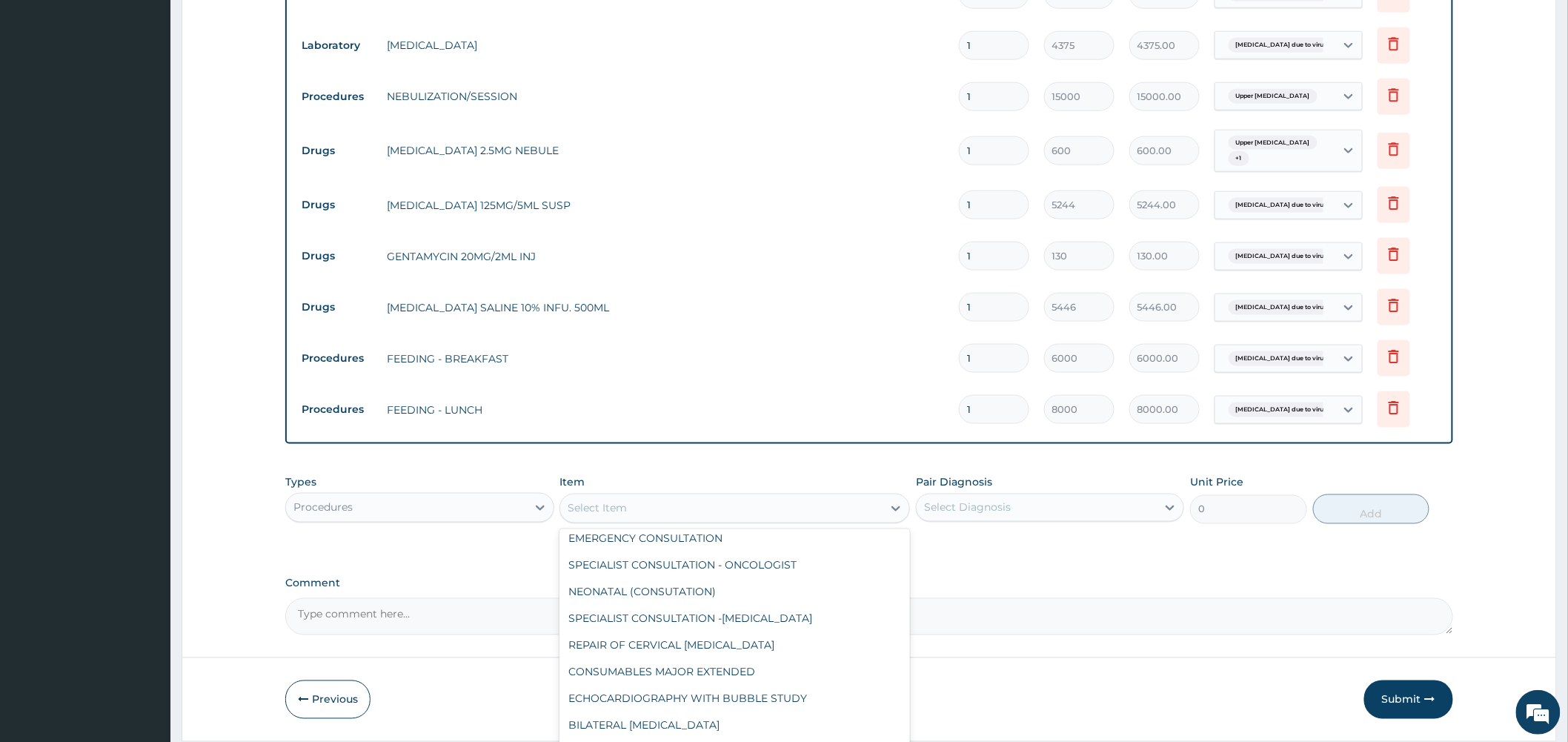
click at [695, 515] on div "Select Item" at bounding box center [722, 508] width 323 height 24
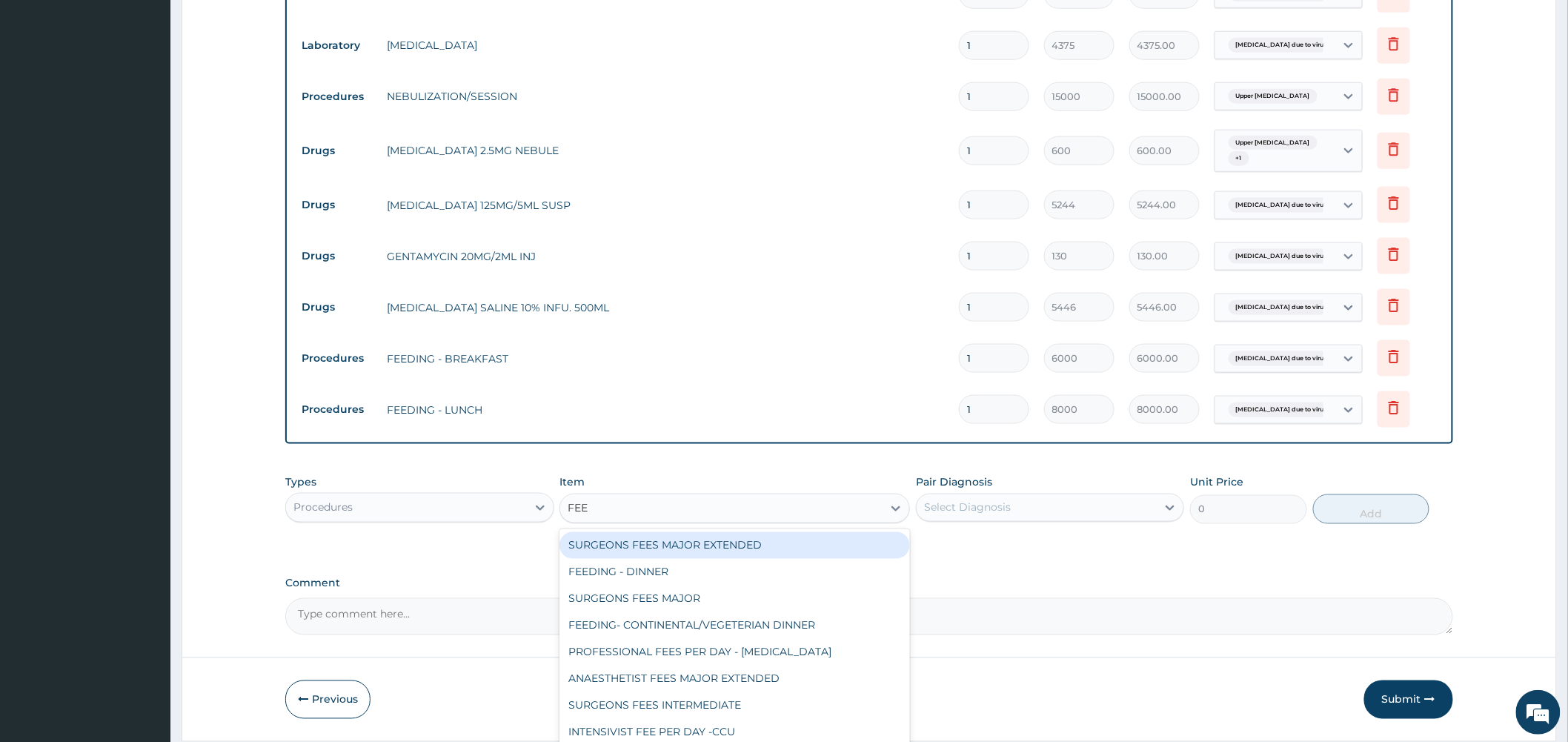
type input "FEED"
click at [693, 558] on div "FEEDING - DINNER" at bounding box center [734, 545] width 350 height 27
type input "8000"
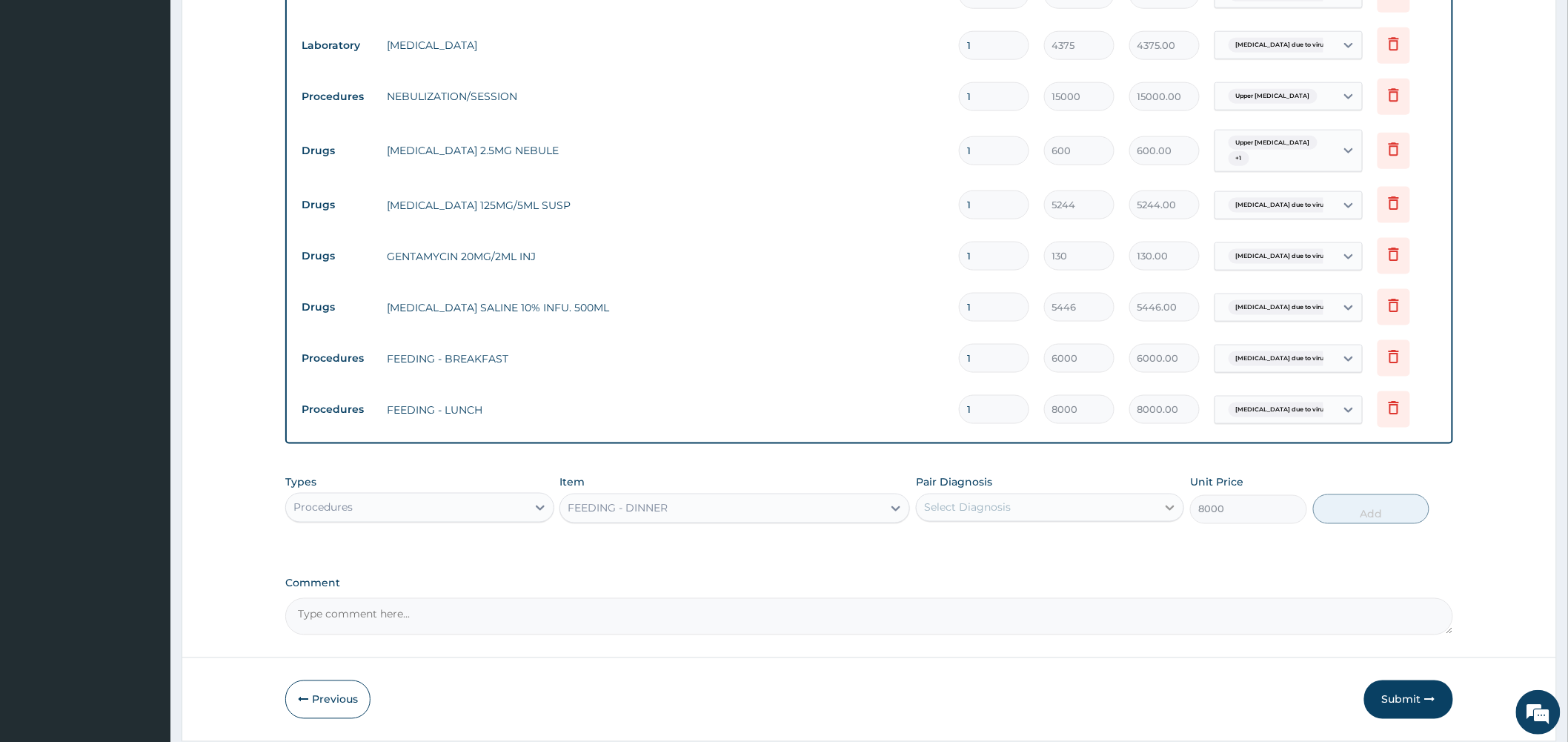
click at [1169, 510] on icon at bounding box center [1171, 508] width 9 height 6
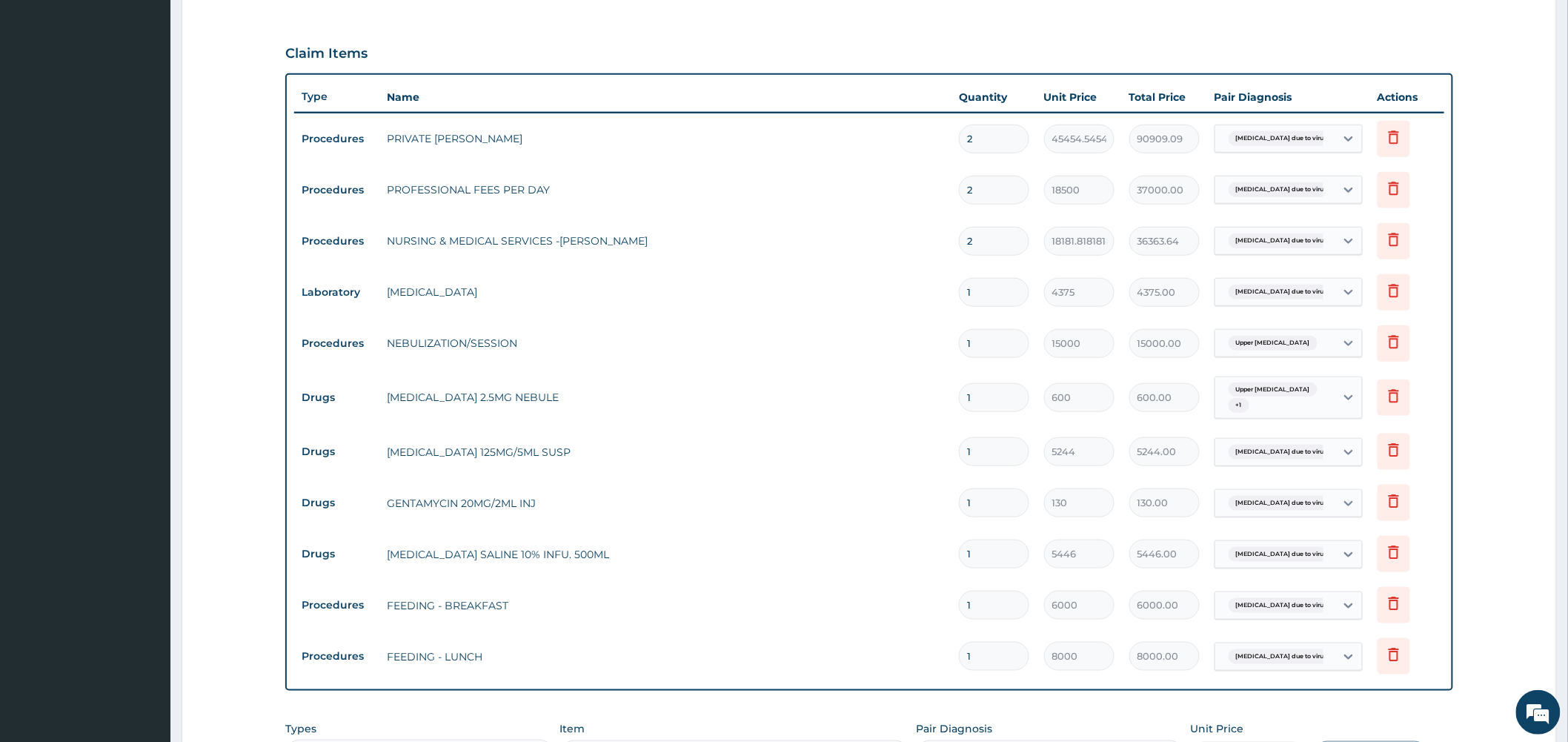
scroll to position [761, 0]
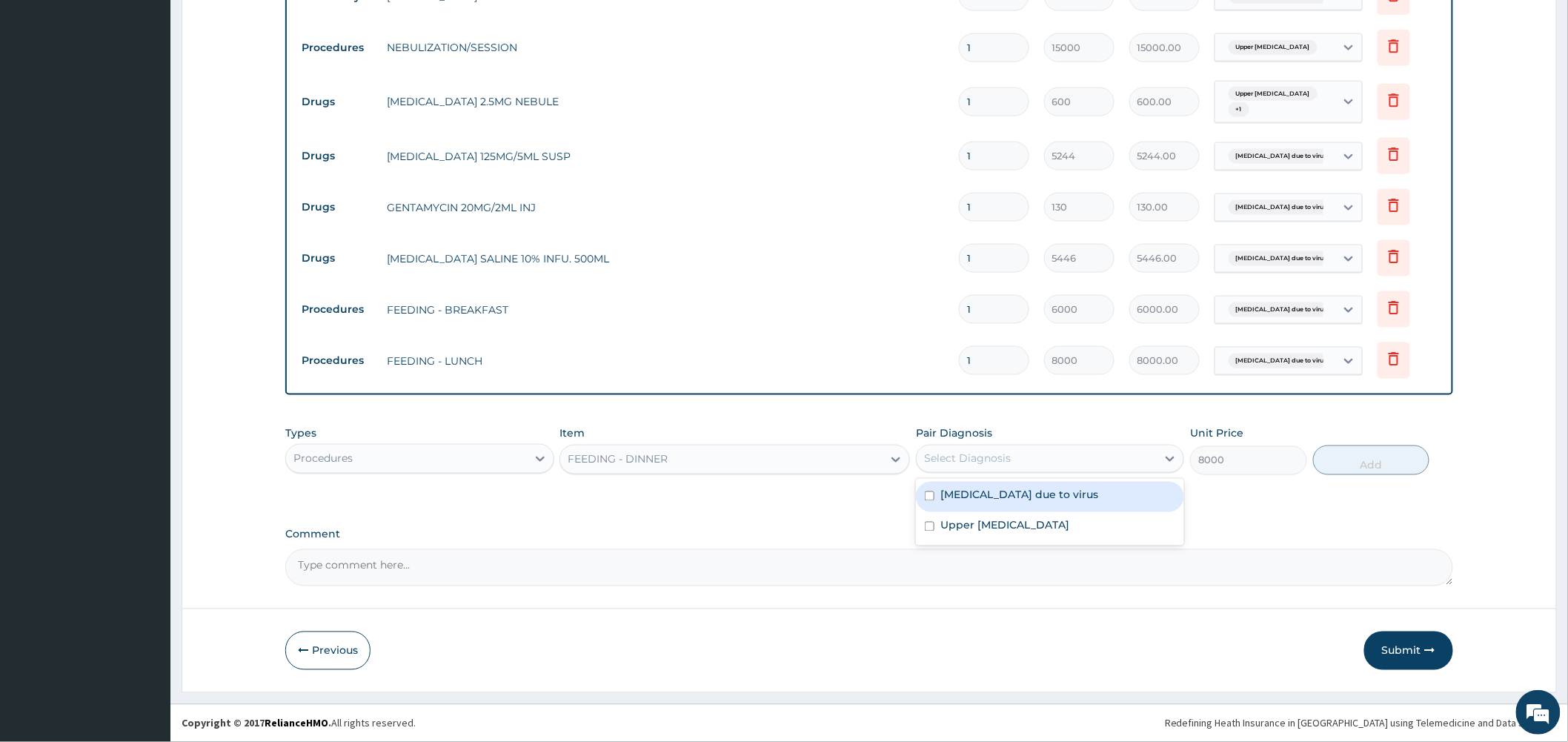
drag, startPoint x: 1046, startPoint y: 500, endPoint x: 1257, endPoint y: 500, distance: 211.0
click at [1057, 500] on label "Bronchopneumonia due to virus" at bounding box center [1020, 495] width 158 height 15
checkbox input "true"
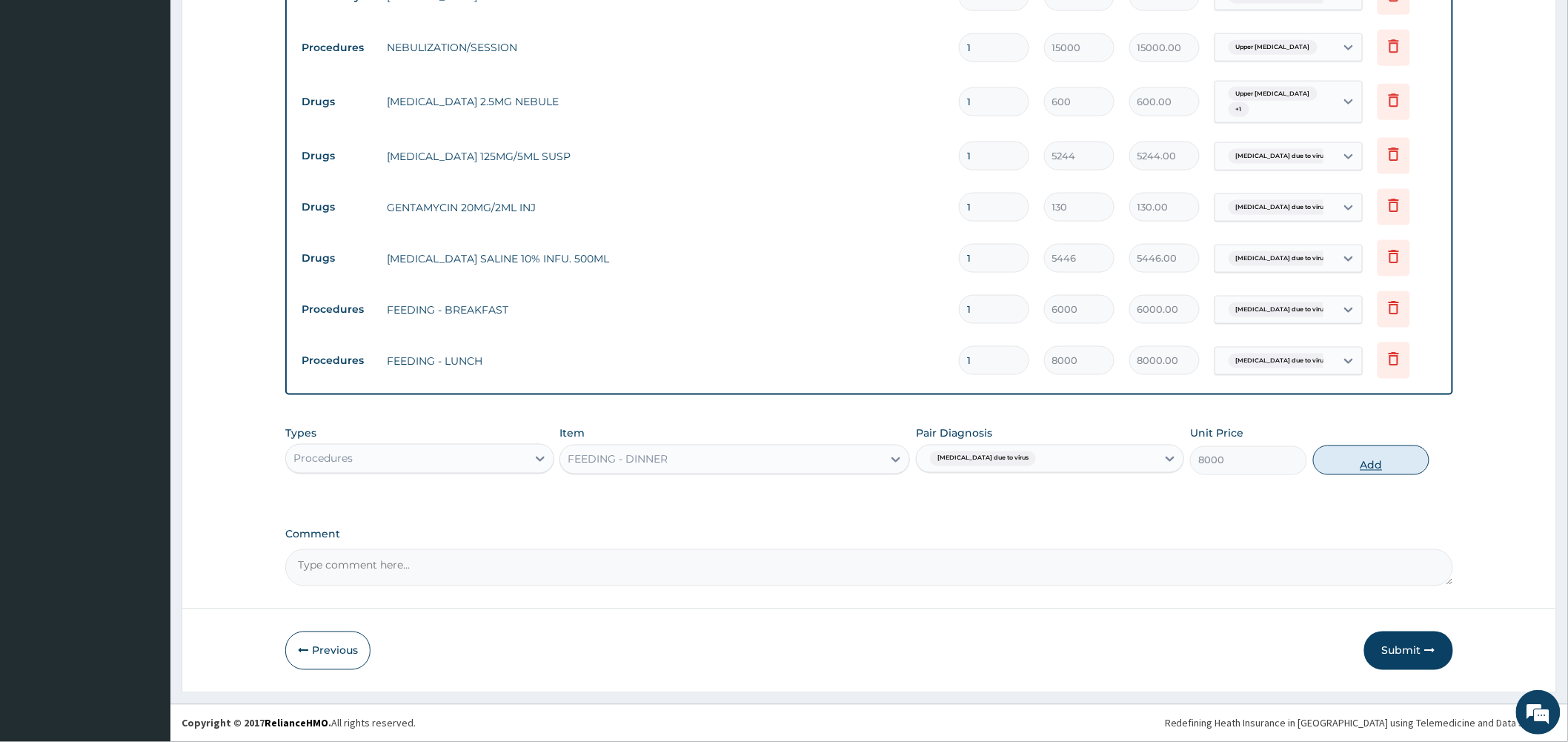
click at [1373, 457] on button "Add" at bounding box center [1372, 460] width 117 height 29
type input "0"
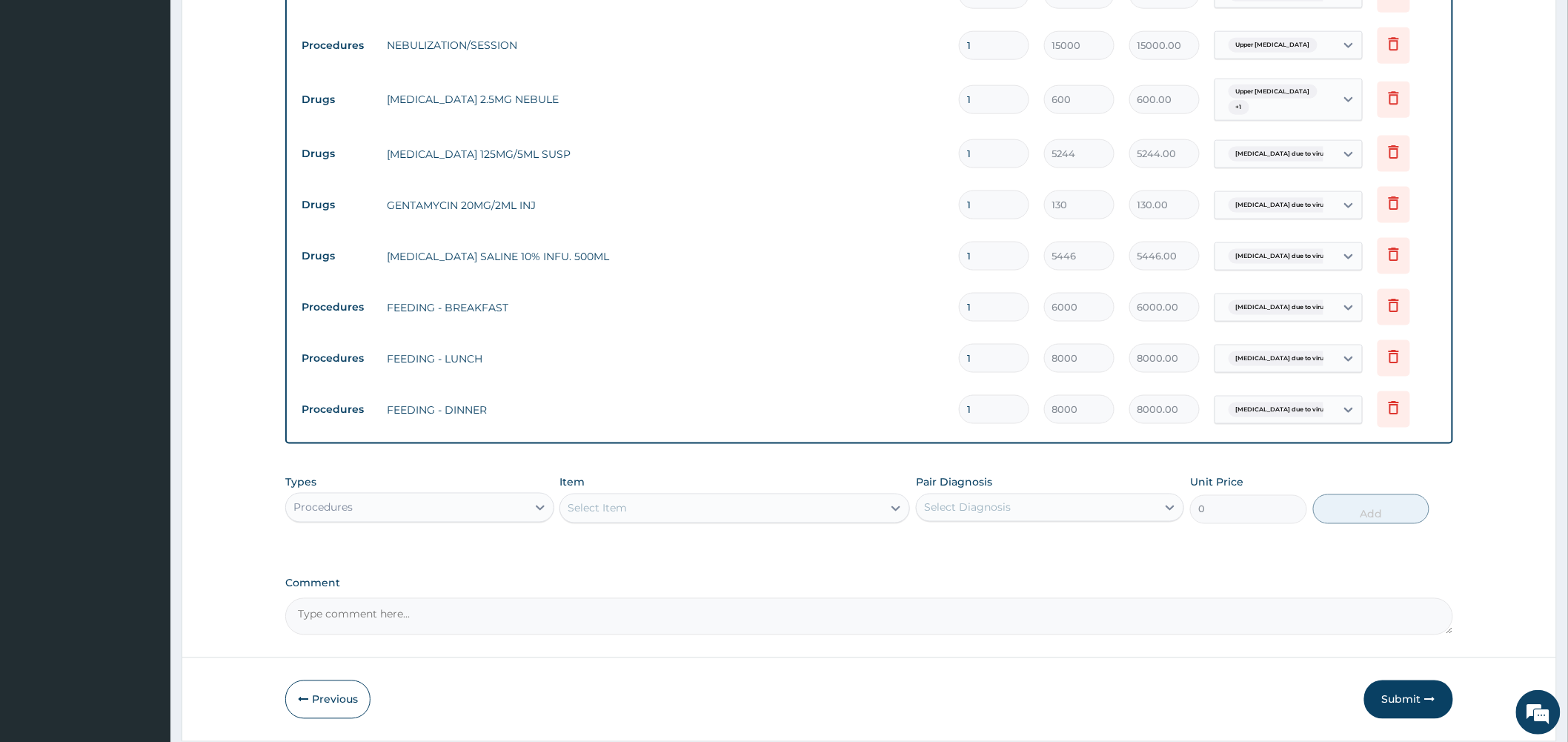
drag, startPoint x: 978, startPoint y: 98, endPoint x: 898, endPoint y: 86, distance: 80.9
click at [899, 87] on tr "Drugs SALBUTAMOL 2.5MG NEBULE 1 600 600.00 Upper urinary tract infection + 1 De…" at bounding box center [869, 100] width 1150 height 58
type input "5"
type input "3000.00"
type input "5"
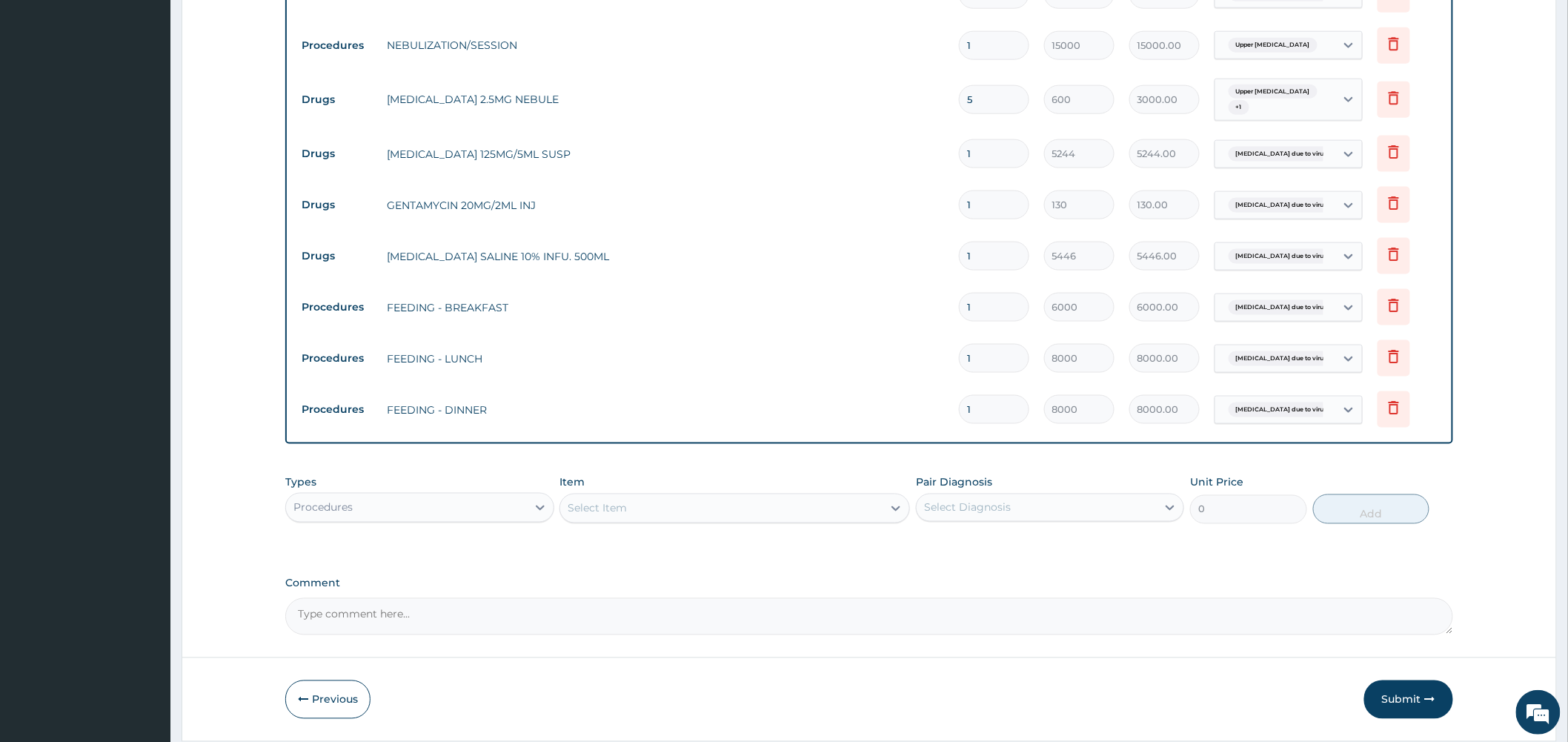
drag, startPoint x: 620, startPoint y: 604, endPoint x: 624, endPoint y: 486, distance: 118.1
click at [620, 602] on textarea "Comment" at bounding box center [869, 616] width 1168 height 37
drag, startPoint x: 538, startPoint y: 510, endPoint x: 512, endPoint y: 523, distance: 29.1
click at [538, 509] on icon at bounding box center [540, 508] width 9 height 6
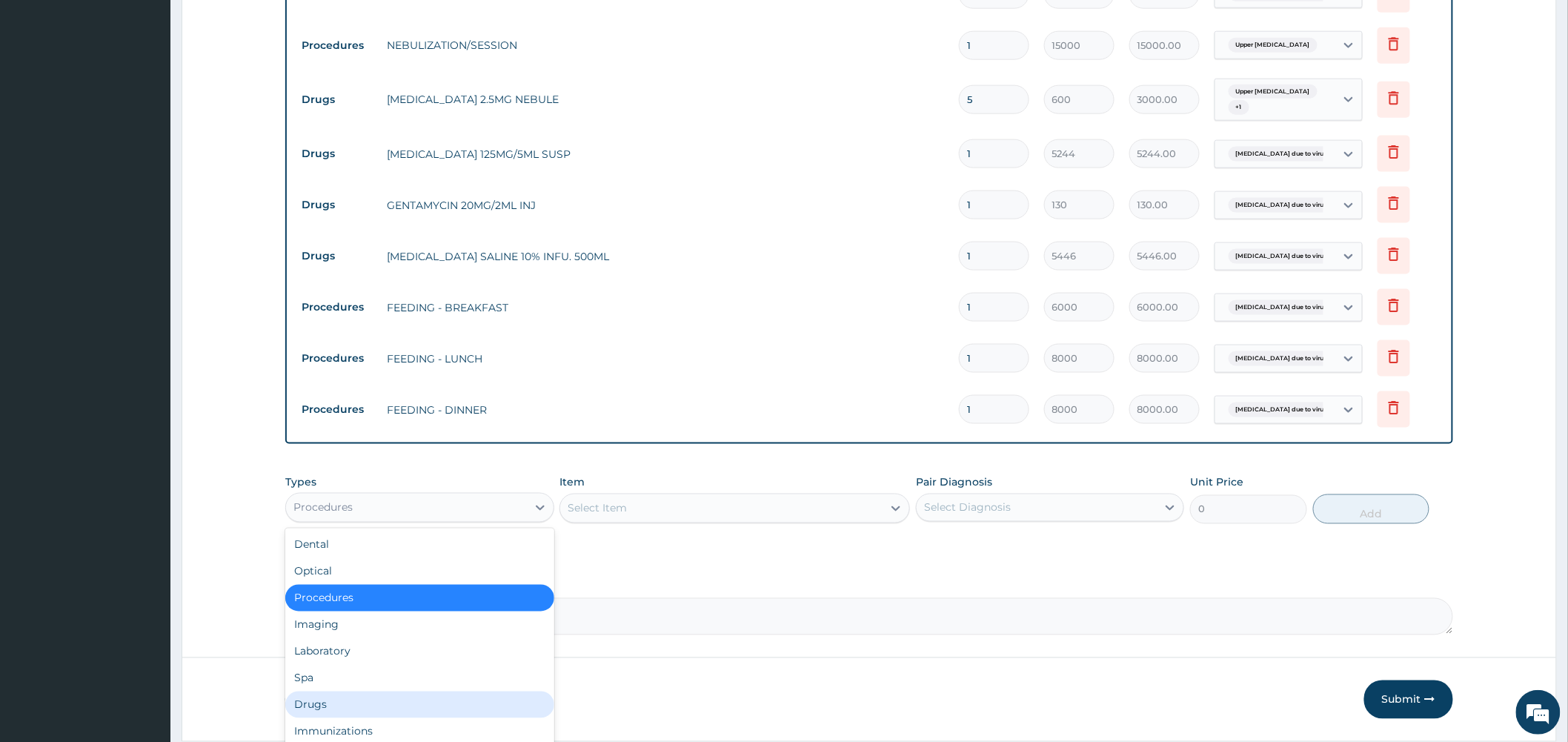
click at [315, 702] on div "Drugs" at bounding box center [419, 704] width 269 height 27
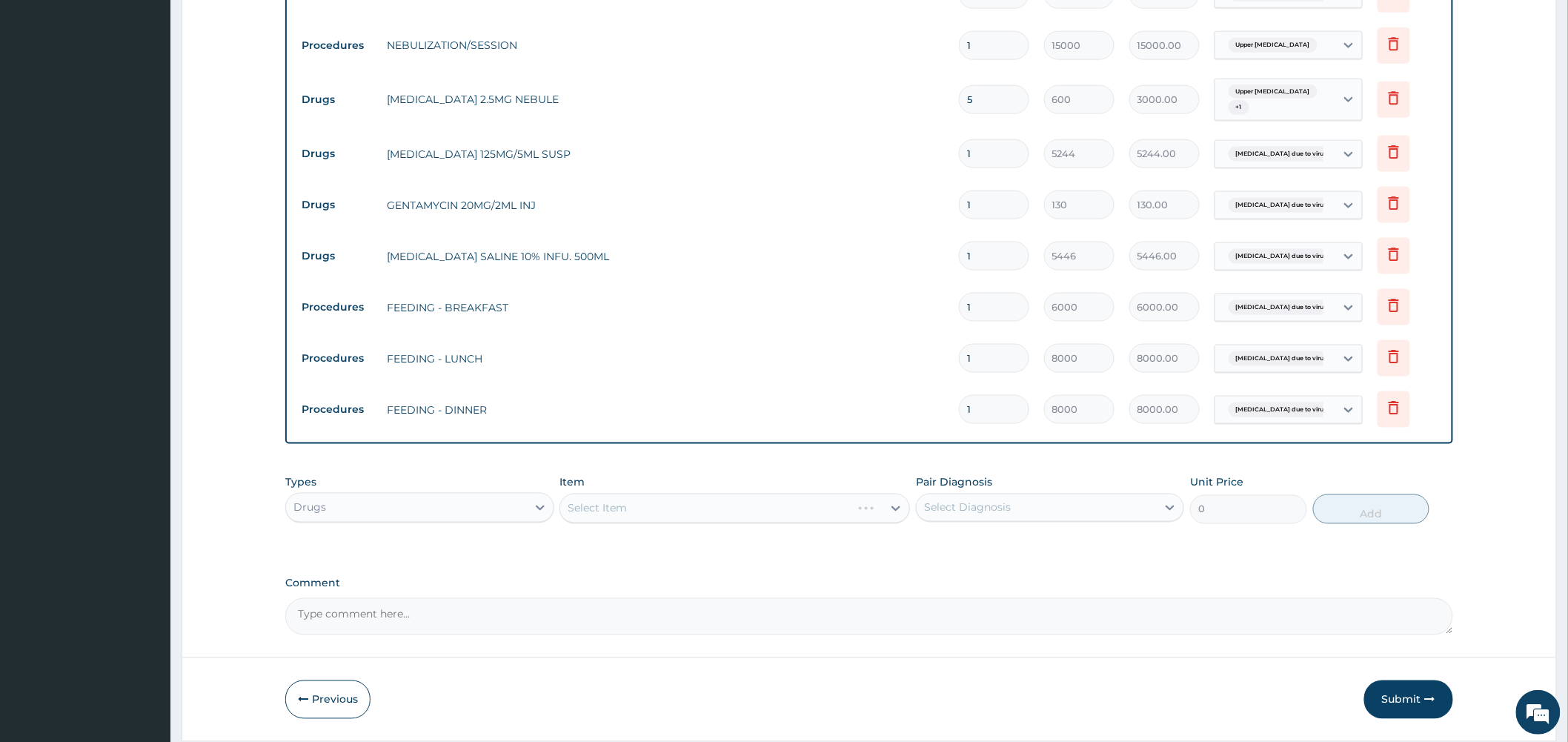
click at [890, 512] on div "Select Item" at bounding box center [734, 508] width 350 height 29
click at [897, 507] on div "Select Item" at bounding box center [734, 508] width 350 height 29
click at [898, 515] on div "Select Item" at bounding box center [734, 508] width 350 height 29
click at [892, 513] on div "Select Item" at bounding box center [734, 508] width 350 height 29
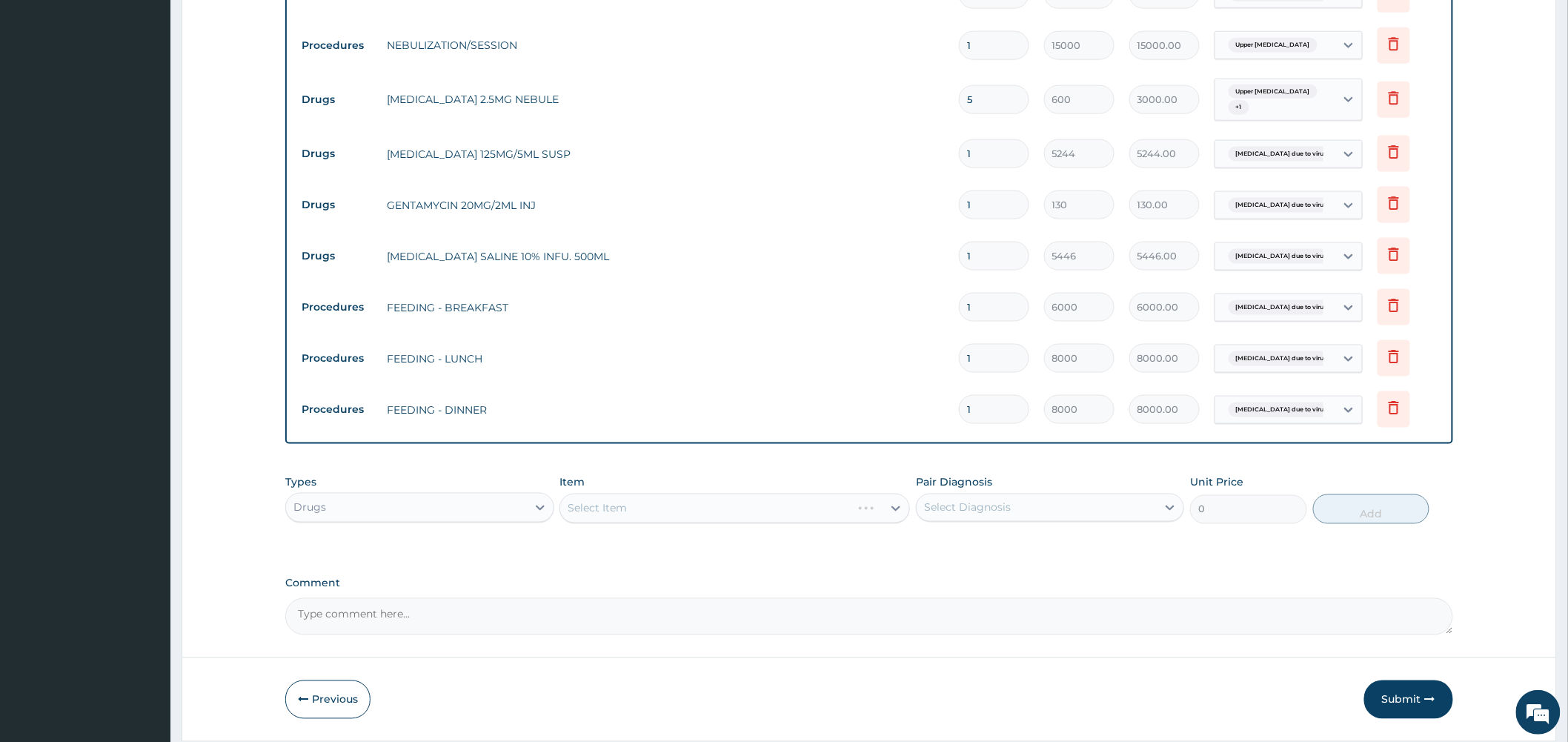
click at [893, 512] on div "Select Item" at bounding box center [734, 508] width 350 height 29
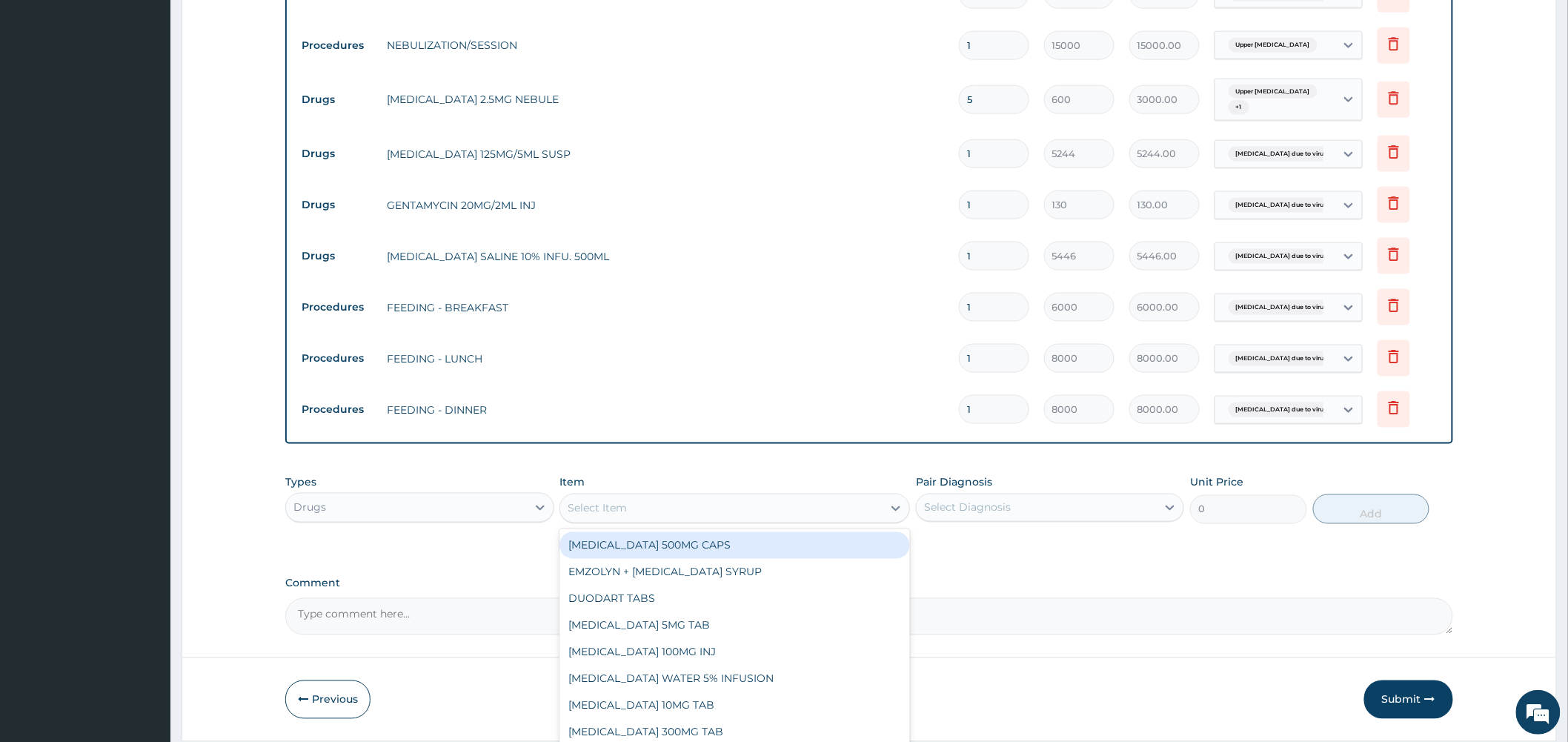
click at [893, 510] on icon at bounding box center [896, 509] width 9 height 6
type input "CEFUR"
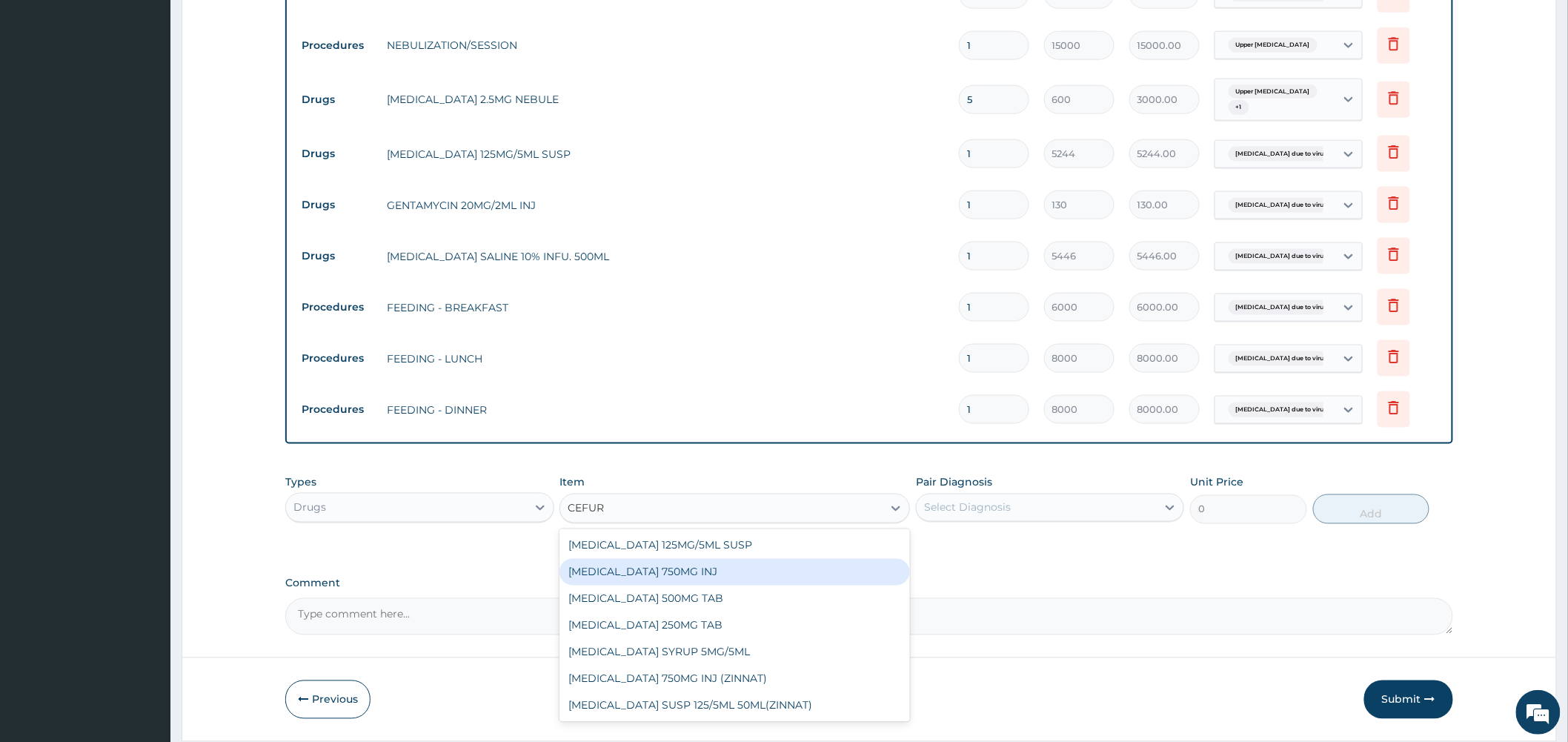
click at [778, 575] on div "CEFUROXIME 750MG INJ" at bounding box center [734, 571] width 350 height 27
type input "2400"
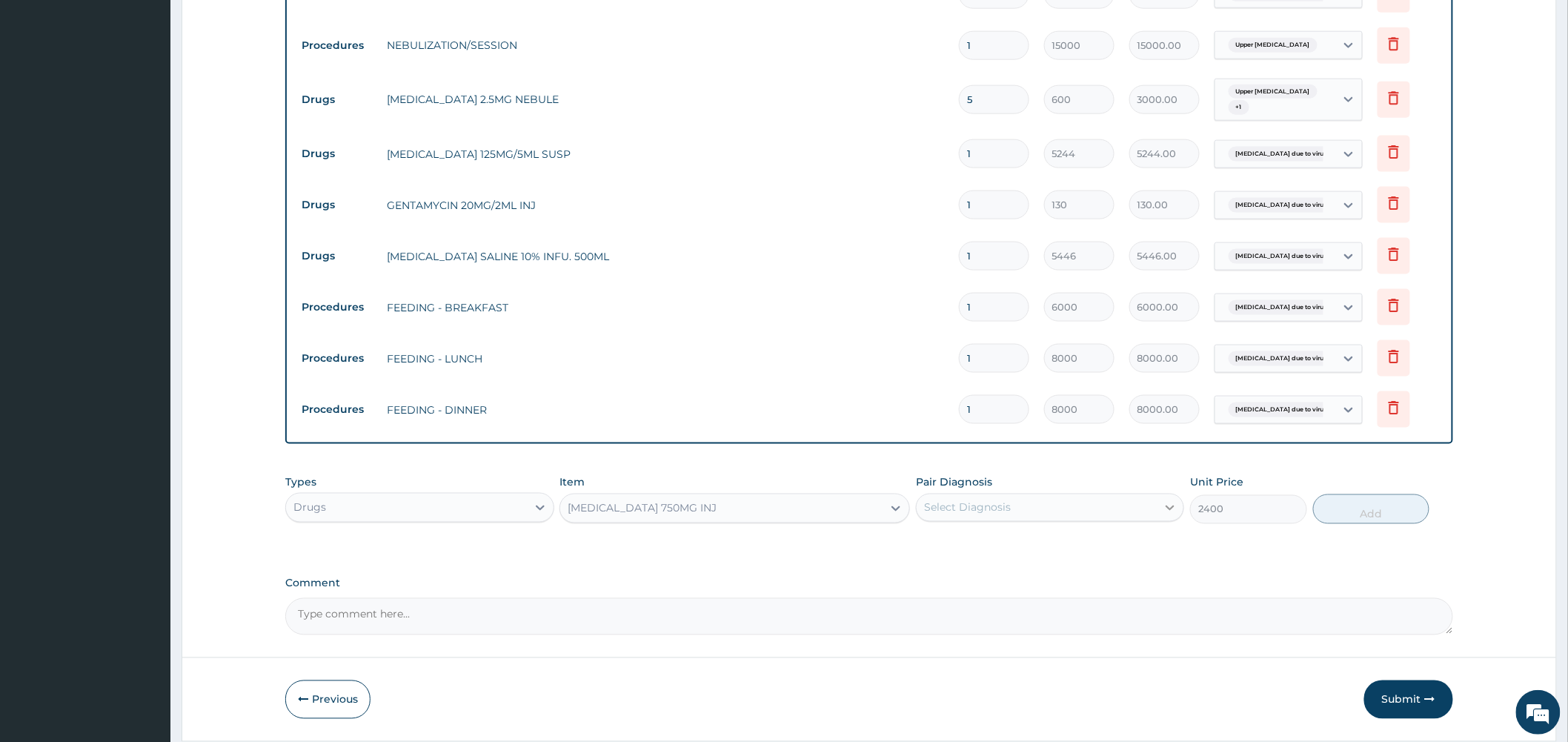
click at [1166, 512] on icon at bounding box center [1170, 508] width 15 height 15
click at [1087, 548] on label "Bronchopneumonia due to virus" at bounding box center [1020, 544] width 158 height 15
checkbox input "true"
click at [1337, 508] on button "Add" at bounding box center [1372, 509] width 117 height 29
type input "0"
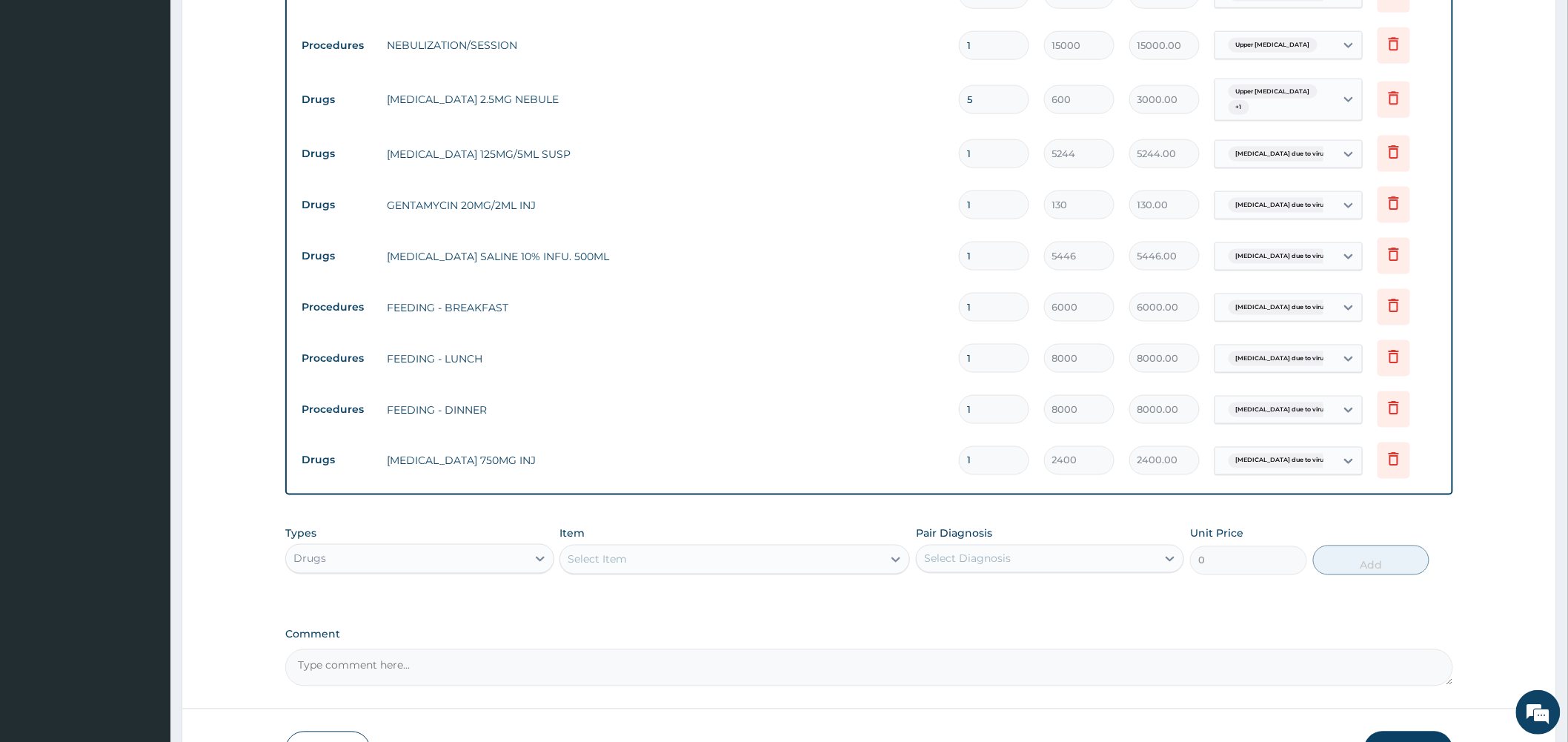
drag, startPoint x: 990, startPoint y: 464, endPoint x: 928, endPoint y: 458, distance: 62.3
click at [928, 458] on tr "Drugs CEFUROXIME 750MG INJ 1 2400 2400.00 Bronchopneumonia due to virus Delete" at bounding box center [869, 460] width 1150 height 51
type input "3"
type input "7200.00"
type input "3"
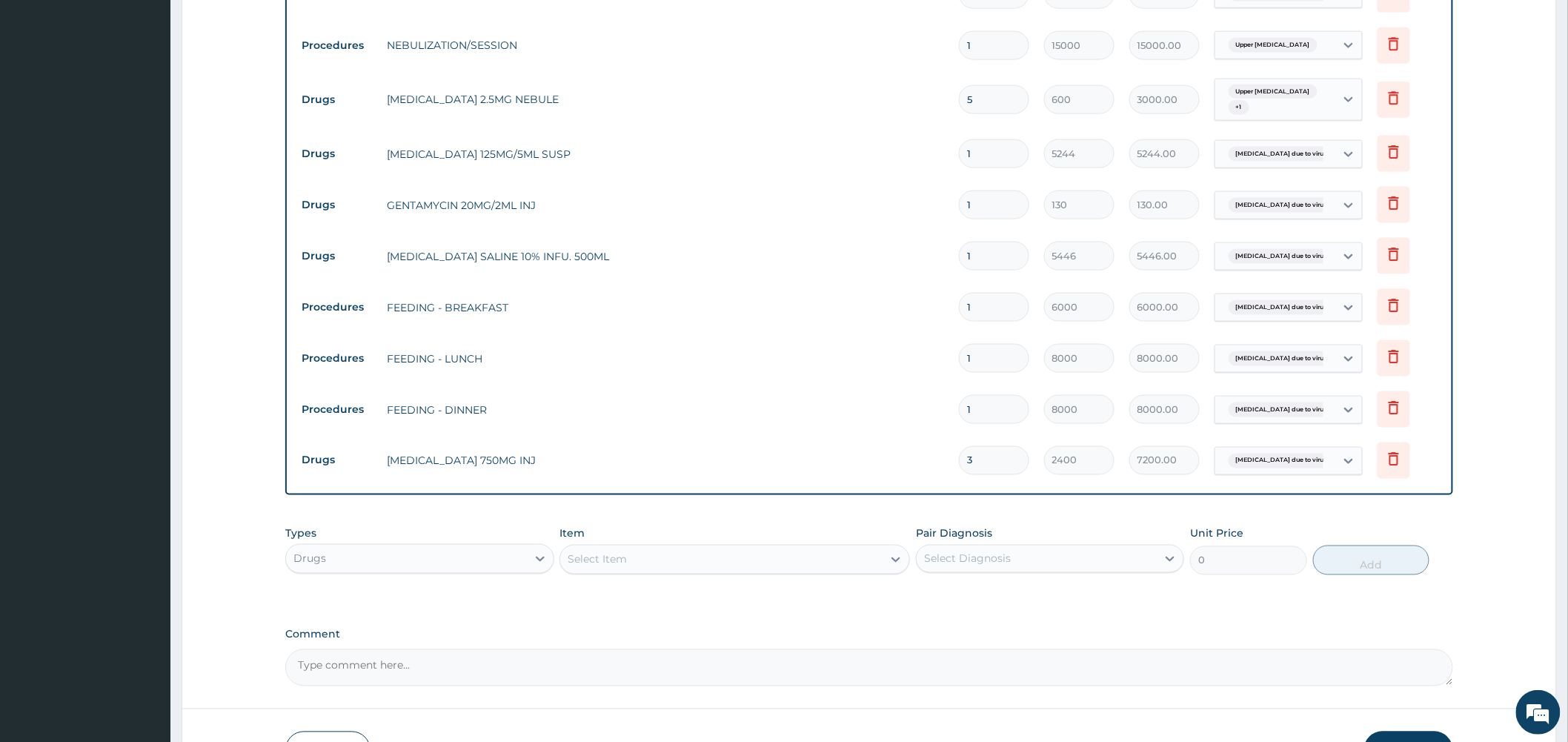
click at [944, 196] on tr "Drugs GENTAMYCIN 20MG/2ML INJ 1 130 130.00 Bronchopneumonia due to virus Delete" at bounding box center [869, 205] width 1150 height 51
type input "2"
type input "260.00"
type input "2"
click at [786, 342] on tr "Procedures FEEDING - LUNCH 1 8000 8000.00 Bronchopneumonia due to virus Delete" at bounding box center [869, 359] width 1150 height 51
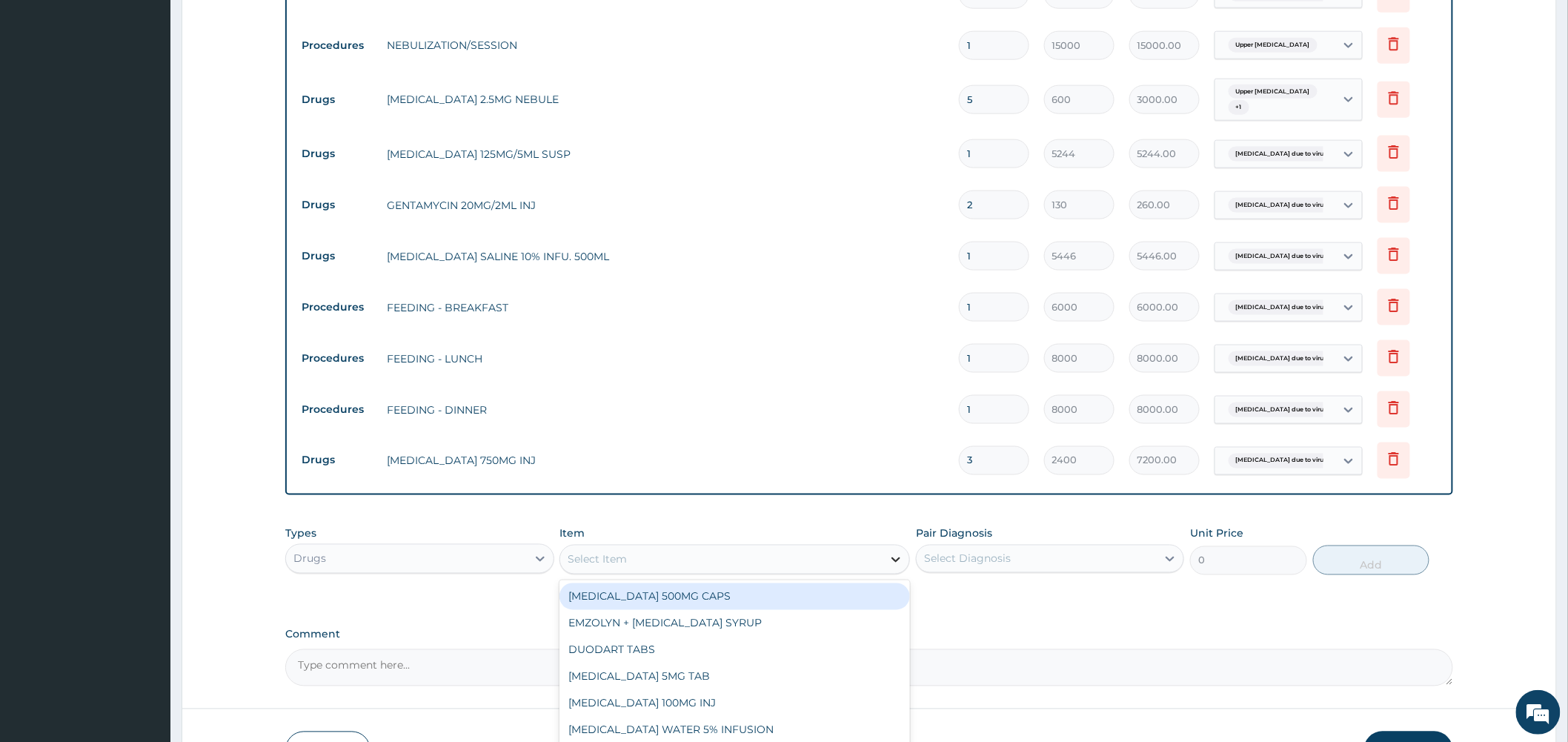
click at [893, 563] on icon at bounding box center [896, 559] width 15 height 15
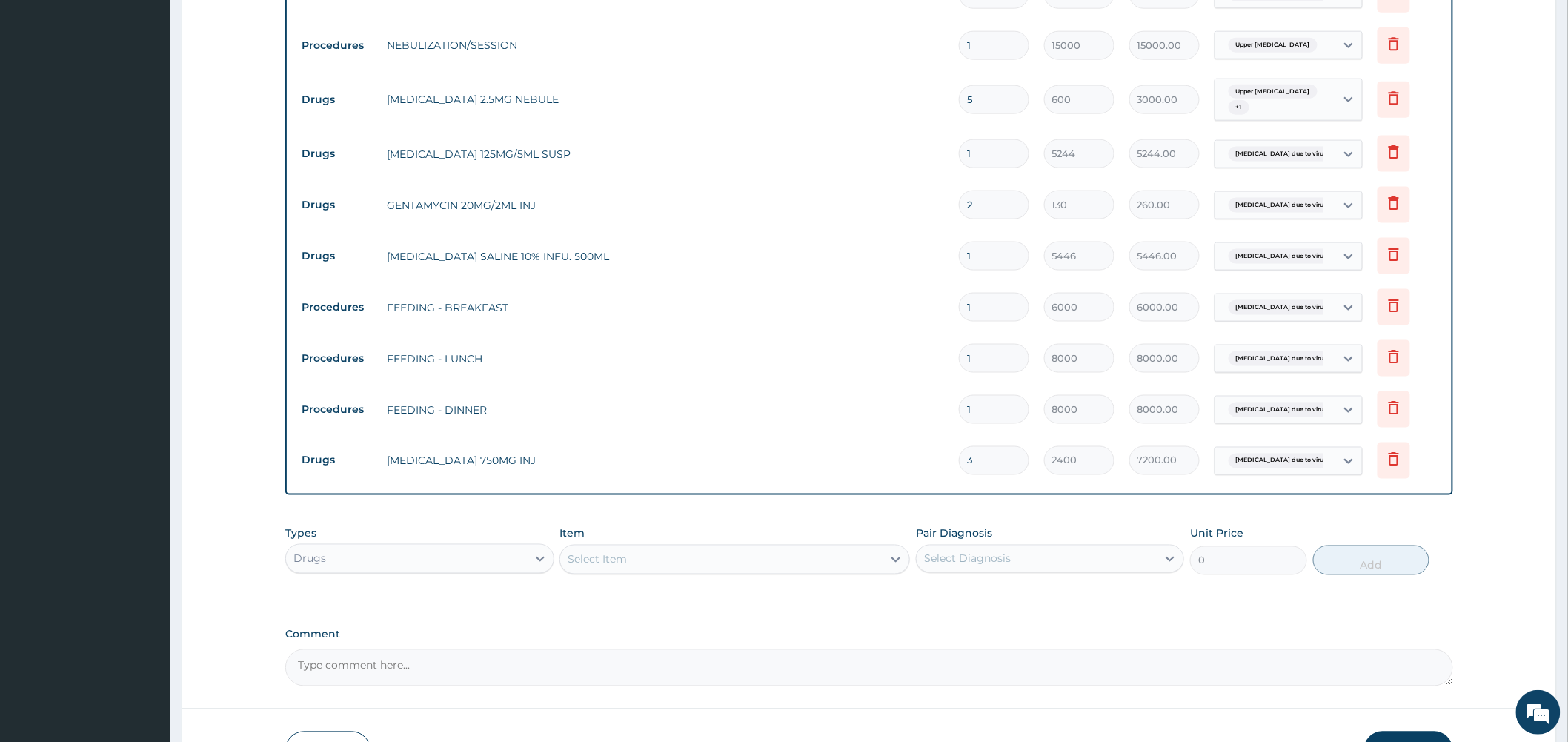
click at [791, 568] on div "Select Item" at bounding box center [722, 559] width 323 height 24
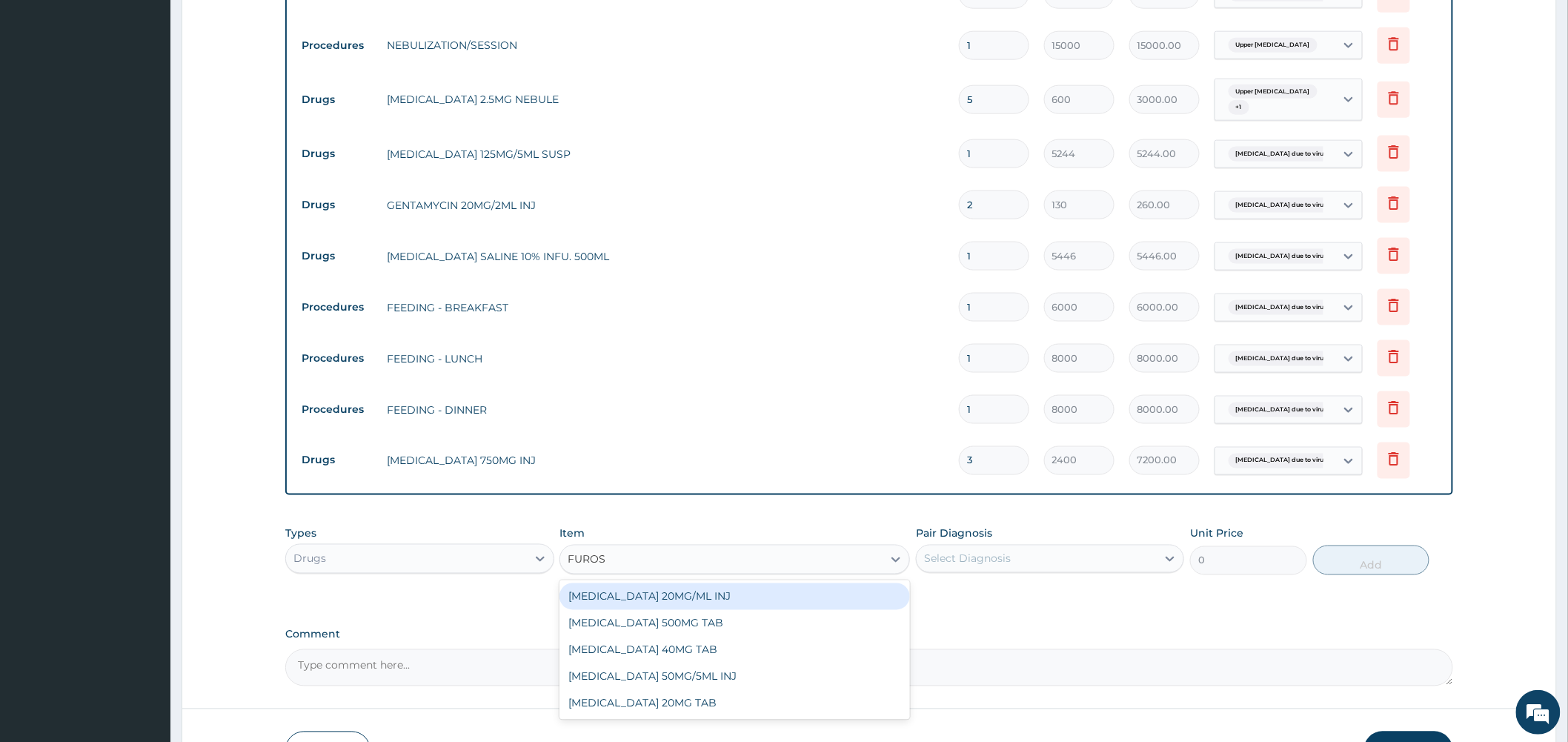
type input "FUROSE"
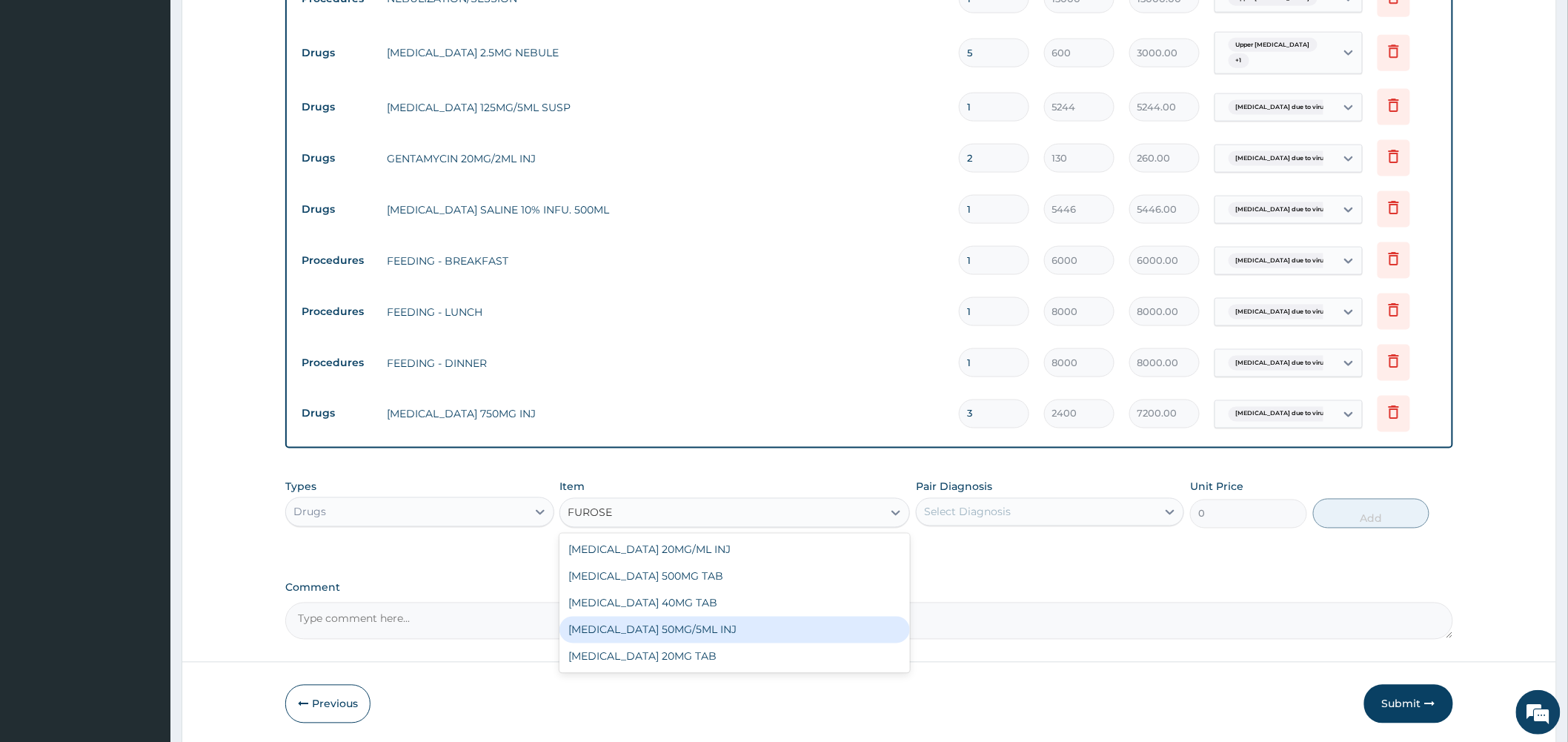
scroll to position [864, 0]
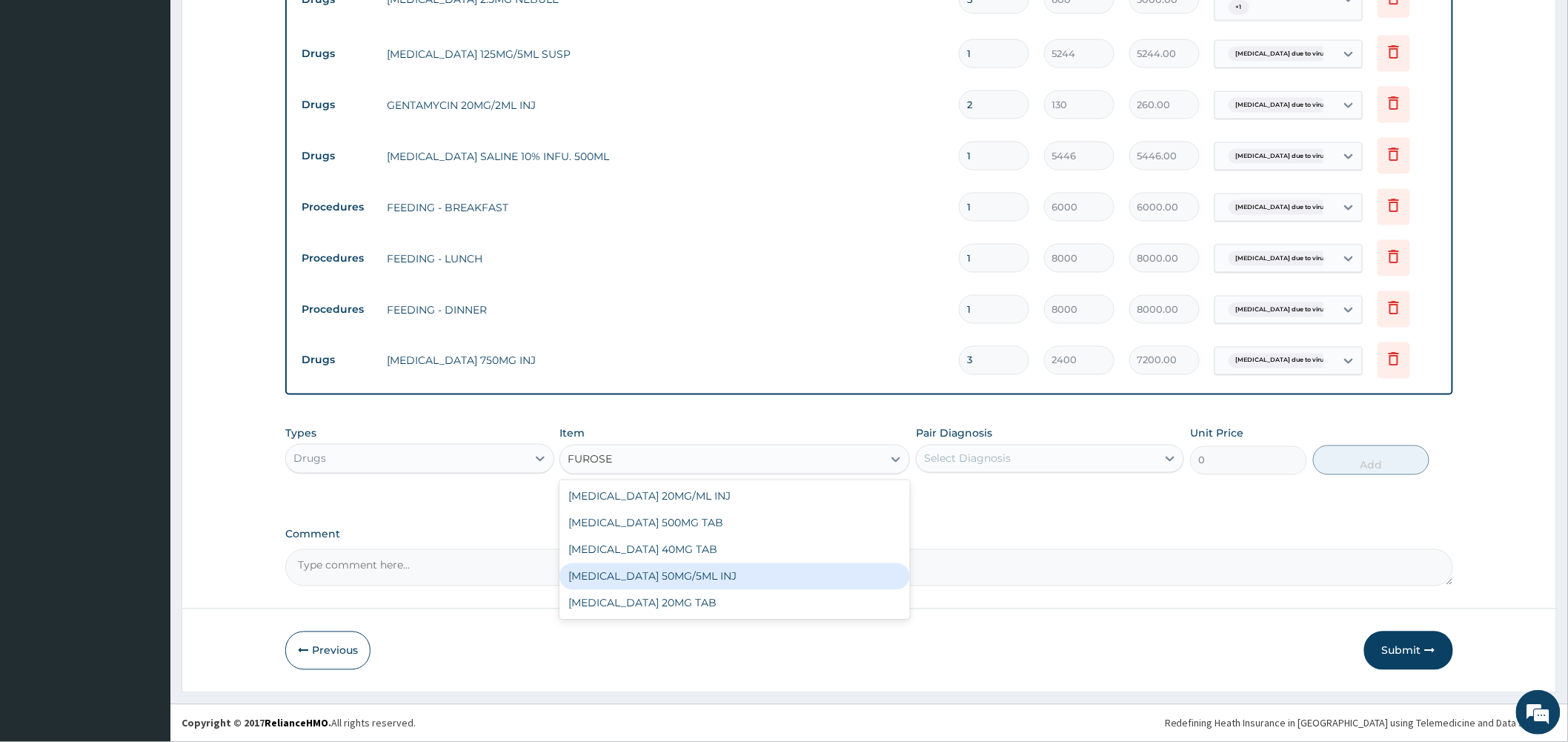
click at [699, 576] on div "FUROSEMIDE 50MG/5ML INJ" at bounding box center [734, 576] width 350 height 27
type input "1000"
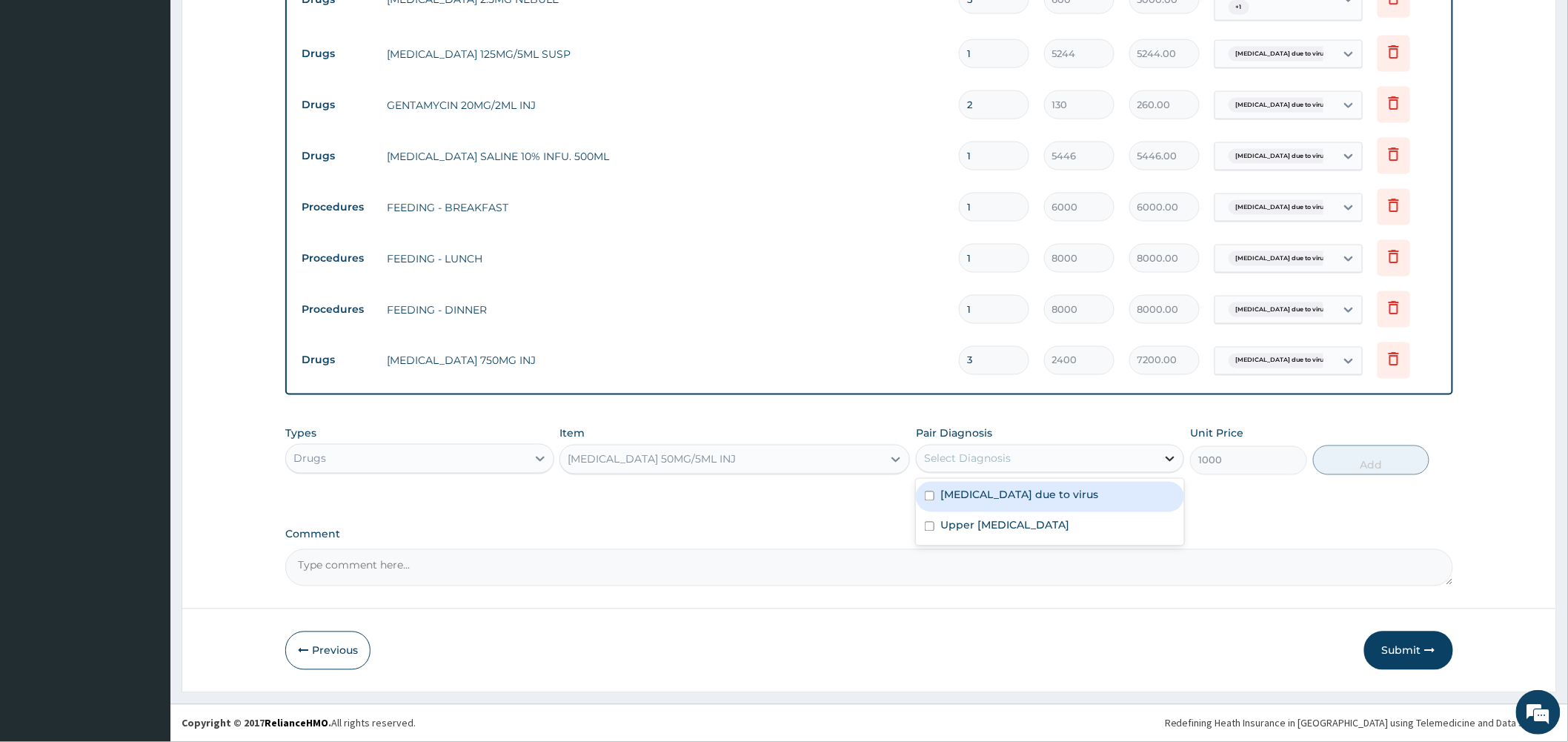
click at [1165, 458] on icon at bounding box center [1170, 459] width 15 height 15
click at [1092, 490] on label "Bronchopneumonia due to virus" at bounding box center [1020, 495] width 158 height 15
checkbox input "true"
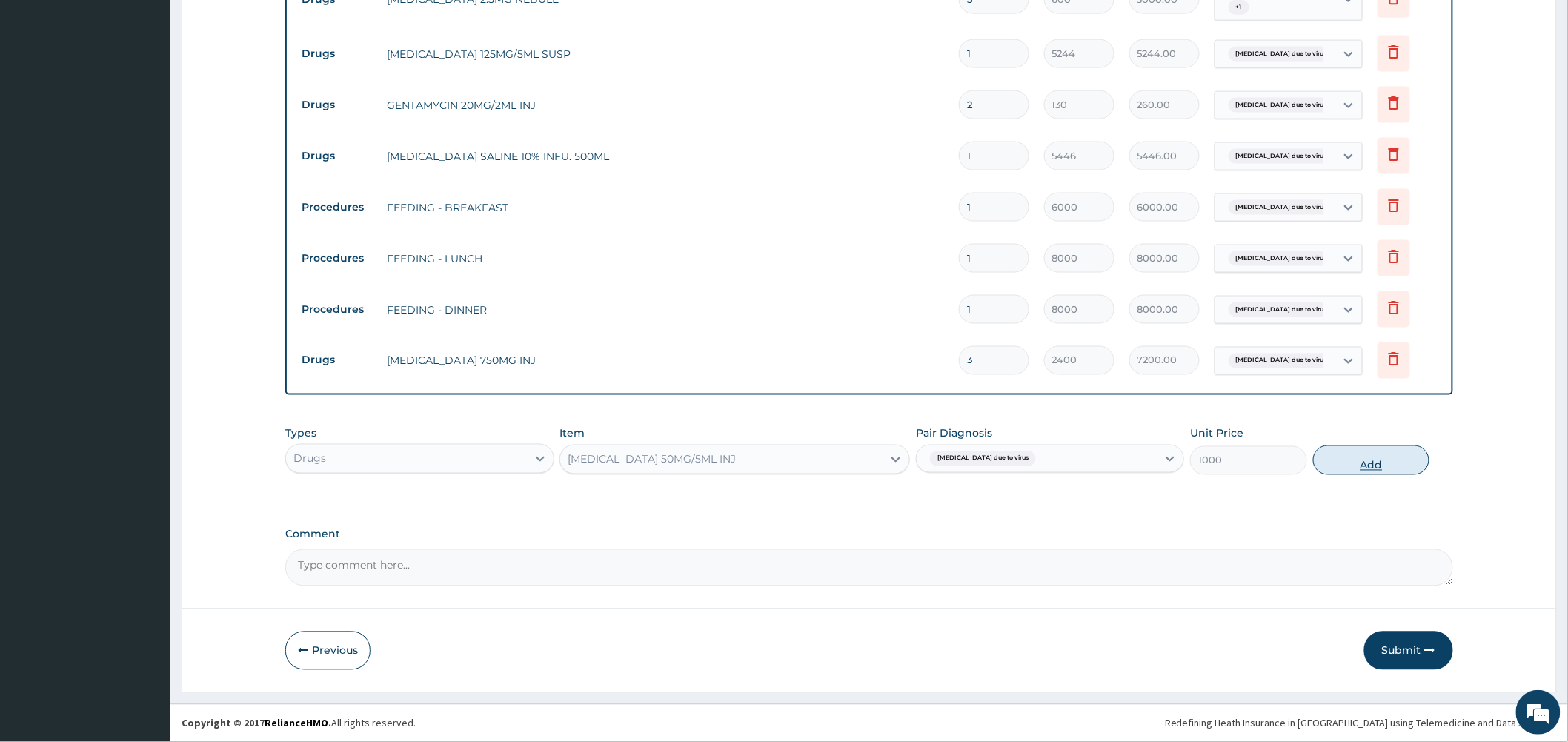
click at [1386, 458] on button "Add" at bounding box center [1372, 460] width 117 height 29
type input "0"
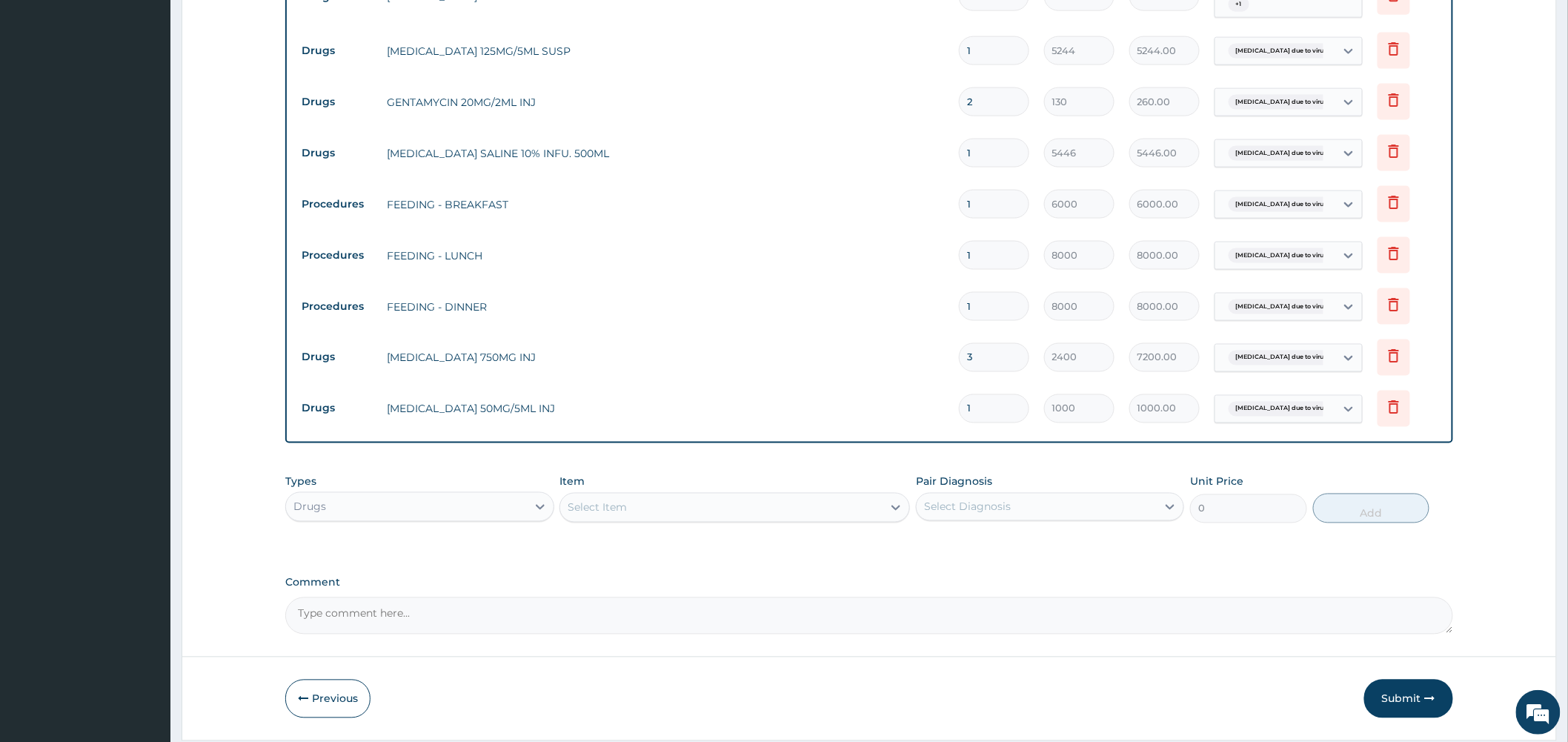
drag, startPoint x: 983, startPoint y: 414, endPoint x: 931, endPoint y: 404, distance: 53.0
click at [931, 404] on tr "Drugs FUROSEMIDE 50MG/5ML INJ 1 1000 1000.00 Bronchopneumonia due to virus Dele…" at bounding box center [869, 409] width 1150 height 51
type input "2"
type input "2000.00"
type input "2"
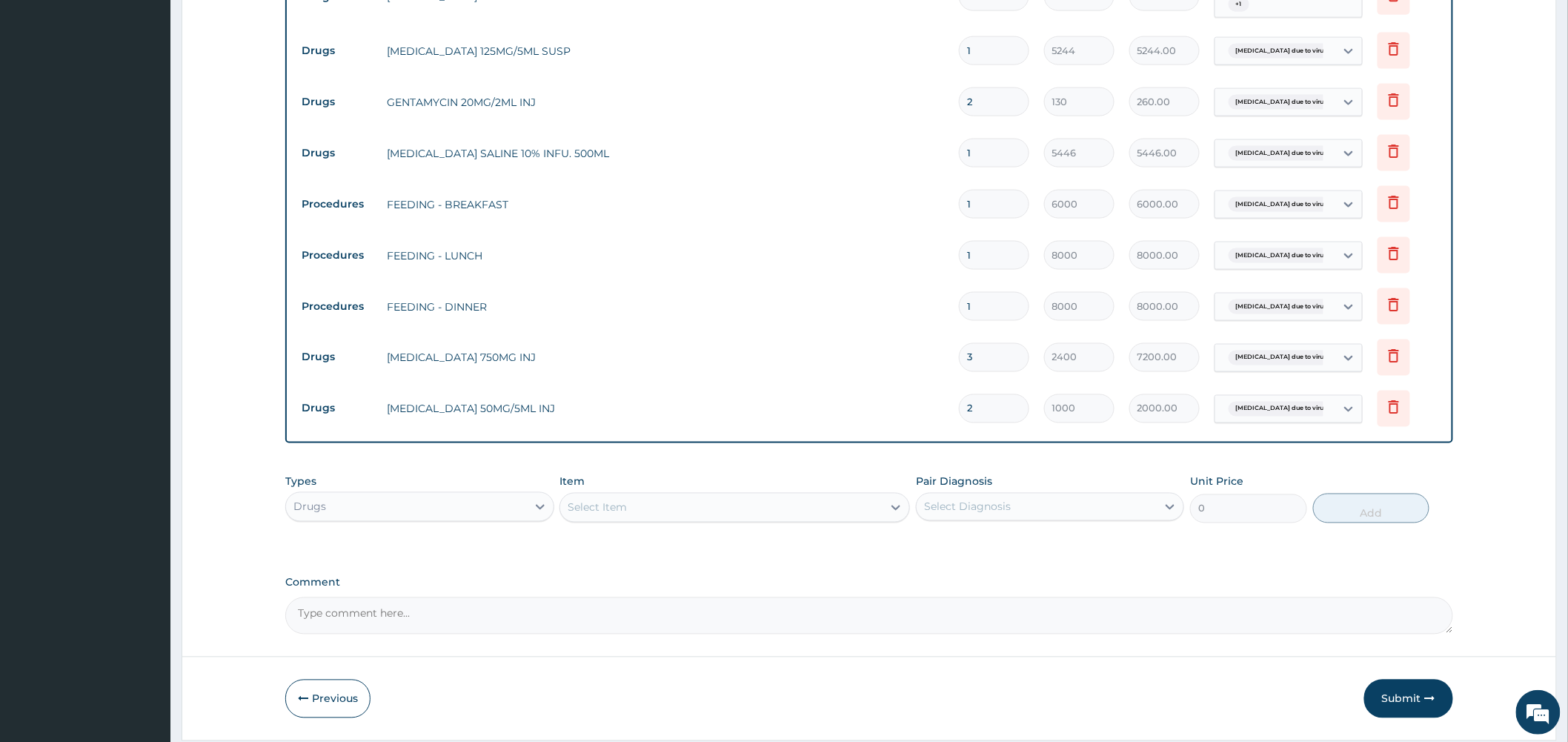
click at [900, 371] on td "CEFUROXIME 750MG INJ" at bounding box center [666, 358] width 572 height 29
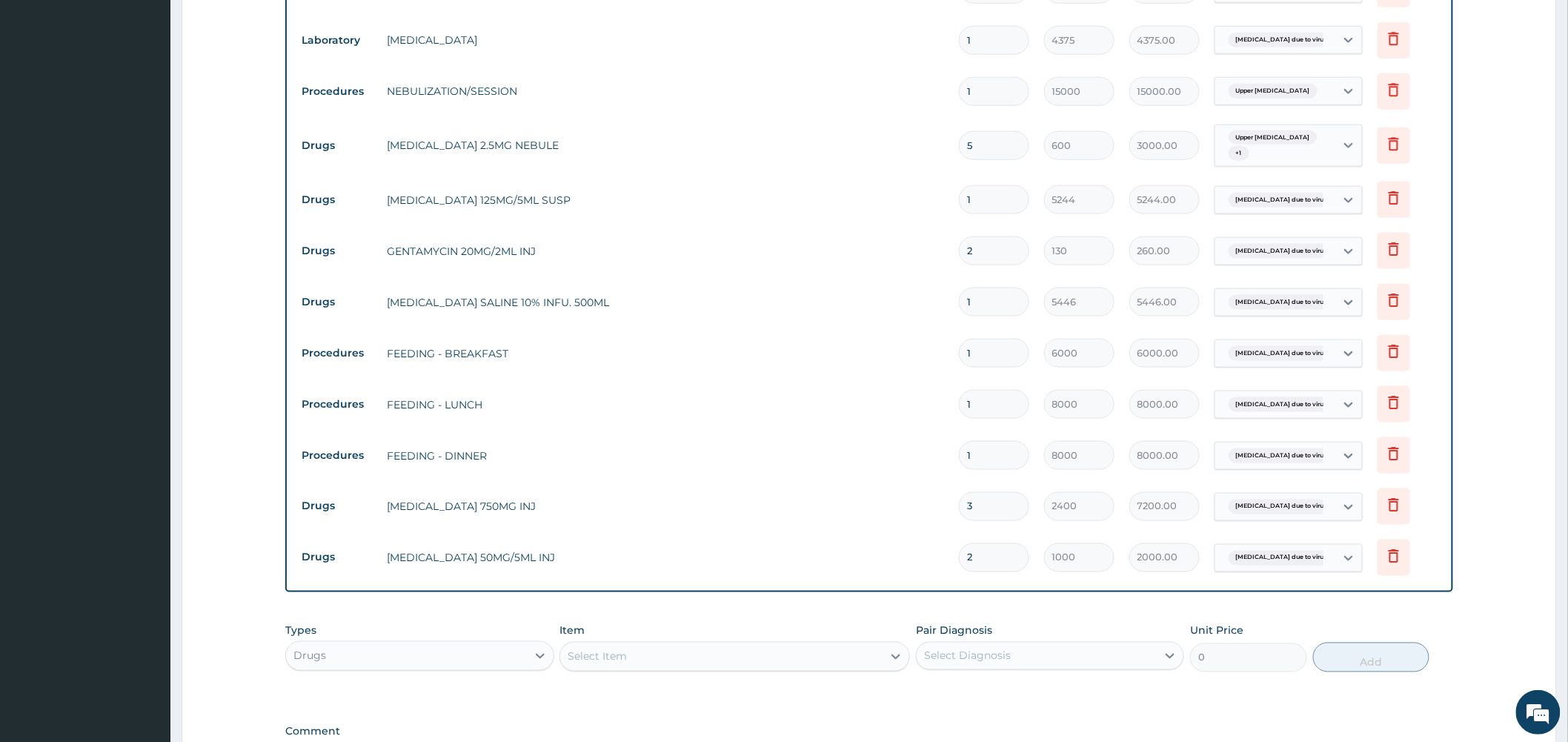
scroll to position [617, 0]
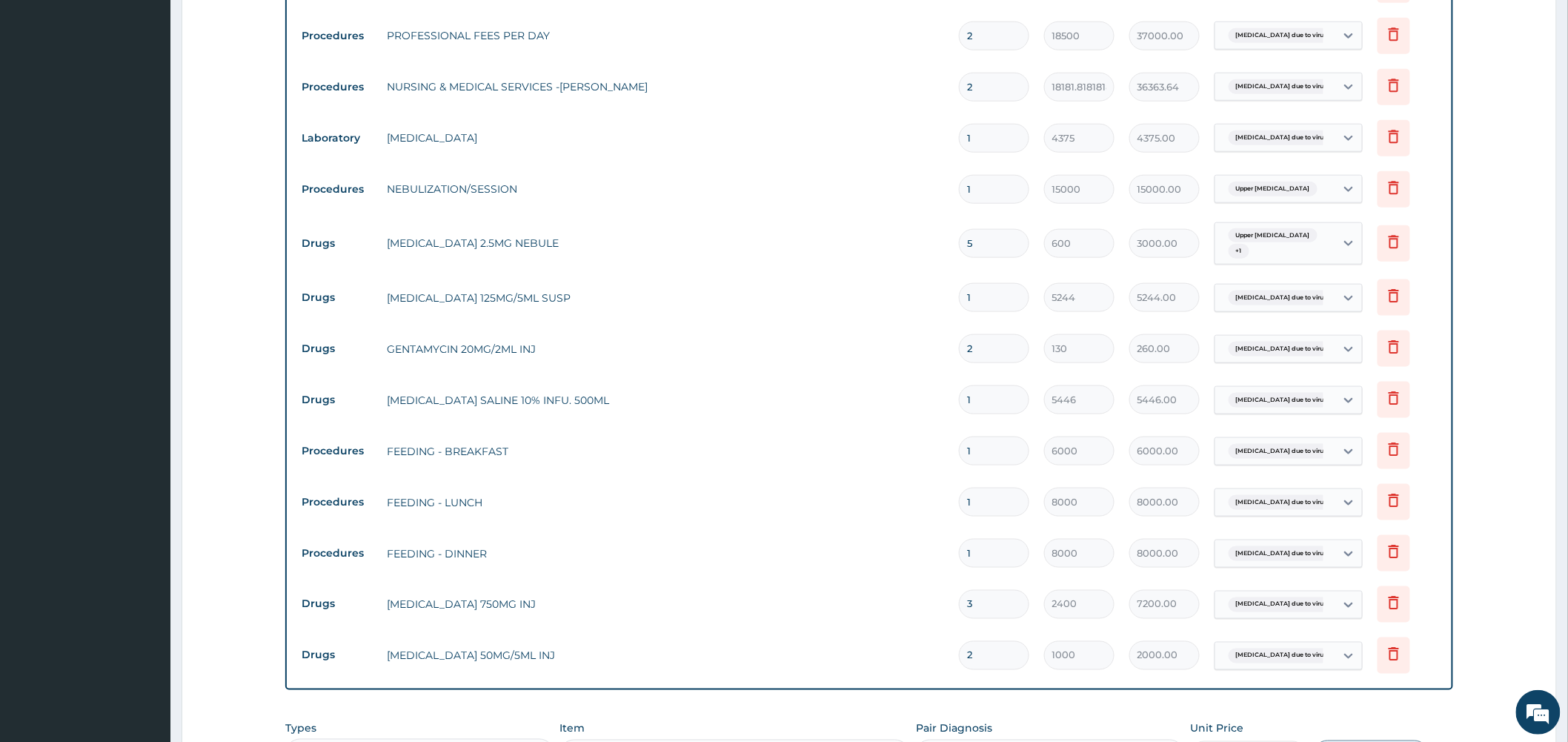
drag, startPoint x: 998, startPoint y: 186, endPoint x: 890, endPoint y: 186, distance: 108.0
click at [890, 186] on tr "Procedures NEBULIZATION/SESSION 1 15000 15000.00 Upper urinary tract infection …" at bounding box center [869, 190] width 1150 height 51
type input "2"
type input "30000.00"
type input "2"
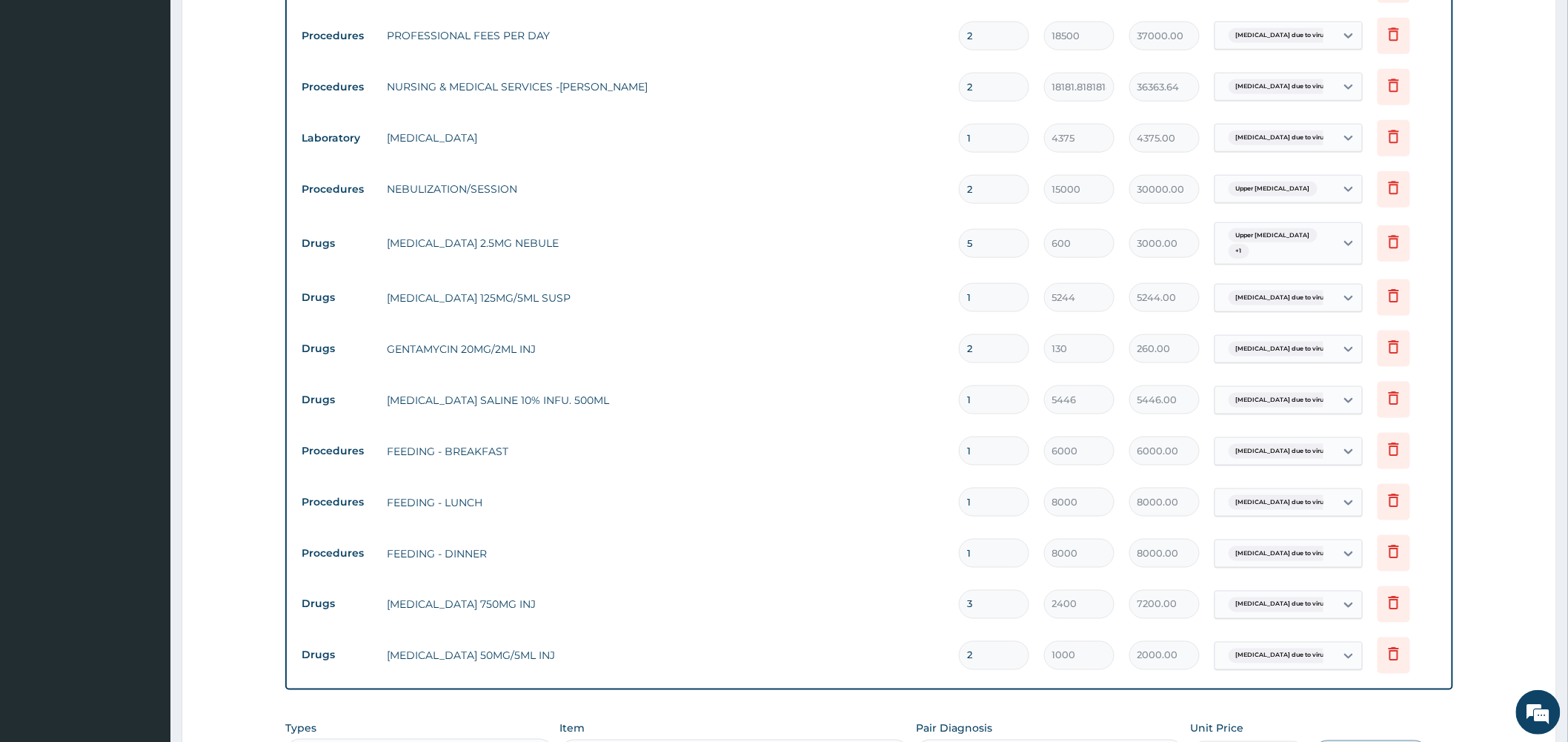
click at [878, 361] on td "GENTAMYCIN 20MG/2ML INJ" at bounding box center [666, 349] width 572 height 29
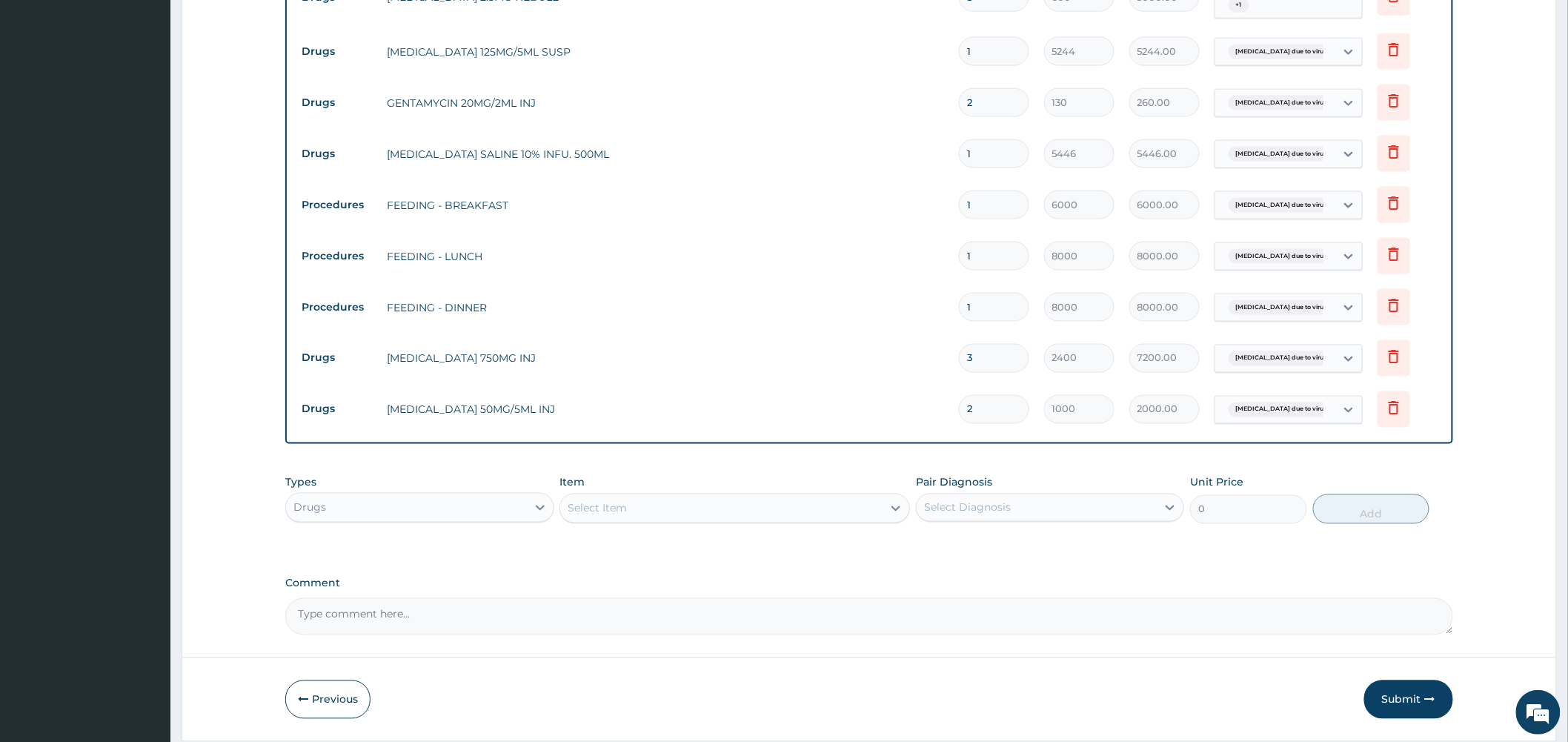
scroll to position [864, 0]
click at [898, 505] on icon at bounding box center [896, 508] width 15 height 15
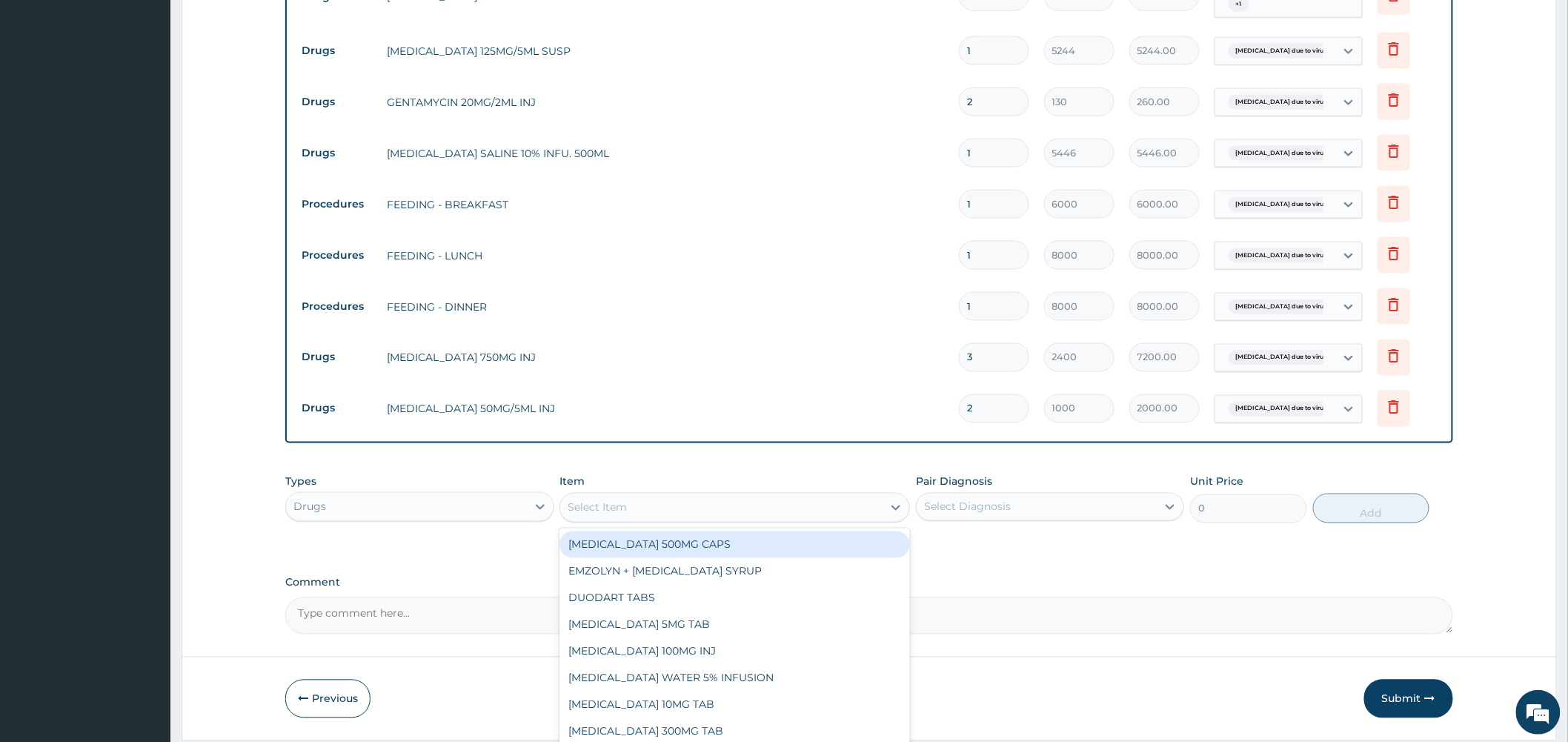
click at [782, 519] on div "Select Item" at bounding box center [722, 508] width 323 height 24
click at [897, 511] on icon at bounding box center [896, 508] width 9 height 6
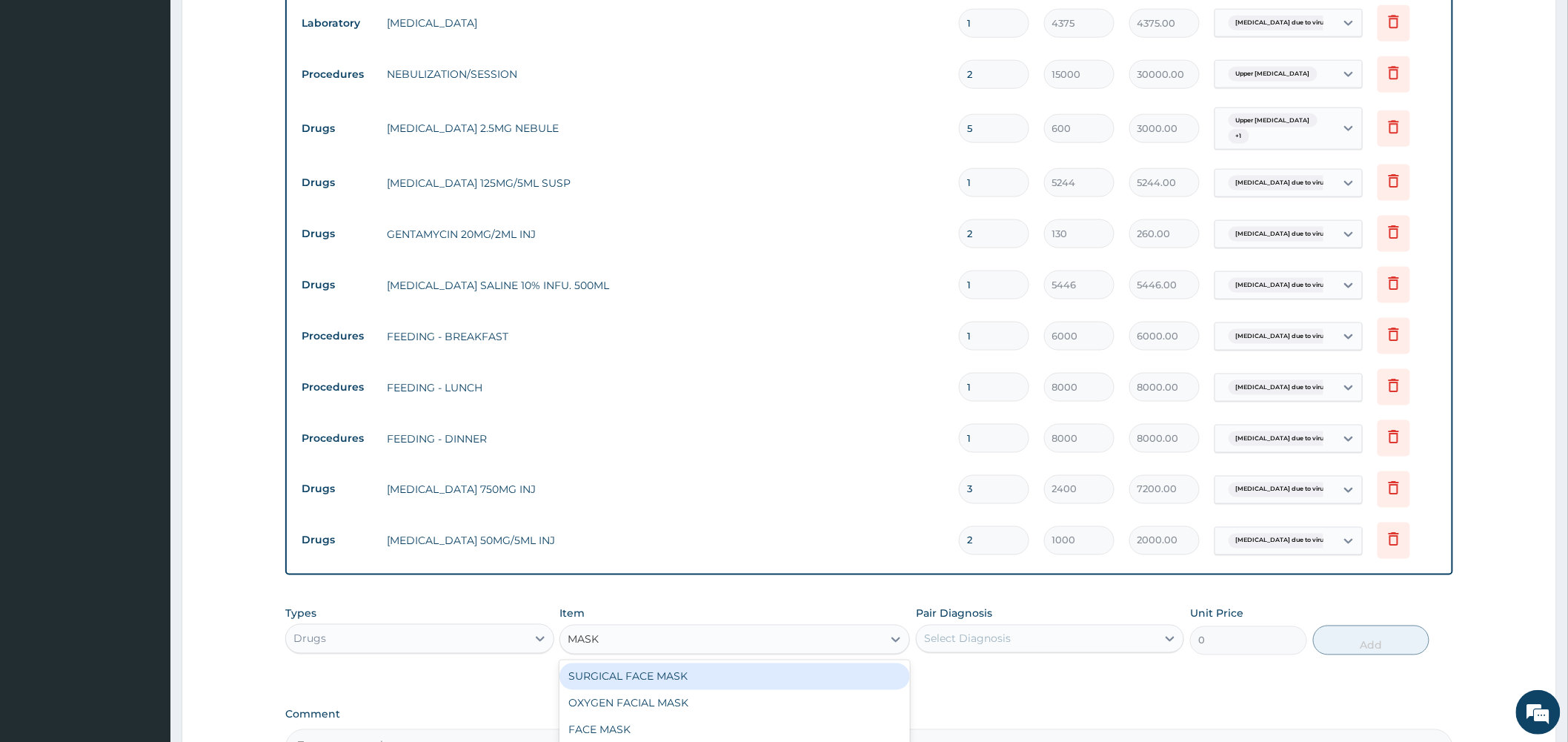
scroll to position [453, 0]
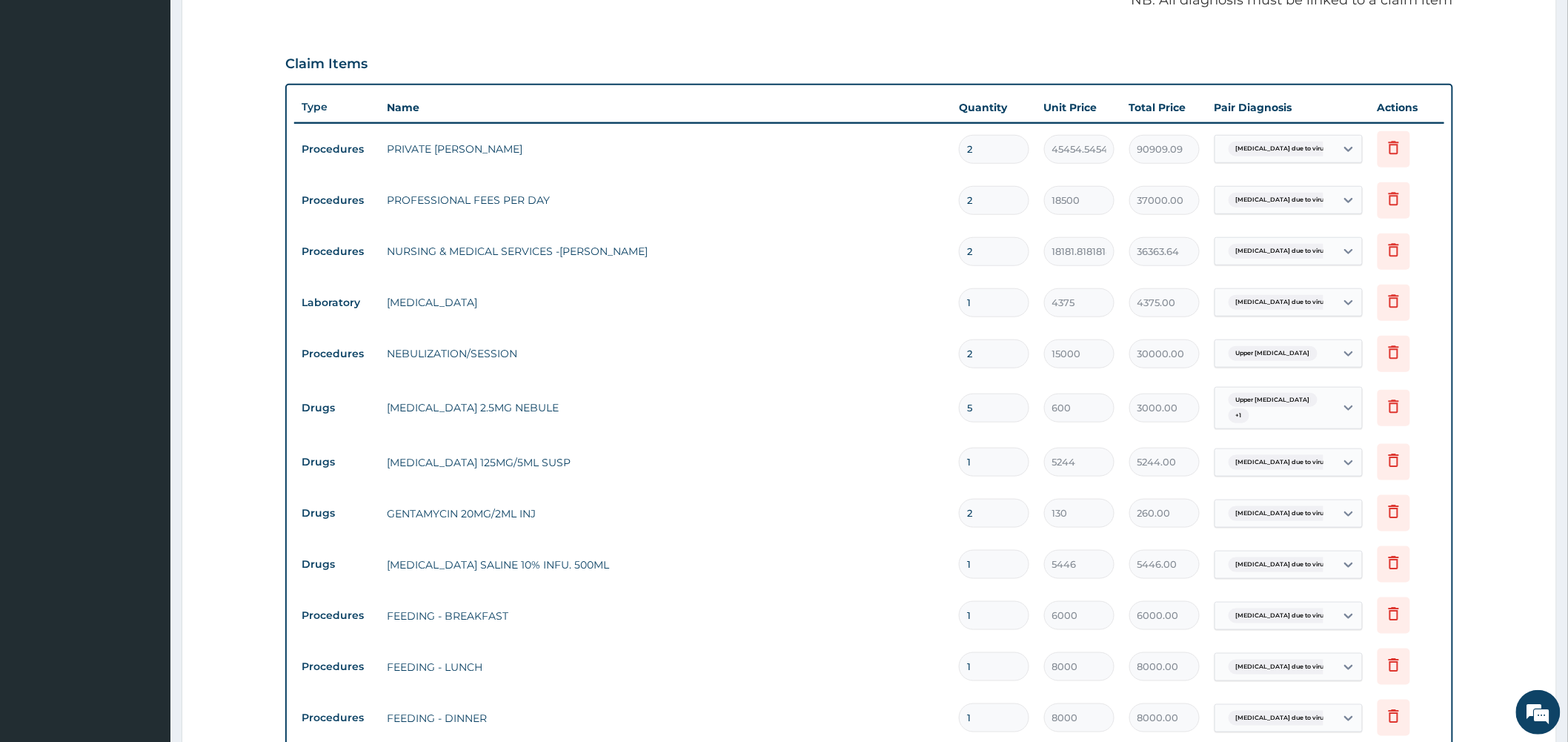
type input "MASK"
drag, startPoint x: 988, startPoint y: 149, endPoint x: 915, endPoint y: 141, distance: 73.4
click at [915, 141] on tr "Procedures PRIVATE WARD 2 45454.54545454545 90909.09 Bronchopneumonia due to vi…" at bounding box center [869, 150] width 1150 height 51
type input "3"
type input "136363.64"
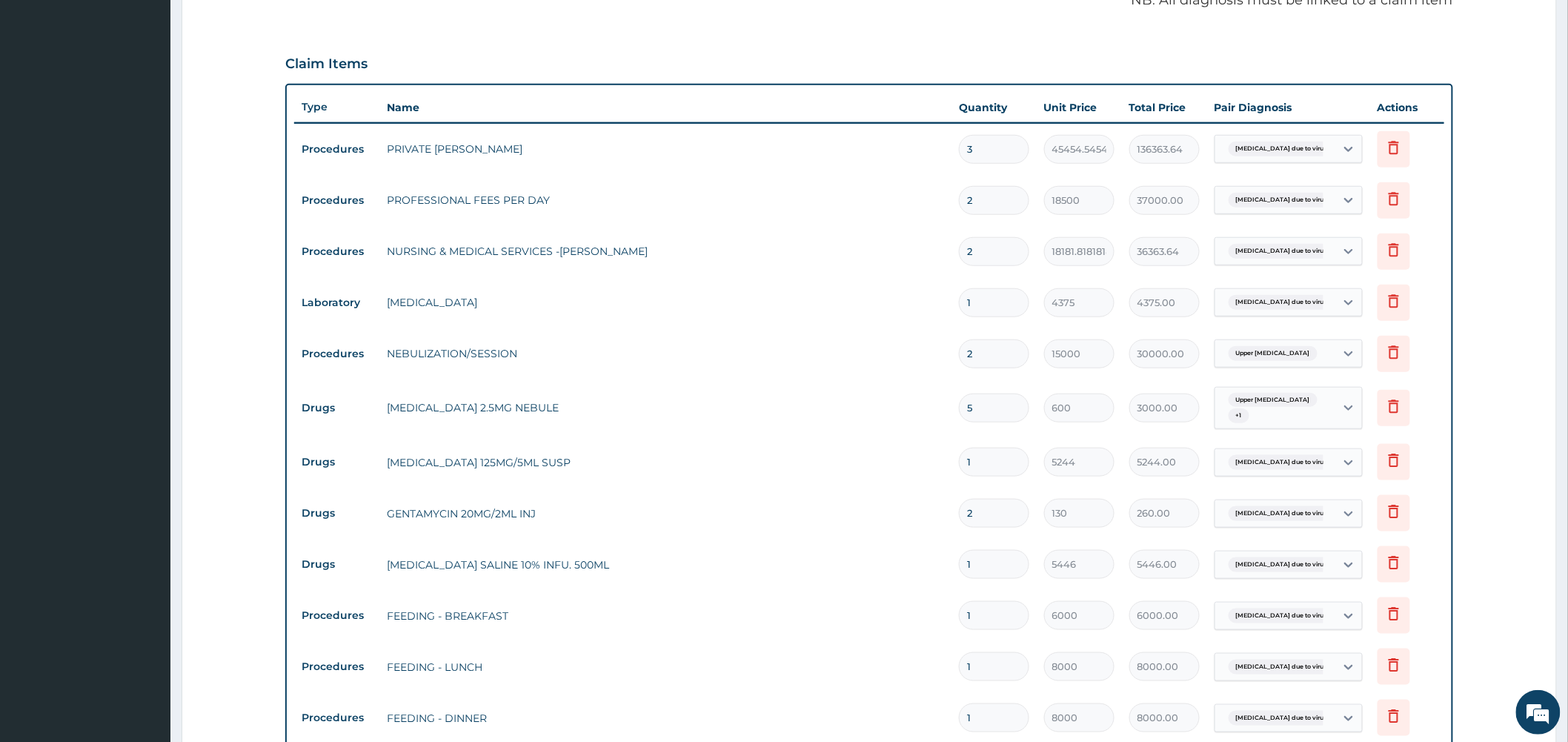
type input "3"
drag, startPoint x: 982, startPoint y: 202, endPoint x: 904, endPoint y: 191, distance: 78.8
click at [904, 191] on tr "Procedures PROFESSIONAL FEES PER DAY 2 18500 37000.00 Bronchopneumonia due to v…" at bounding box center [869, 201] width 1150 height 51
type input "3"
type input "55500.00"
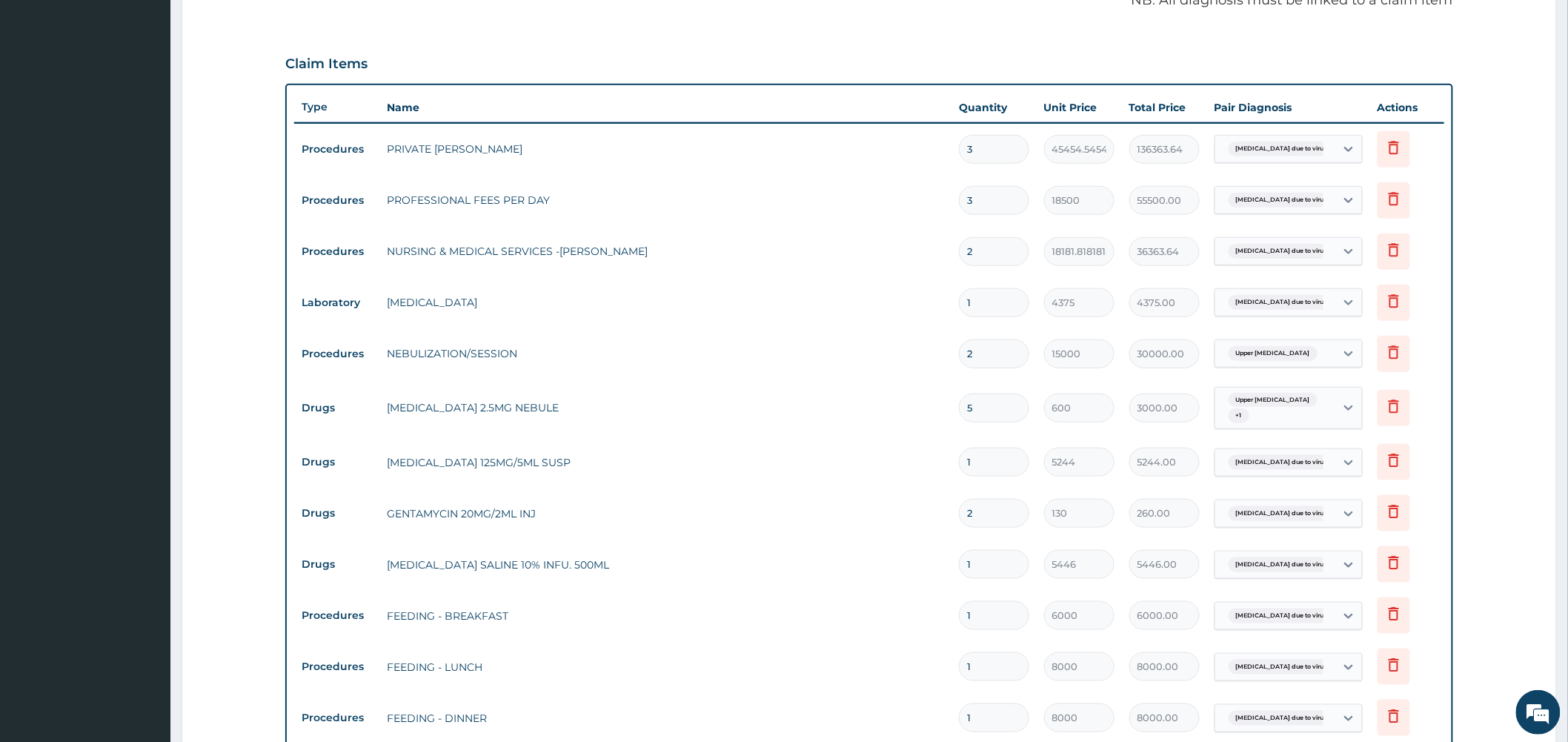
type input "3"
drag, startPoint x: 987, startPoint y: 250, endPoint x: 913, endPoint y: 249, distance: 74.0
click at [914, 249] on tr "Procedures NURSING & MEDICAL SERVICES -WARD 2 18181.81818181818 36363.64 Bronch…" at bounding box center [869, 251] width 1150 height 51
type input "3"
type input "54545.45"
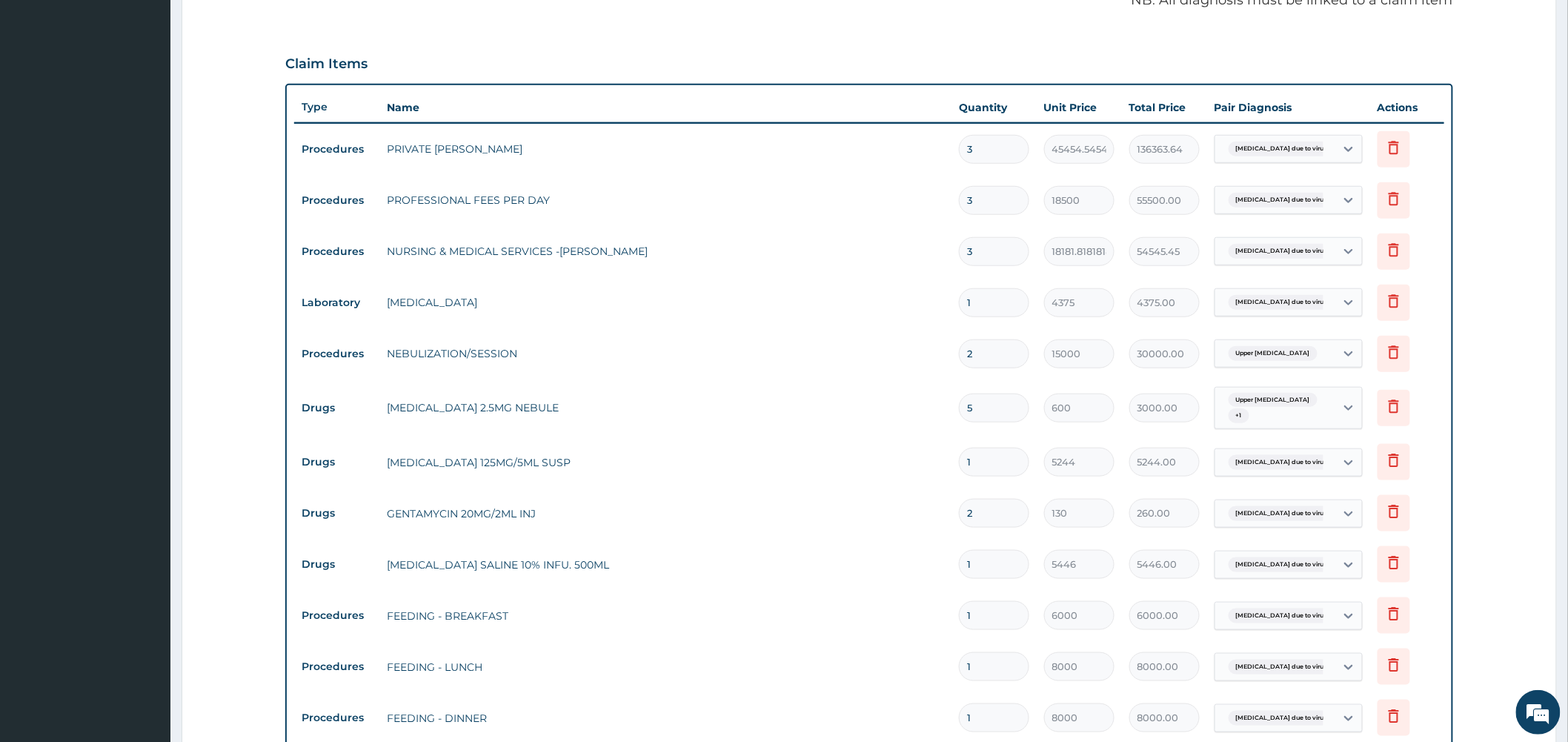
type input "3"
click at [825, 497] on tr "Drugs GENTAMYCIN 20MG/2ML INJ 2 130 260.00 Bronchopneumonia due to virus Delete" at bounding box center [869, 514] width 1150 height 51
drag, startPoint x: 980, startPoint y: 617, endPoint x: 884, endPoint y: 623, distance: 96.2
click at [884, 623] on tr "Procedures FEEDING - BREAKFAST 1 6000 6000.00 Bronchopneumonia due to virus Del…" at bounding box center [869, 615] width 1150 height 51
type input "2"
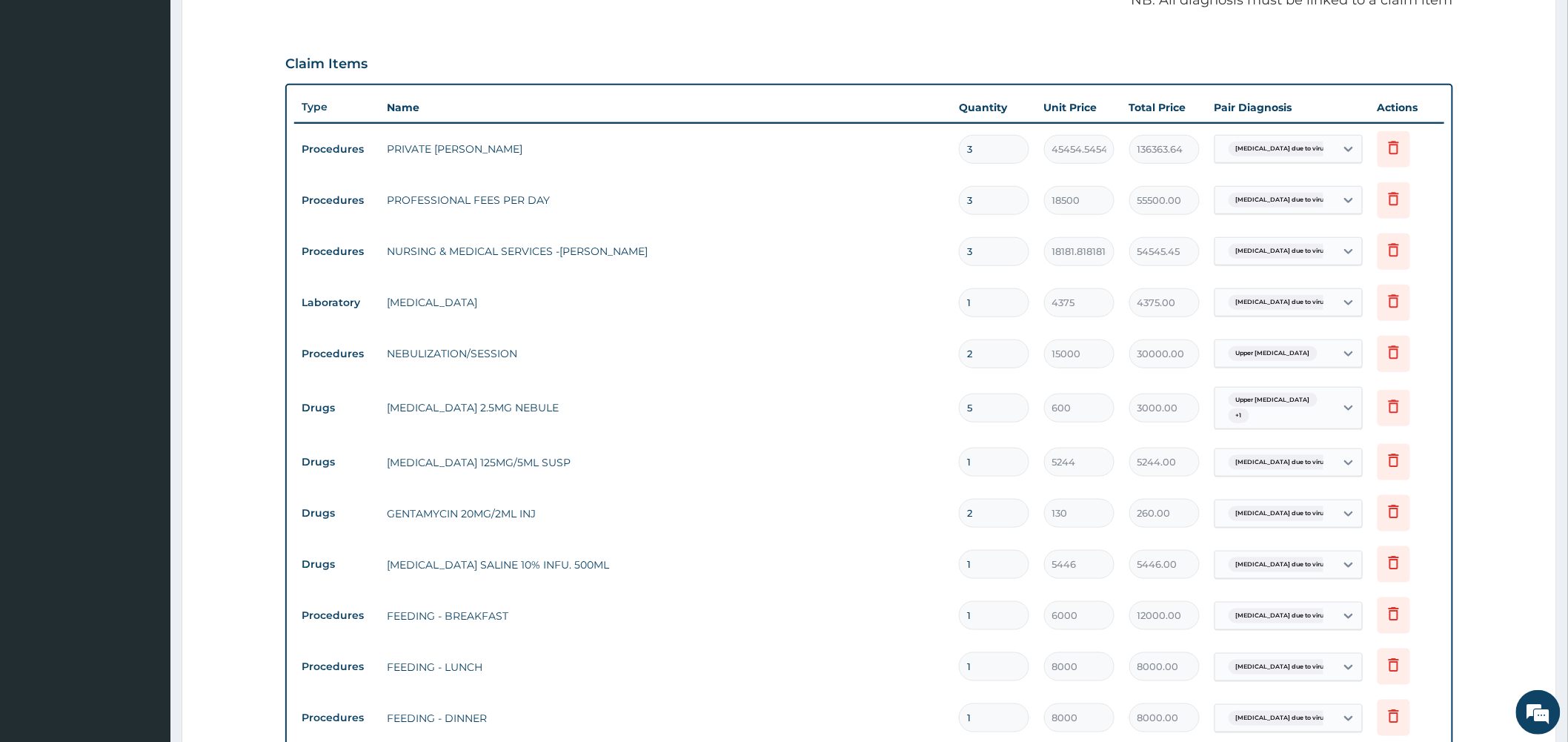
type input "12000.00"
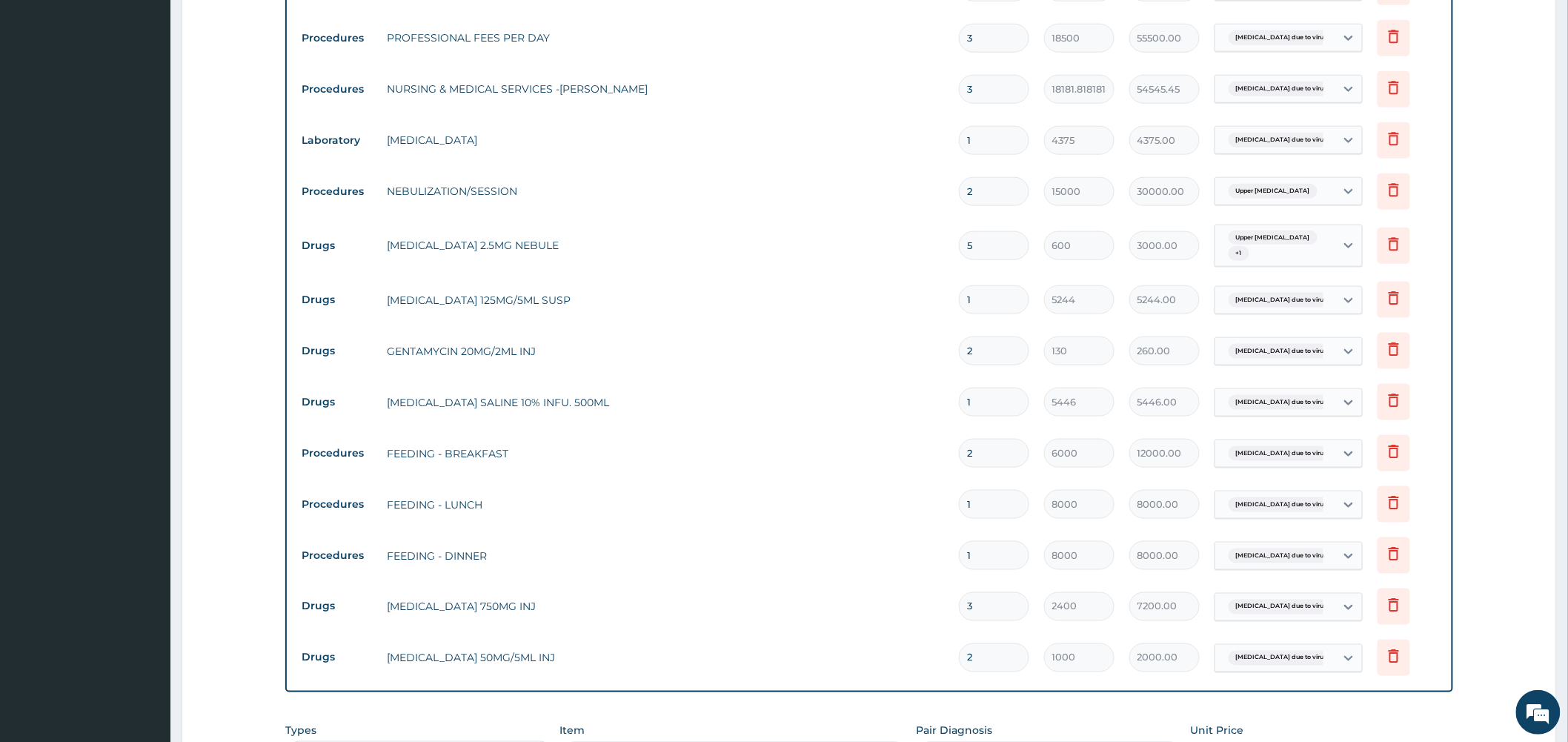
scroll to position [617, 0]
type input "2"
drag, startPoint x: 979, startPoint y: 504, endPoint x: 925, endPoint y: 496, distance: 54.6
click at [930, 500] on tr "Procedures FEEDING - LUNCH 1 8000 8000.00 Bronchopneumonia due to virus Delete" at bounding box center [869, 503] width 1150 height 51
type input "2"
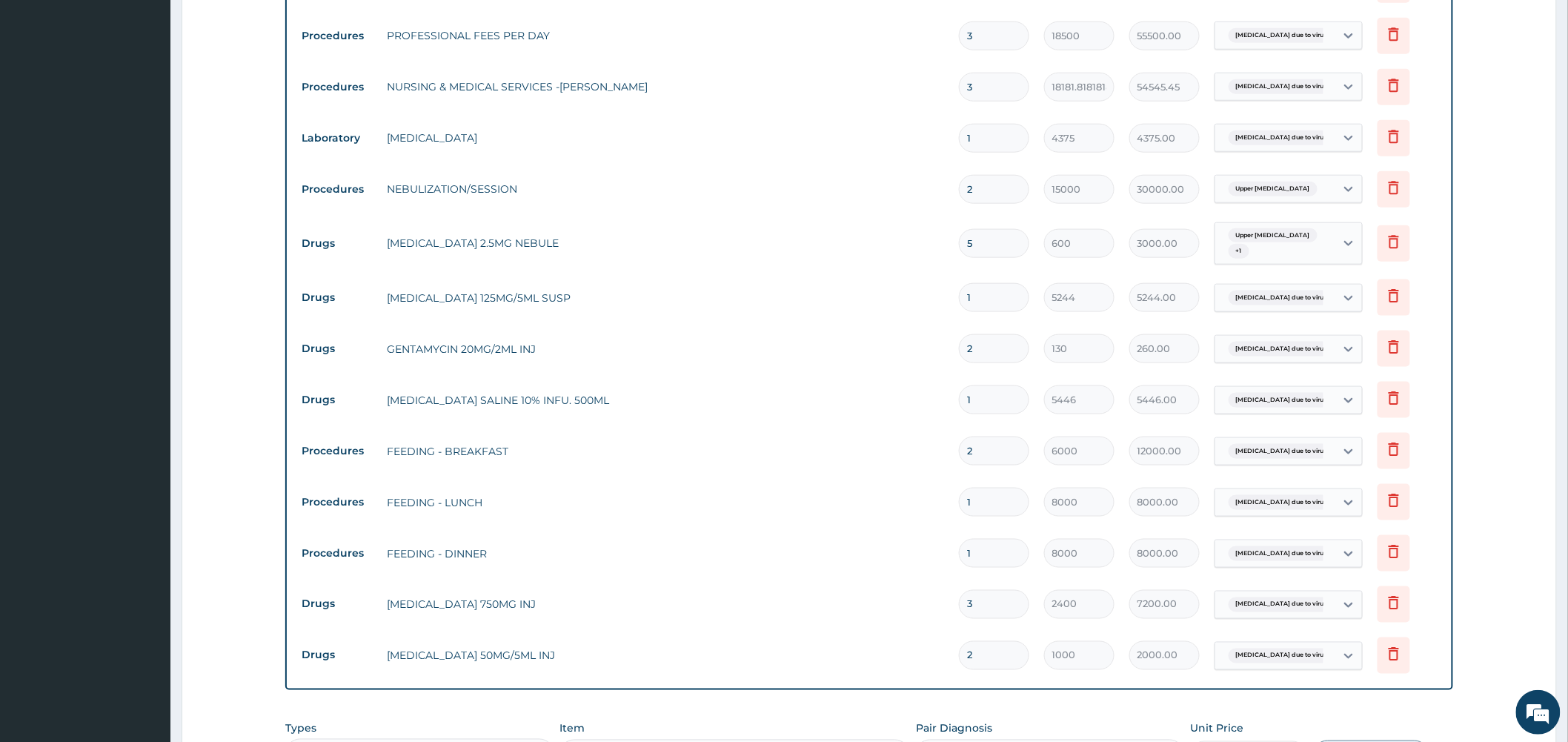
type input "16000.00"
type input "2"
drag, startPoint x: 980, startPoint y: 556, endPoint x: 906, endPoint y: 543, distance: 75.1
click at [906, 543] on tr "Procedures FEEDING - DINNER 1 8000 8000.00 Bronchopneumonia due to virus Delete" at bounding box center [869, 553] width 1150 height 51
type input "3"
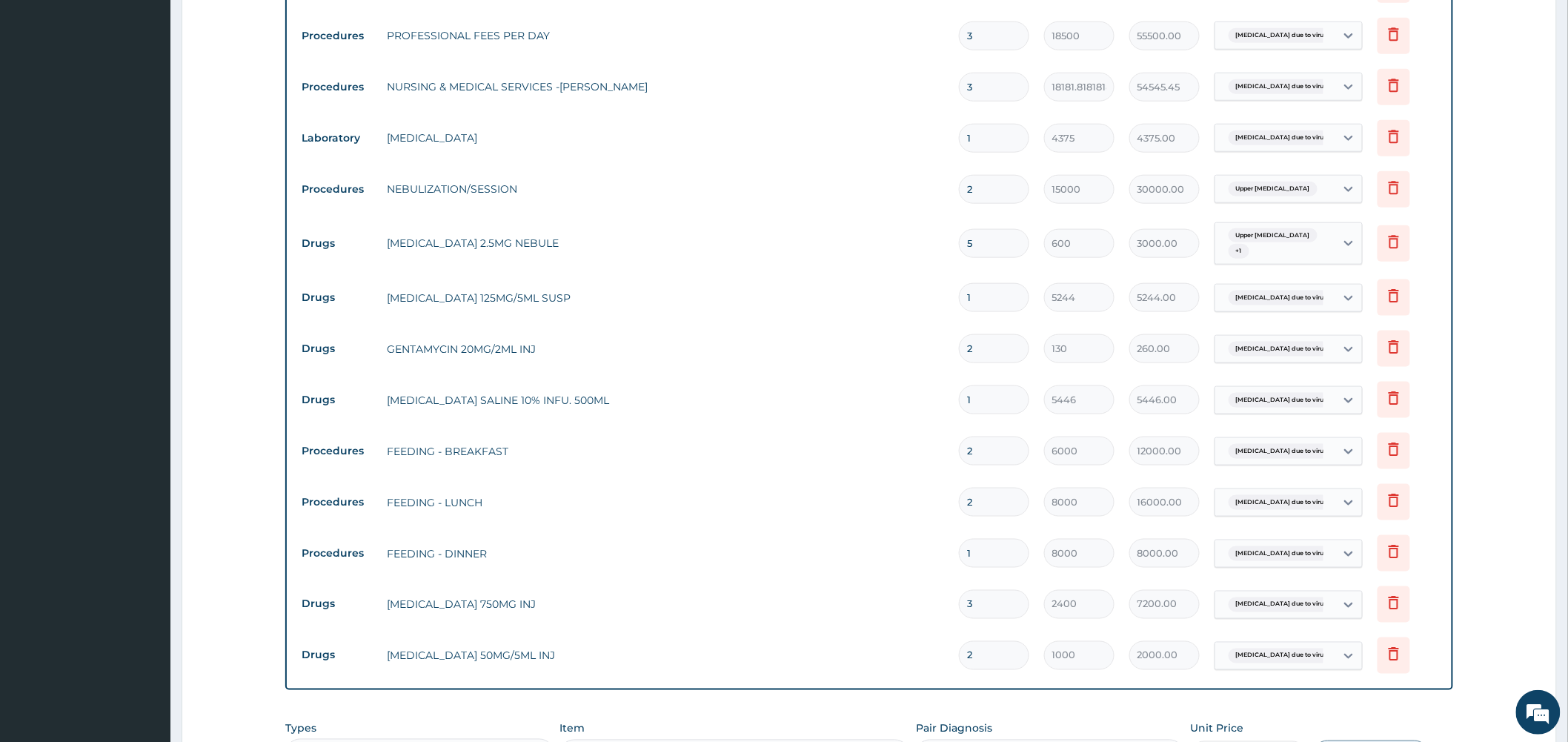
type input "24000.00"
type input "3"
click at [849, 551] on td "FEEDING - DINNER" at bounding box center [666, 554] width 572 height 29
drag, startPoint x: 983, startPoint y: 245, endPoint x: 921, endPoint y: 238, distance: 62.4
click at [922, 238] on tr "Drugs SALBUTAMOL 2.5MG NEBULE 5 600 3000.00 Upper urinary tract infection + 1 D…" at bounding box center [869, 243] width 1150 height 58
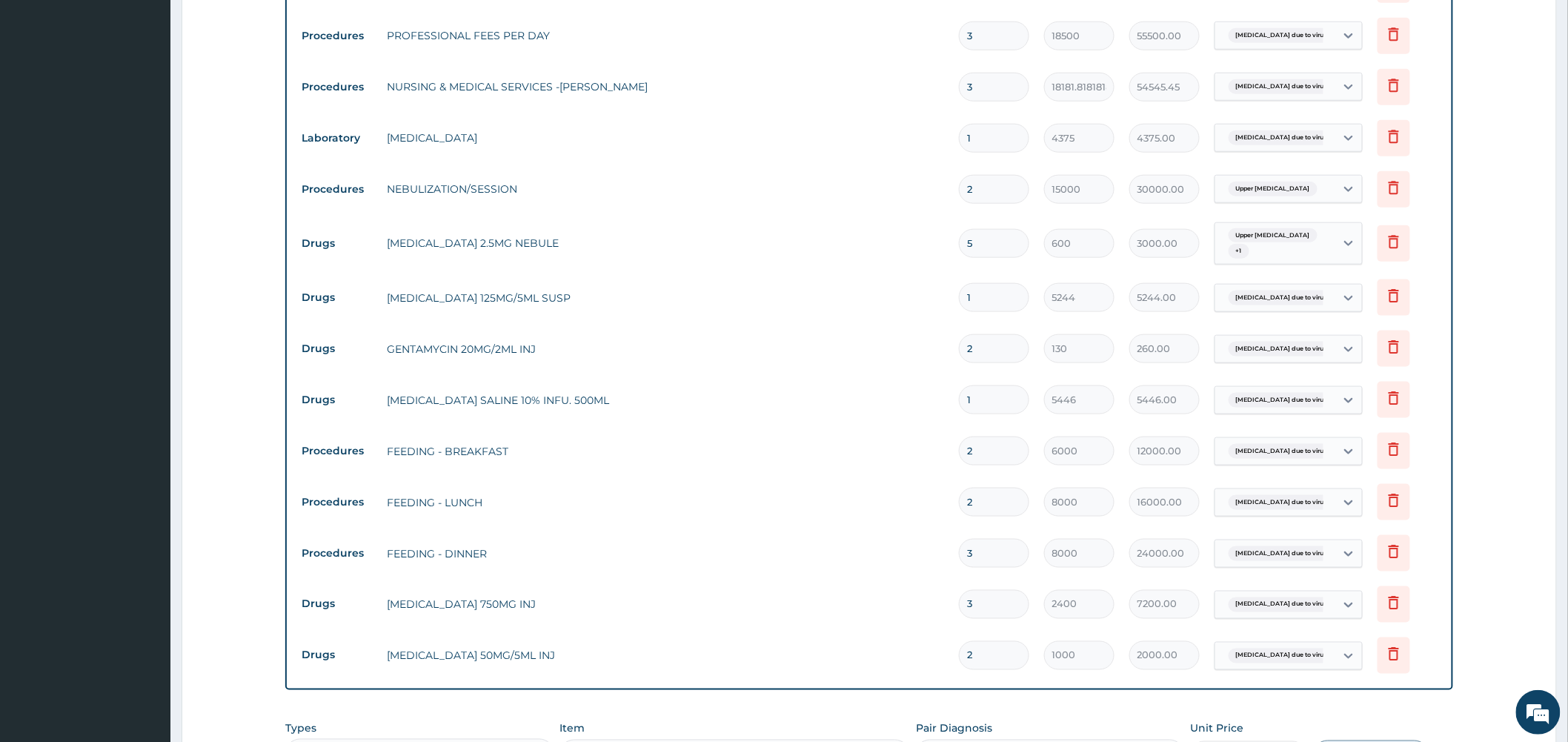
type input "7"
type input "4200.00"
type input "7"
click at [766, 575] on tr "Procedures FEEDING - DINNER 3 8000 24000.00 Bronchopneumonia due to virus Delete" at bounding box center [869, 553] width 1150 height 51
drag, startPoint x: 983, startPoint y: 604, endPoint x: 940, endPoint y: 597, distance: 43.6
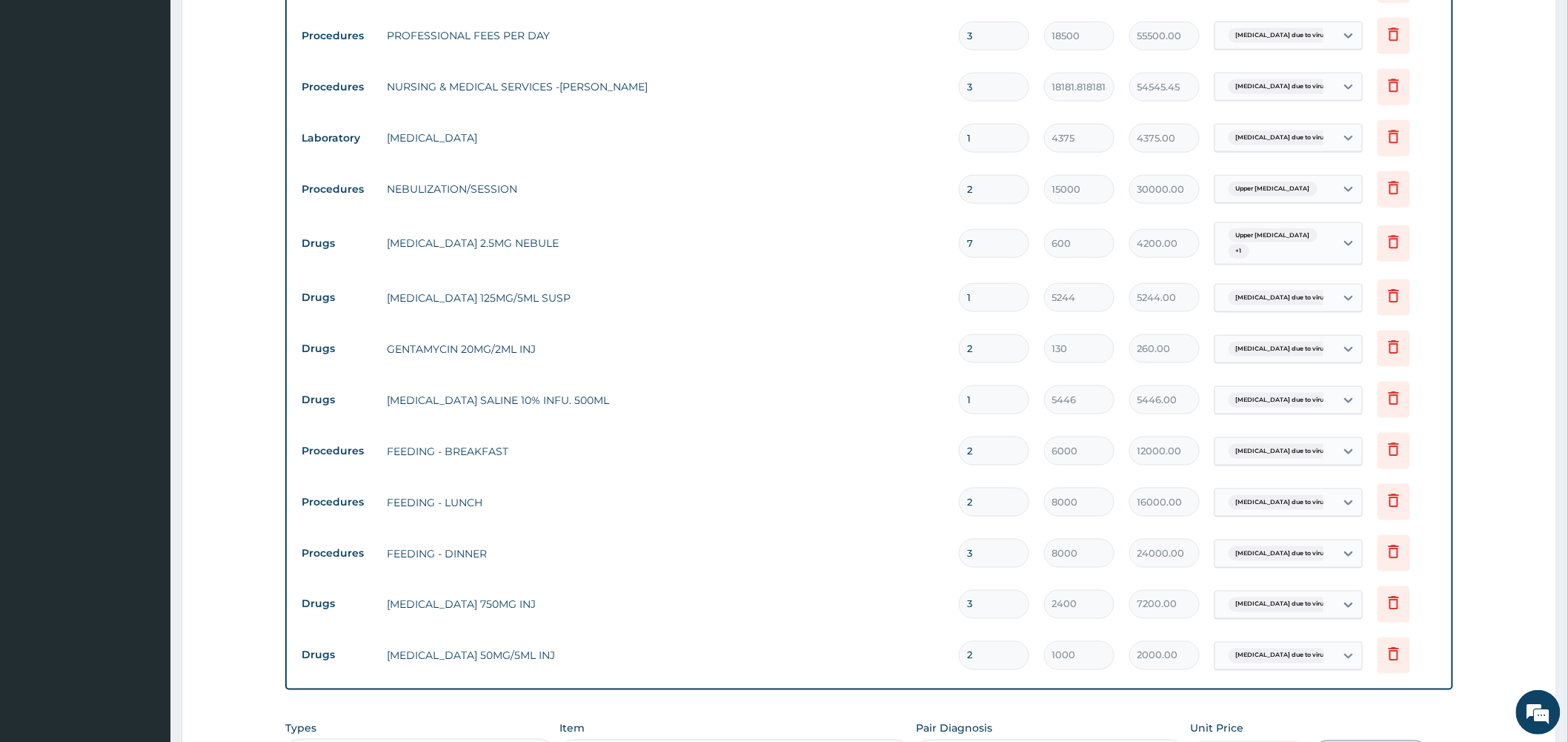
click at [940, 597] on tr "Drugs CEFUROXIME 750MG INJ 3 2400 7200.00 Bronchopneumonia due to virus Delete" at bounding box center [869, 604] width 1150 height 51
drag, startPoint x: 984, startPoint y: 606, endPoint x: 851, endPoint y: 581, distance: 135.3
click at [851, 581] on tbody "Procedures PRIVATE WARD 3 45454.54545454545 136363.64 Bronchopneumonia due to v…" at bounding box center [869, 320] width 1150 height 724
type input "6"
type input "14400.00"
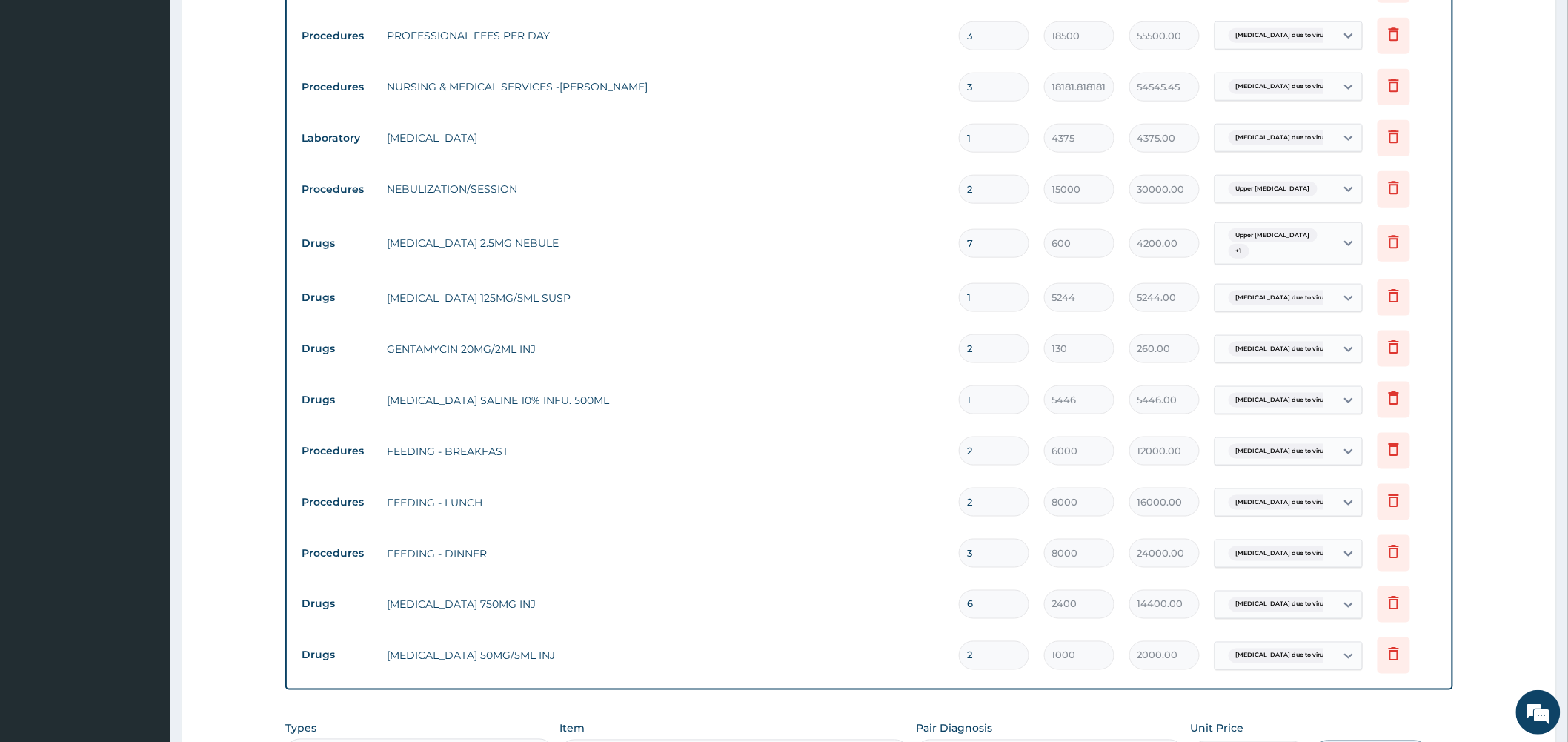
type input "6"
drag, startPoint x: 998, startPoint y: 346, endPoint x: 938, endPoint y: 342, distance: 60.1
click at [940, 342] on tr "Drugs GENTAMYCIN 20MG/2ML INJ 2 130 260.00 Bronchopneumonia due to virus Delete" at bounding box center [869, 349] width 1150 height 51
type input "3"
type input "390.00"
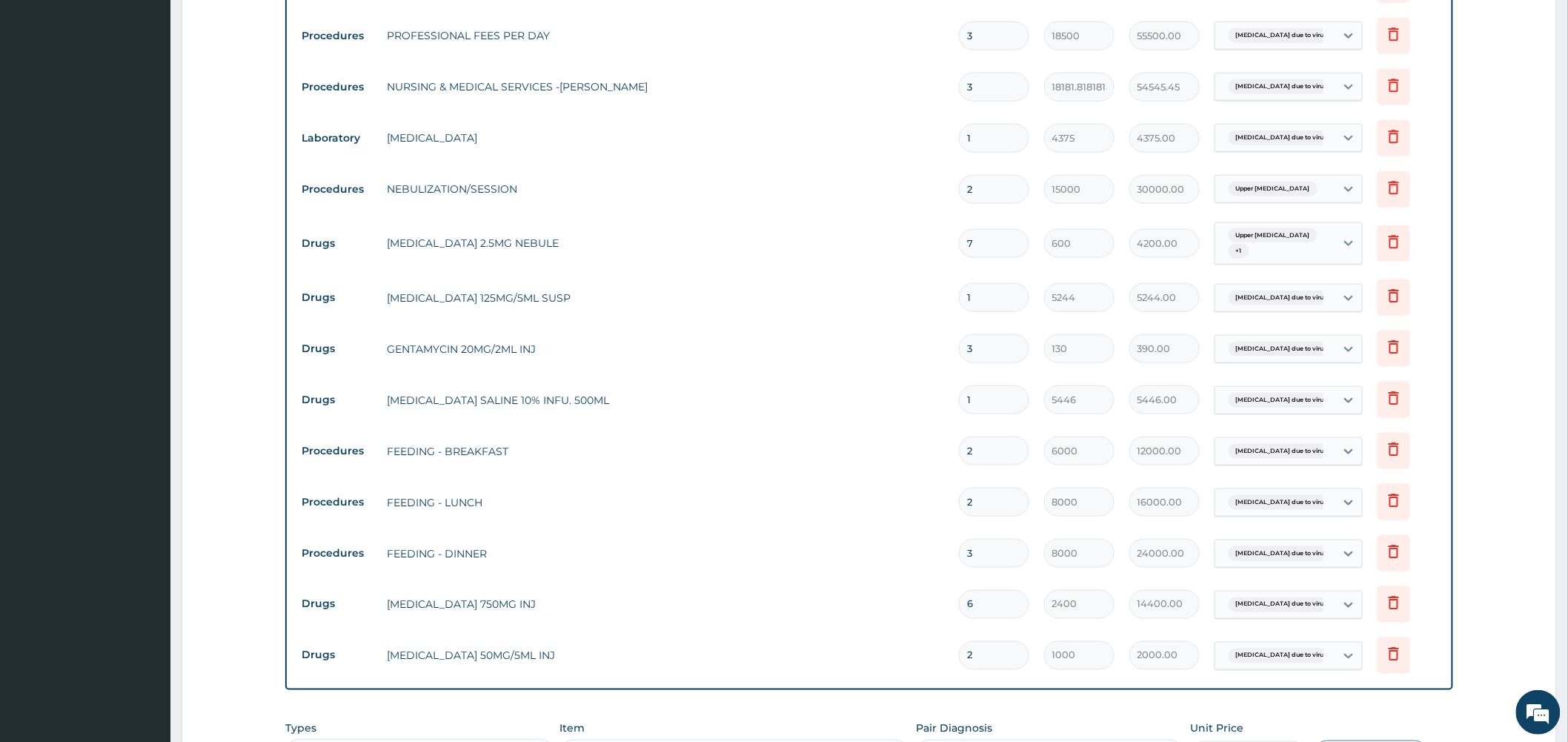
type input "3"
drag, startPoint x: 892, startPoint y: 431, endPoint x: 892, endPoint y: 450, distance: 19.0
click at [892, 438] on tr "Procedures FEEDING - BREAKFAST 2 6000 12000.00 Bronchopneumonia due to virus De…" at bounding box center [869, 451] width 1150 height 51
click at [734, 571] on tr "Procedures FEEDING - DINNER 3 8000 24000.00 Bronchopneumonia due to virus Delete" at bounding box center [869, 553] width 1150 height 51
drag, startPoint x: 980, startPoint y: 447, endPoint x: 956, endPoint y: 442, distance: 24.5
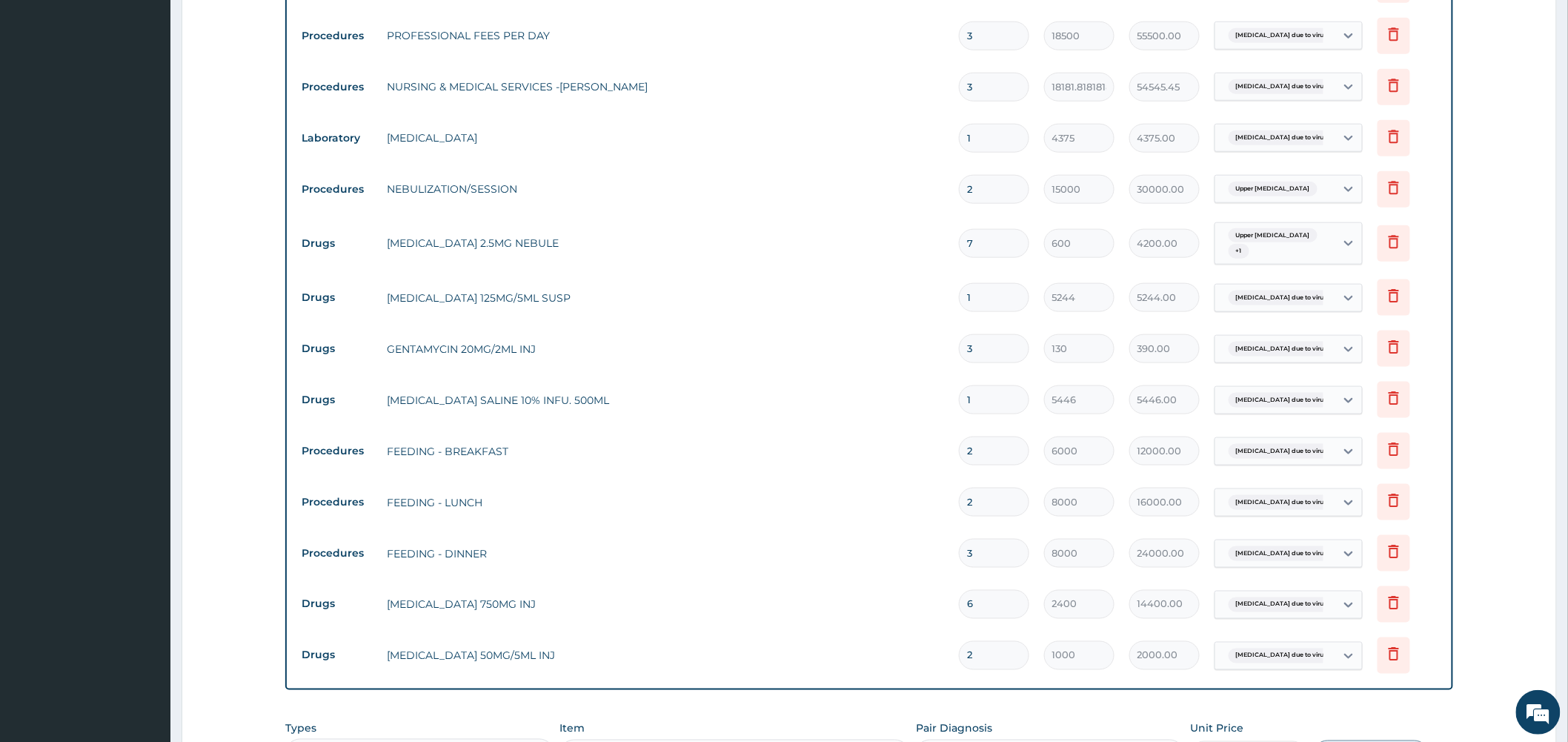
click at [956, 442] on td "2" at bounding box center [994, 451] width 85 height 44
type input "3"
type input "18000.00"
type input "3"
click at [887, 439] on td "FEEDING - BREAKFAST" at bounding box center [666, 451] width 572 height 29
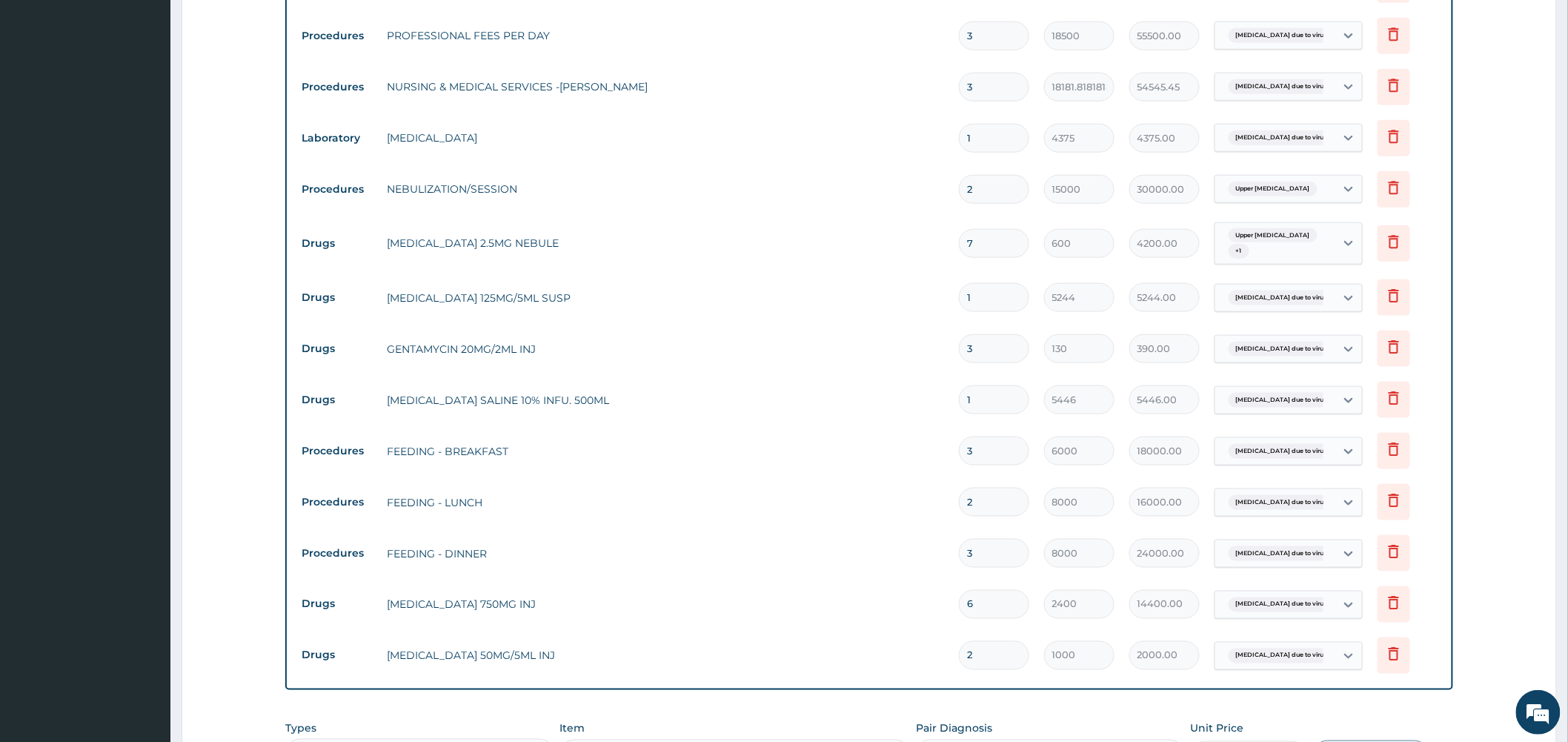
click at [866, 477] on tr "Procedures FEEDING - BREAKFAST 3 6000 18000.00 Bronchopneumonia due to virus De…" at bounding box center [869, 451] width 1150 height 51
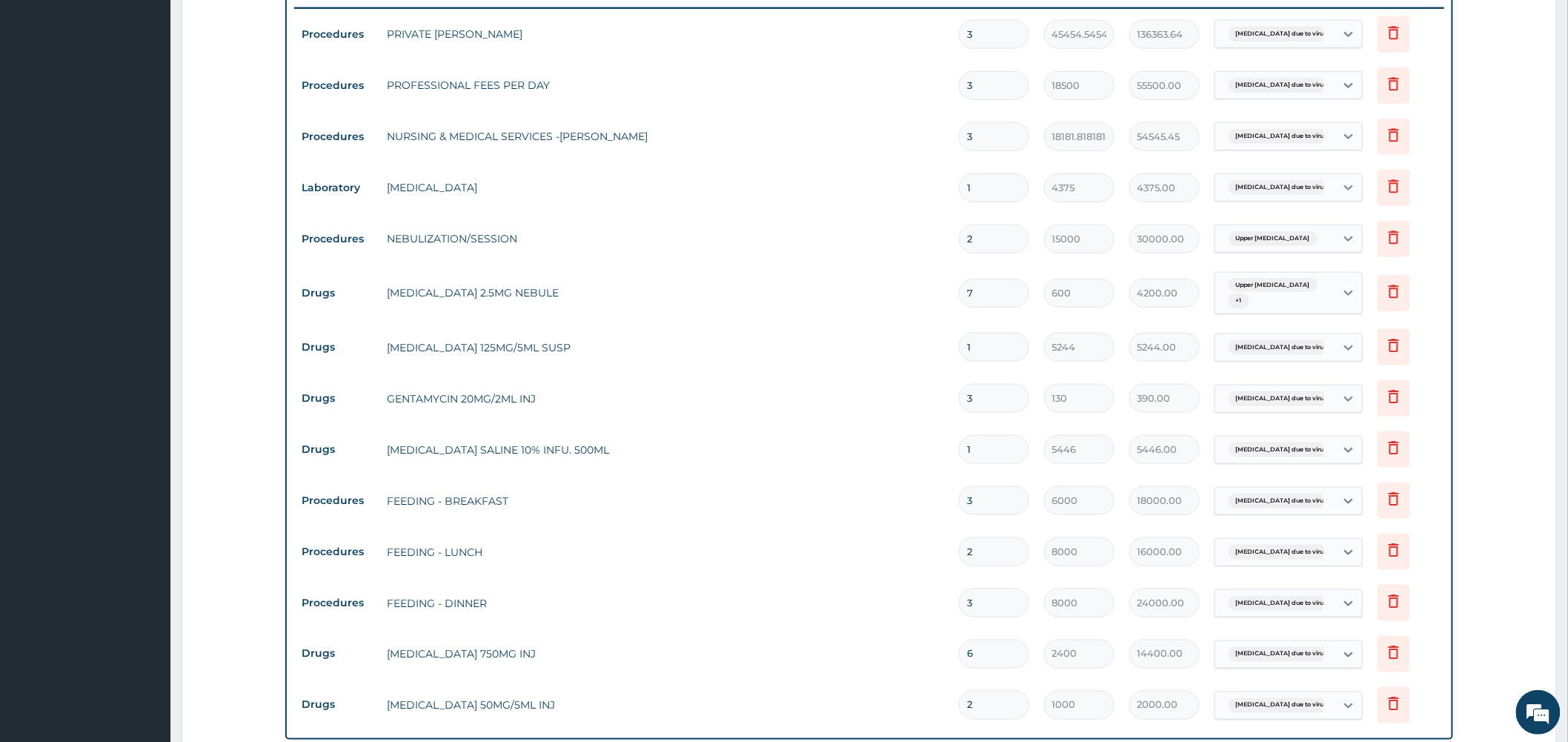
scroll to position [453, 0]
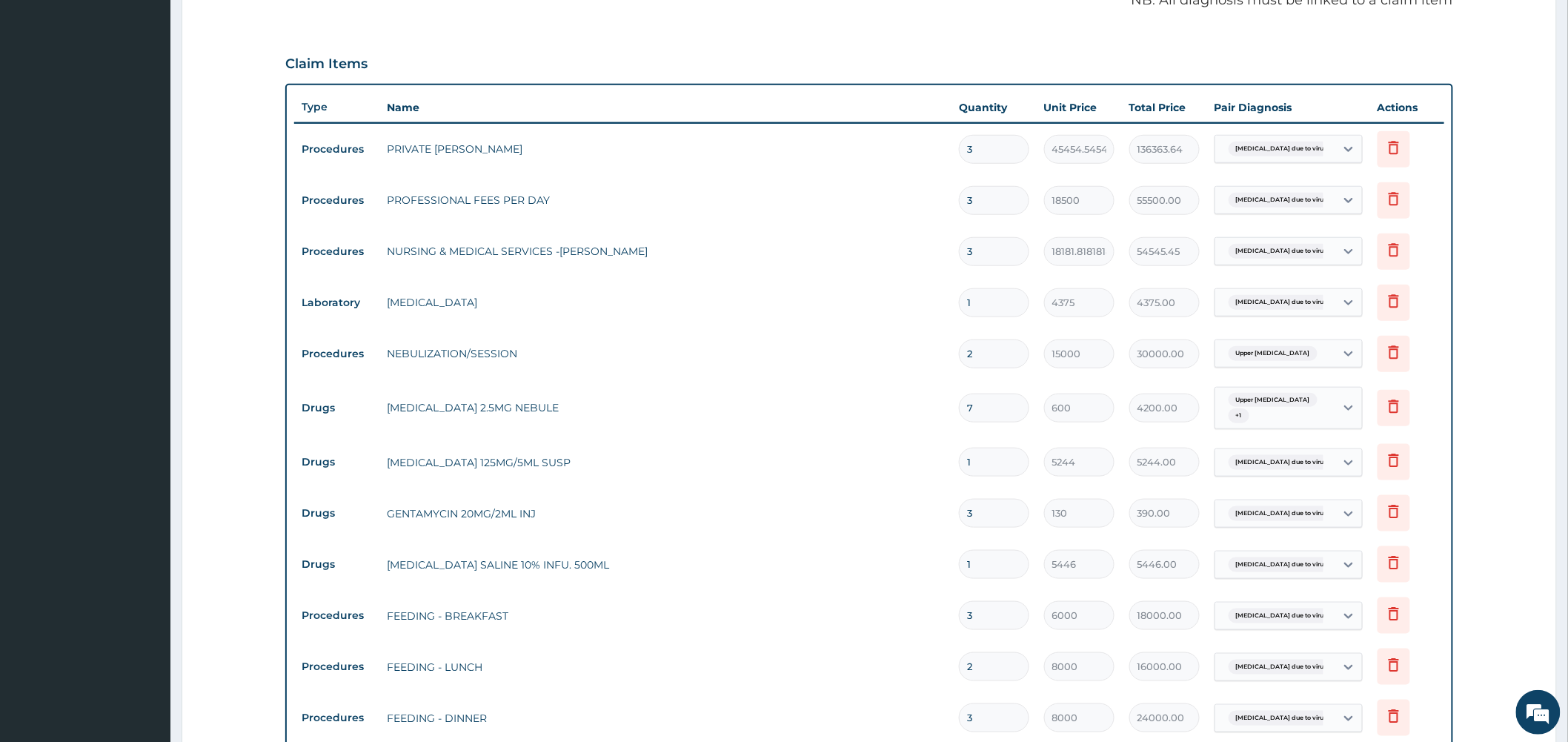
drag, startPoint x: 991, startPoint y: 467, endPoint x: 929, endPoint y: 450, distance: 64.3
click at [932, 458] on tr "Drugs CEFUROXIME 125MG/5ML SUSP 1 5244 5244.00 Bronchopneumonia due to virus De…" at bounding box center [869, 462] width 1150 height 51
type input "2"
type input "10488.00"
click at [975, 469] on input "2" at bounding box center [994, 462] width 71 height 29
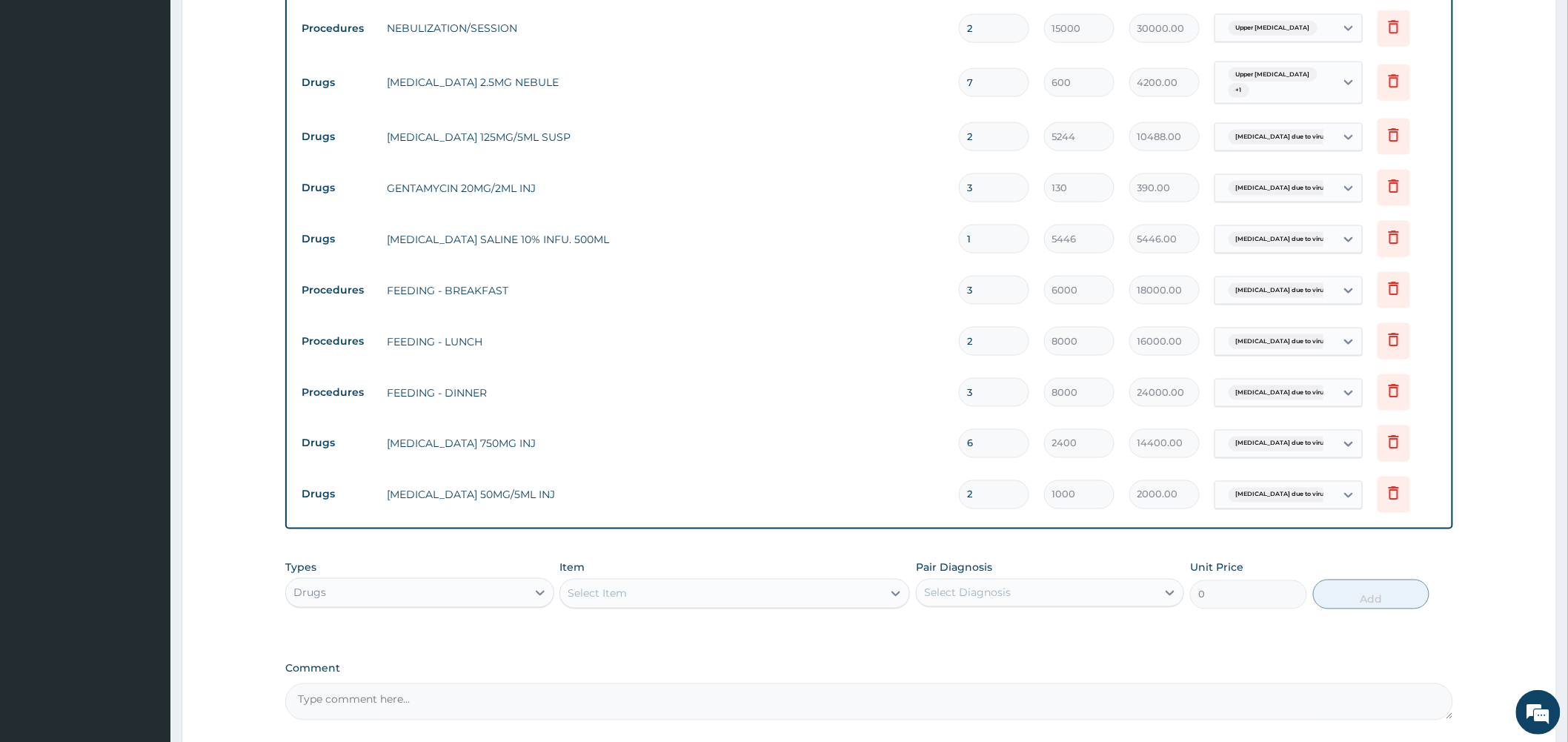
scroll to position [782, 0]
type input "2"
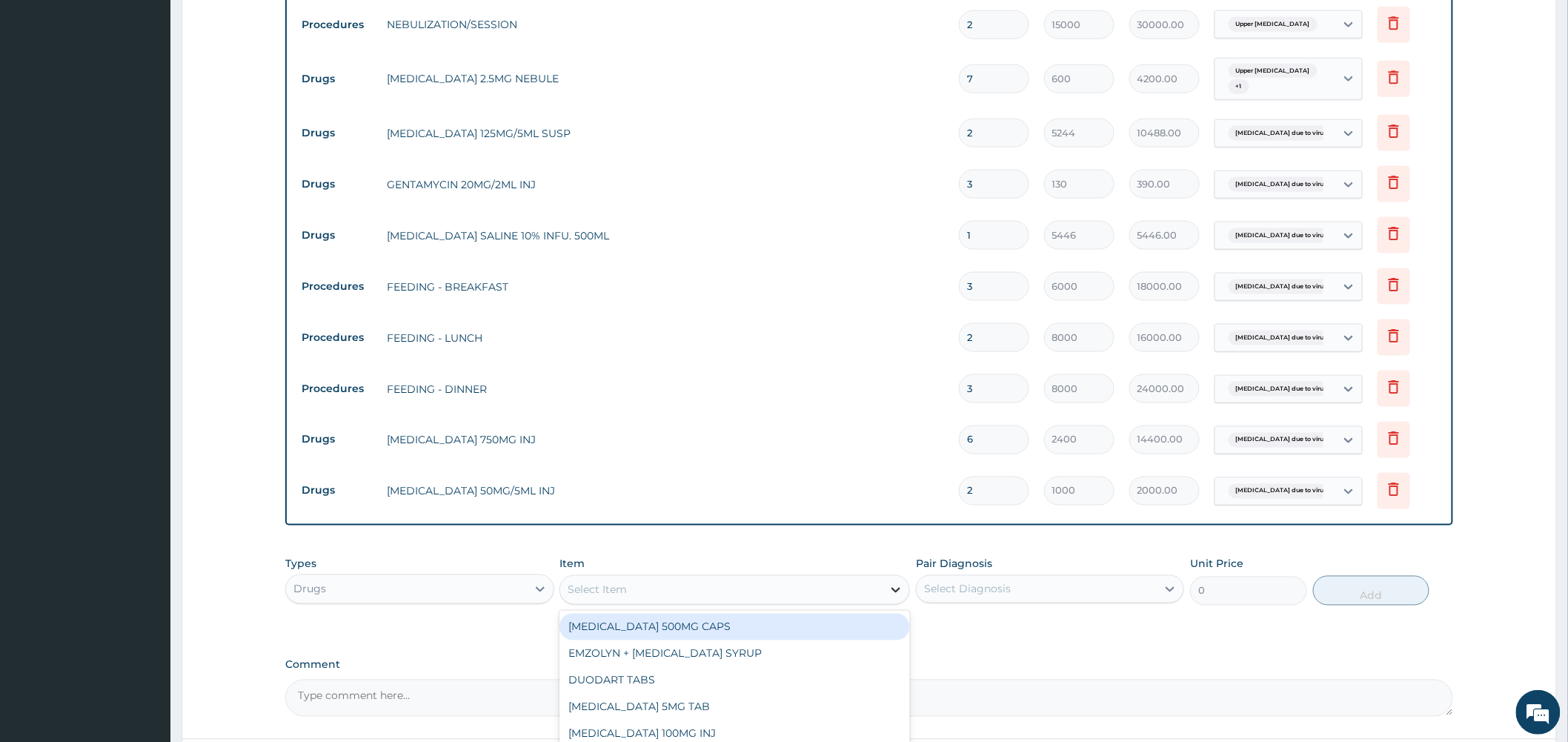
click at [897, 593] on icon at bounding box center [896, 591] width 9 height 6
click at [724, 595] on div "Select Item" at bounding box center [722, 590] width 323 height 24
type input "EMZ"
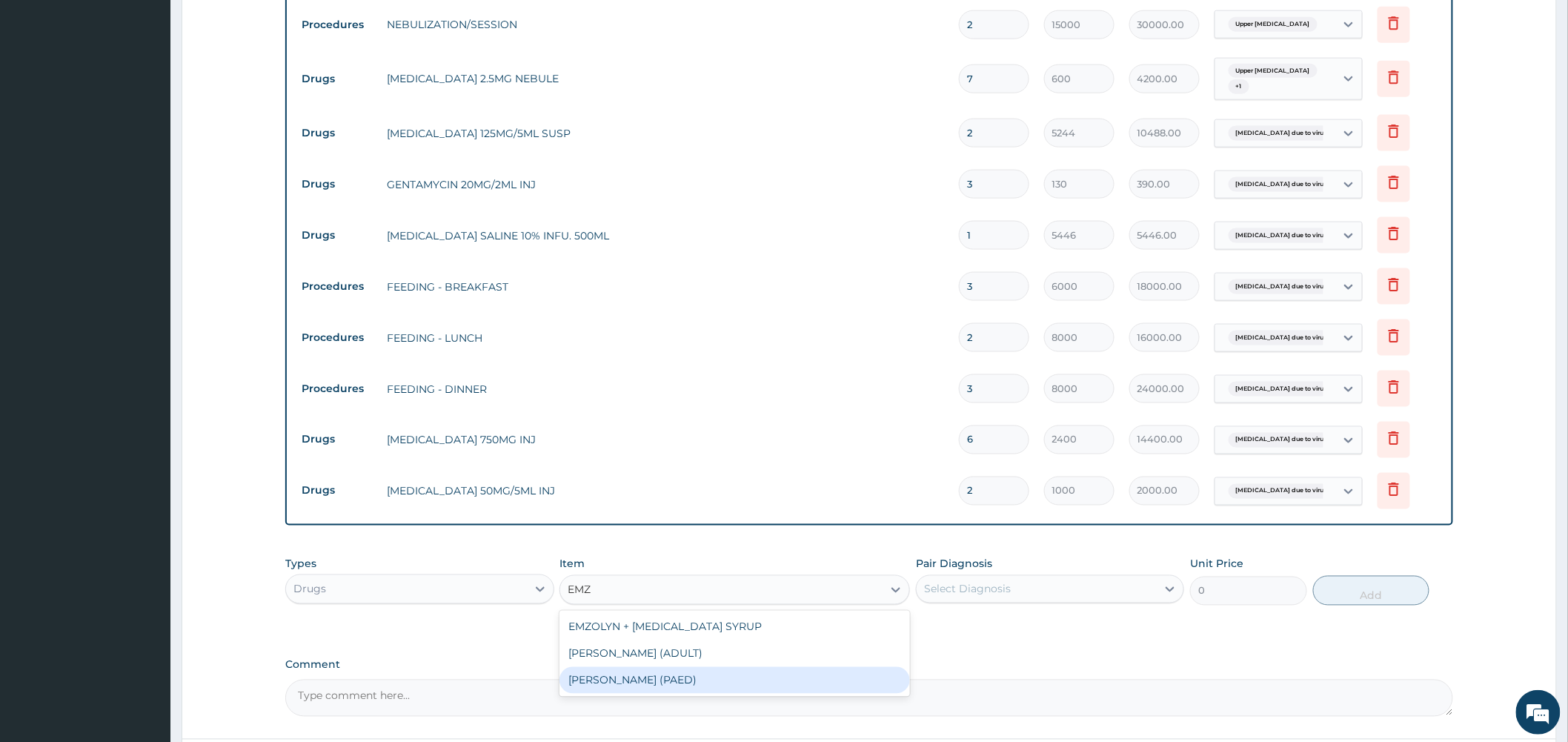
click at [712, 684] on div "EMZOLYN SYRUP (PAED)" at bounding box center [734, 680] width 350 height 27
type input "1200"
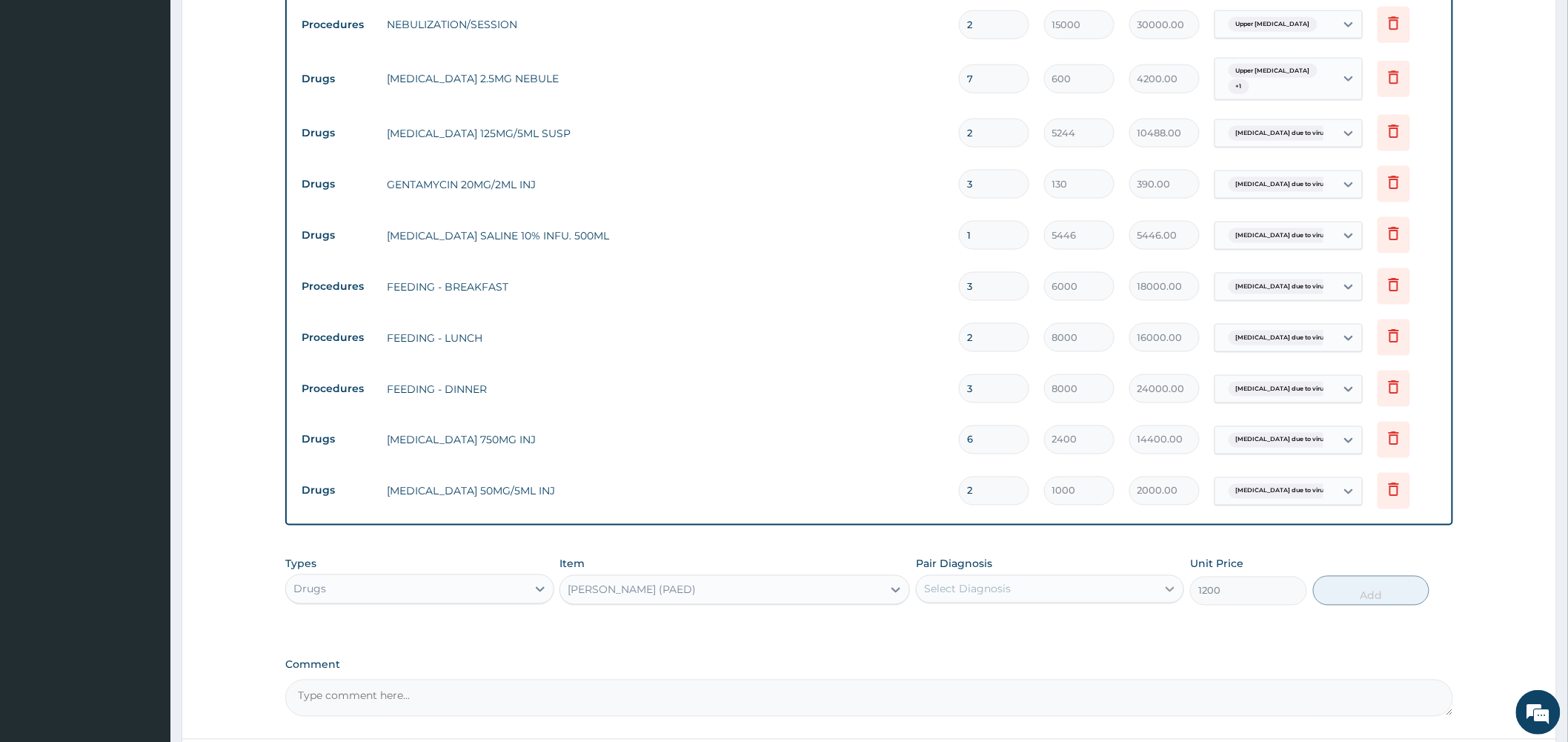
click at [1167, 592] on icon at bounding box center [1171, 590] width 9 height 6
drag, startPoint x: 1038, startPoint y: 628, endPoint x: 1397, endPoint y: 625, distance: 359.0
click at [1092, 633] on label "Bronchopneumonia due to virus" at bounding box center [1020, 626] width 158 height 15
checkbox input "true"
click at [1375, 594] on button "Add" at bounding box center [1372, 591] width 117 height 29
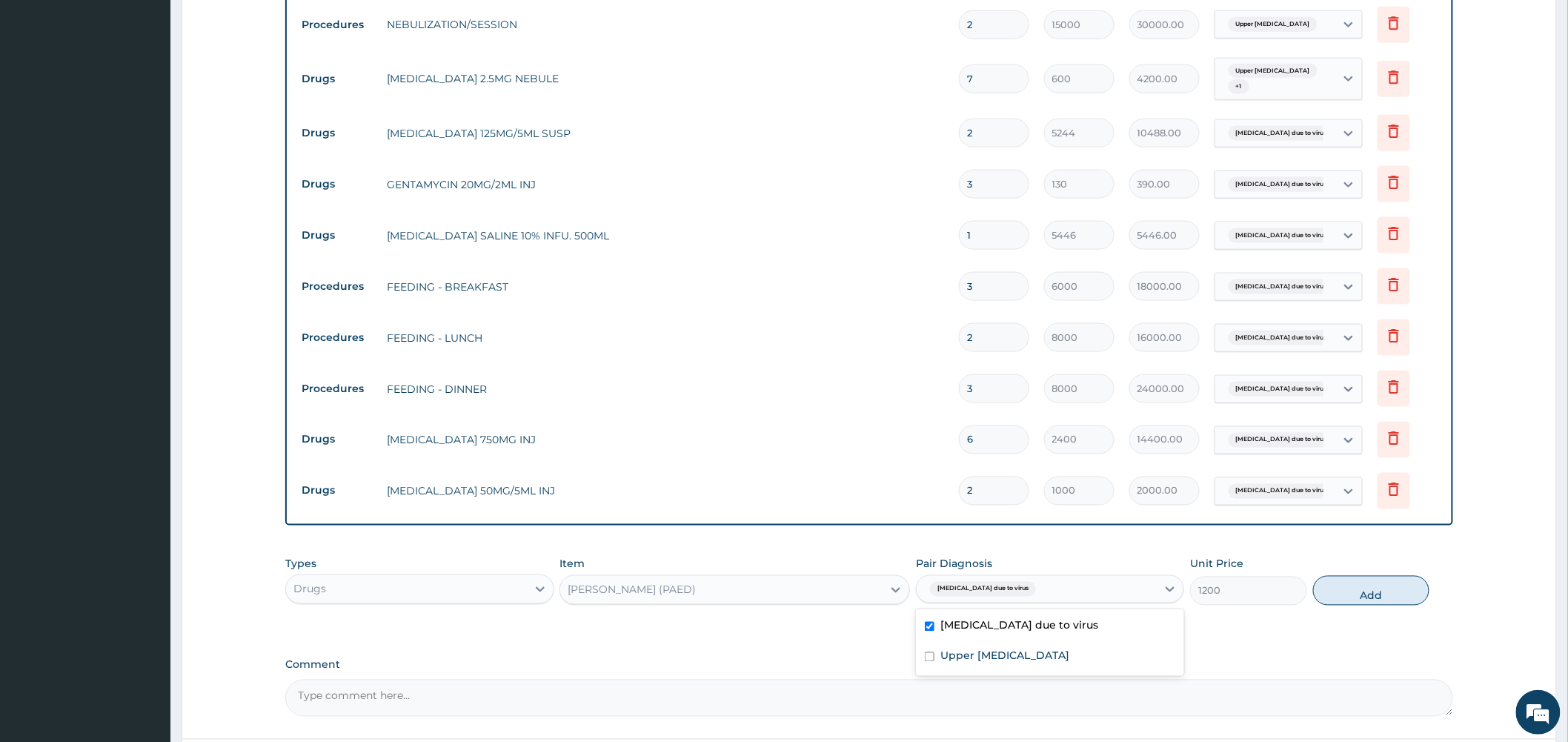
type input "0"
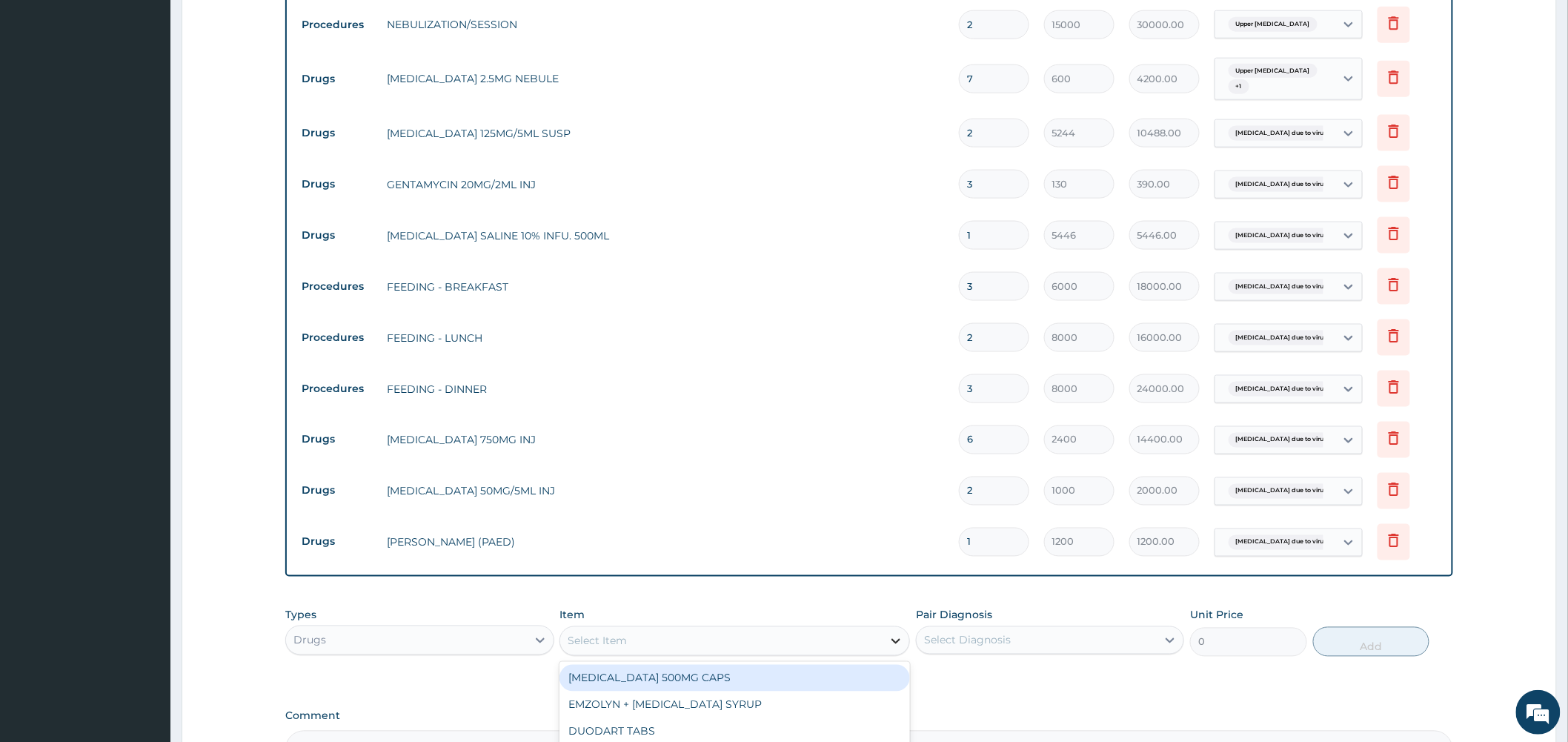
click at [894, 648] on icon at bounding box center [896, 641] width 15 height 15
click at [759, 646] on div "Select Item" at bounding box center [722, 641] width 323 height 24
click at [894, 647] on icon at bounding box center [896, 641] width 15 height 15
click at [781, 646] on div "Select Item" at bounding box center [722, 641] width 323 height 24
type input "CETIRIZ"
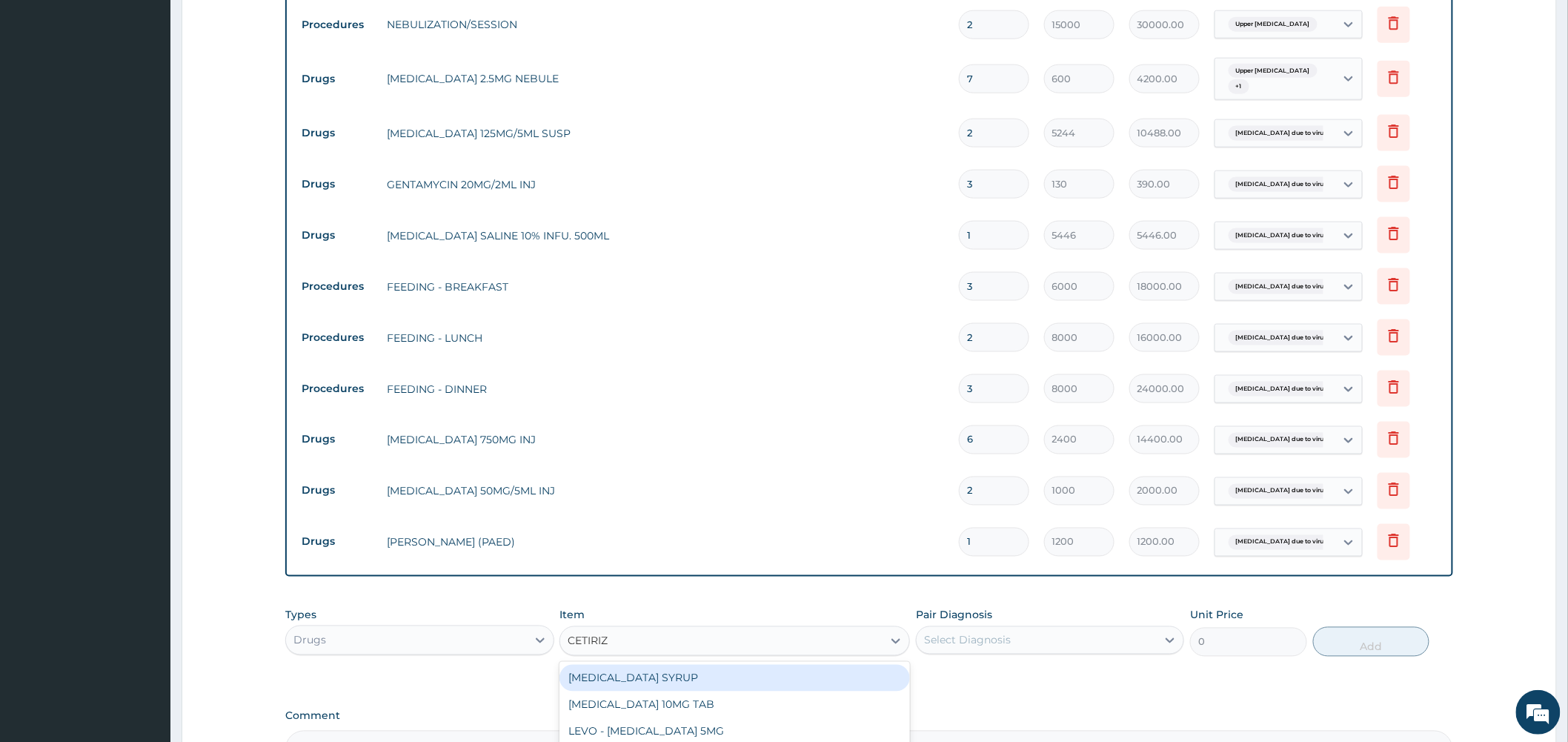
click at [705, 680] on div "CETIRIZINE SYRUP" at bounding box center [734, 678] width 350 height 27
type input "2700"
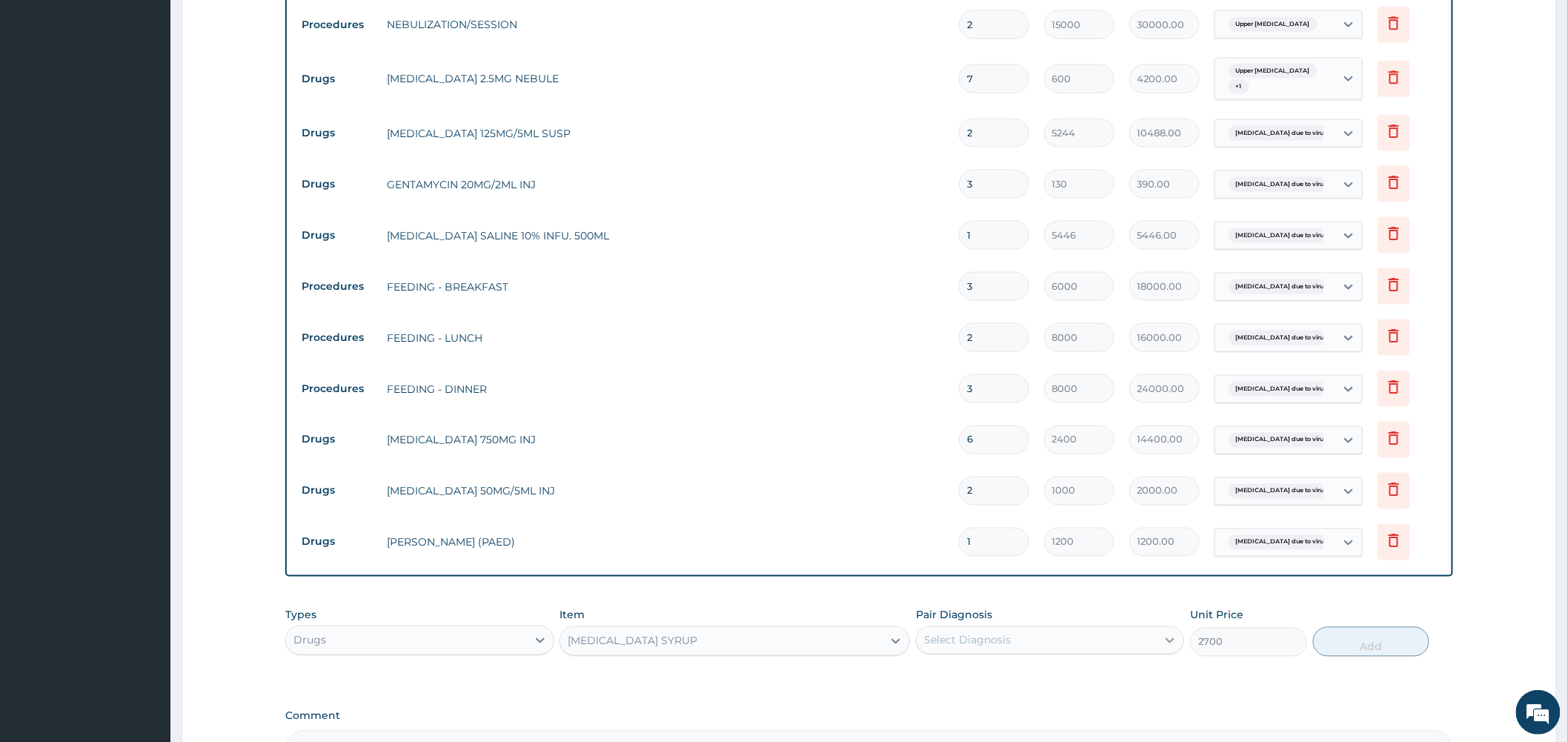
click at [1164, 648] on icon at bounding box center [1170, 640] width 15 height 15
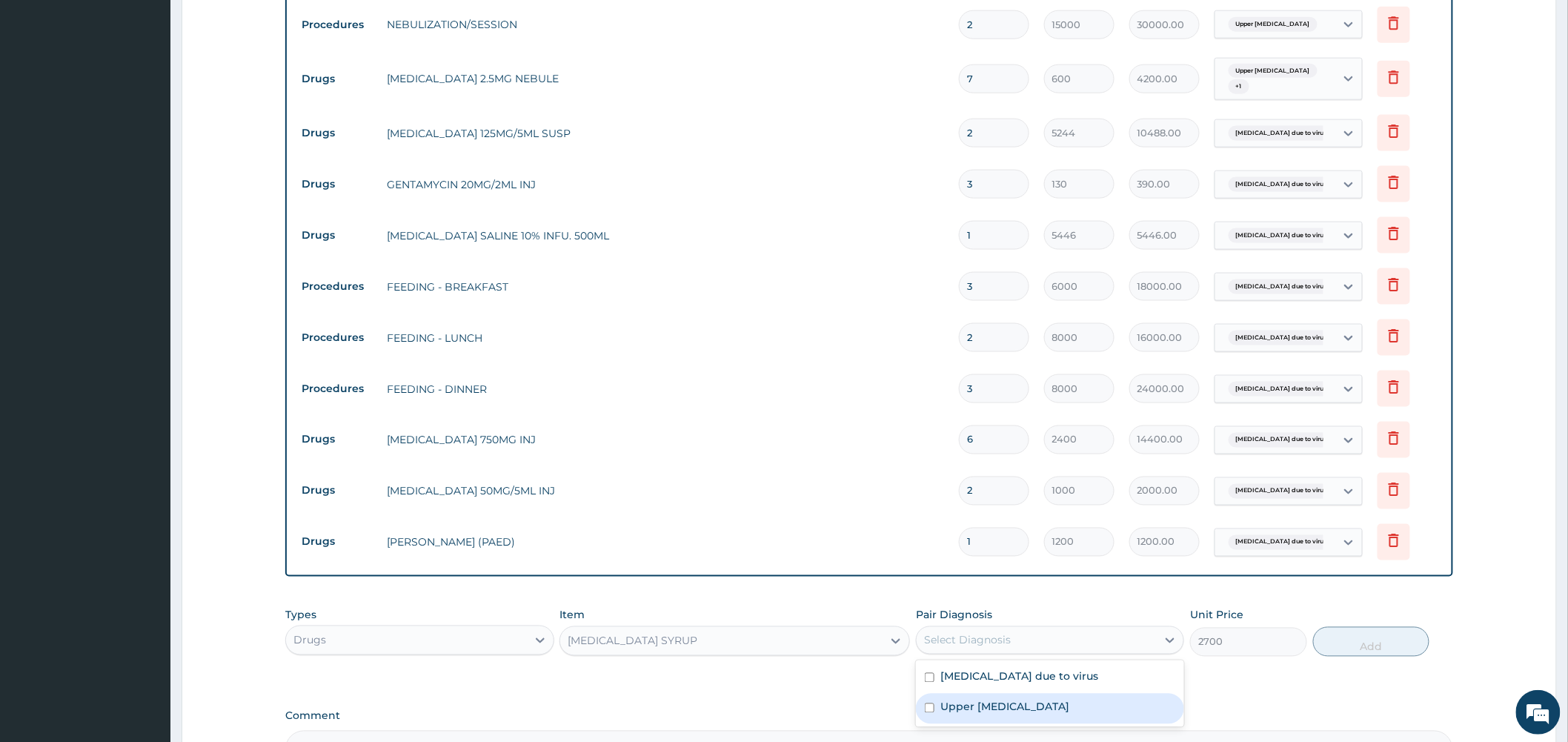
click at [1084, 702] on div "Upper urinary tract infection" at bounding box center [1050, 708] width 269 height 30
checkbox input "true"
click at [1386, 651] on button "Add" at bounding box center [1372, 642] width 117 height 29
type input "0"
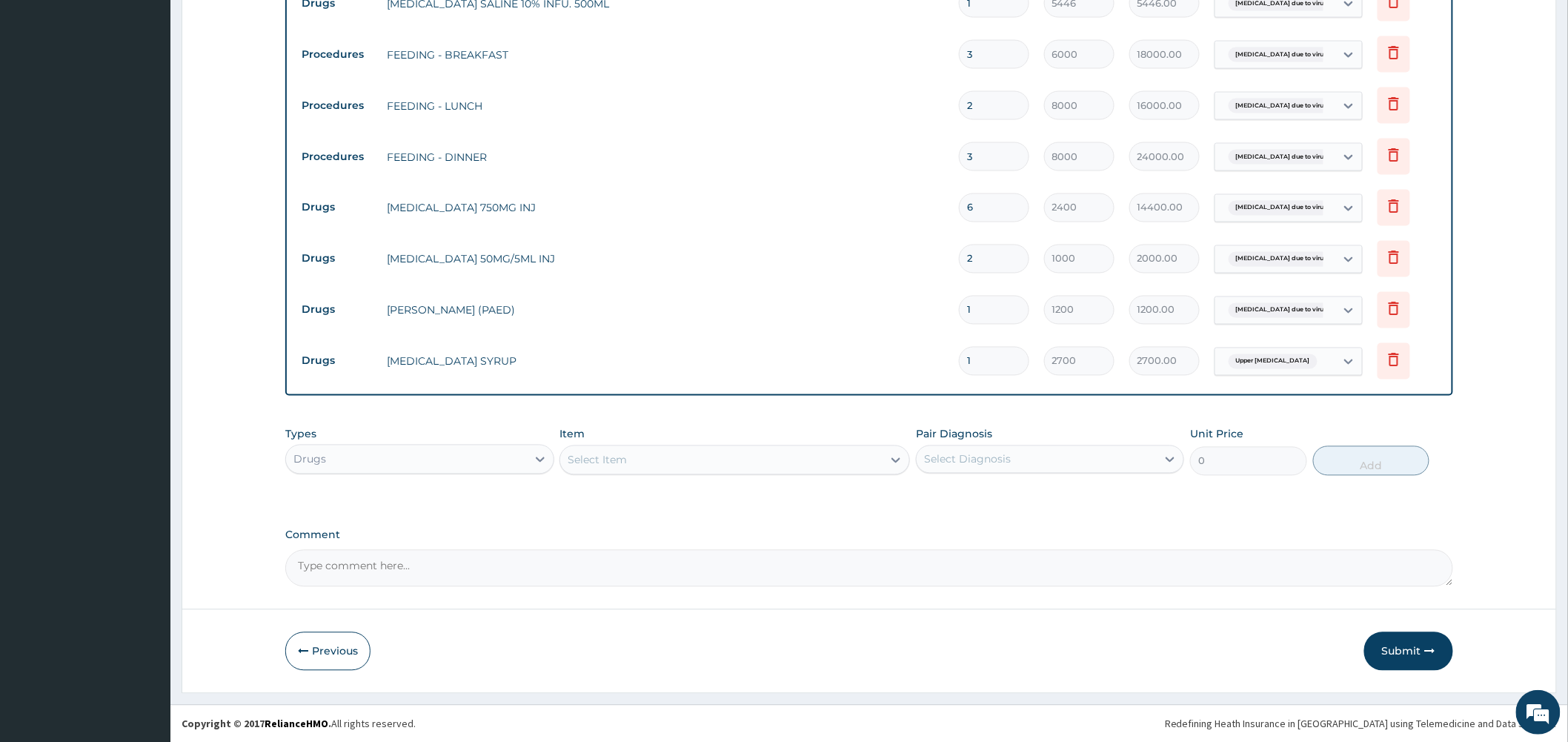
scroll to position [1019, 0]
click at [1398, 648] on button "Submit" at bounding box center [1408, 651] width 89 height 39
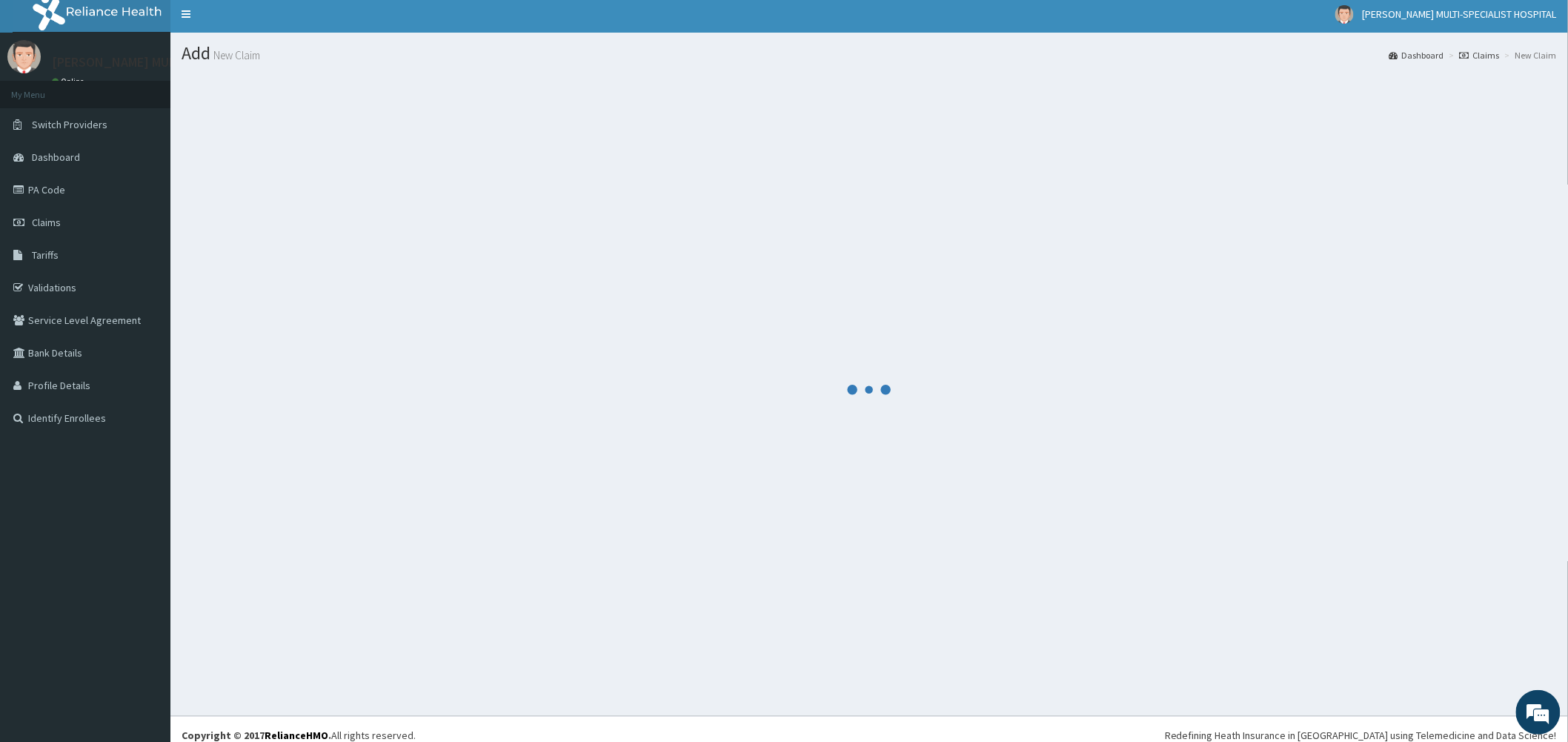
scroll to position [0, 0]
